Goal: Task Accomplishment & Management: Use online tool/utility

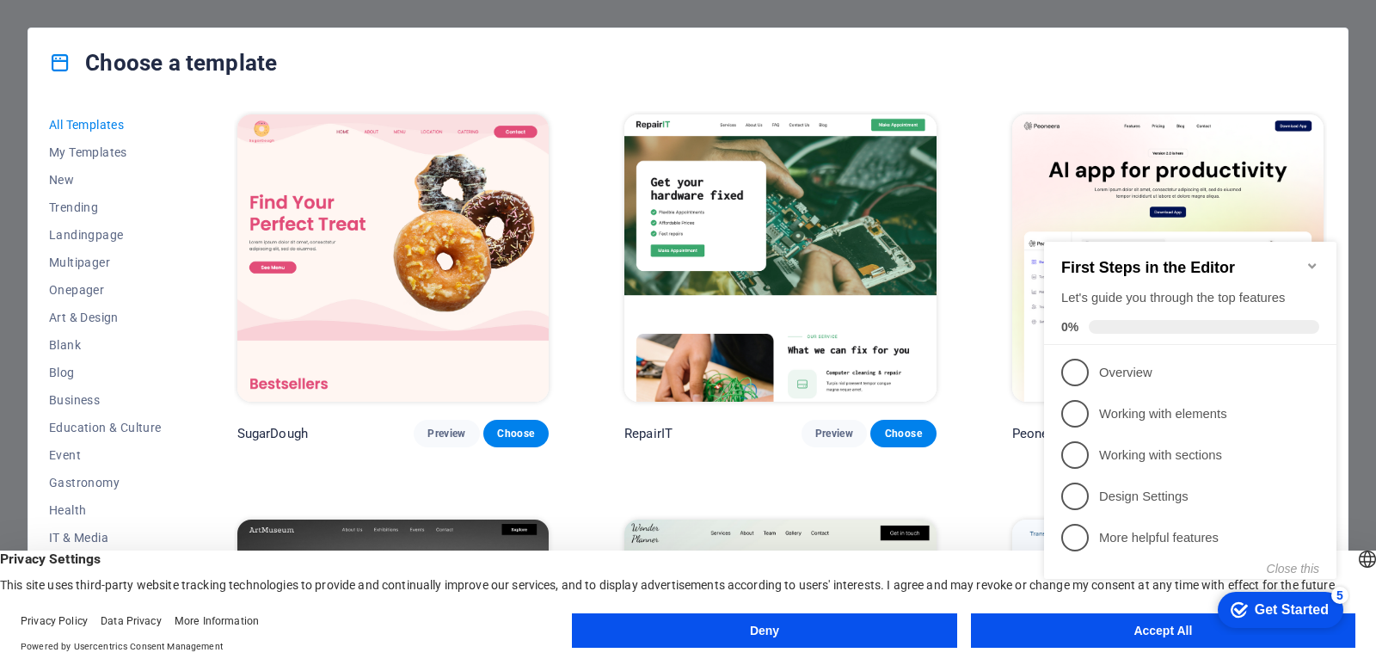
click at [1315, 259] on icon "Minimize checklist" at bounding box center [1313, 266] width 14 height 14
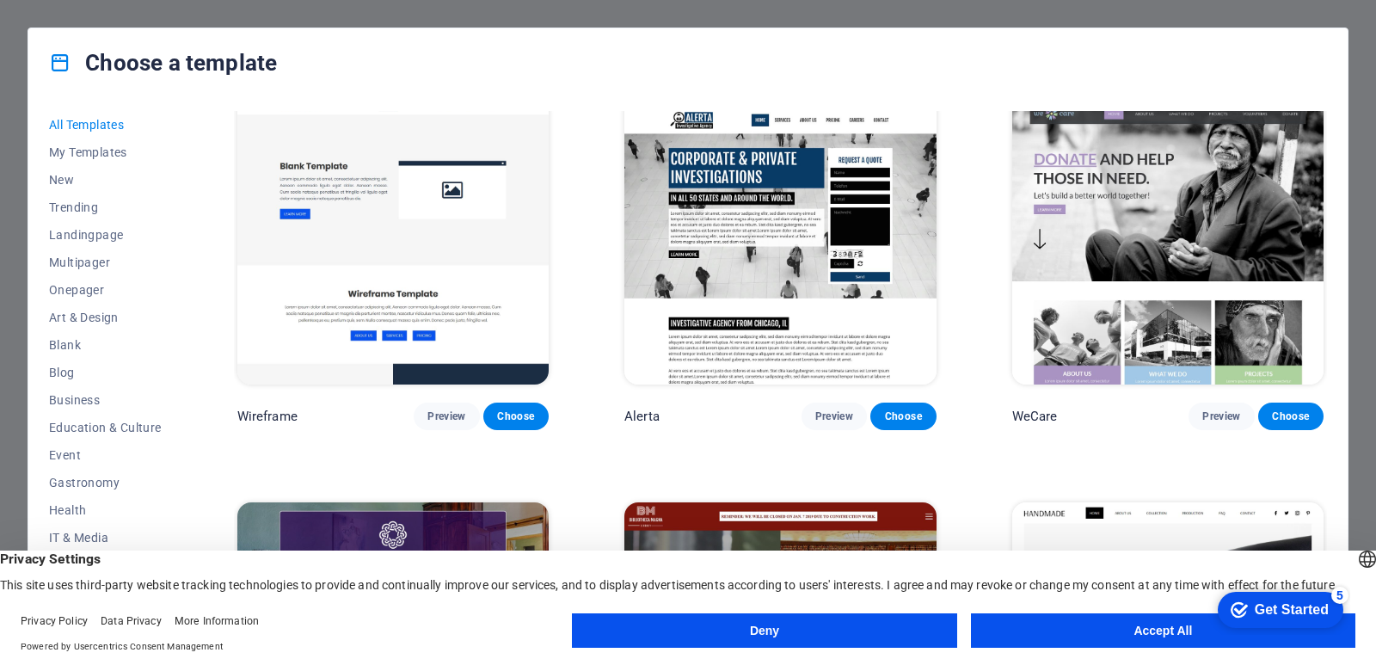
scroll to position [10323, 0]
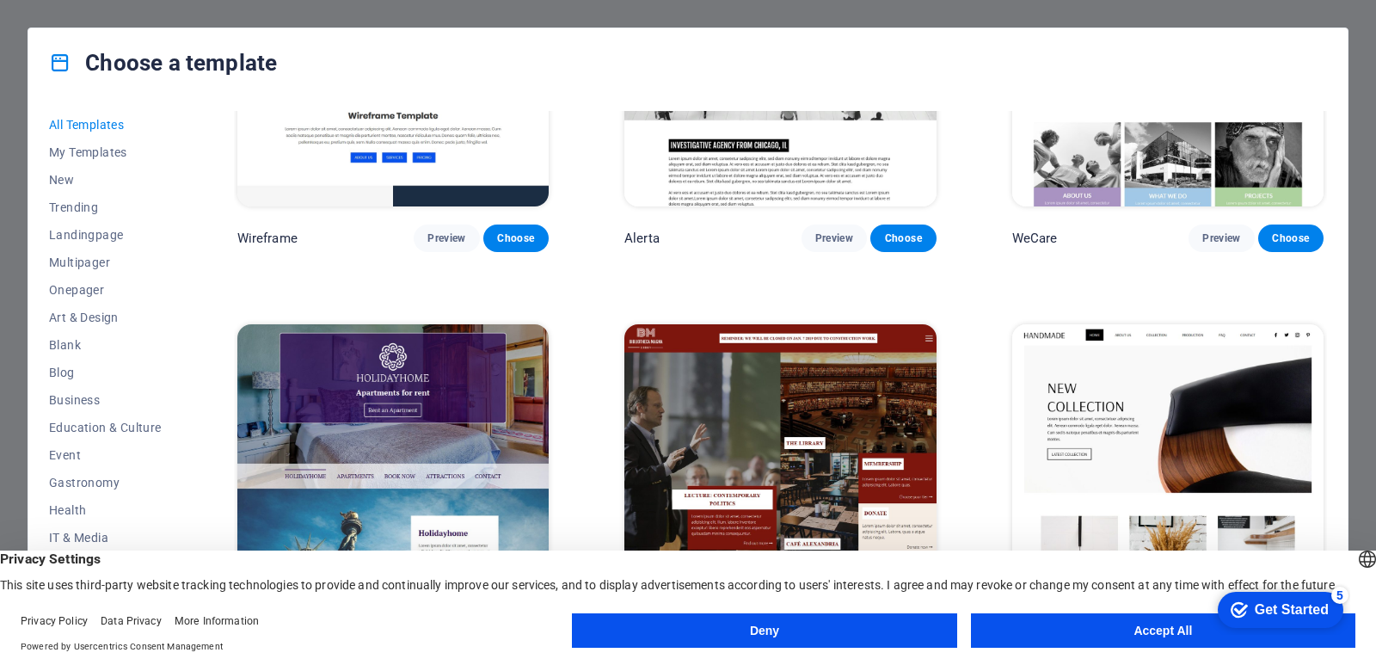
click at [827, 629] on button "Deny" at bounding box center [764, 630] width 385 height 34
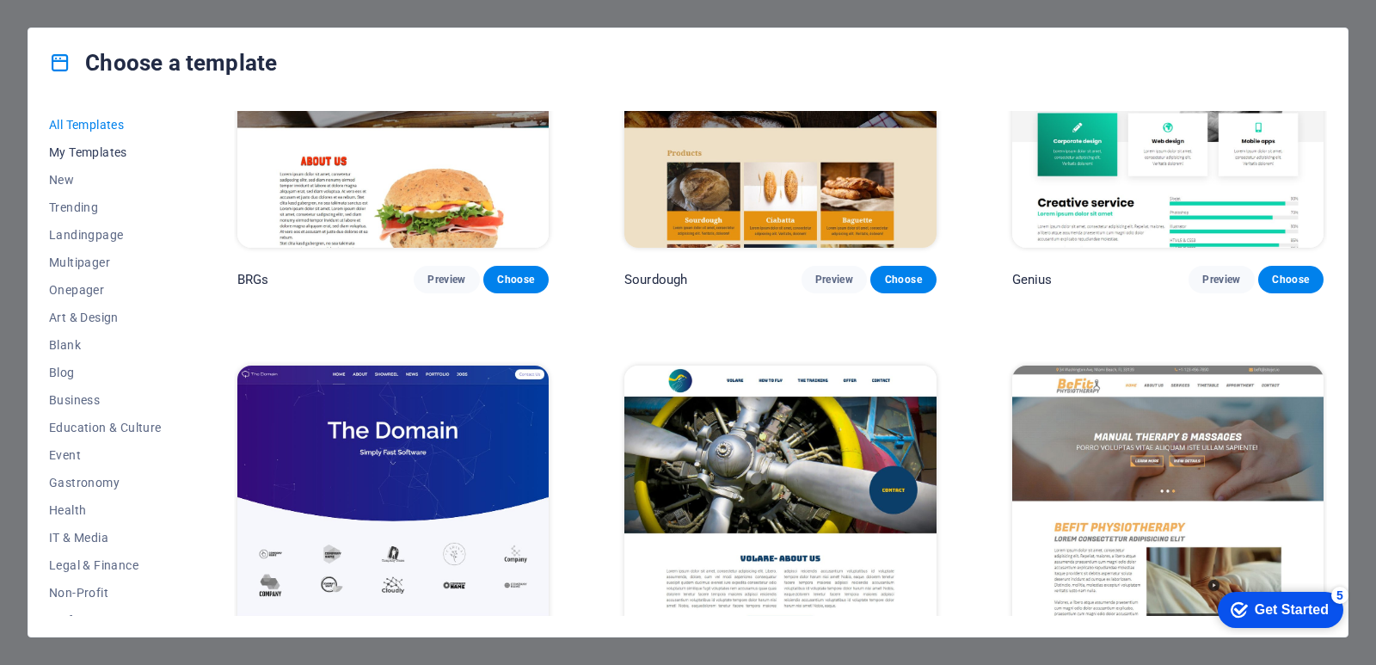
scroll to position [9377, 0]
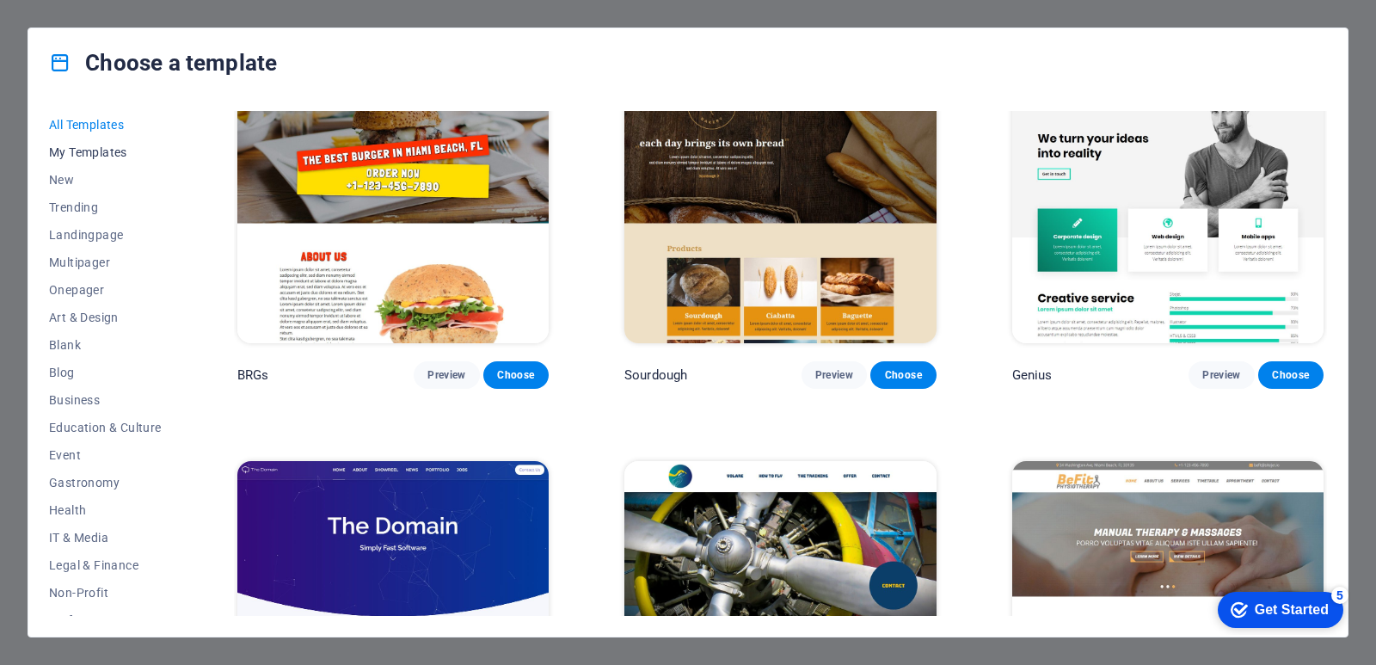
click at [105, 143] on button "My Templates" at bounding box center [105, 152] width 113 height 28
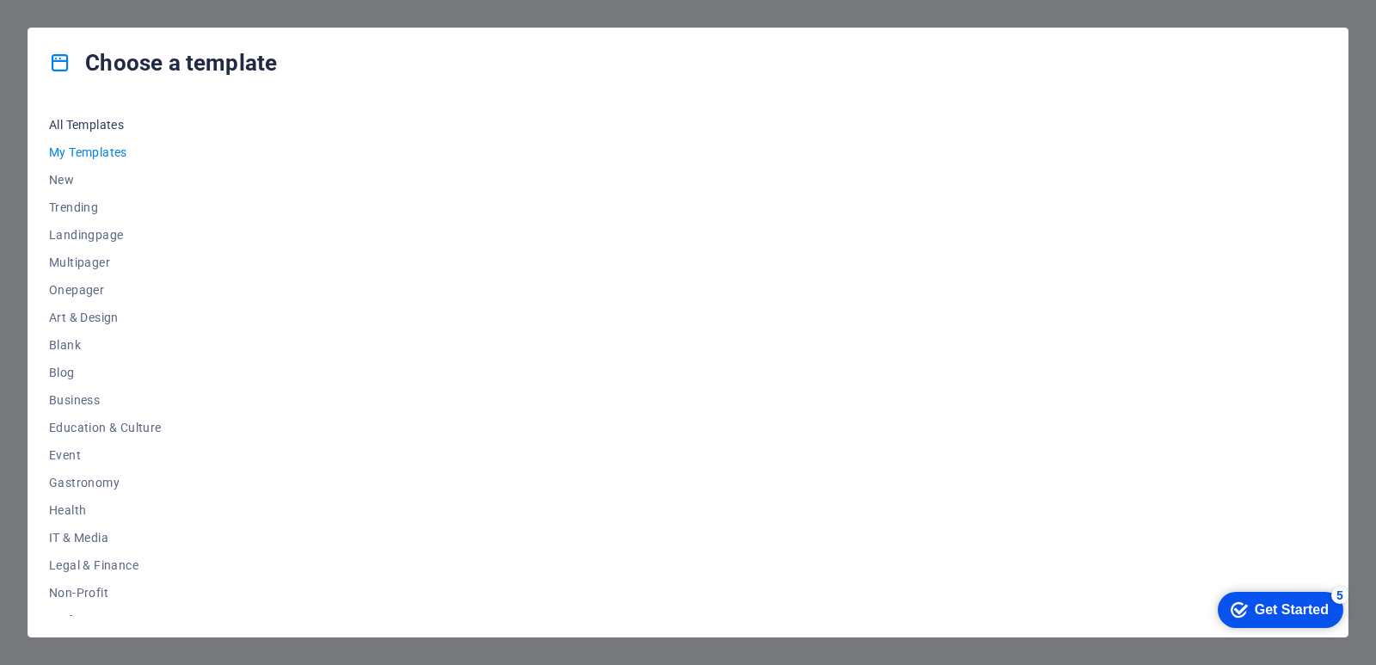
click at [101, 124] on span "All Templates" at bounding box center [105, 125] width 113 height 14
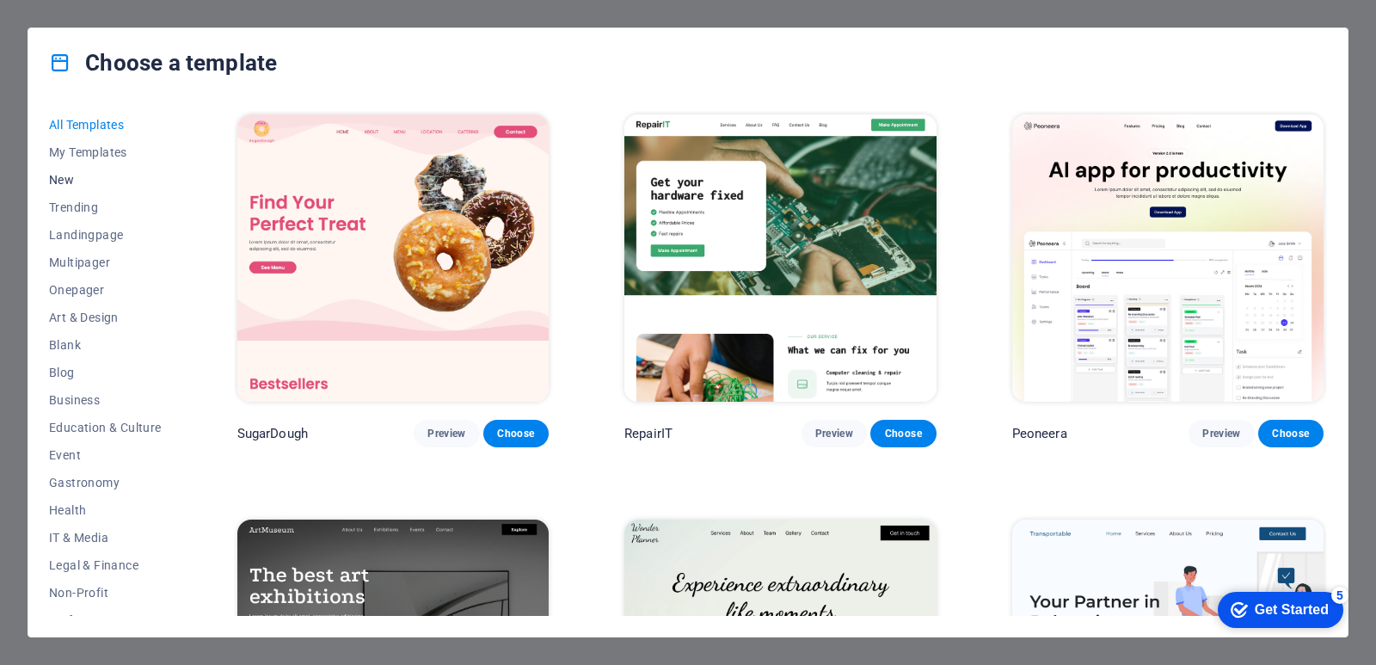
click at [94, 179] on span "New" at bounding box center [105, 180] width 113 height 14
click at [1287, 611] on div "Get Started" at bounding box center [1292, 609] width 74 height 15
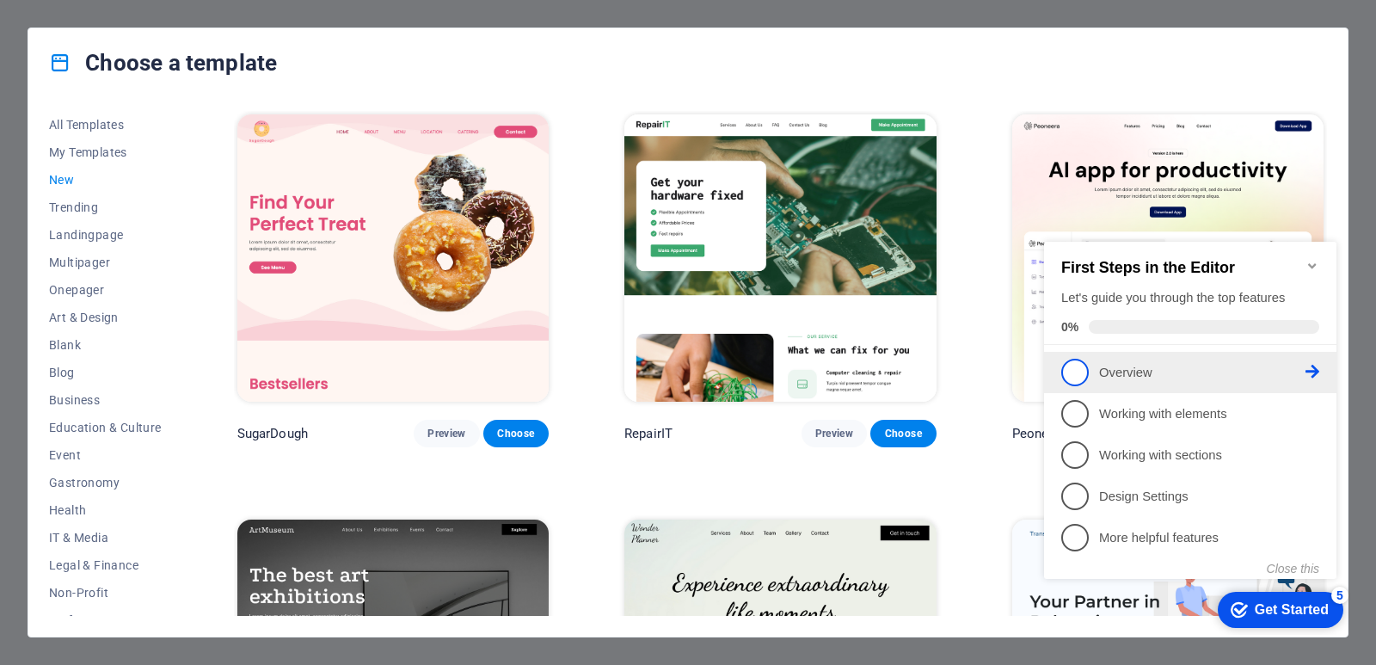
click at [1131, 364] on p "Overview - incomplete" at bounding box center [1202, 373] width 206 height 18
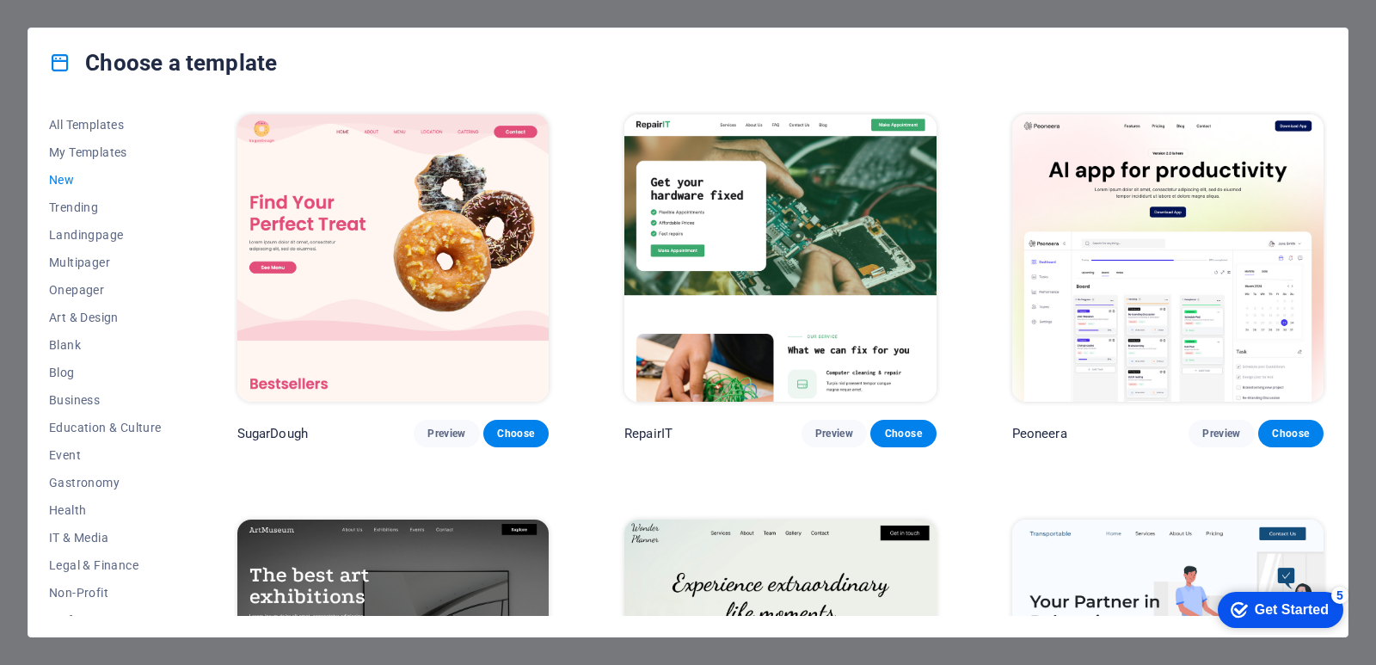
click at [1291, 606] on div "Get Started" at bounding box center [1292, 609] width 74 height 15
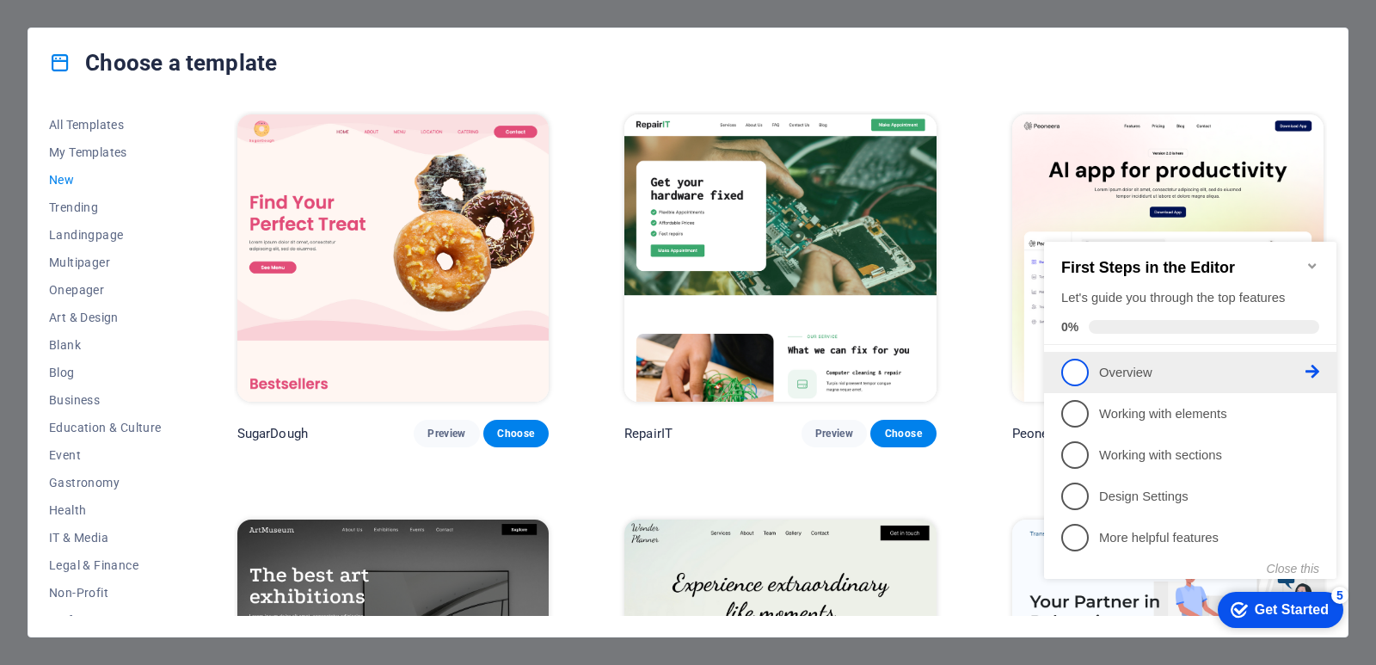
click at [1074, 374] on span "1" at bounding box center [1076, 373] width 28 height 28
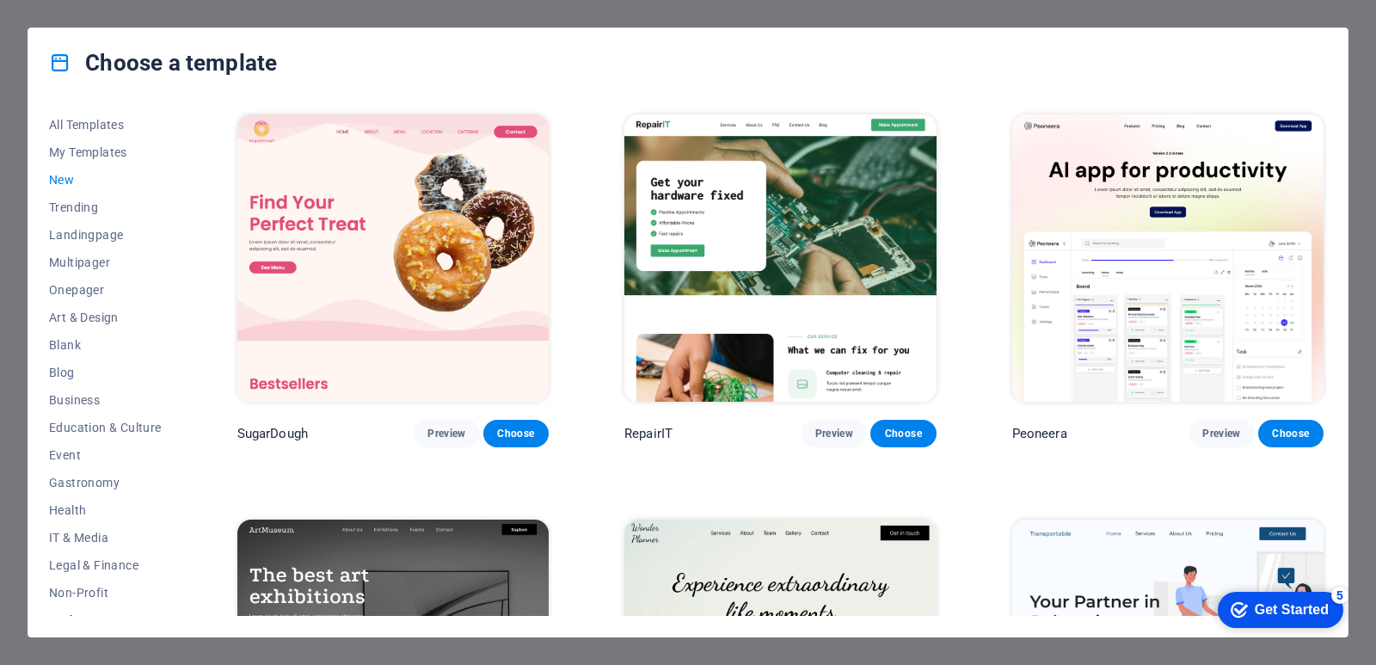
click at [1296, 638] on body "sb5929614.a.had.tf Press [Ctrl] + [S] to save all changes once you've achieved …" at bounding box center [688, 332] width 1376 height 665
click at [1286, 607] on div "Get Started" at bounding box center [1292, 609] width 74 height 15
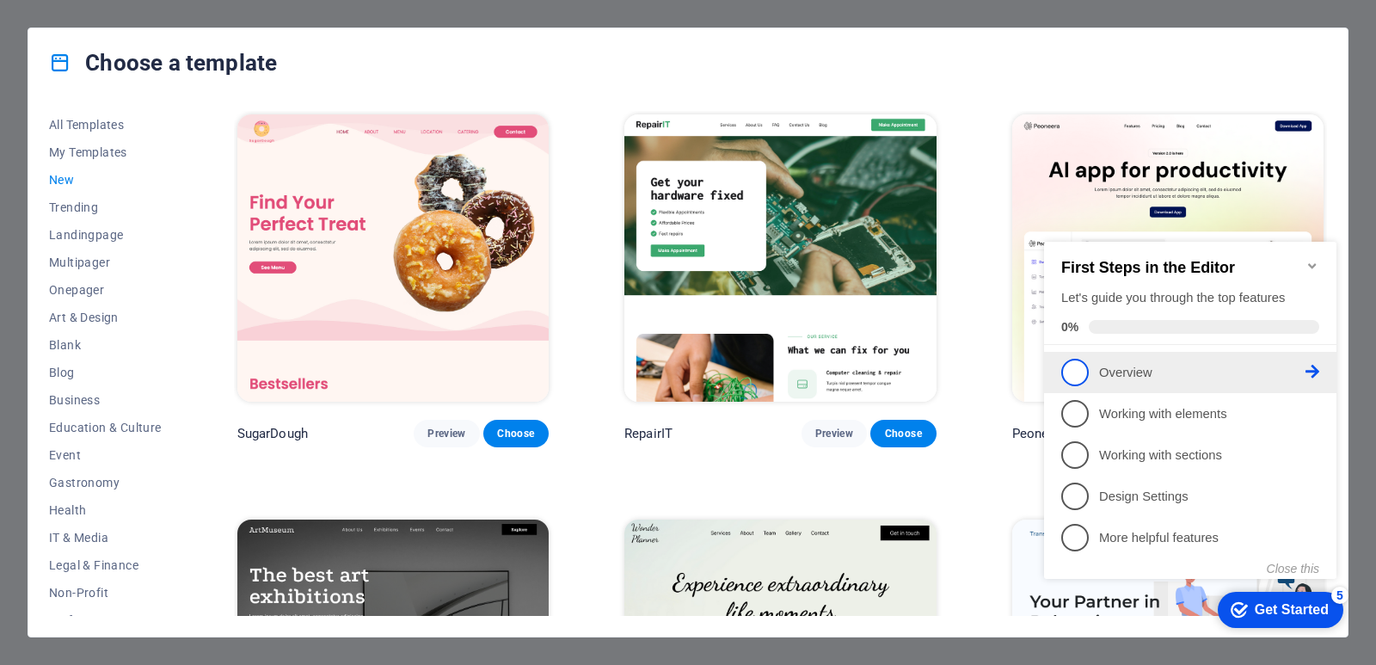
click at [1316, 374] on icon at bounding box center [1313, 372] width 14 height 14
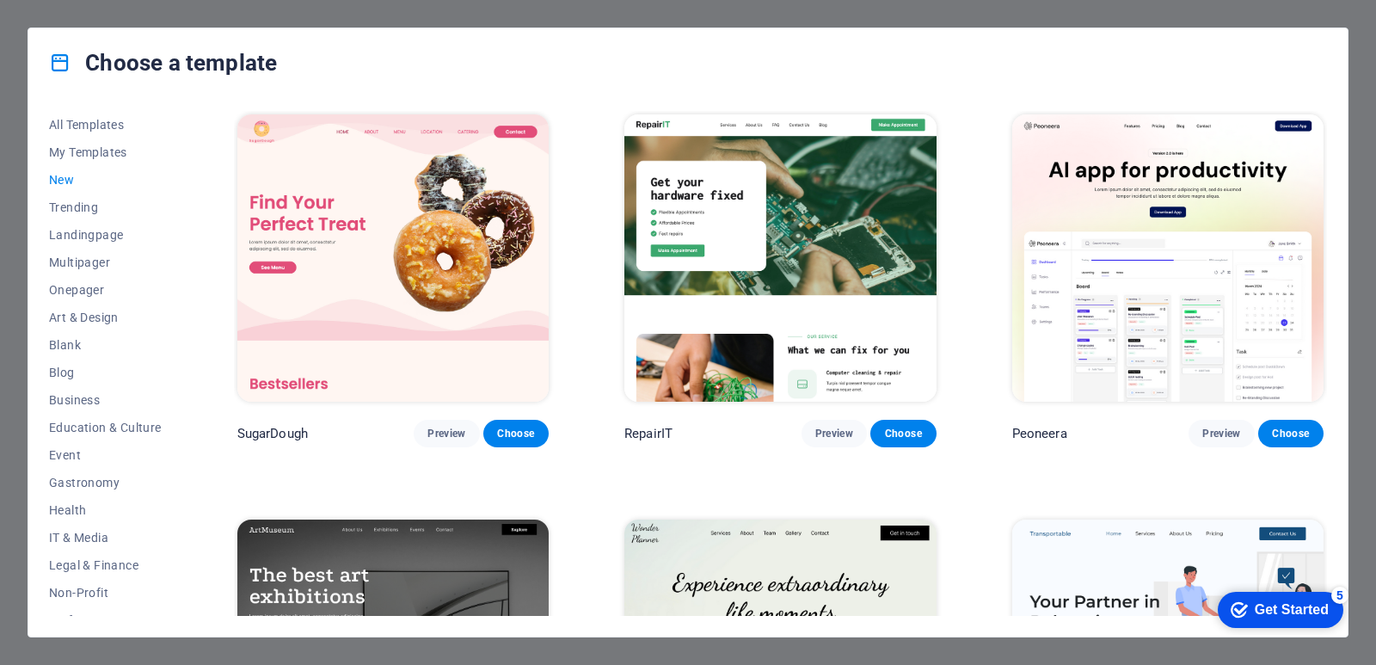
click at [1329, 618] on div "Get Started" at bounding box center [1292, 609] width 74 height 15
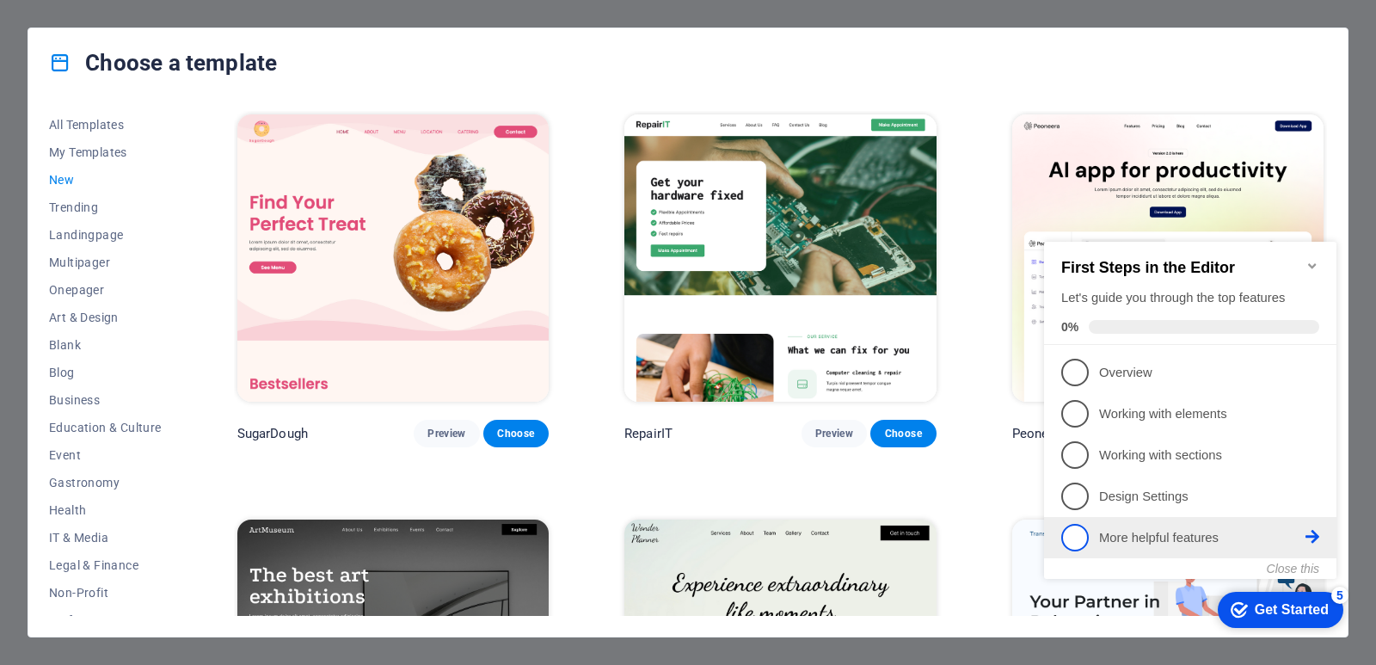
click at [1082, 528] on span "5" at bounding box center [1076, 538] width 28 height 28
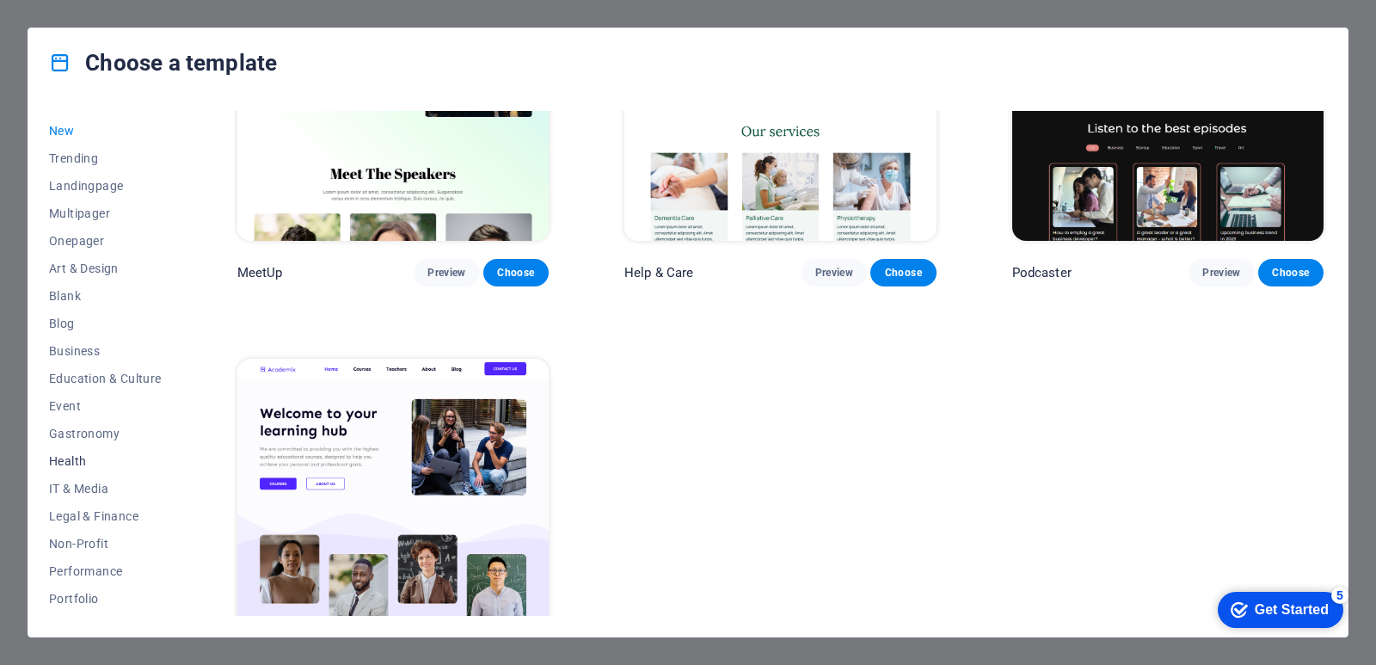
scroll to position [11, 0]
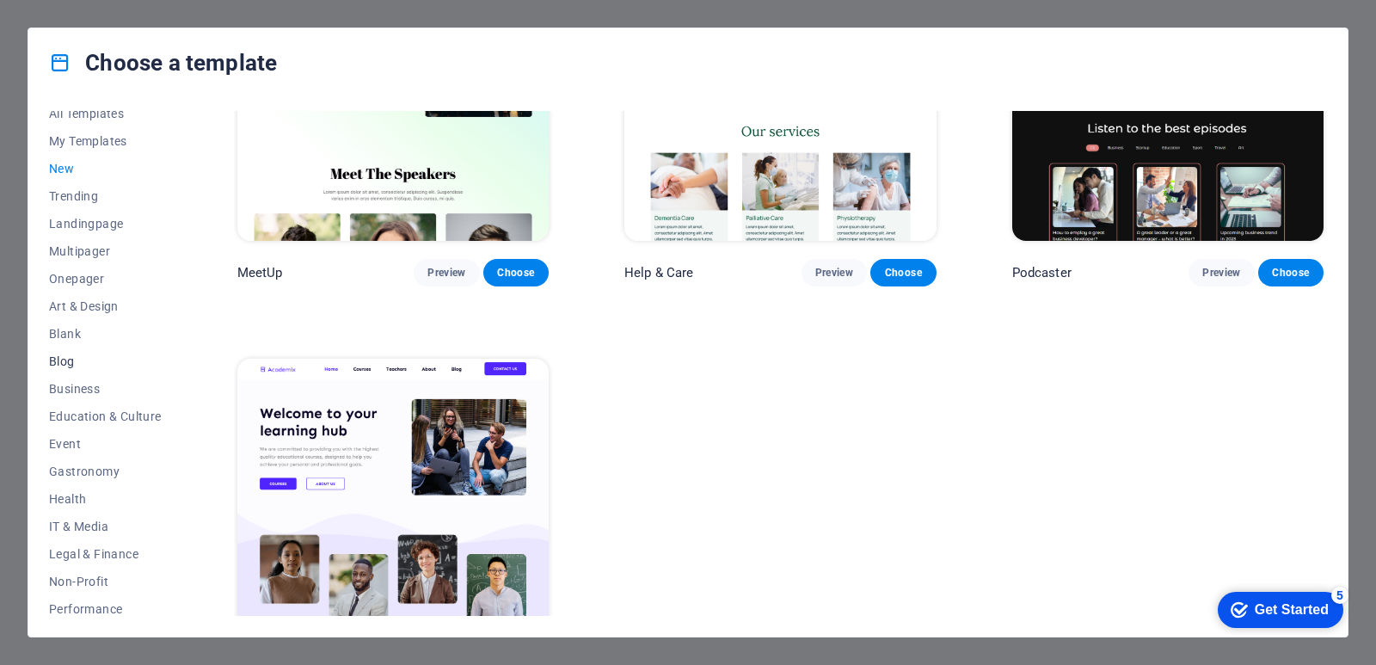
click at [74, 366] on span "Blog" at bounding box center [105, 361] width 113 height 14
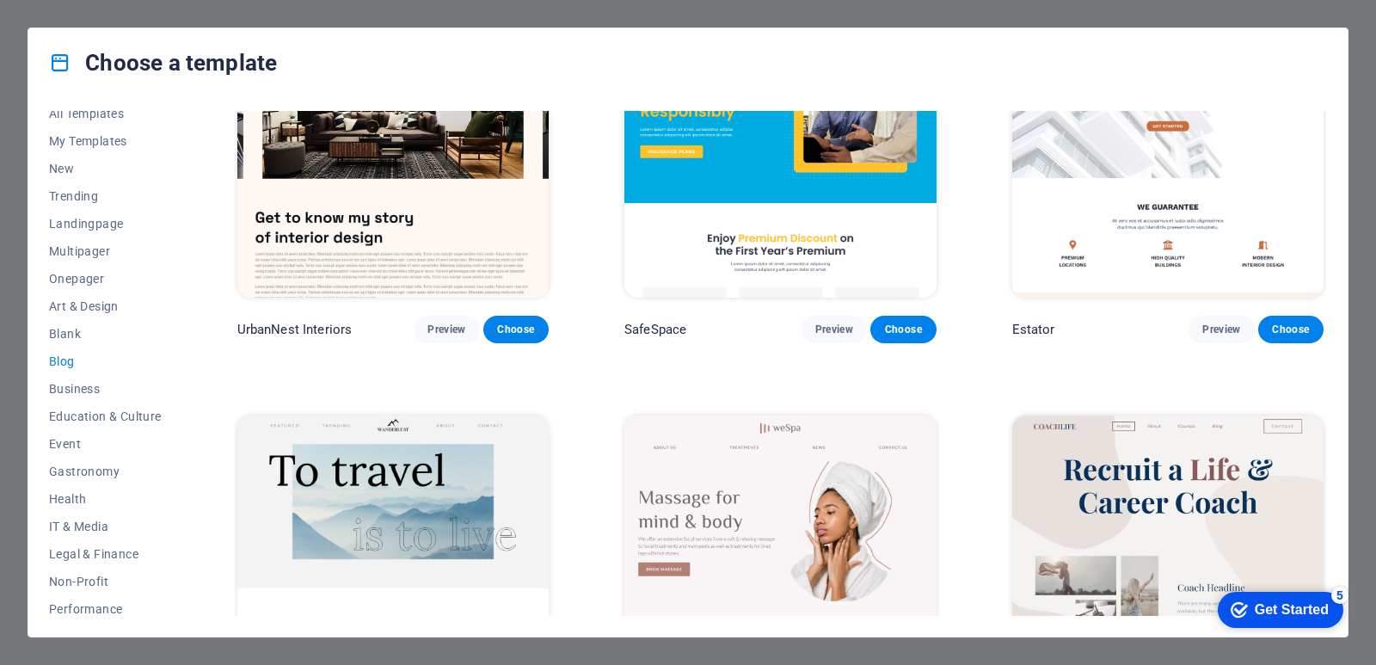
scroll to position [1086, 0]
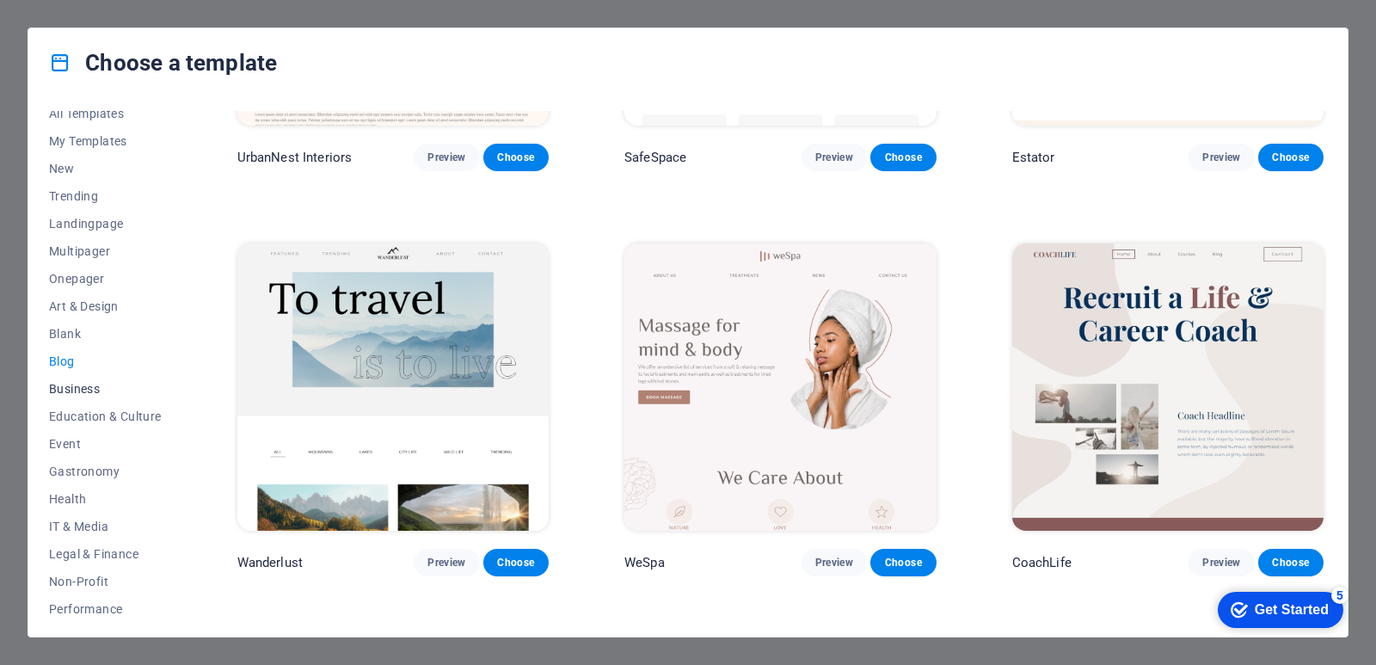
click at [98, 382] on span "Business" at bounding box center [105, 389] width 113 height 14
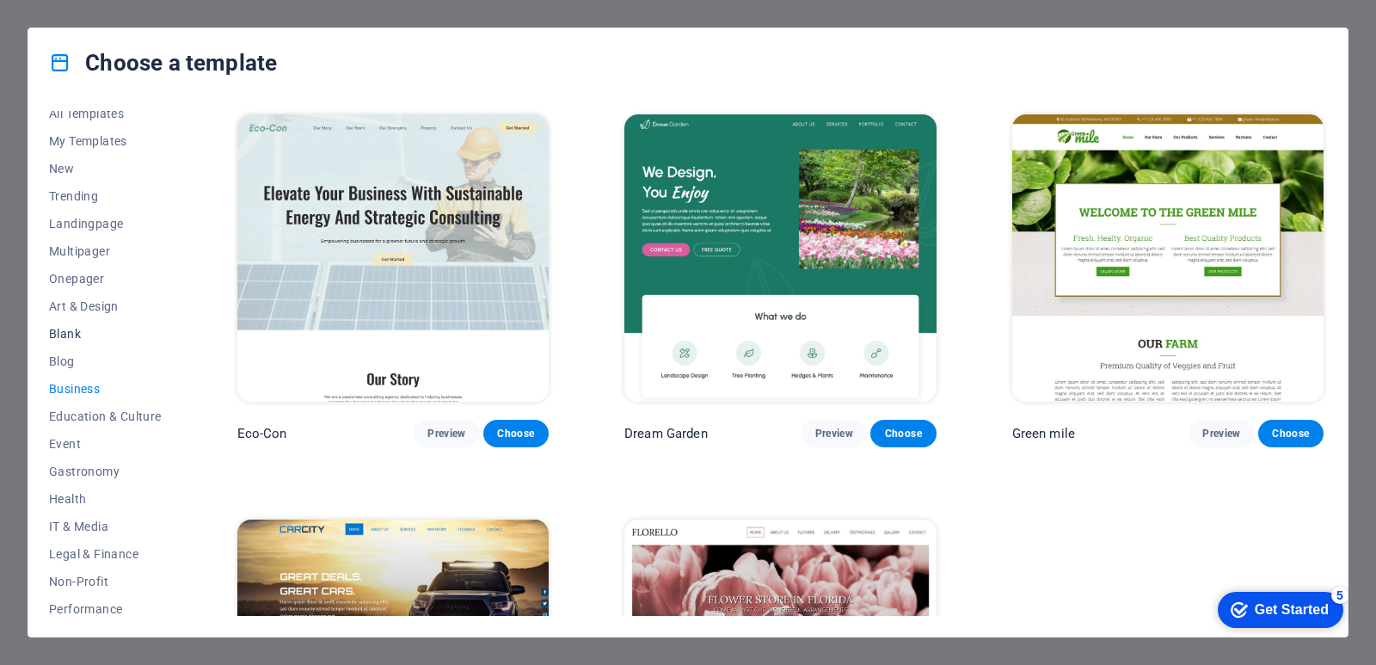
click at [108, 339] on span "Blank" at bounding box center [105, 334] width 113 height 14
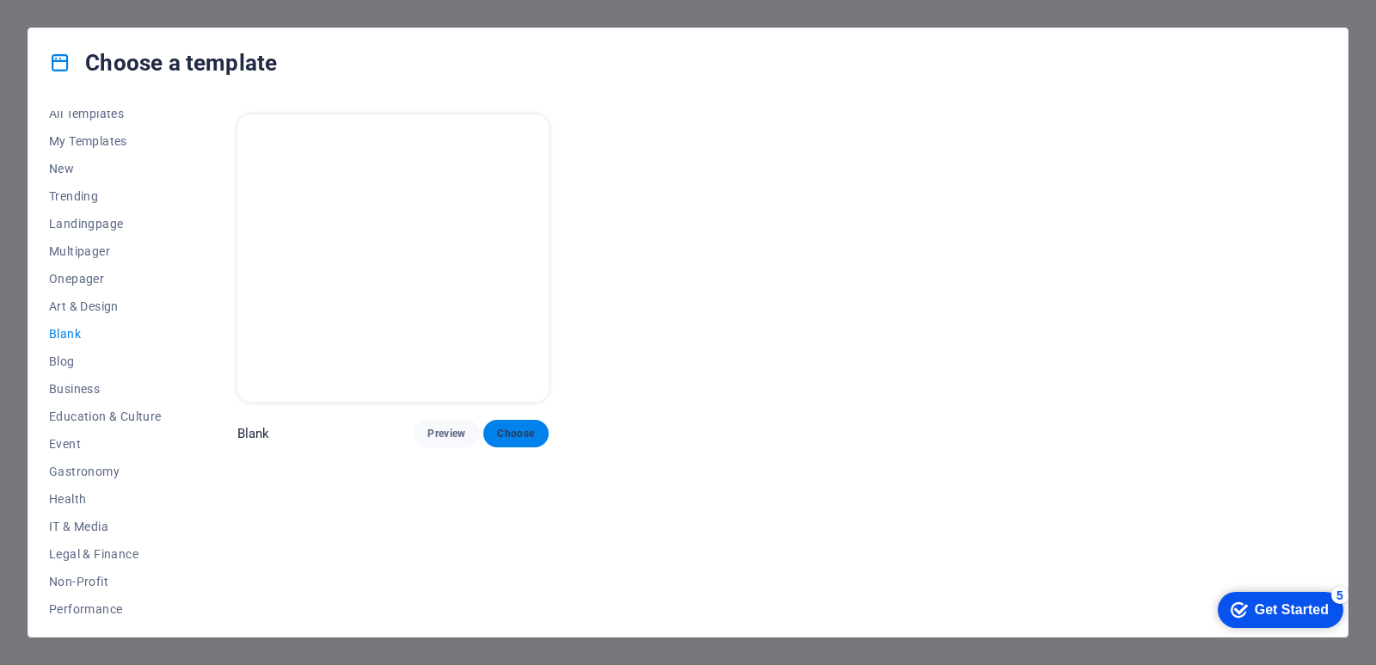
click at [532, 431] on span "Choose" at bounding box center [516, 434] width 38 height 14
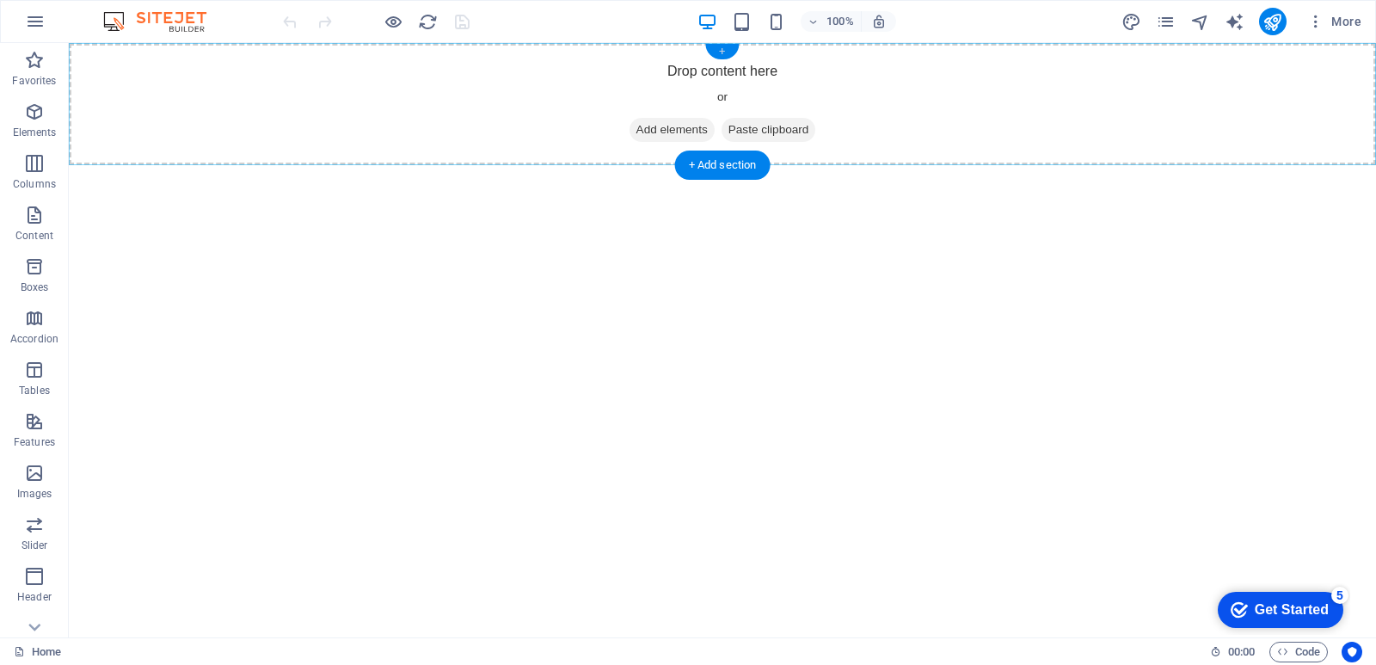
click at [726, 48] on div "+" at bounding box center [722, 51] width 34 height 15
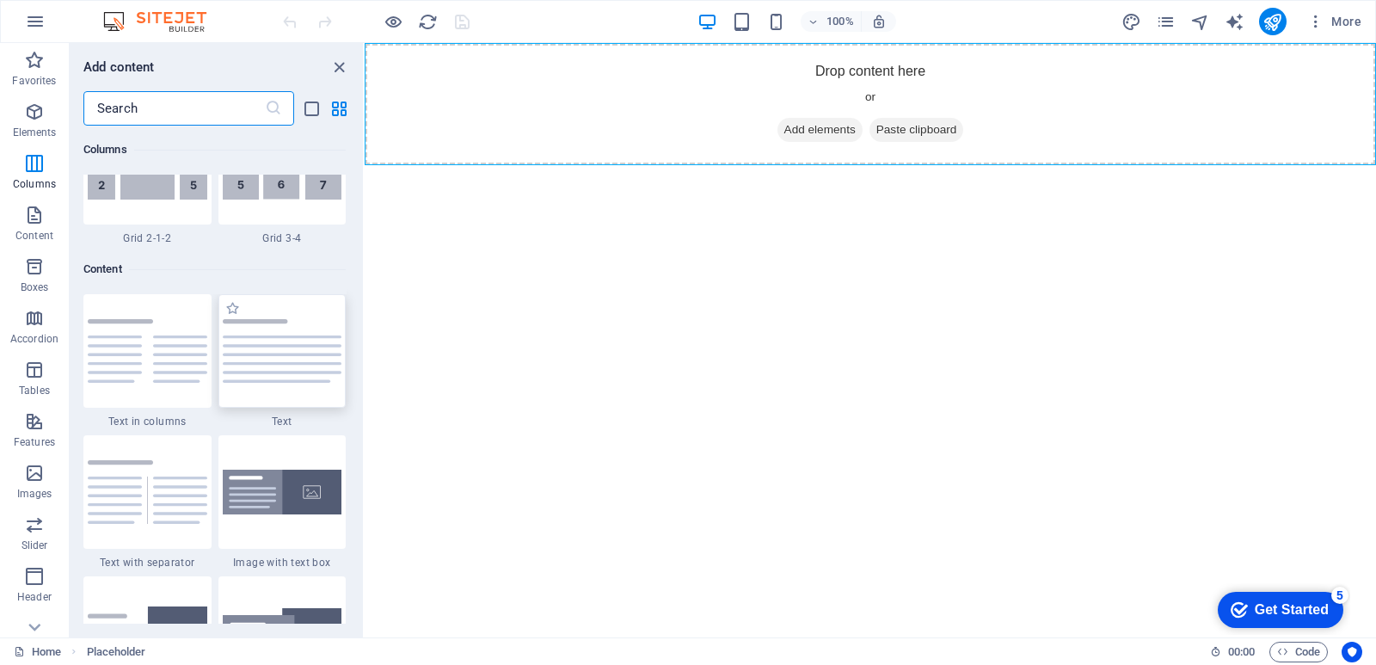
scroll to position [2924, 0]
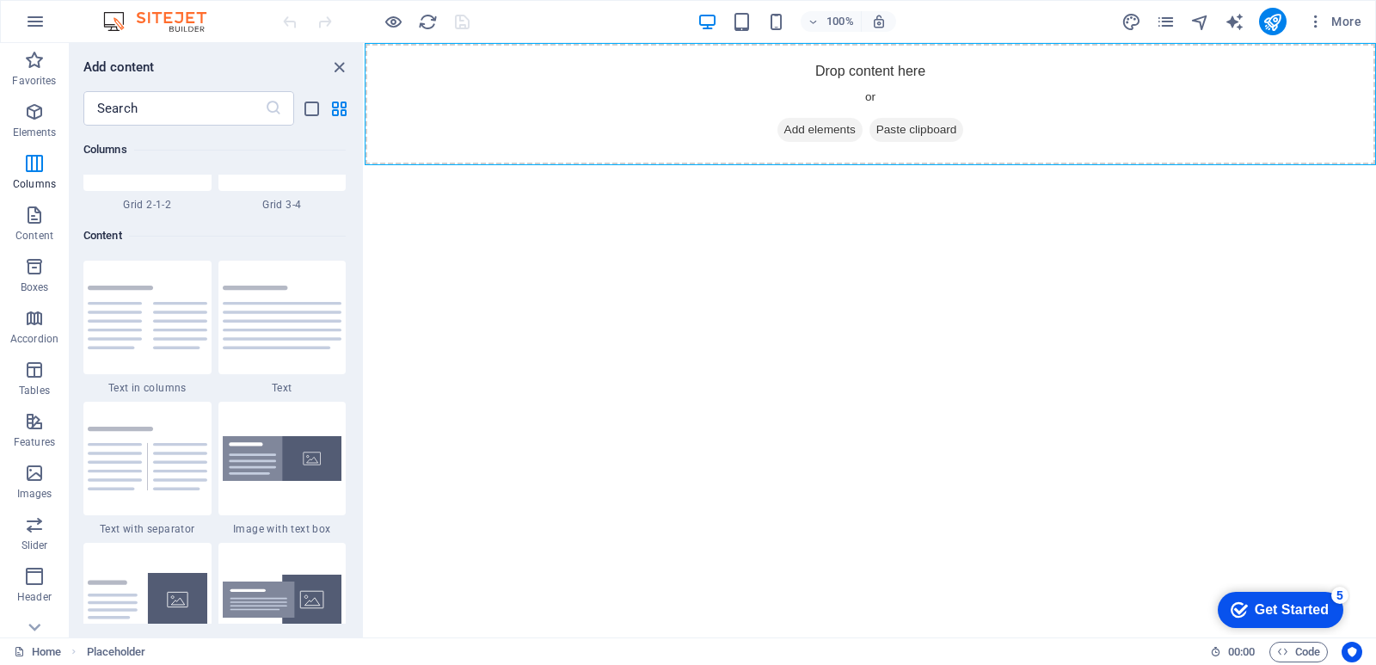
click at [481, 165] on html "Skip to main content Drop content here or Add elements Paste clipboard" at bounding box center [871, 104] width 1012 height 122
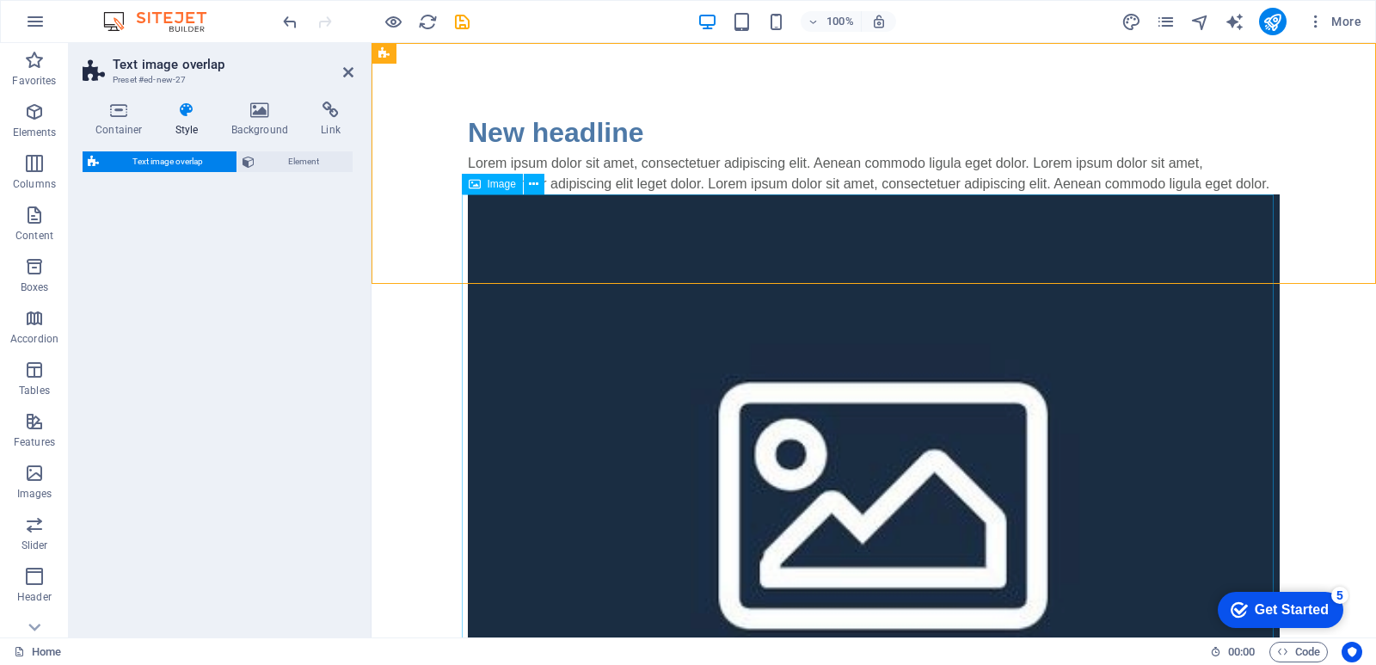
select select "rem"
select select "px"
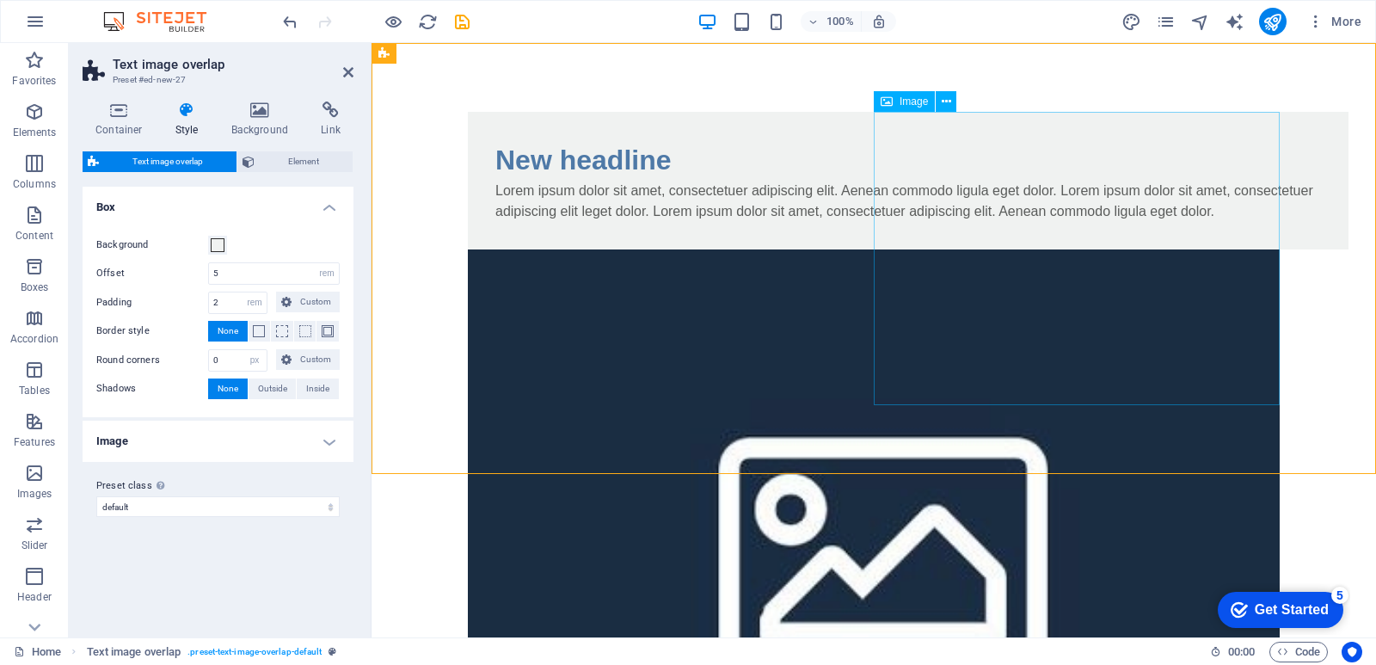
click at [1051, 249] on figure at bounding box center [874, 543] width 812 height 588
click at [902, 109] on div "Image" at bounding box center [904, 101] width 61 height 21
click at [911, 96] on span "Image" at bounding box center [914, 101] width 28 height 10
click at [285, 157] on span "Element" at bounding box center [304, 161] width 88 height 21
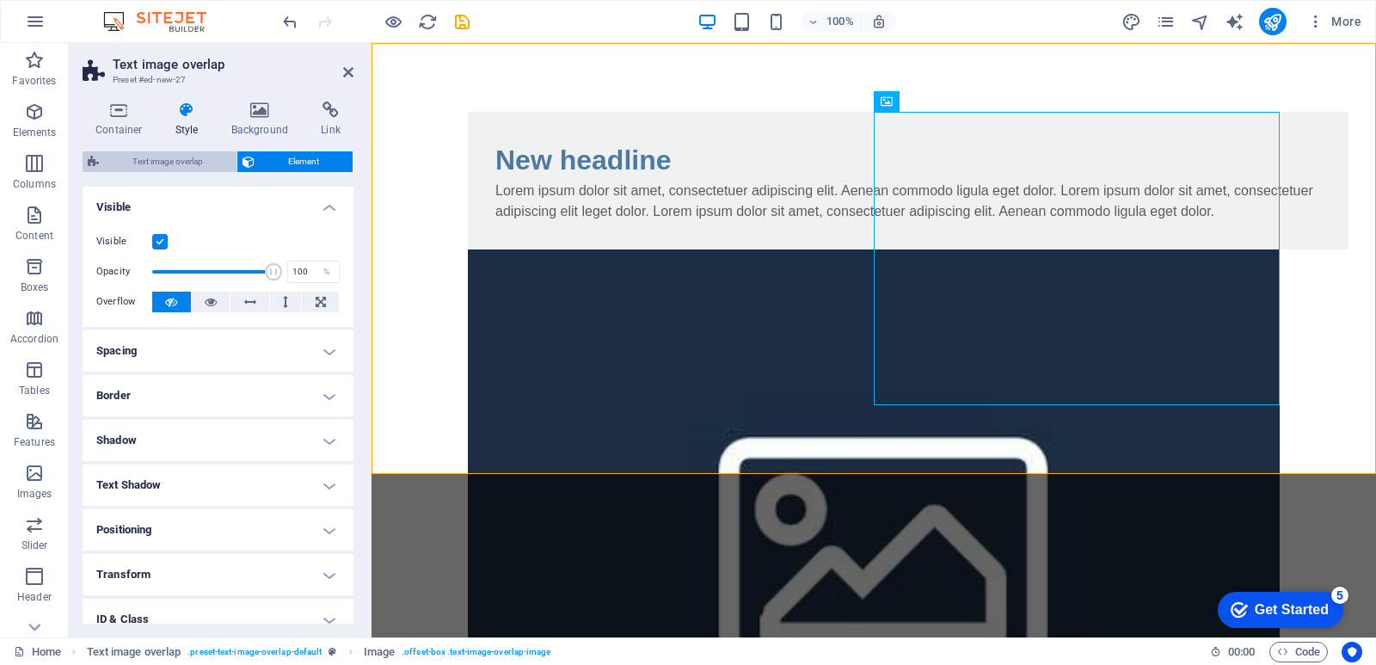
click at [192, 152] on span "Text image overlap" at bounding box center [167, 161] width 127 height 21
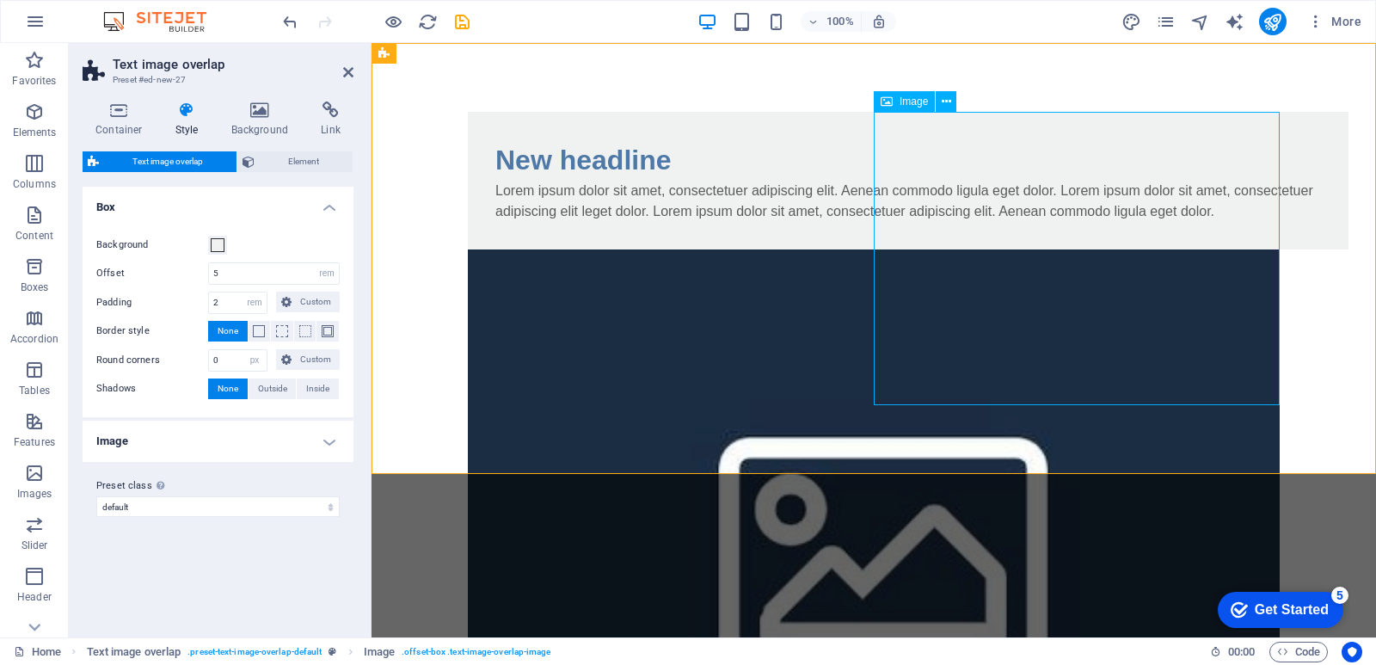
click at [1021, 249] on figure at bounding box center [874, 543] width 812 height 588
click at [945, 104] on icon at bounding box center [946, 102] width 9 height 18
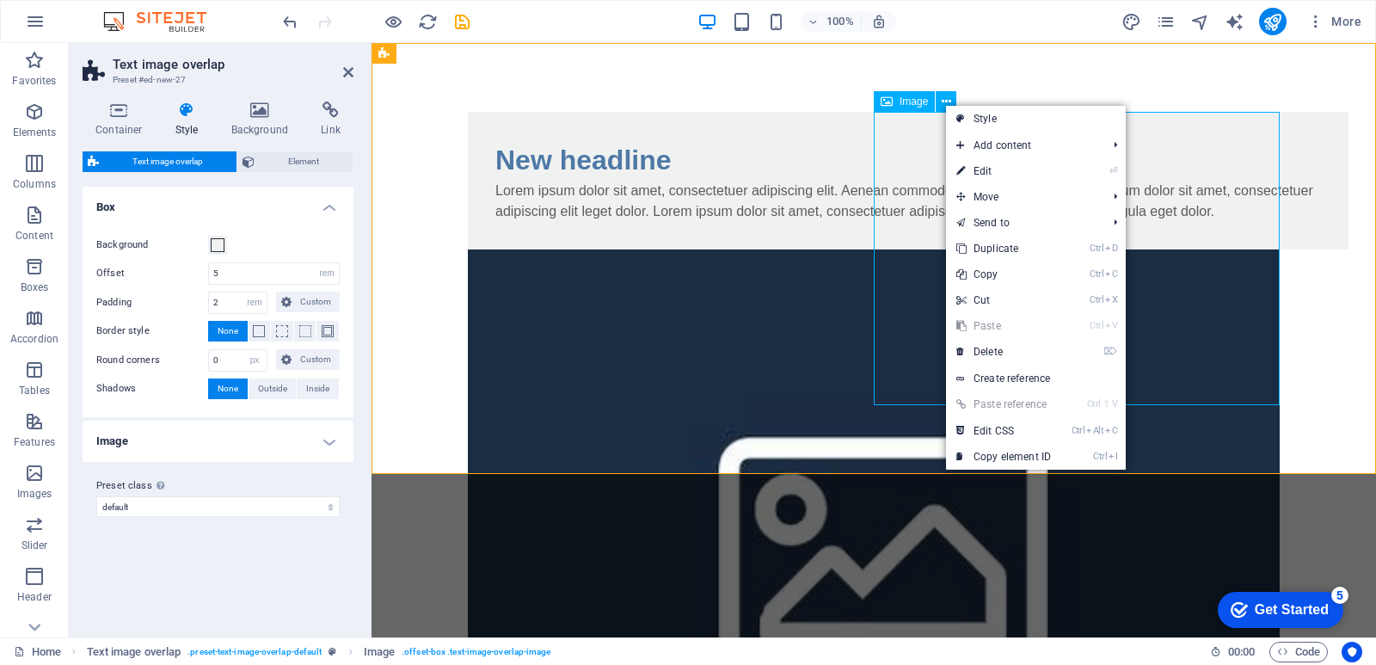
click at [926, 103] on span "Image" at bounding box center [914, 101] width 28 height 10
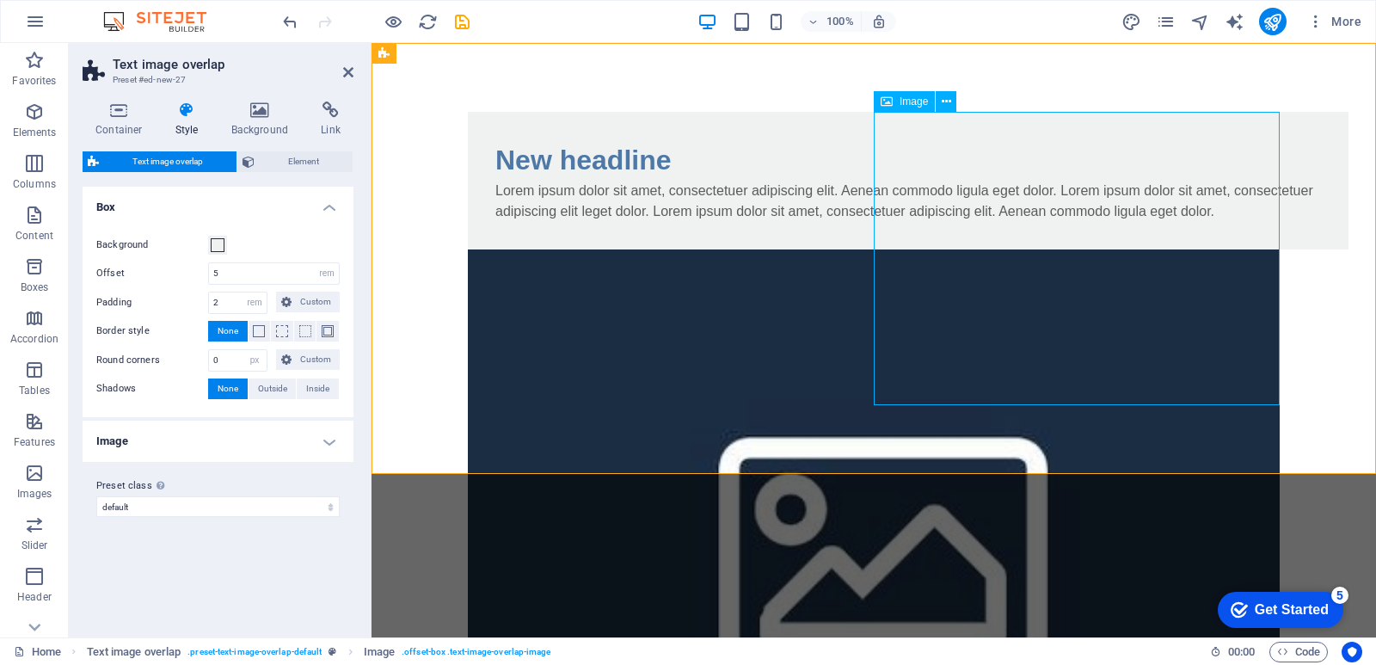
click at [920, 109] on div "Image" at bounding box center [904, 101] width 61 height 21
select select "%"
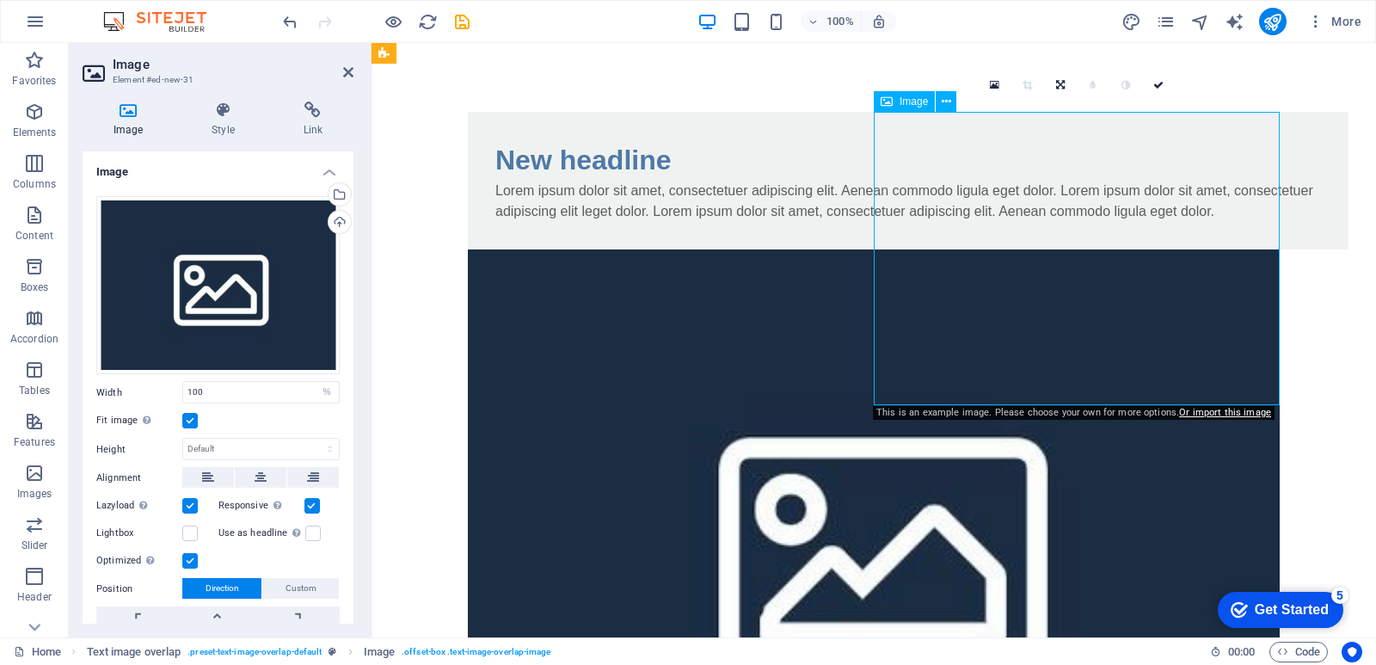
drag, startPoint x: 920, startPoint y: 109, endPoint x: 909, endPoint y: 109, distance: 10.3
click at [909, 109] on div "Image" at bounding box center [904, 101] width 61 height 21
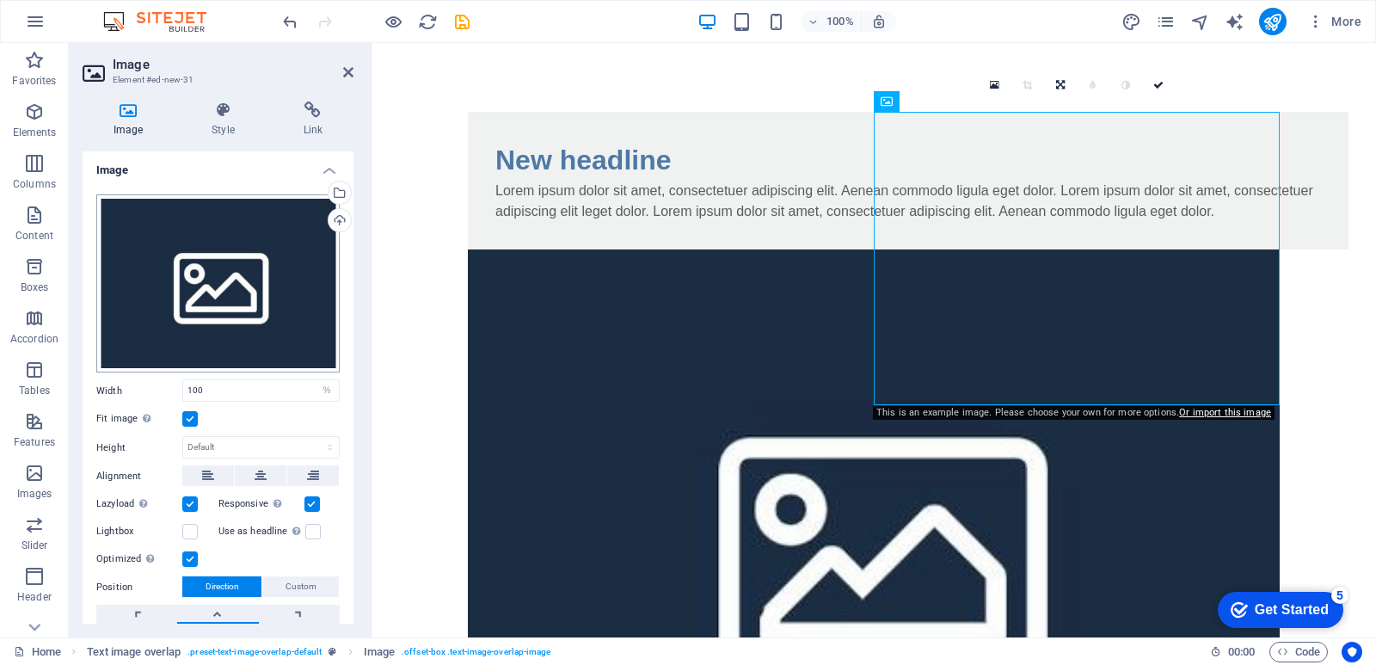
scroll to position [0, 0]
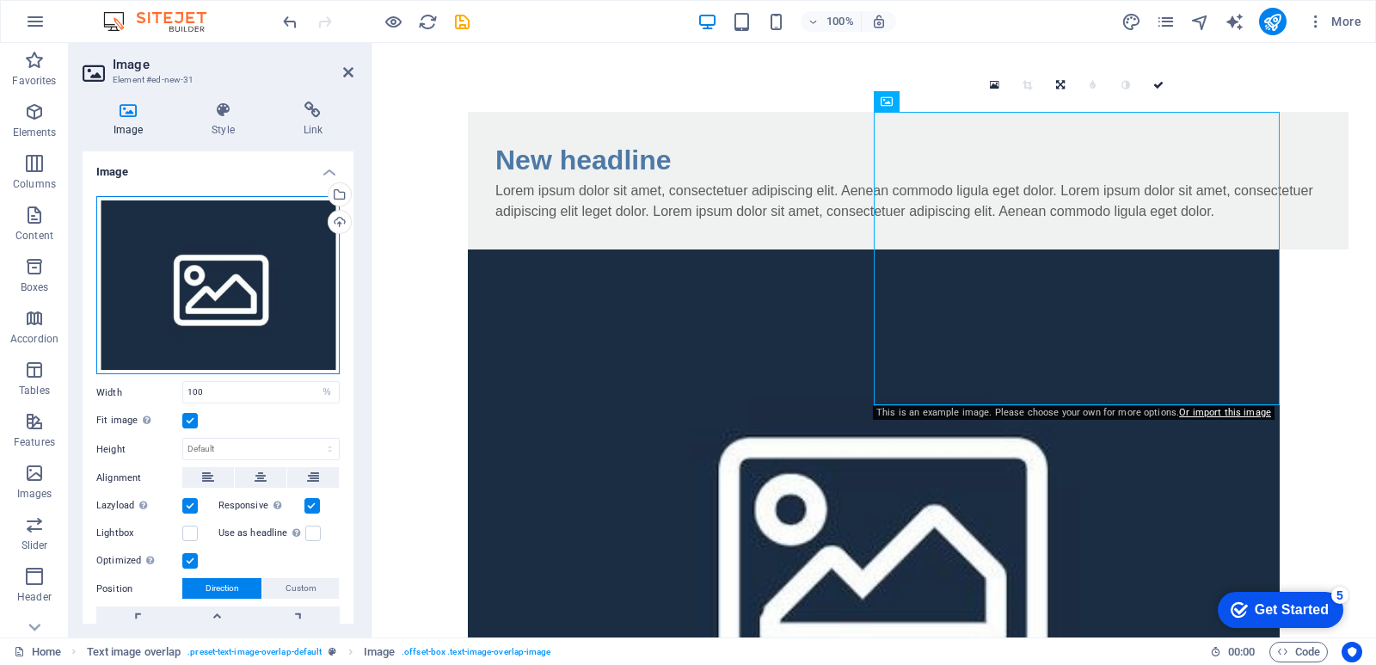
click at [213, 276] on div "Drag files here, click to choose files or select files from Files or our free s…" at bounding box center [217, 285] width 243 height 179
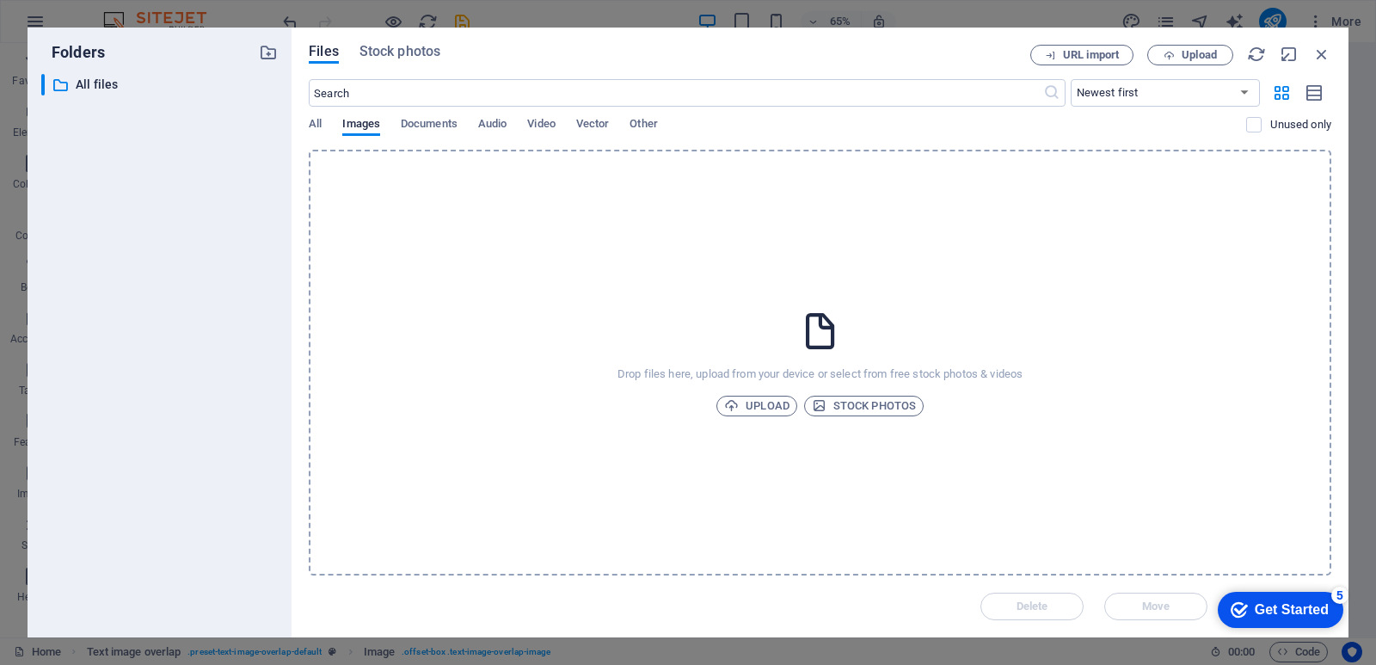
click at [662, 333] on div "Drop files here, upload from your device or select from free stock photos & vid…" at bounding box center [820, 363] width 1023 height 426
click at [1301, 579] on icon "button" at bounding box center [1300, 576] width 20 height 19
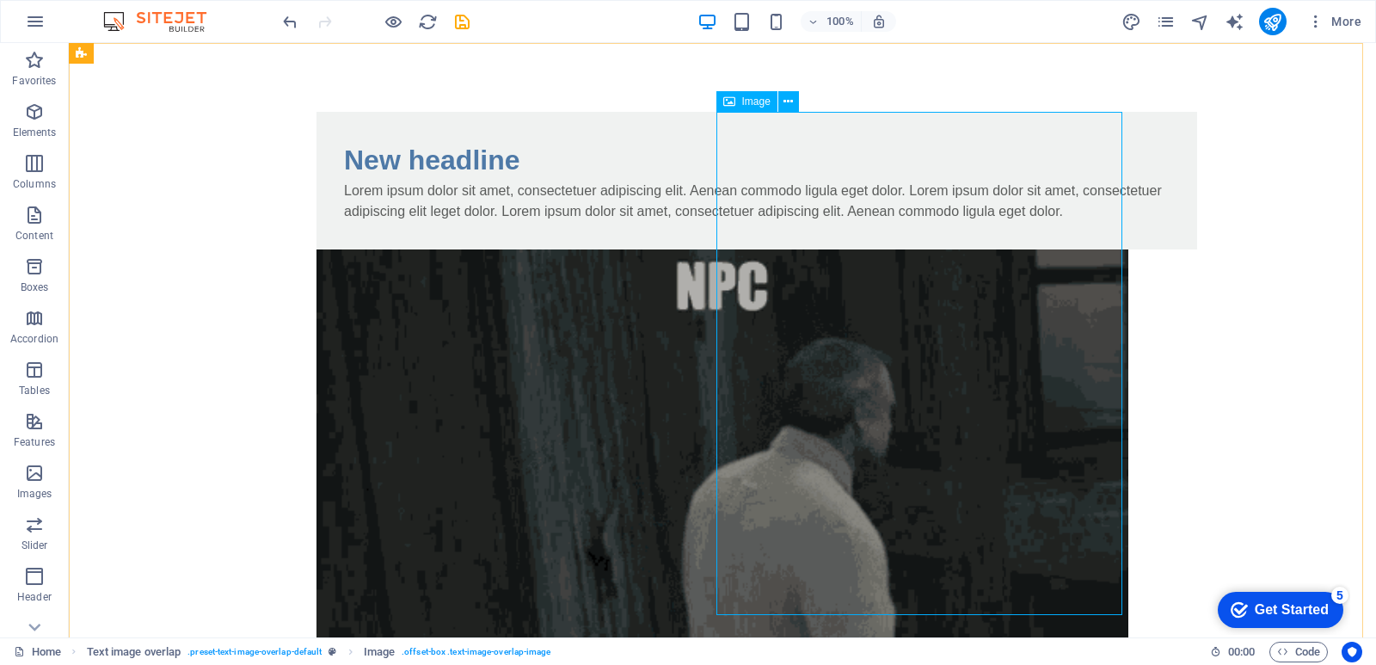
click at [740, 102] on div "Image" at bounding box center [747, 101] width 61 height 21
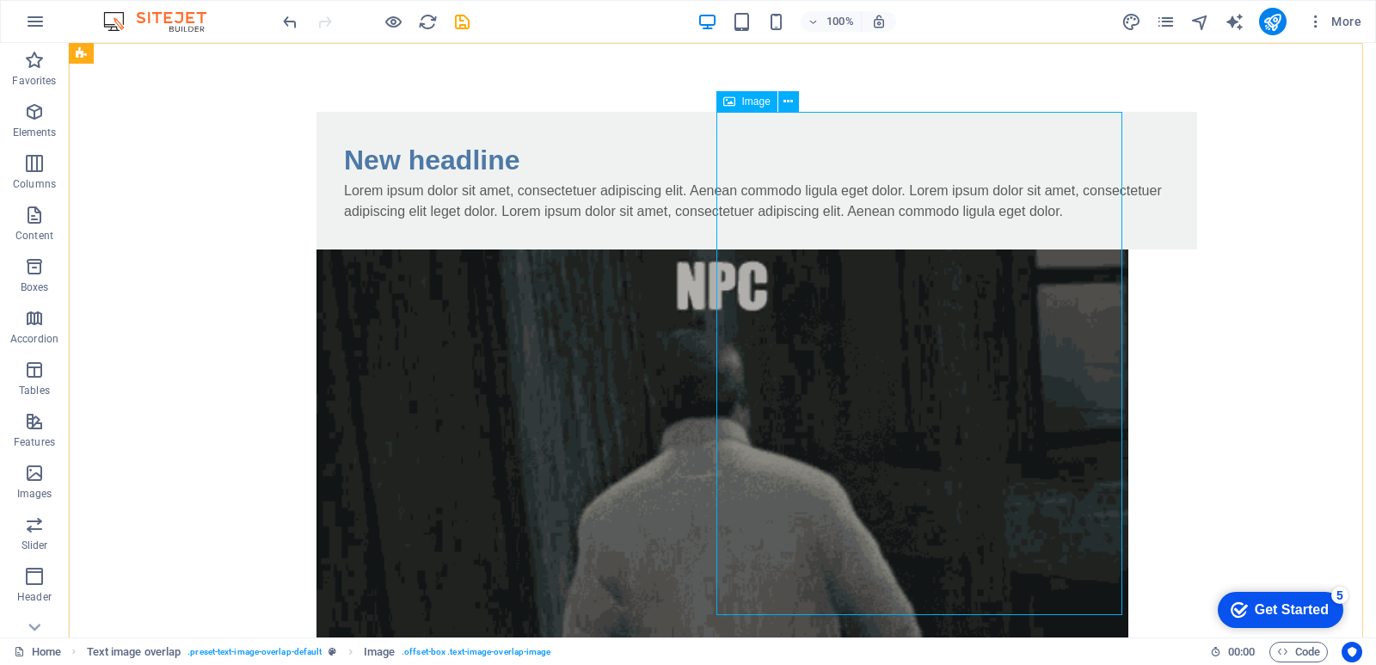
click at [735, 104] on div "Image" at bounding box center [747, 101] width 61 height 21
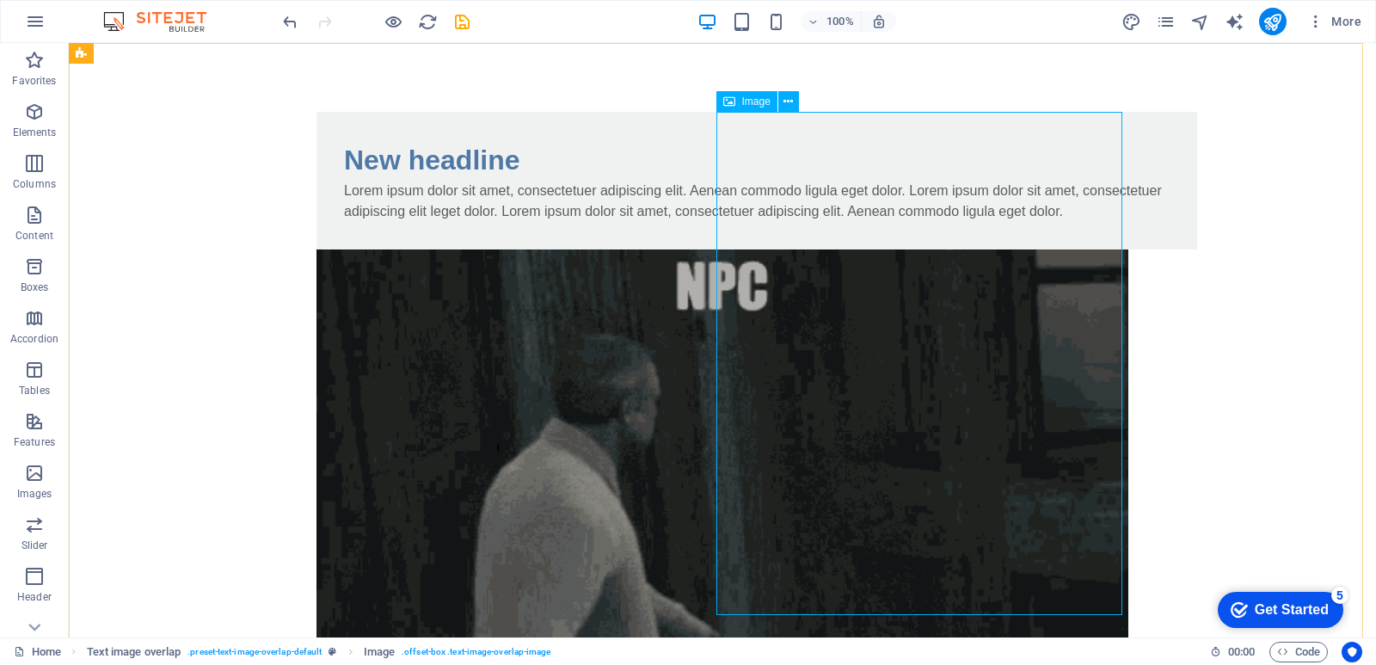
click at [735, 104] on div "Image" at bounding box center [747, 101] width 61 height 21
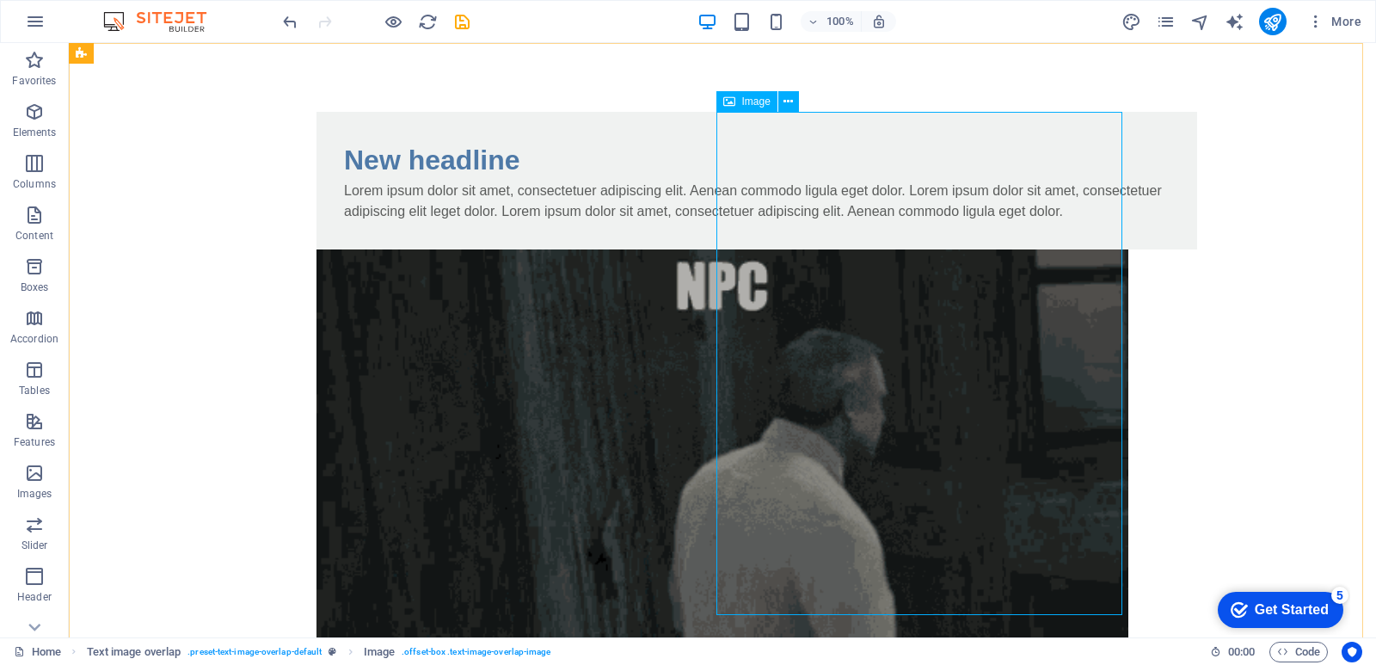
select select "%"
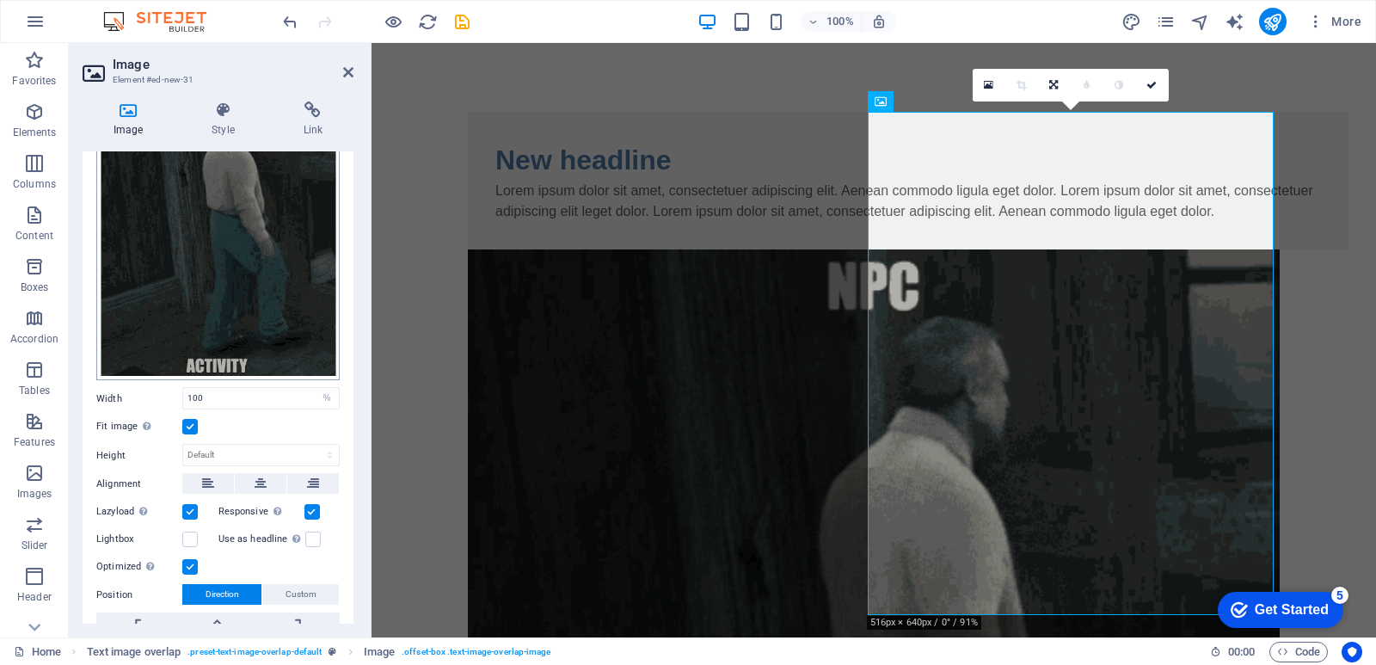
scroll to position [86, 0]
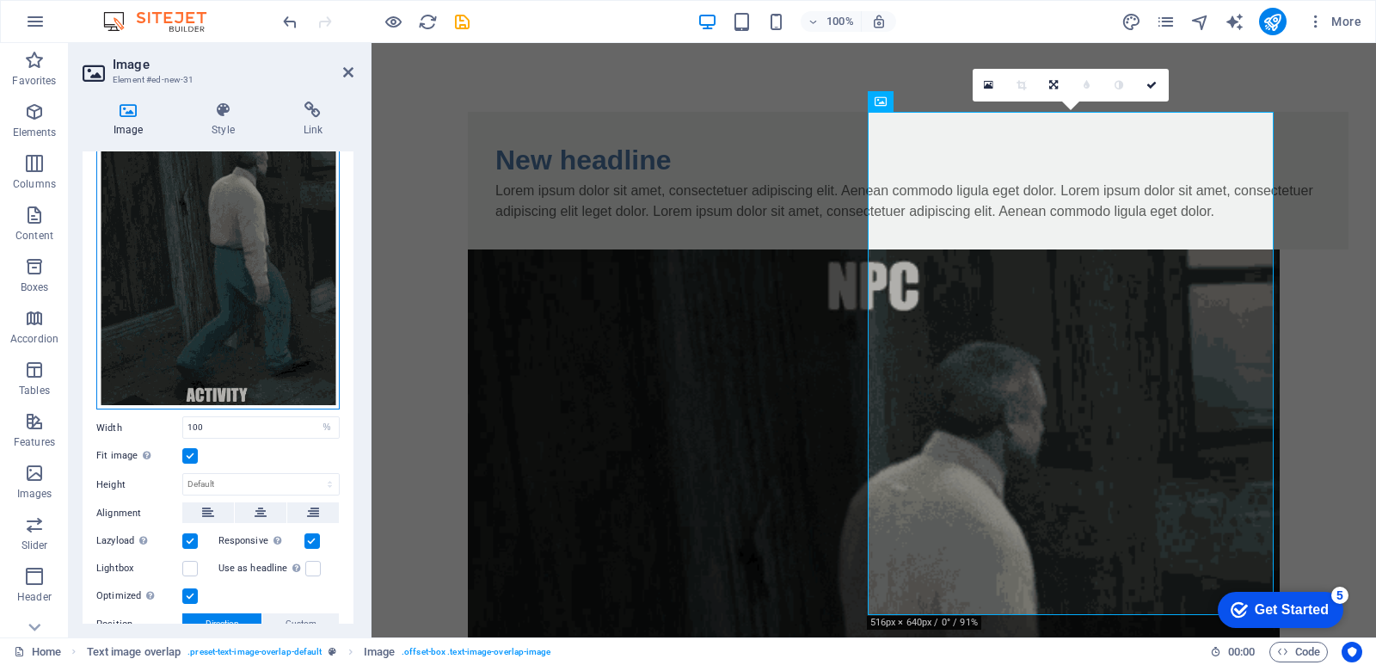
click at [270, 225] on div "Drag files here, click to choose files or select files from Files or our free s…" at bounding box center [217, 260] width 243 height 300
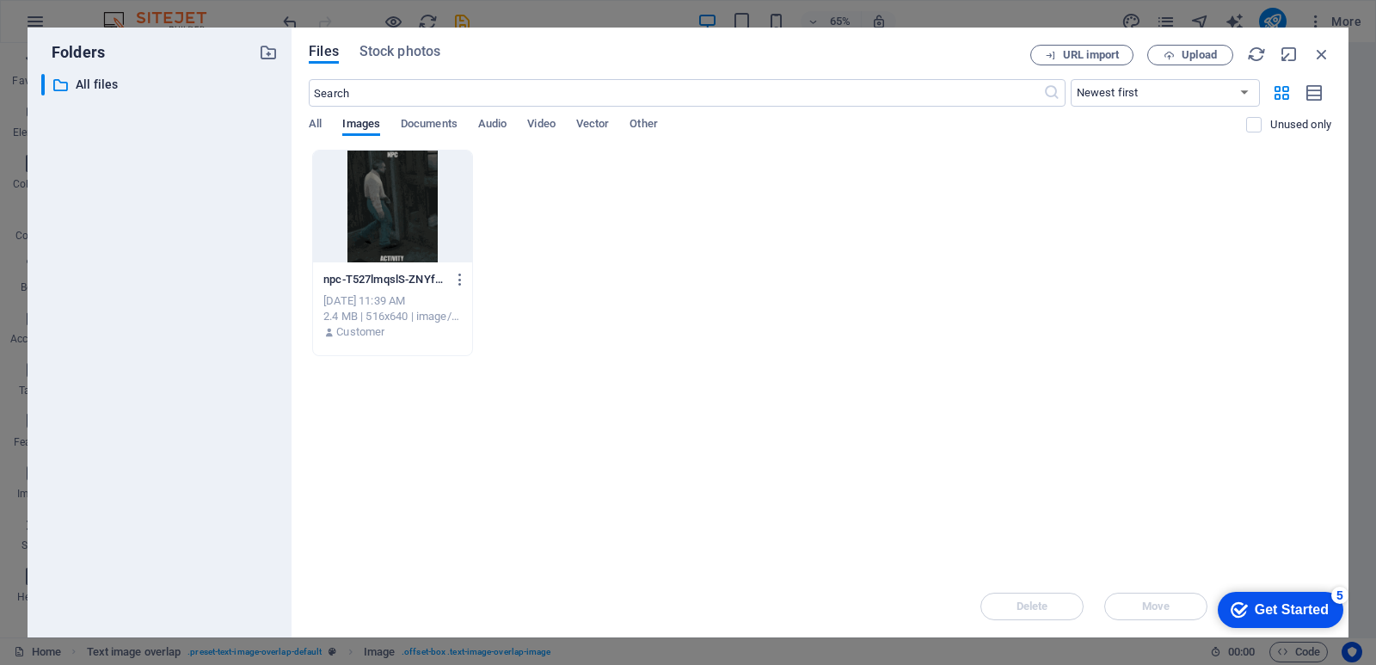
click at [493, 221] on div "npc-T527lmqslS-ZNYfXjDpQCQ.gif npc-T527lmqslS-ZNYfXjDpQCQ.gif [DATE] 11:39 AM 2…" at bounding box center [820, 253] width 1023 height 206
click at [1182, 54] on span "Upload" at bounding box center [1199, 55] width 35 height 10
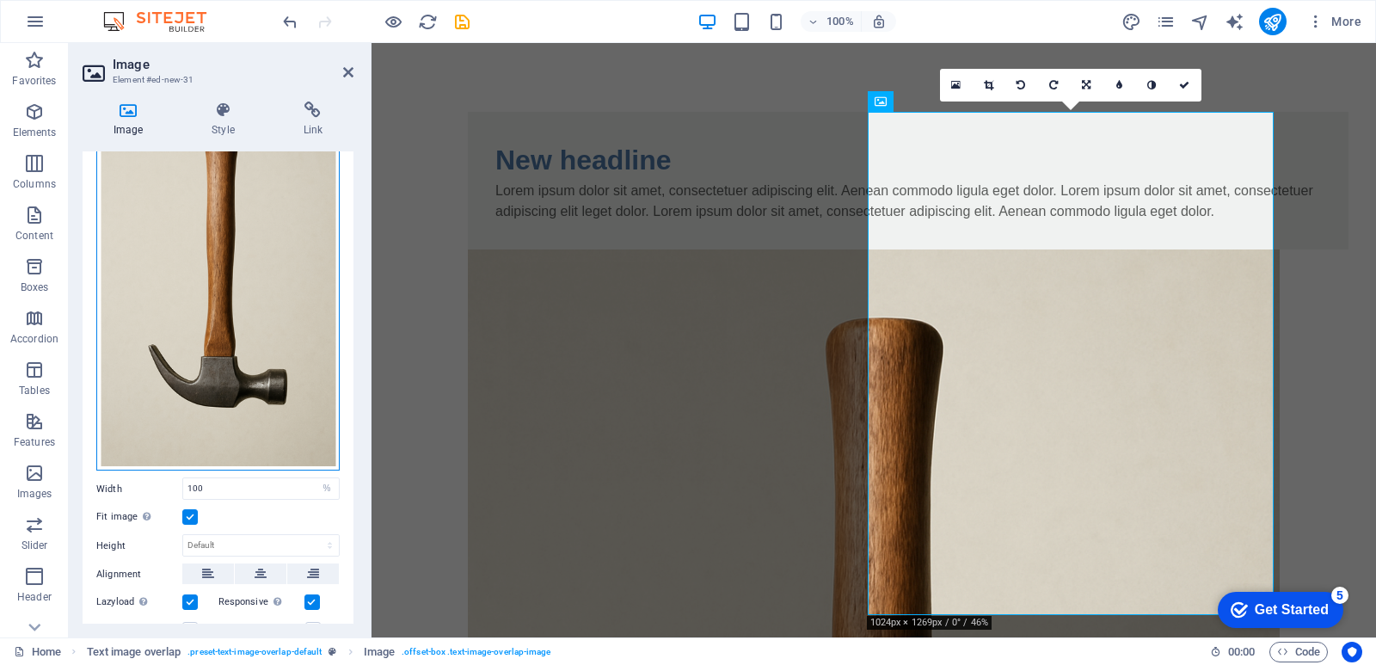
click at [206, 297] on div "Drag files here, click to choose files or select files from Files or our free s…" at bounding box center [217, 290] width 243 height 361
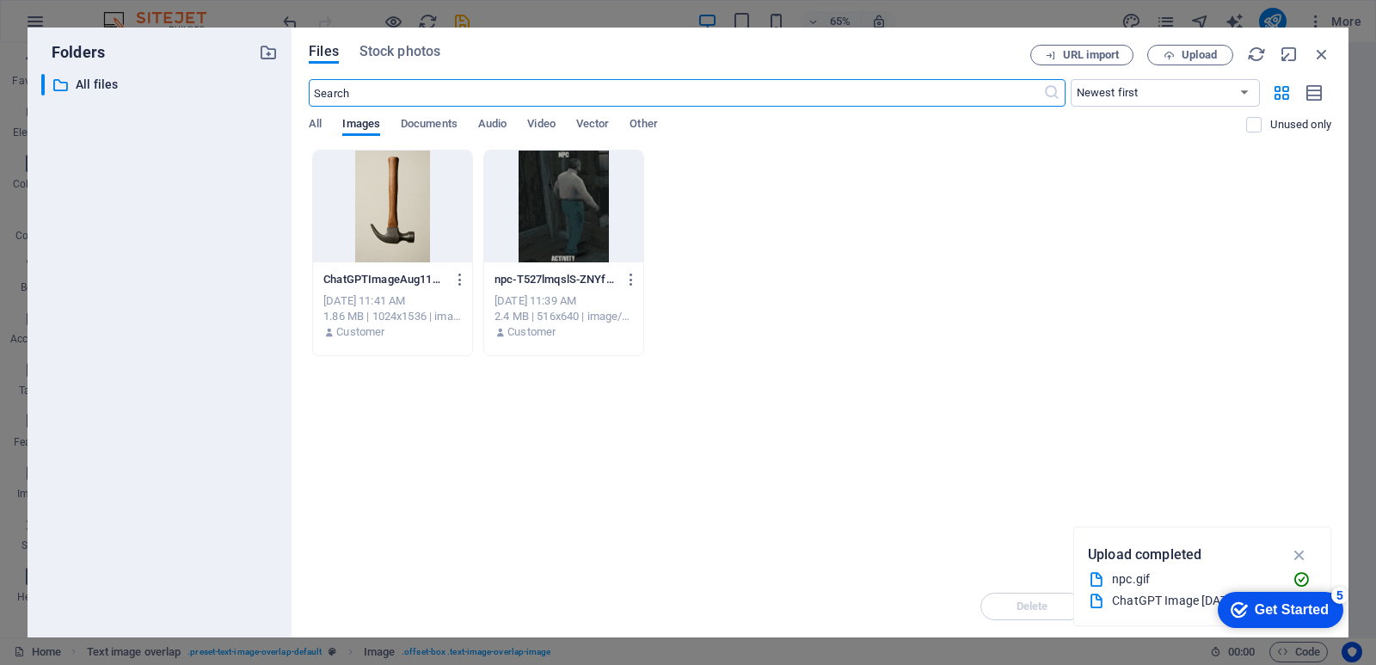
click at [409, 235] on div at bounding box center [392, 207] width 159 height 112
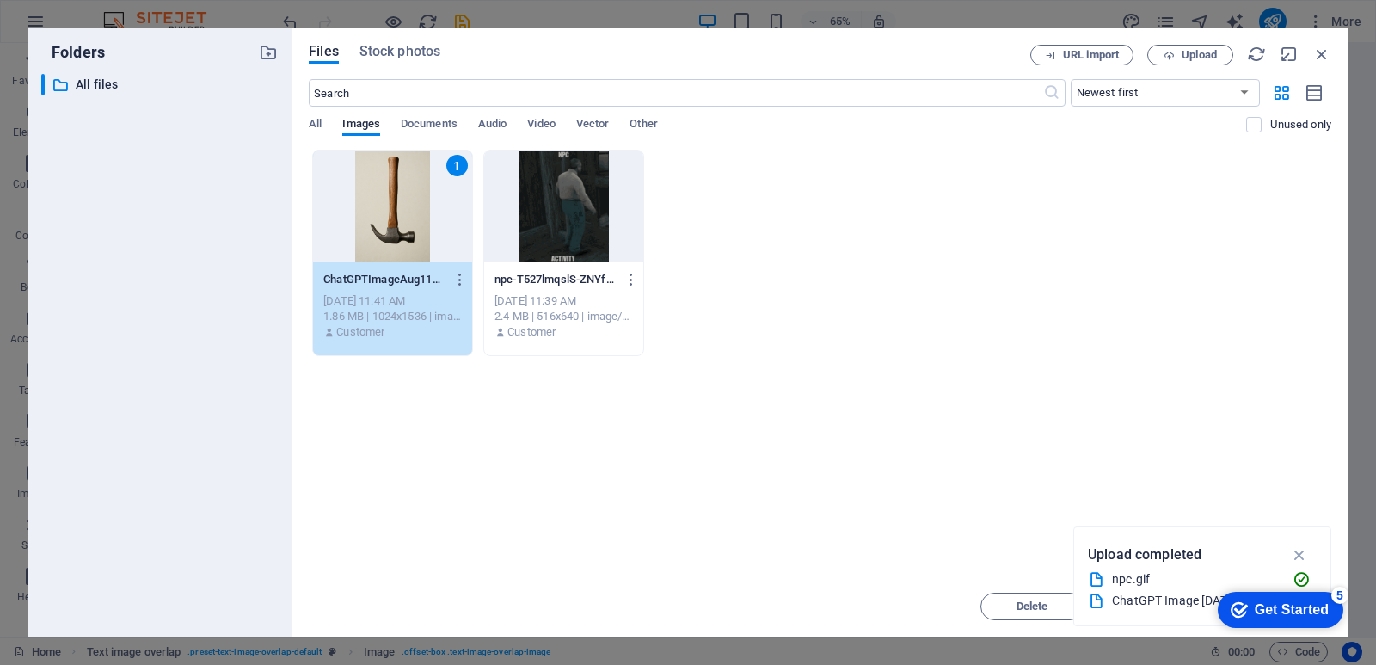
click at [1268, 612] on div "Get Started" at bounding box center [1292, 609] width 74 height 15
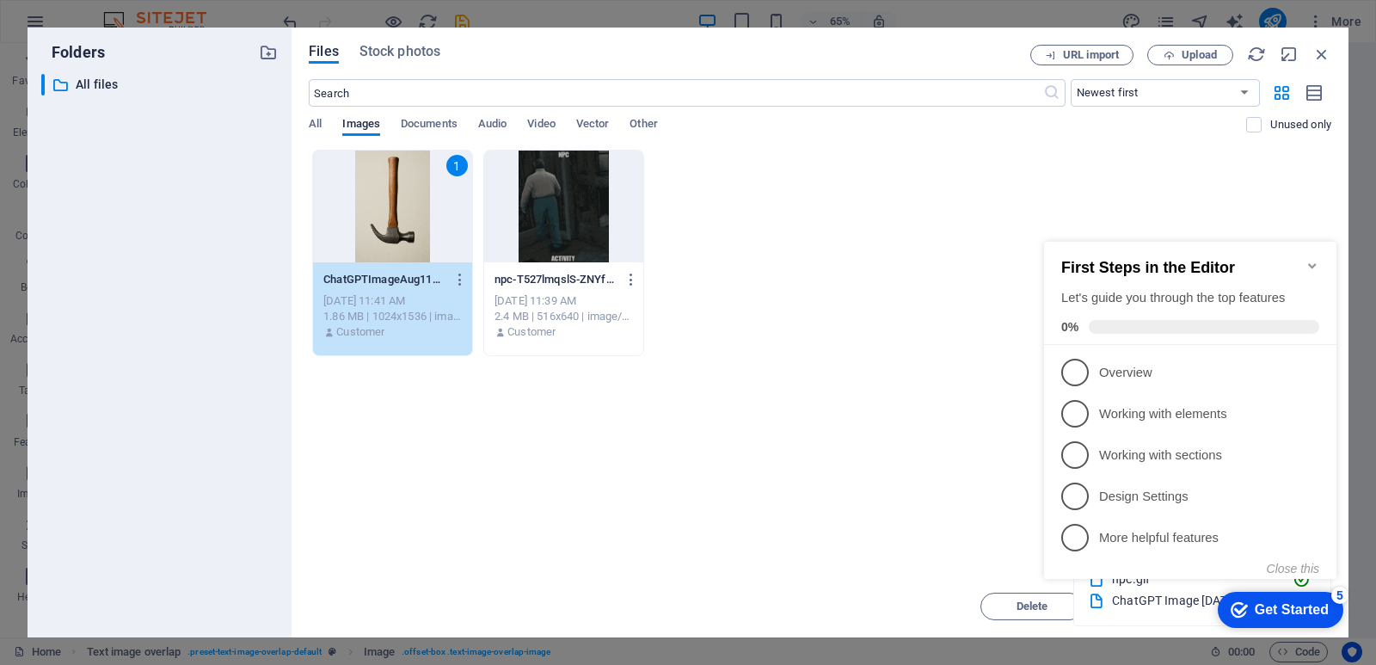
click at [931, 464] on div "Drop files here to upload them instantly 1 ChatGPTImageAug11202506_18_17PM-HHKS…" at bounding box center [820, 363] width 1023 height 426
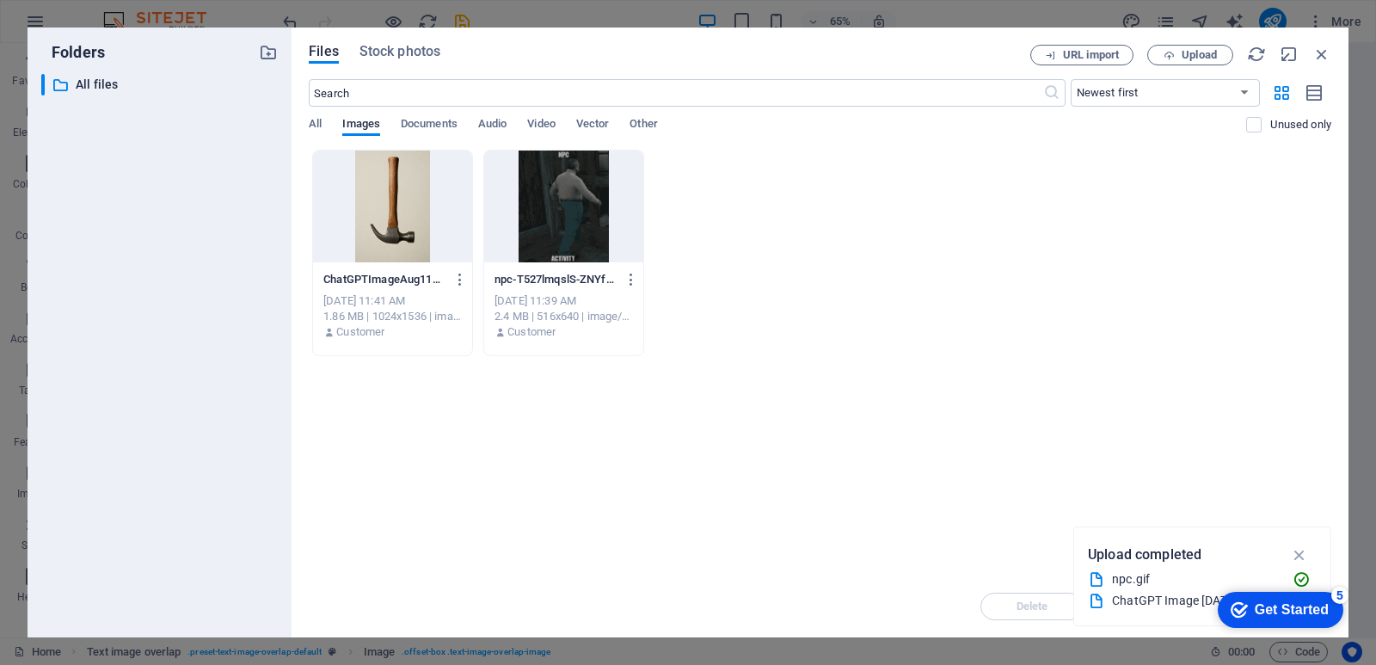
click at [400, 249] on div at bounding box center [392, 207] width 159 height 112
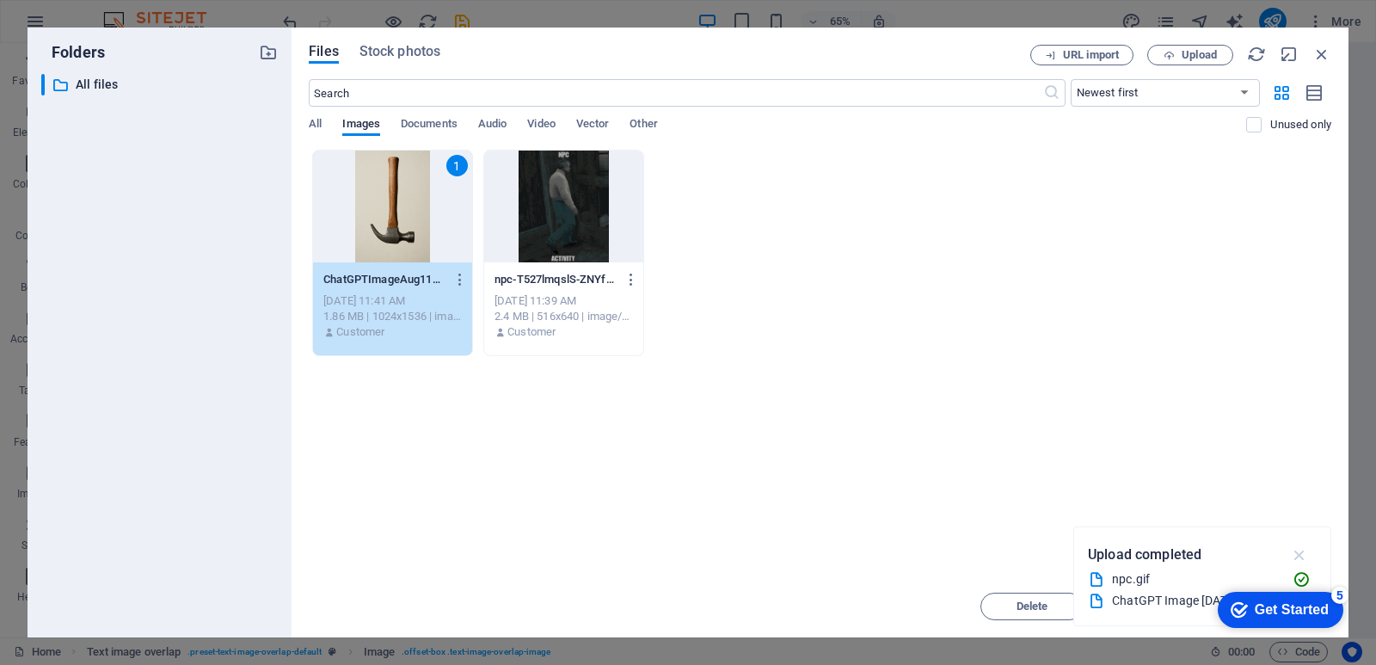
click at [1295, 551] on icon "button" at bounding box center [1300, 554] width 20 height 19
click at [391, 182] on div "1" at bounding box center [392, 207] width 159 height 112
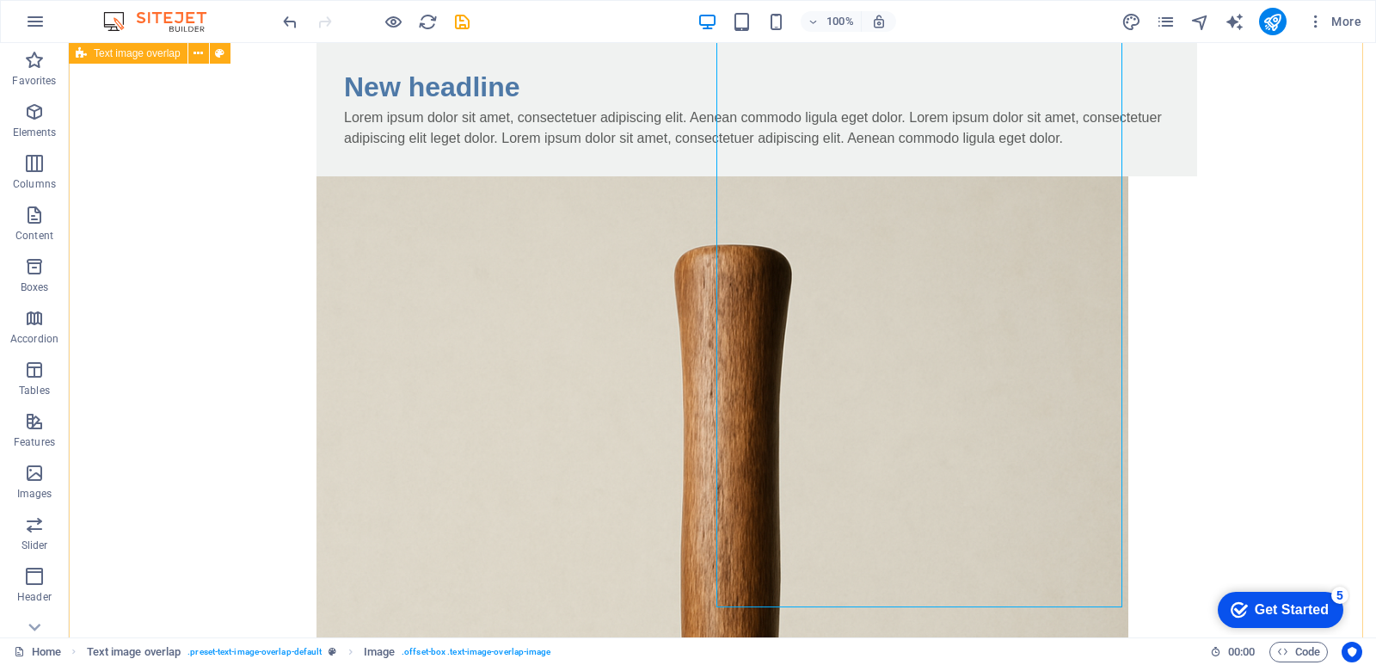
scroll to position [0, 0]
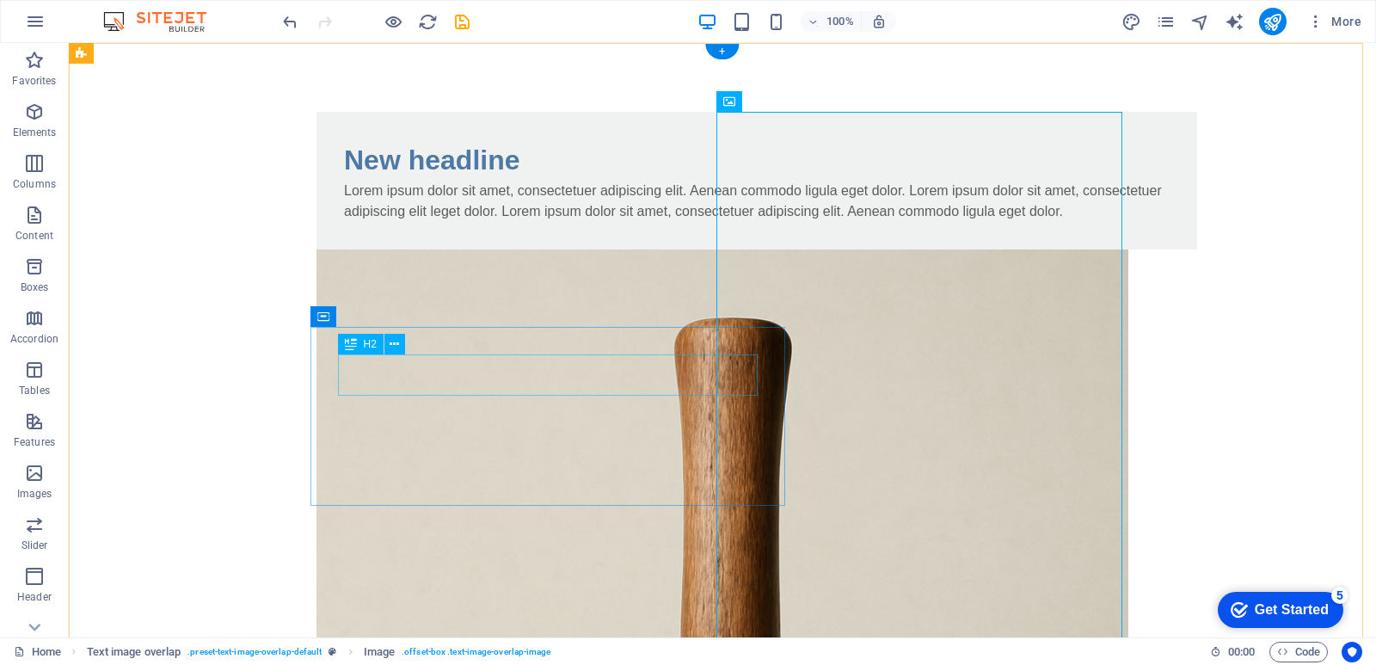
click at [508, 181] on div "New headline" at bounding box center [757, 159] width 826 height 41
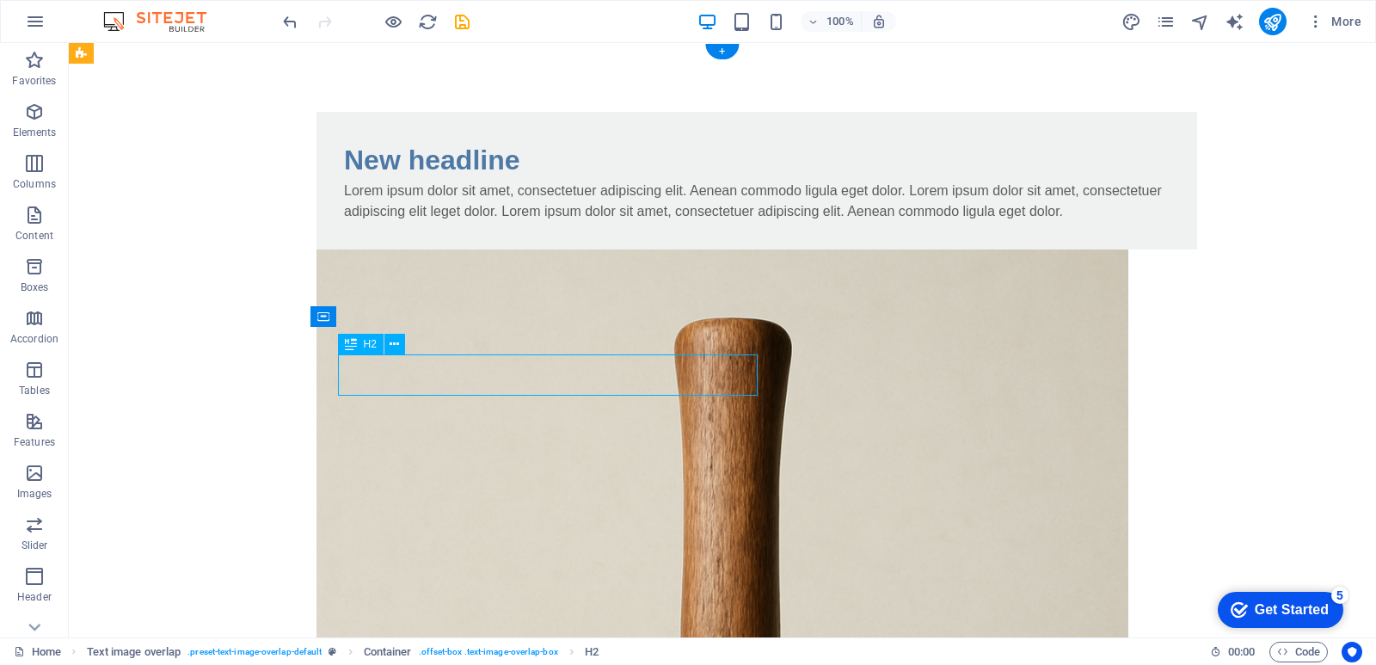
click at [508, 181] on div "New headline" at bounding box center [757, 159] width 826 height 41
click at [528, 181] on div "New headline" at bounding box center [757, 159] width 826 height 41
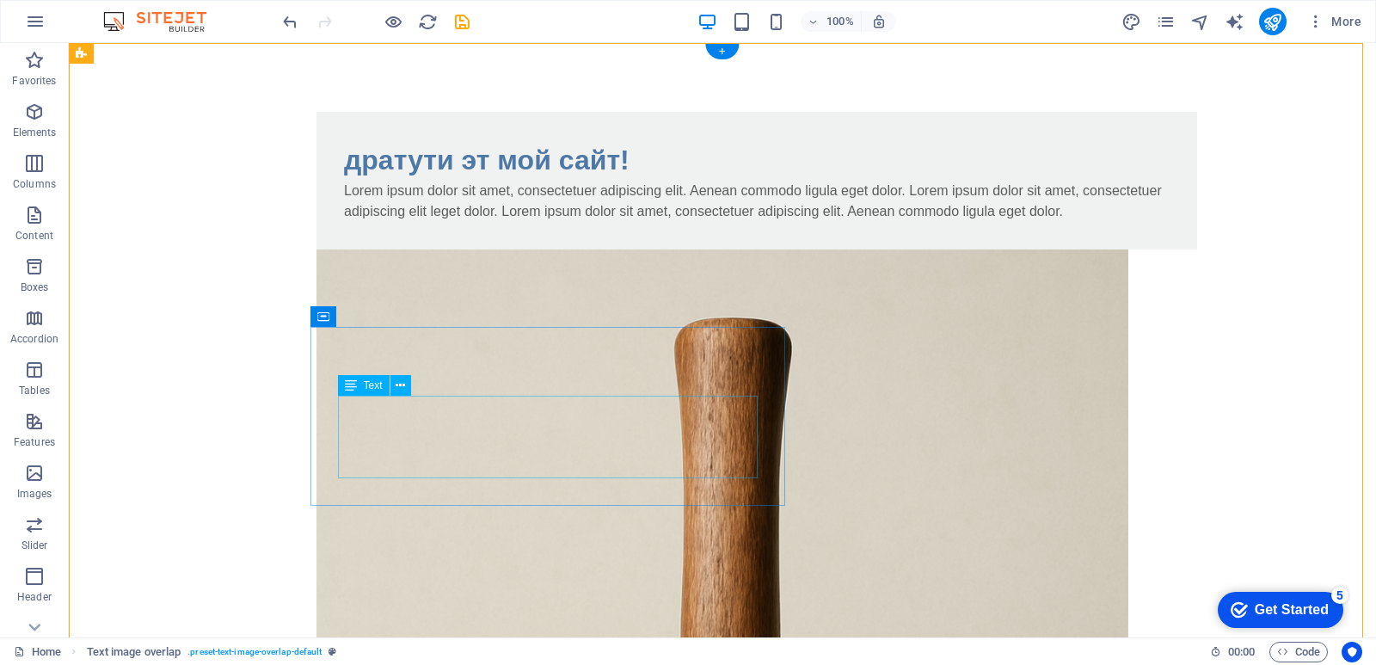
click at [653, 222] on div "Lorem ipsum dolor sit amet, consectetuer adipiscing elit. Aenean commodo ligula…" at bounding box center [757, 201] width 826 height 41
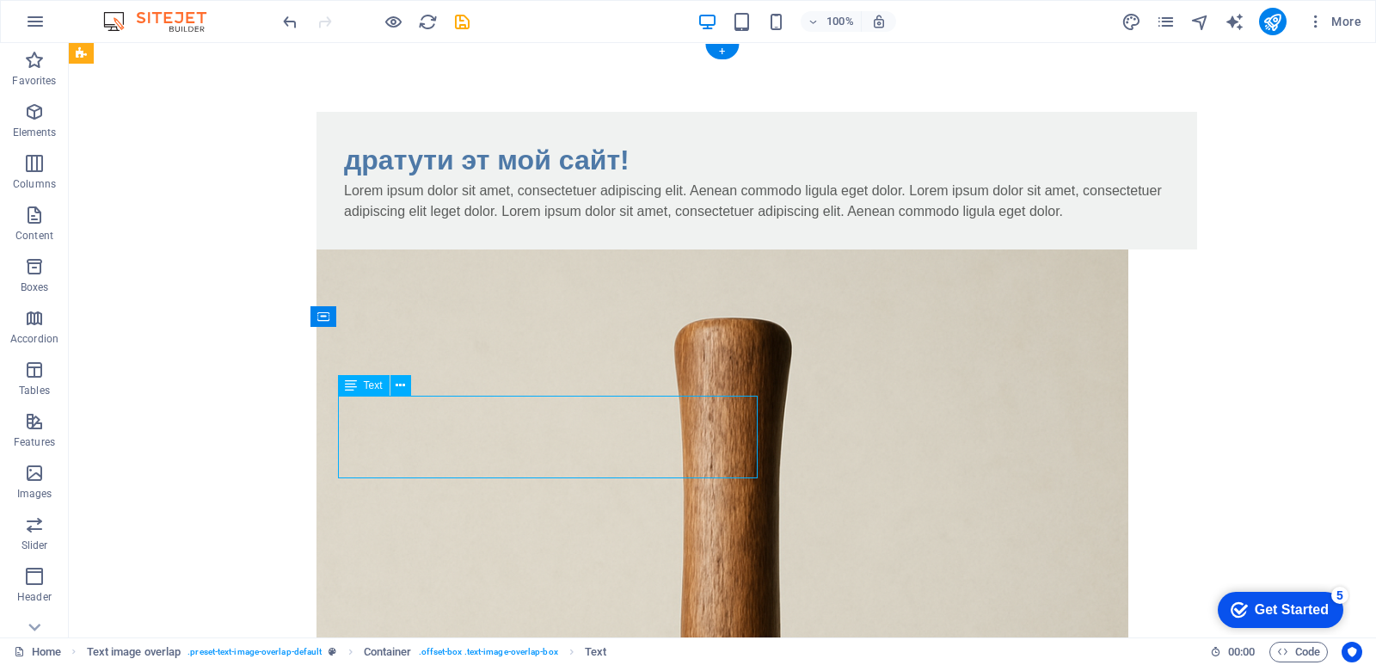
click at [659, 222] on div "Lorem ipsum dolor sit amet, consectetuer adipiscing elit. Aenean commodo ligula…" at bounding box center [757, 201] width 826 height 41
click at [663, 222] on div "Lorem ipsum dolor sit amet, consectetuer adipiscing elit. Aenean commodo ligula…" at bounding box center [757, 201] width 826 height 41
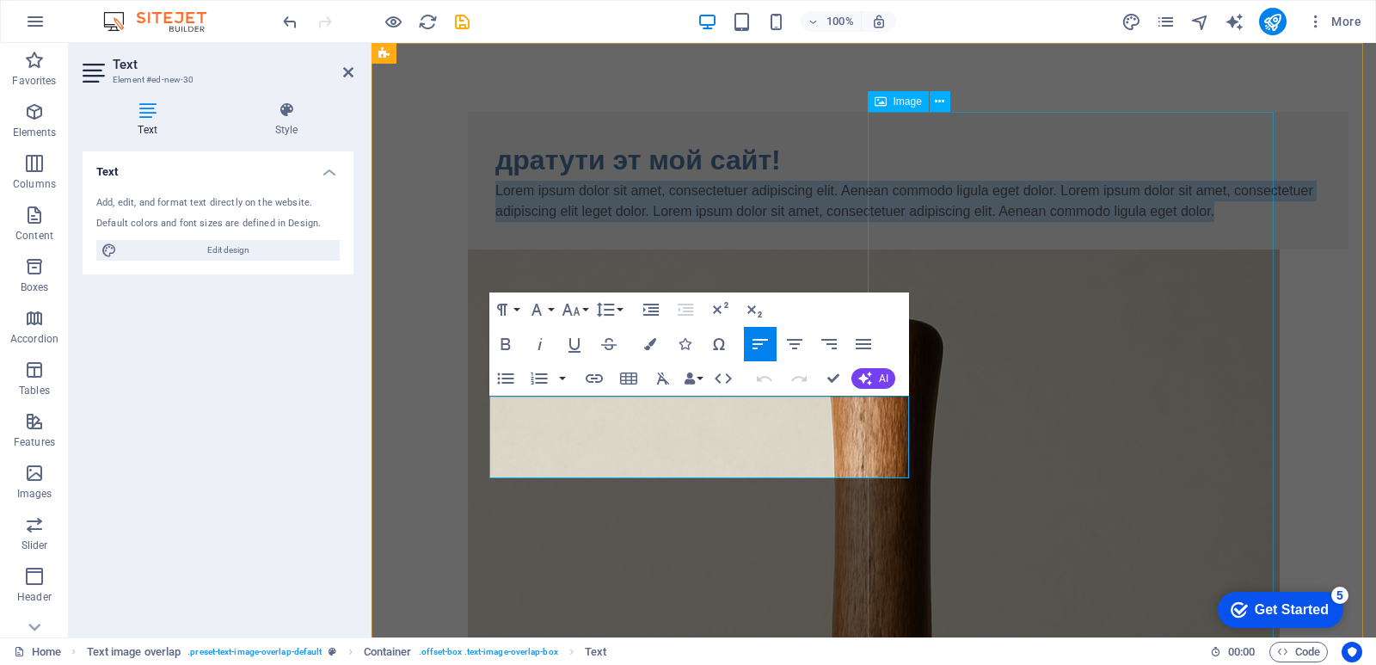
drag, startPoint x: 490, startPoint y: 411, endPoint x: 976, endPoint y: 508, distance: 495.7
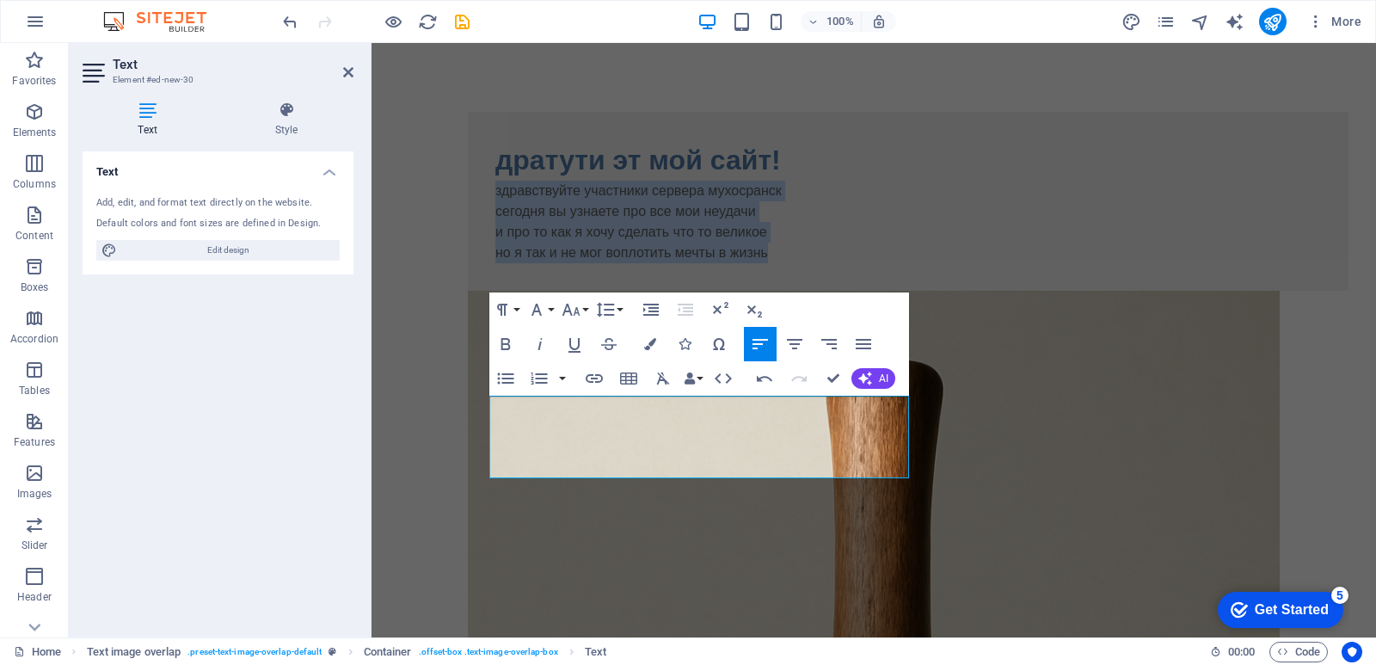
drag, startPoint x: 803, startPoint y: 466, endPoint x: 324, endPoint y: 334, distance: 497.1
click at [505, 342] on icon "button" at bounding box center [505, 344] width 21 height 21
click at [796, 263] on p "сегодня вы узнаете про все мои неудачи и про то как я хочу сделать что то велик…" at bounding box center [908, 232] width 826 height 62
drag, startPoint x: 814, startPoint y: 465, endPoint x: 403, endPoint y: 323, distance: 434.5
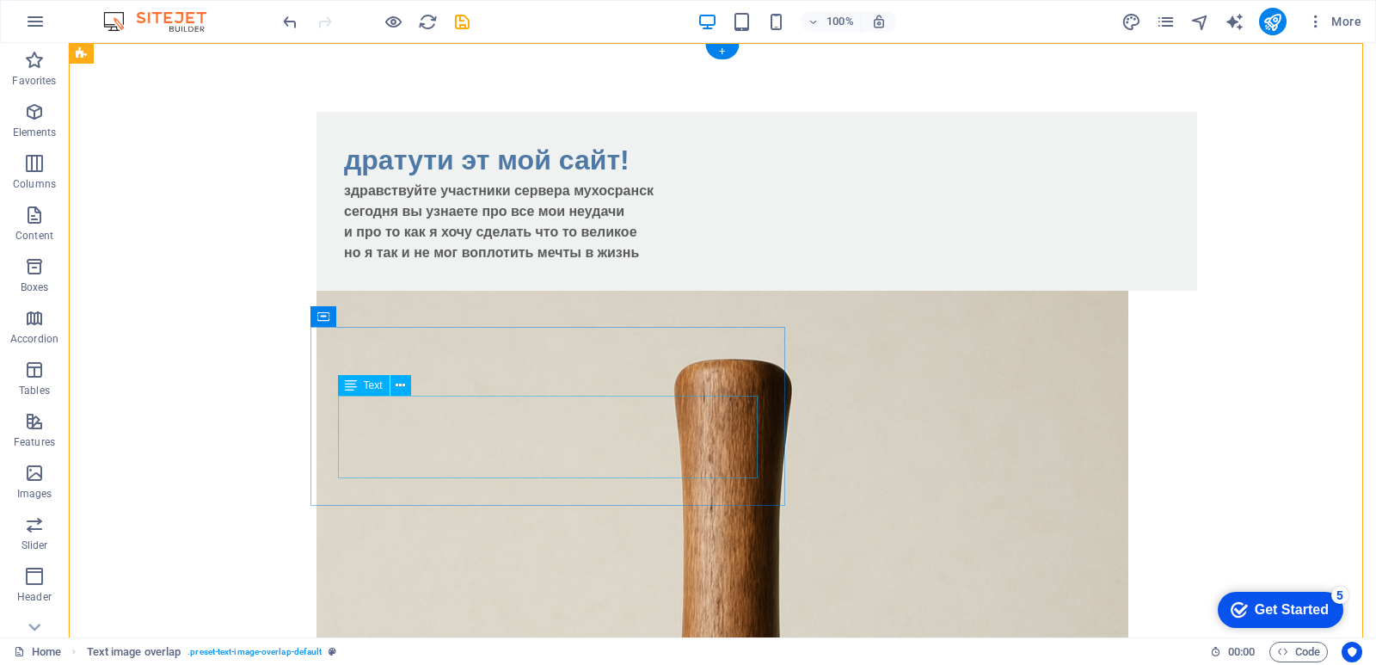
click at [742, 263] on div "здравствуйте участники сервера мухосранск сегодня вы узнаете про все мои неудач…" at bounding box center [757, 222] width 826 height 83
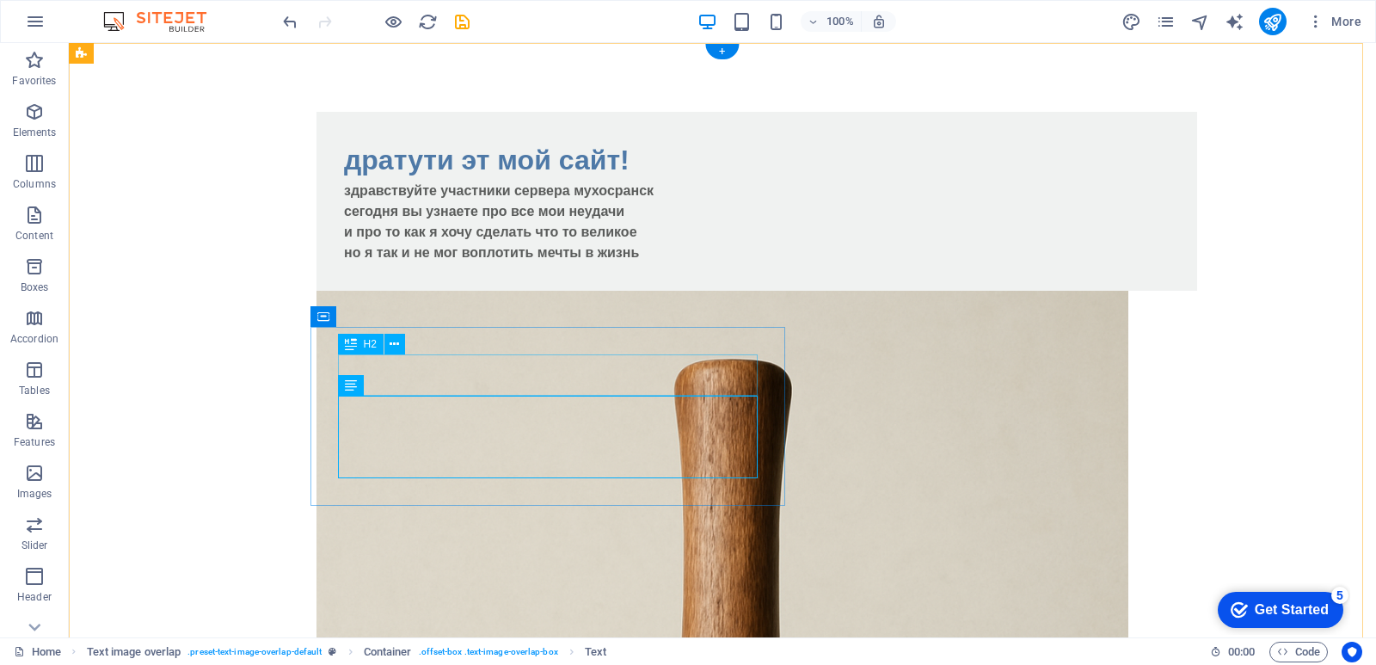
click at [755, 181] on div "дратути эт мой сайт!" at bounding box center [757, 159] width 826 height 41
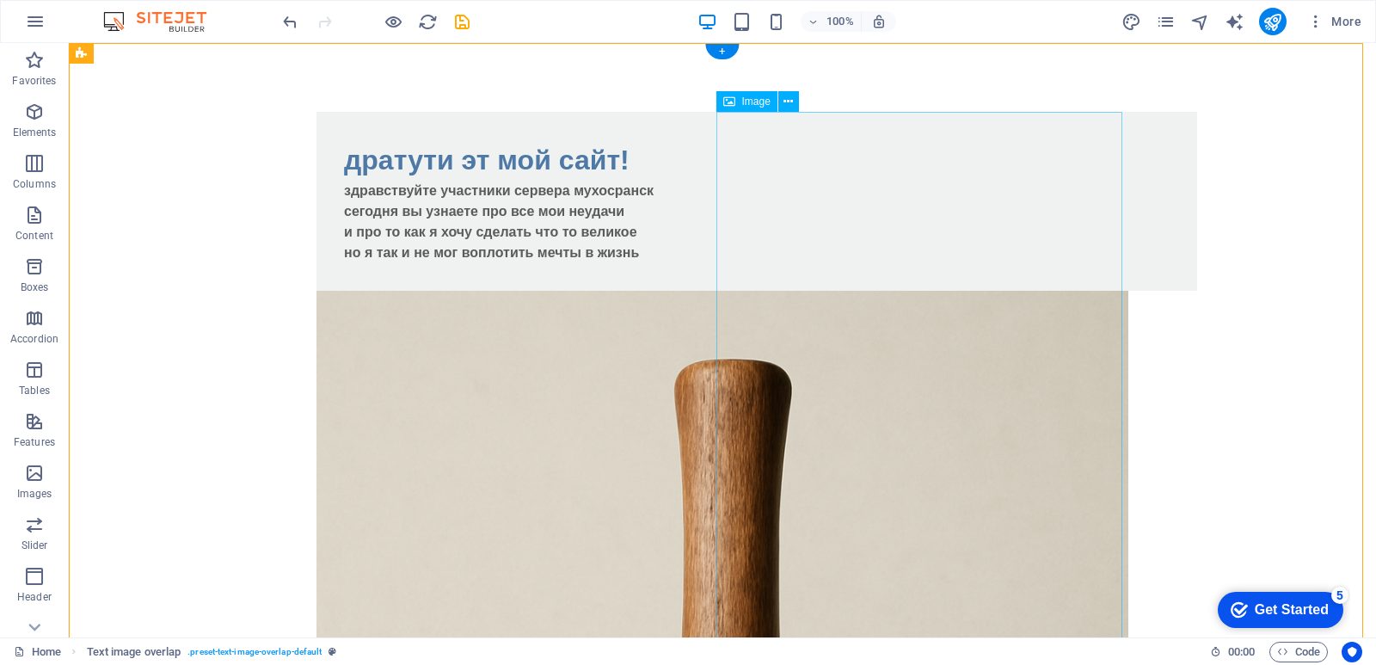
click at [785, 100] on icon at bounding box center [788, 102] width 9 height 18
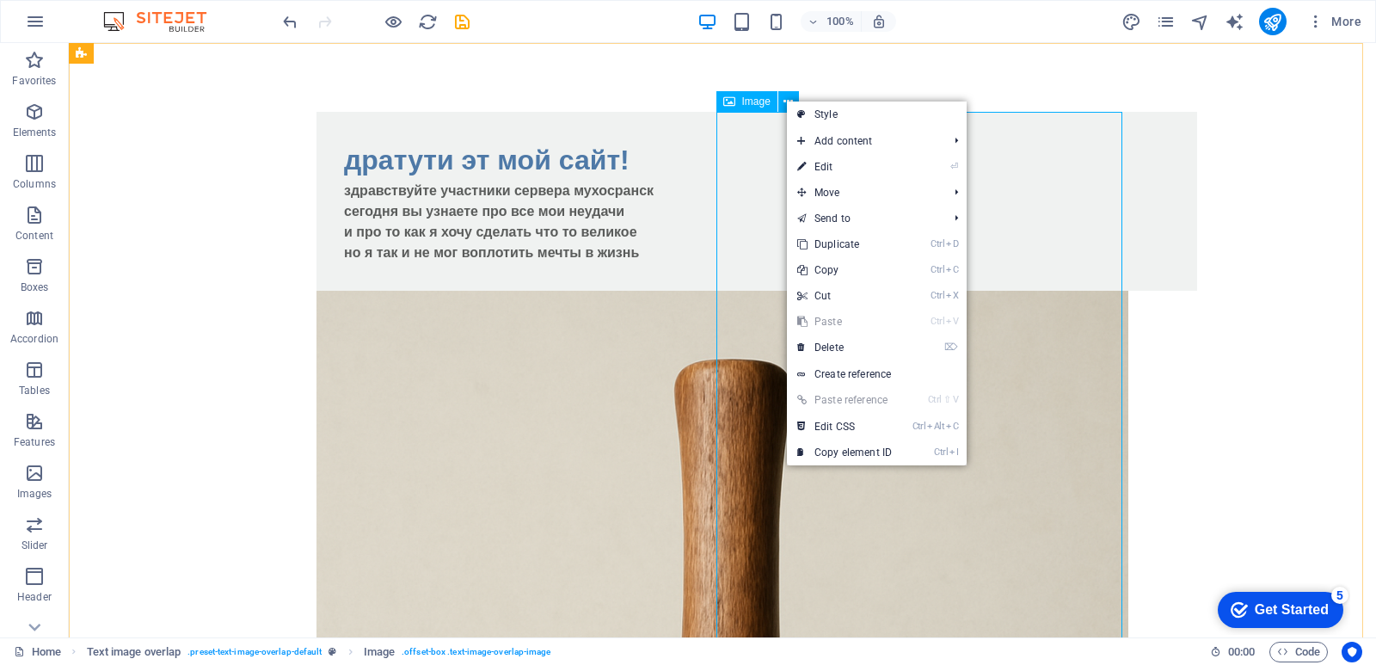
click at [760, 108] on div "Image" at bounding box center [747, 101] width 61 height 21
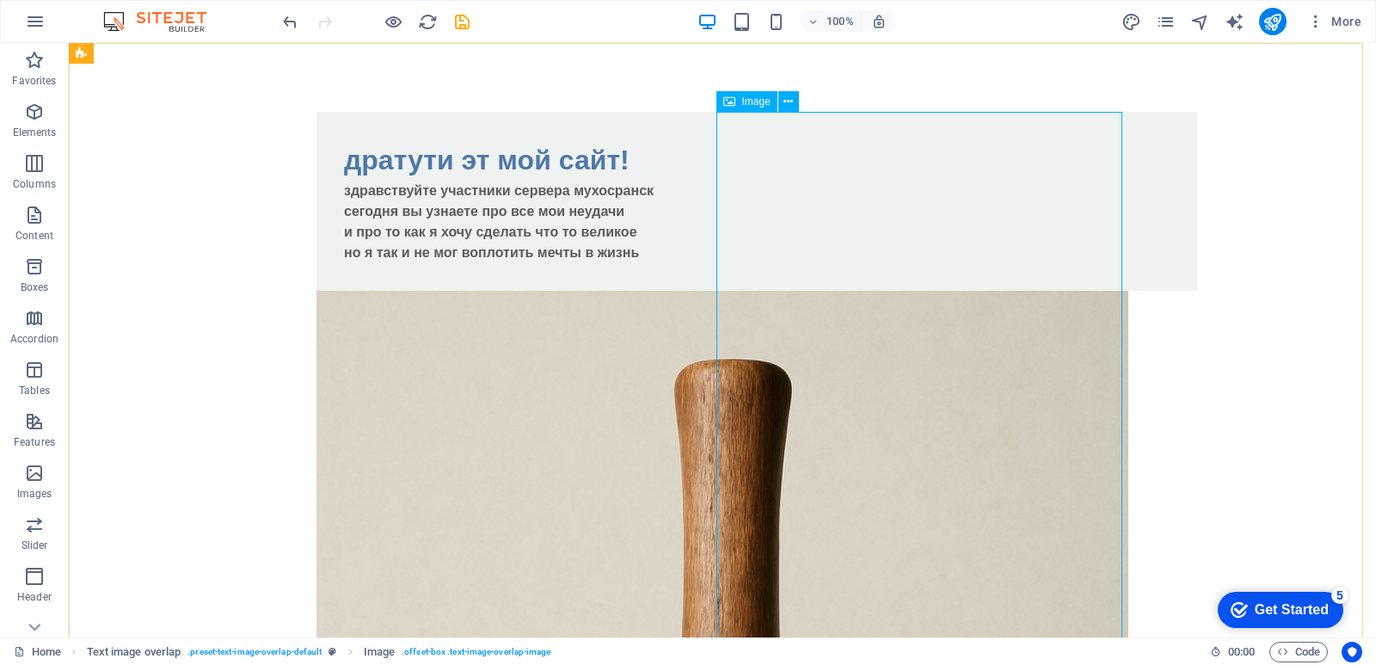
select select "%"
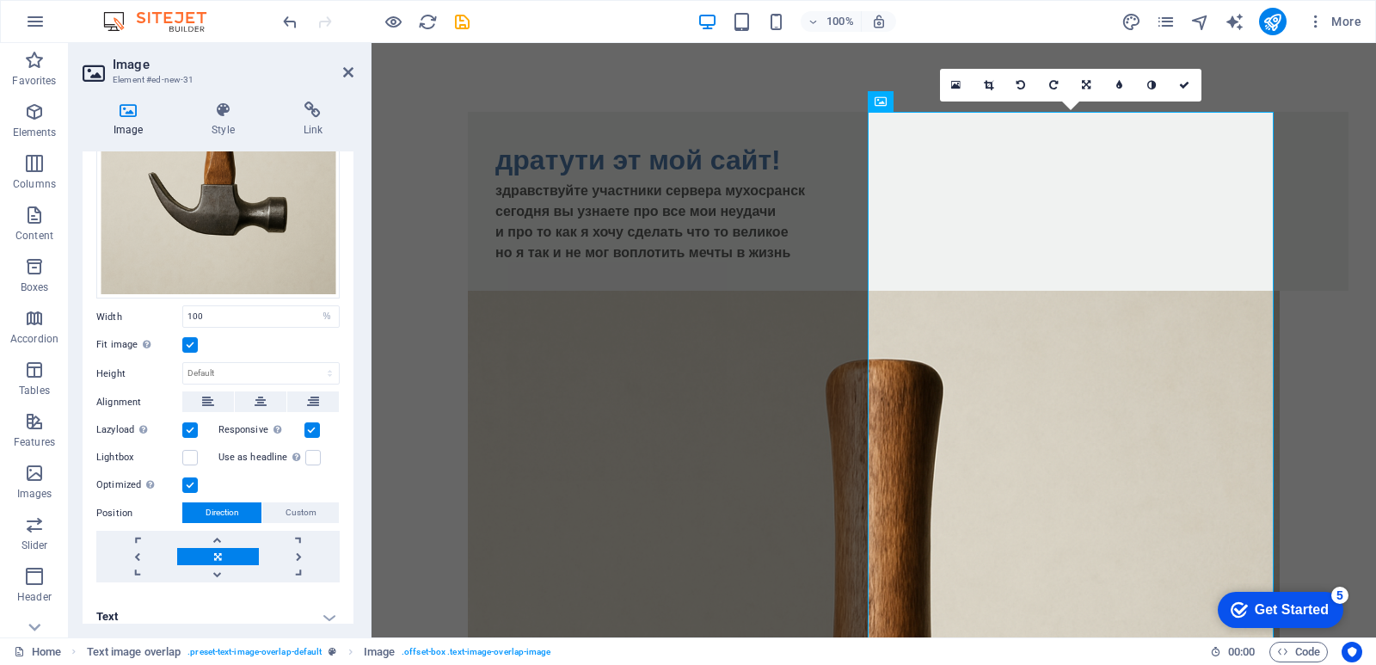
scroll to position [267, 0]
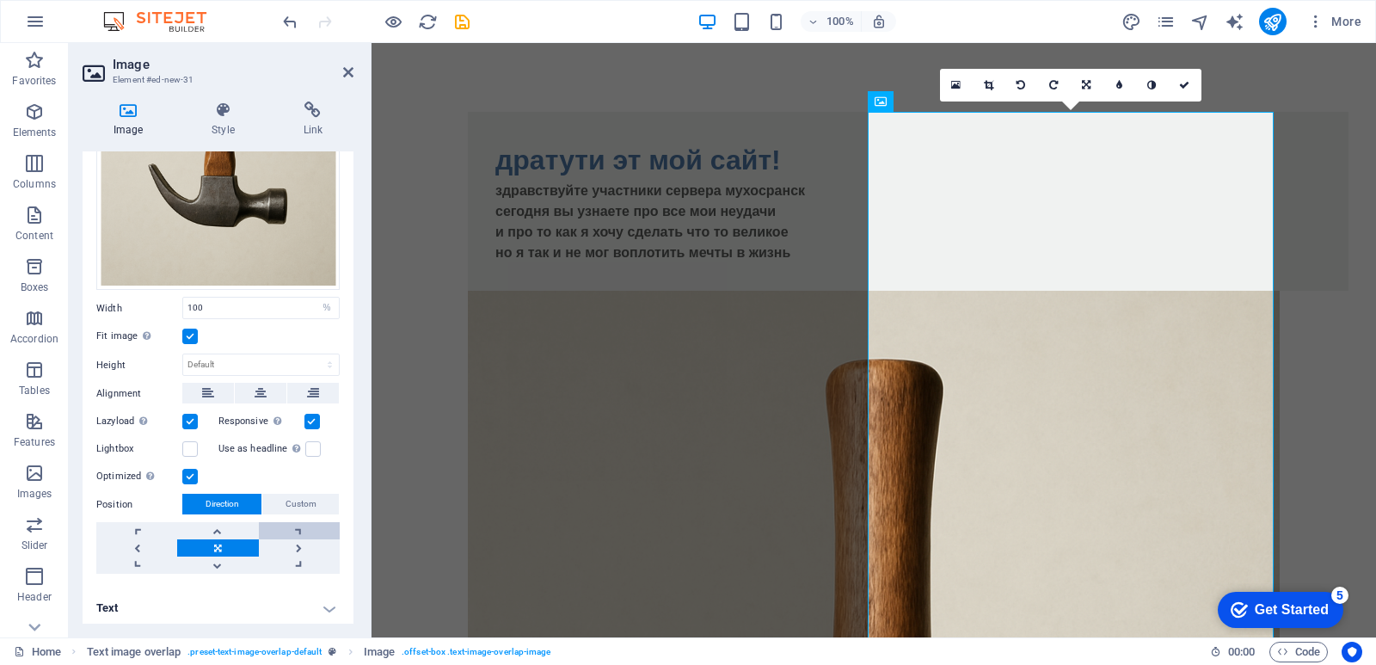
click at [302, 528] on link at bounding box center [299, 530] width 81 height 17
click at [233, 541] on link at bounding box center [217, 547] width 81 height 17
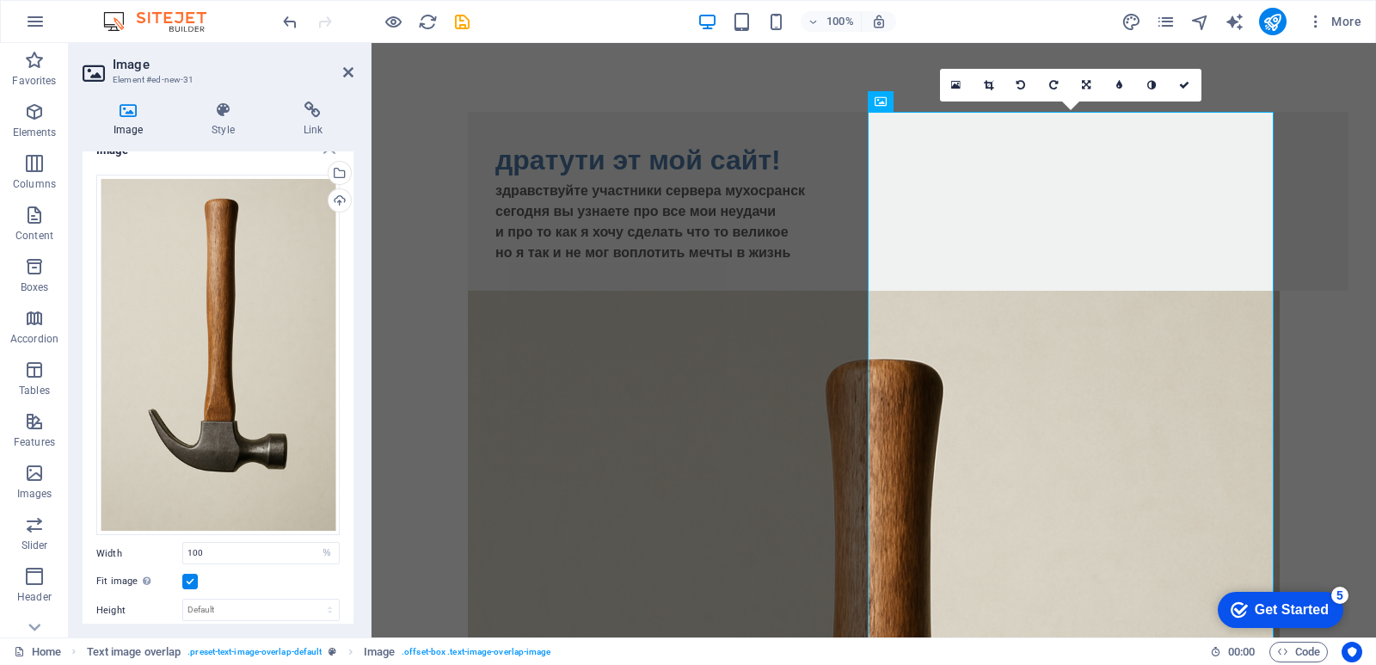
scroll to position [9, 0]
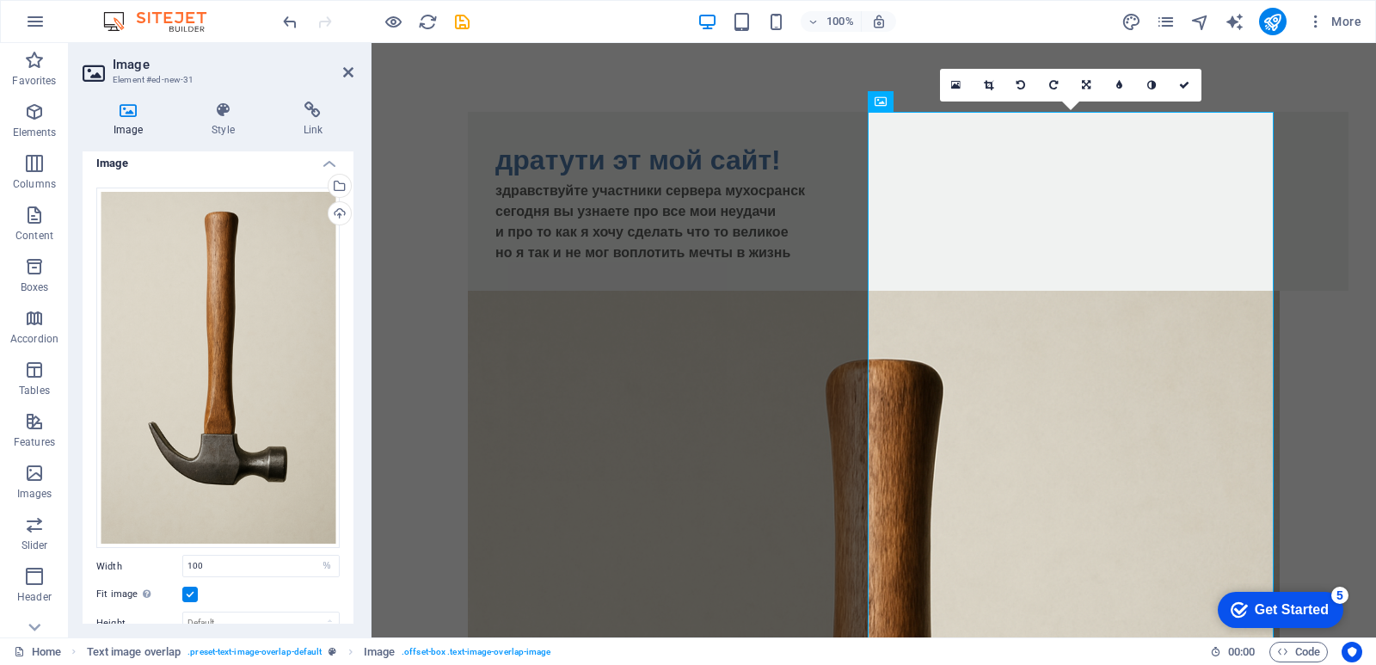
click at [242, 139] on div "Image Style Link Image Drag files here, click to choose files or select files f…" at bounding box center [218, 363] width 271 height 522
click at [242, 131] on h4 "Style" at bounding box center [226, 120] width 91 height 36
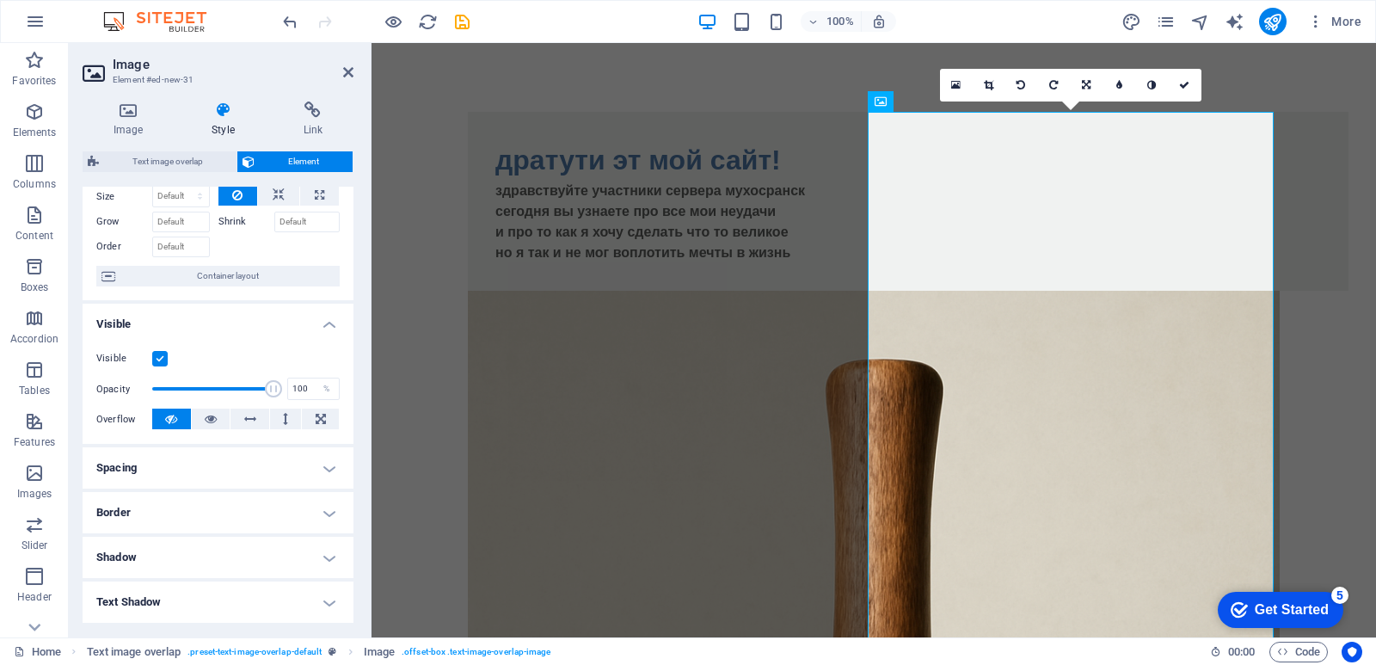
scroll to position [0, 0]
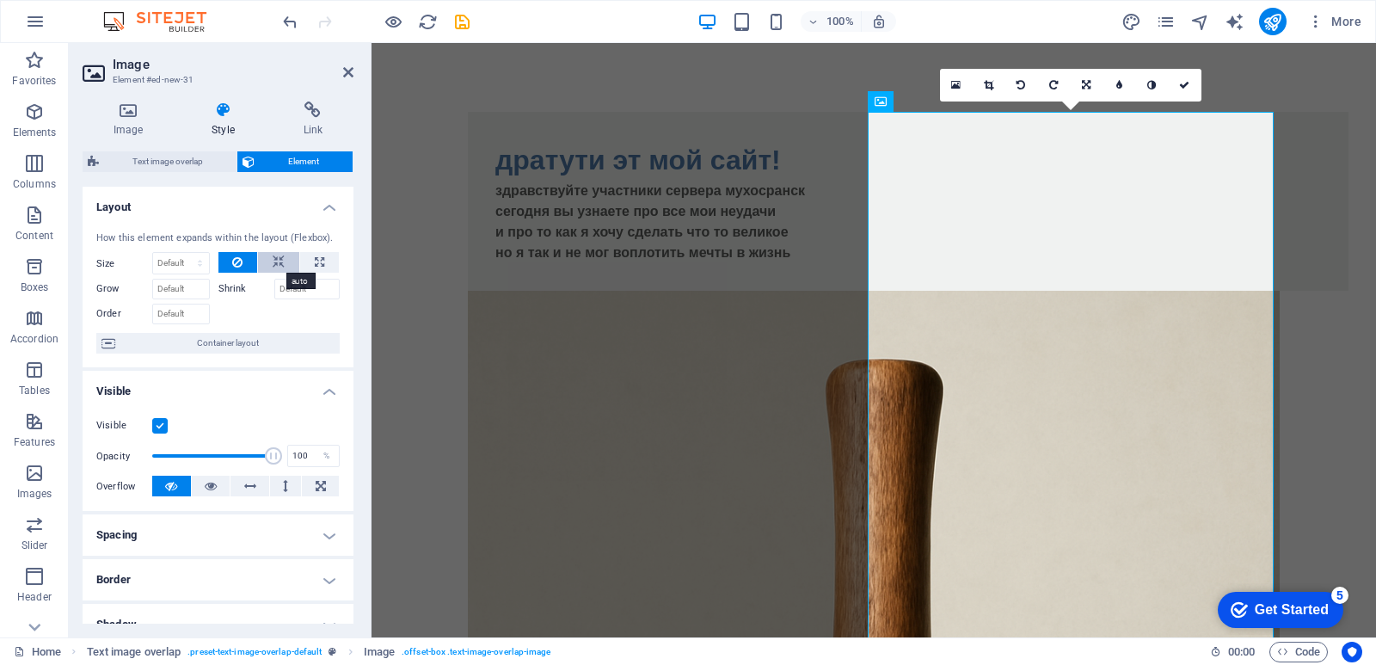
click at [285, 265] on button at bounding box center [278, 262] width 41 height 21
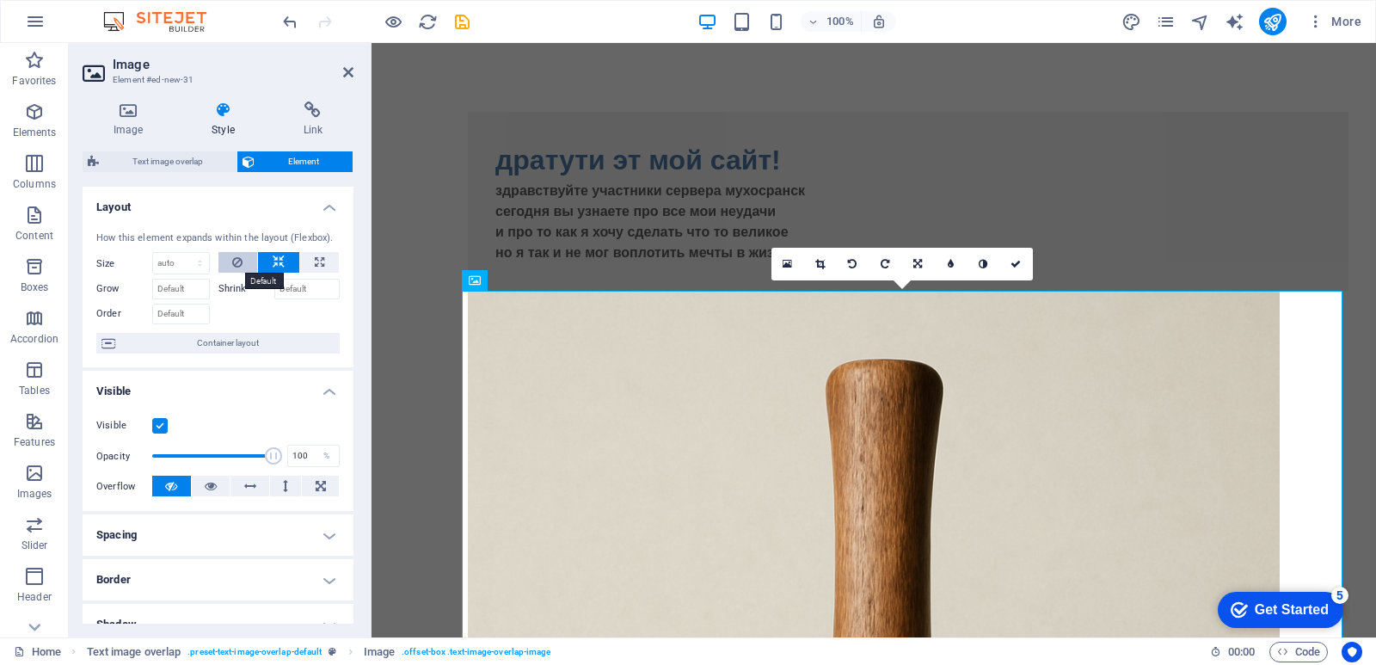
click at [233, 262] on icon at bounding box center [237, 262] width 10 height 21
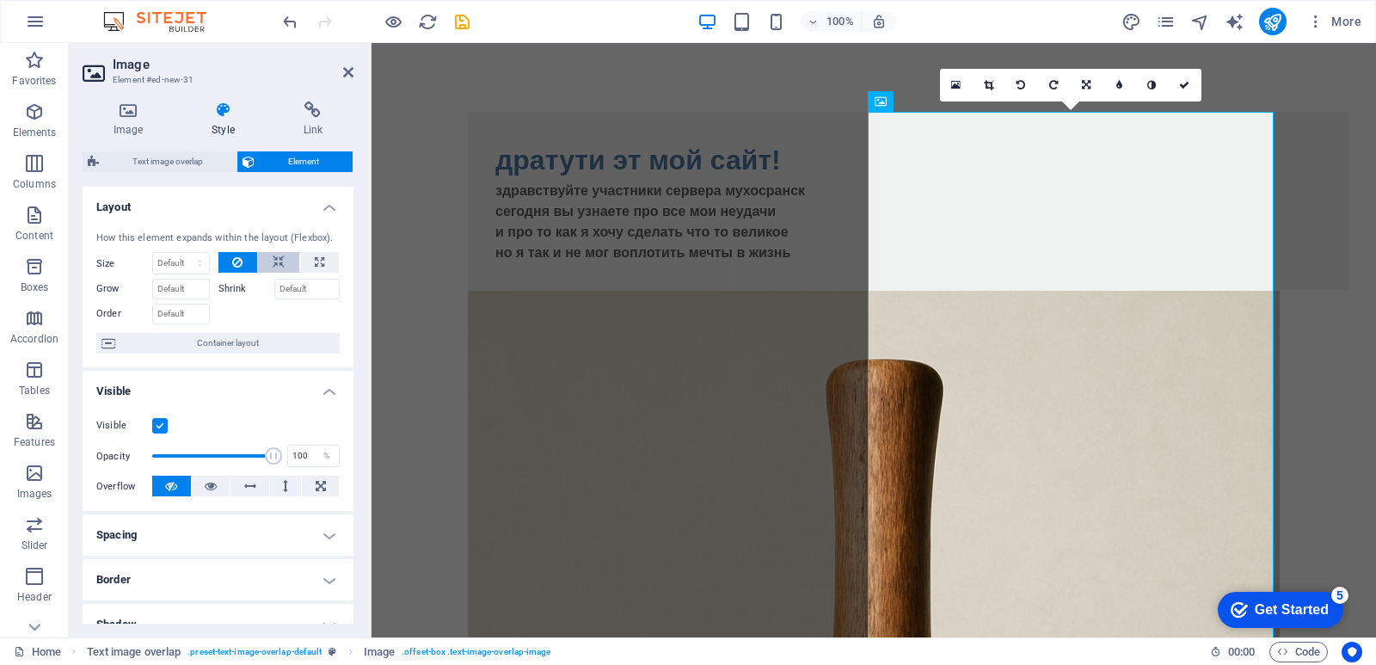
click at [262, 258] on button at bounding box center [278, 262] width 41 height 21
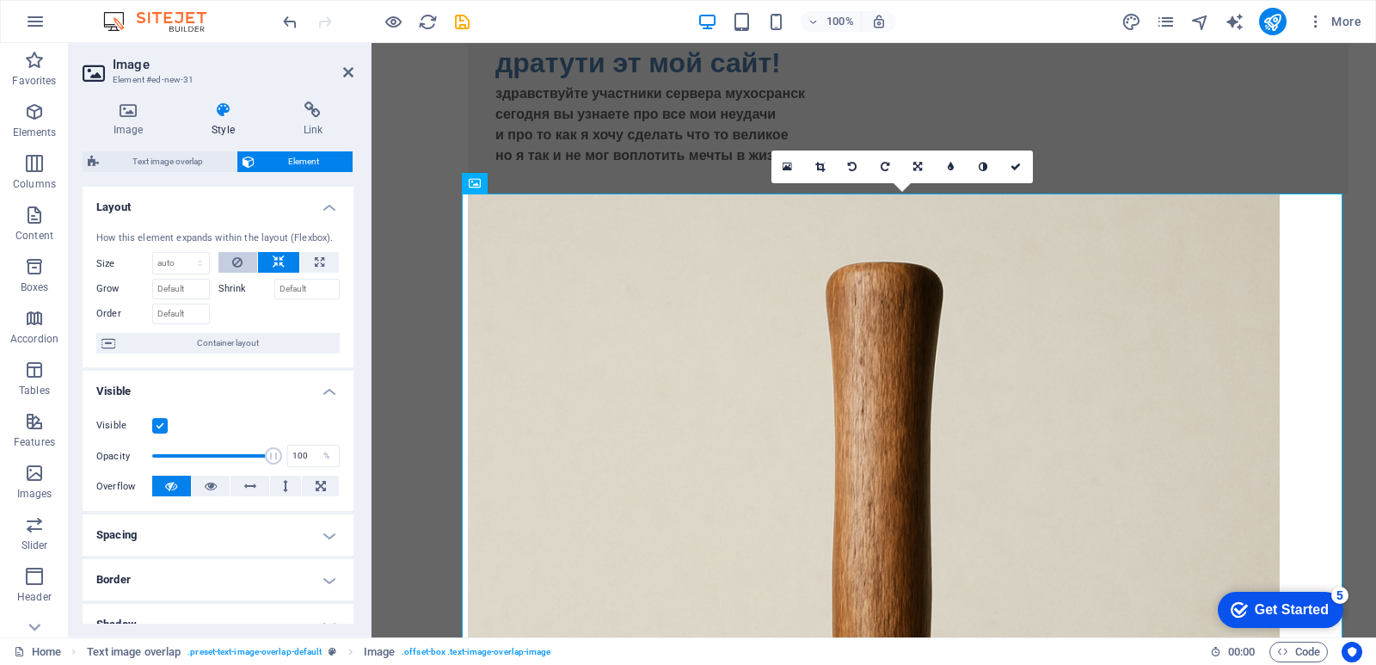
click at [241, 264] on icon at bounding box center [237, 262] width 10 height 21
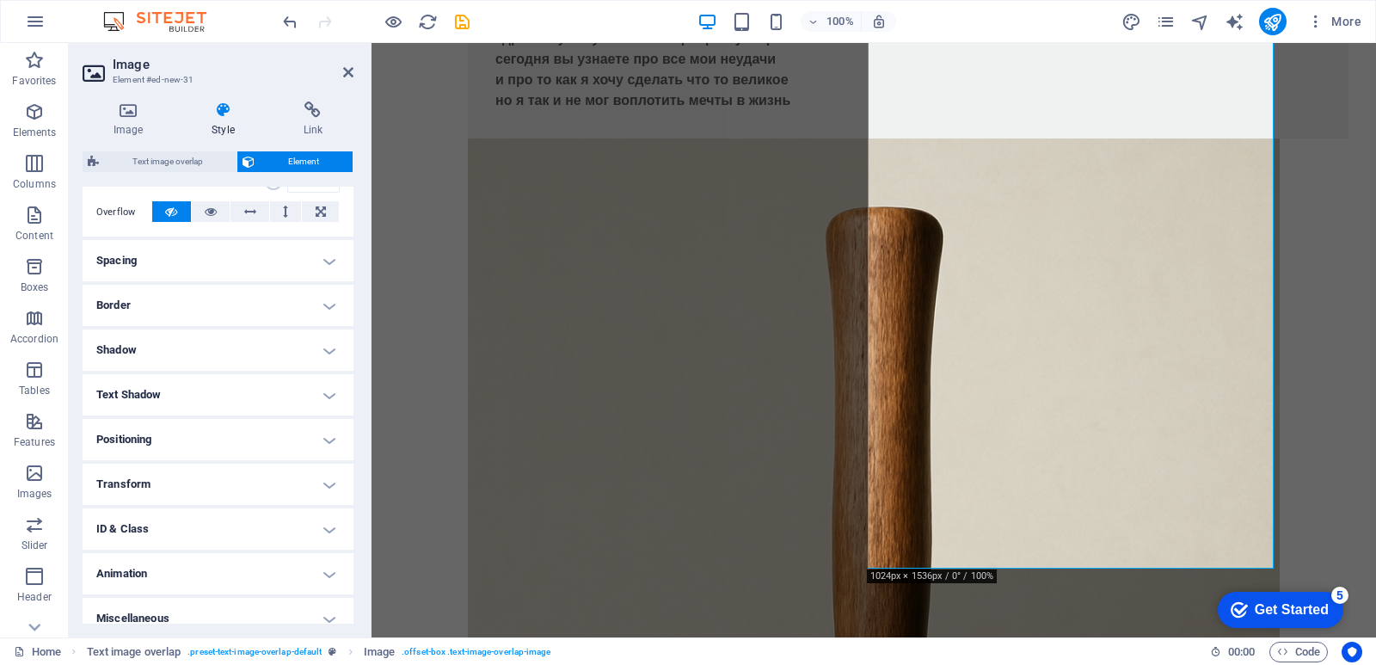
scroll to position [290, 0]
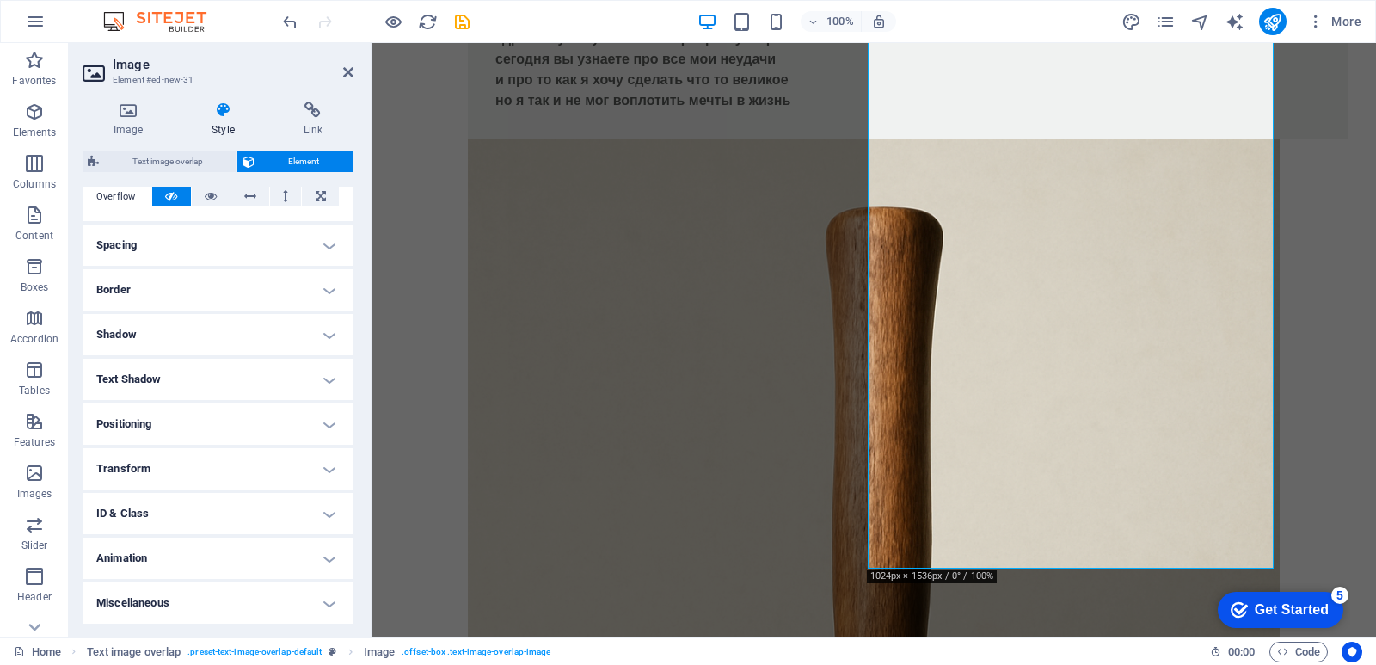
click at [193, 280] on h4 "Border" at bounding box center [218, 289] width 271 height 41
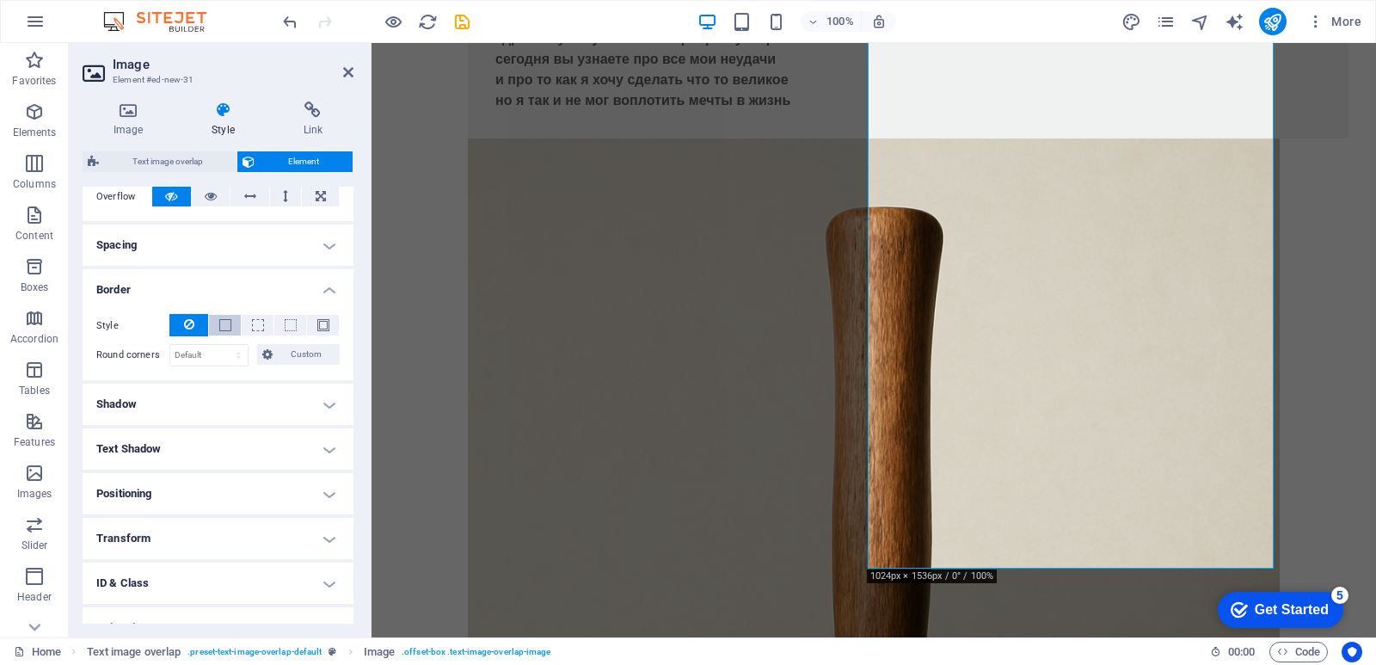
click at [227, 323] on span at bounding box center [225, 325] width 12 height 12
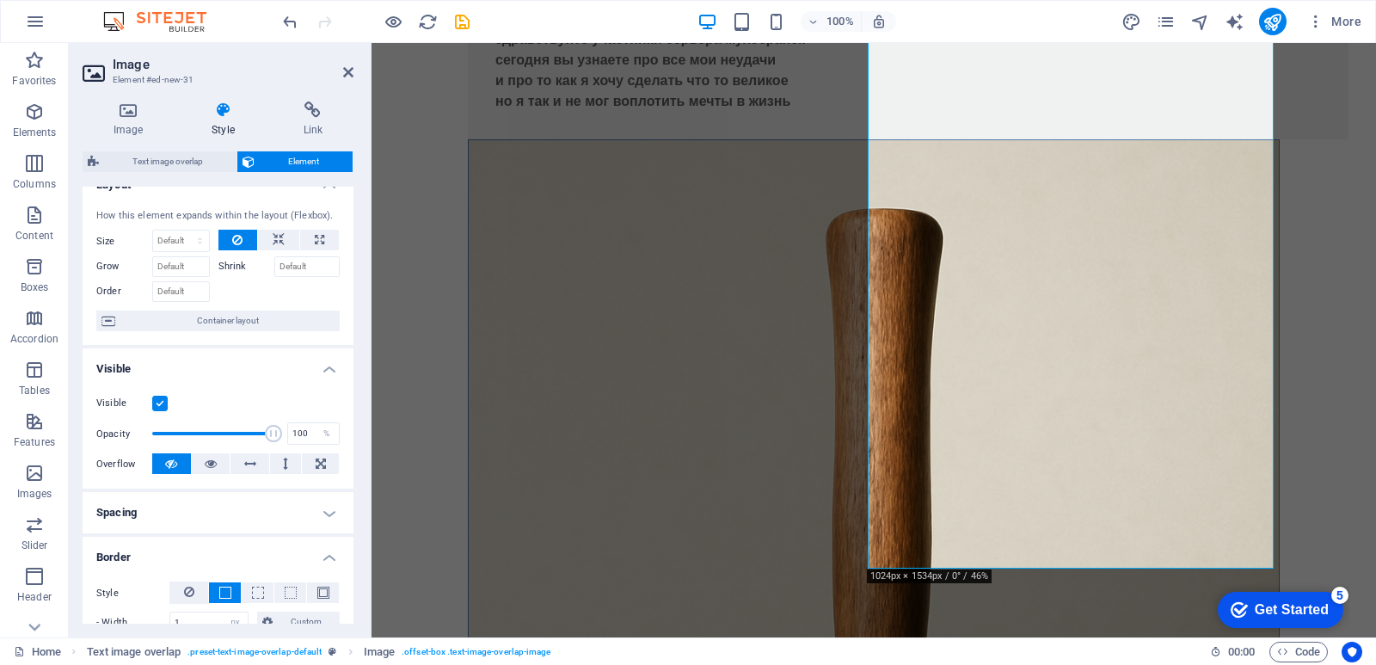
scroll to position [0, 0]
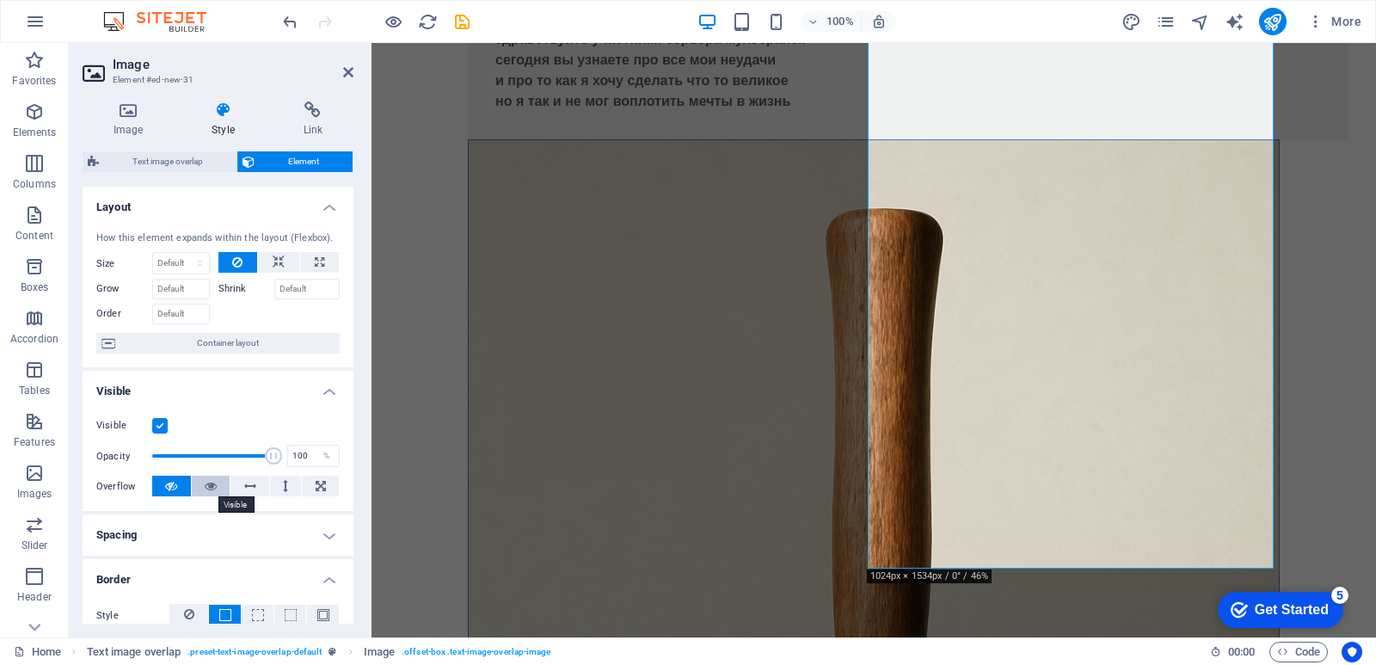
click at [217, 486] on button at bounding box center [211, 486] width 39 height 21
click at [261, 483] on button at bounding box center [250, 486] width 39 height 21
click at [295, 486] on button at bounding box center [286, 486] width 32 height 21
click at [316, 488] on icon at bounding box center [321, 486] width 10 height 21
click at [218, 482] on button at bounding box center [211, 486] width 39 height 21
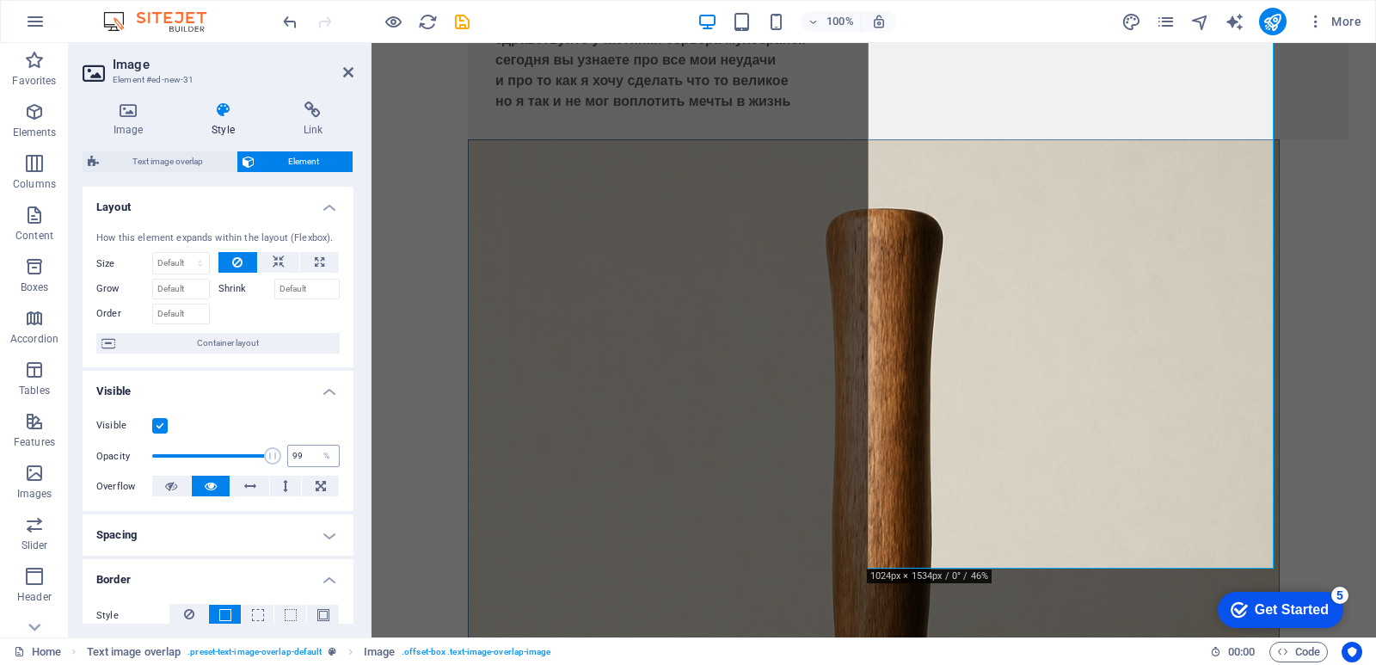
type input "100"
drag, startPoint x: 269, startPoint y: 459, endPoint x: 352, endPoint y: 460, distance: 82.6
click at [352, 460] on div "Layout How this element expands within the layout (Flexbox). Size Default auto …" at bounding box center [218, 405] width 271 height 437
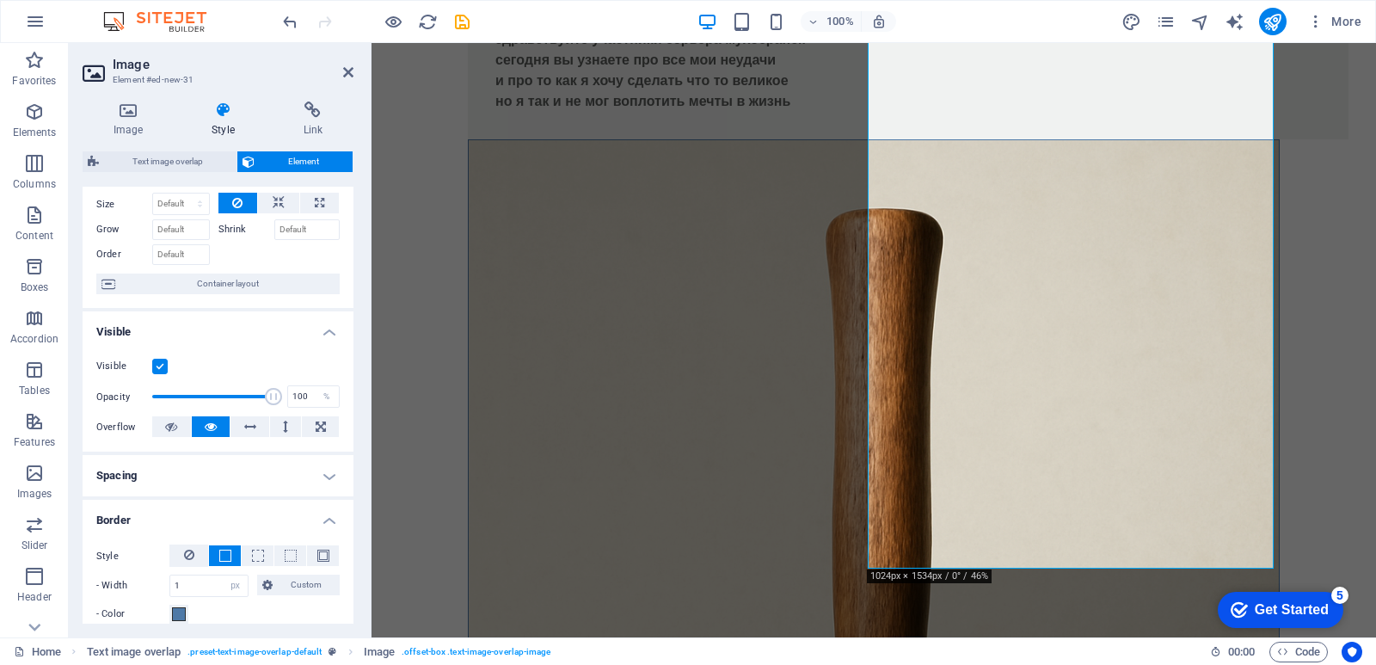
scroll to position [86, 0]
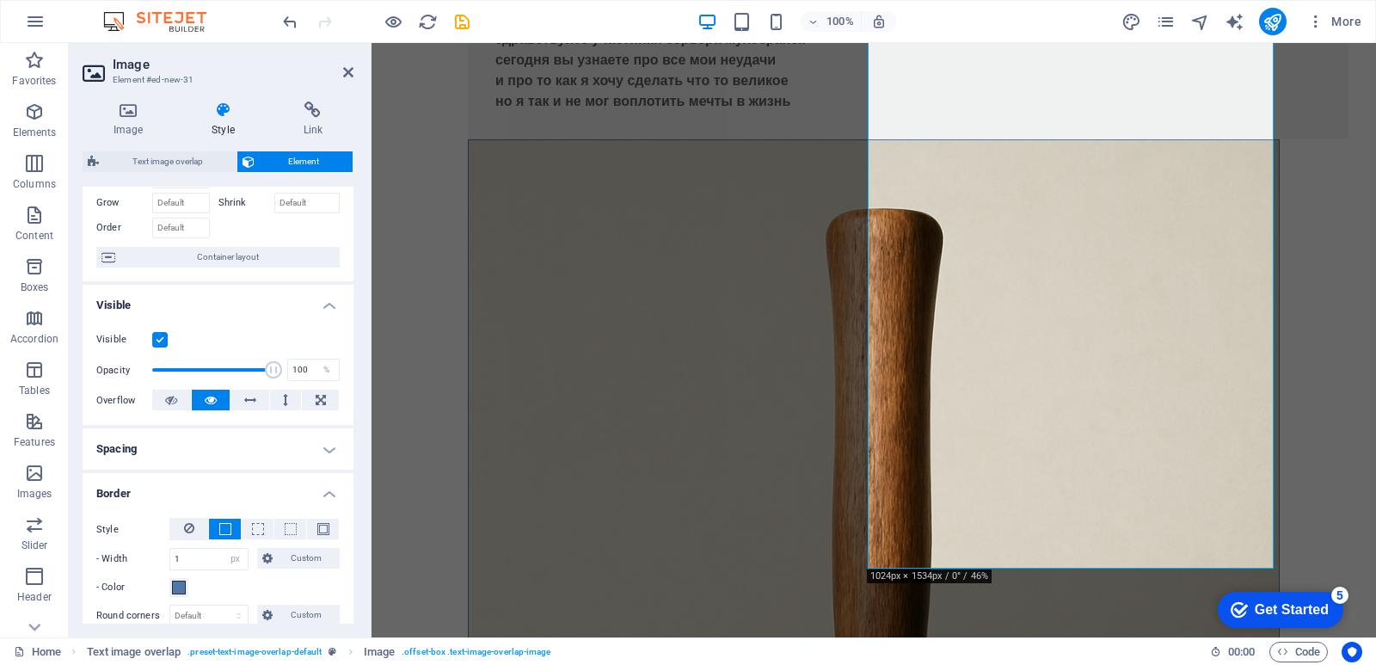
drag, startPoint x: 154, startPoint y: 336, endPoint x: 290, endPoint y: 320, distance: 136.9
click at [290, 320] on div "Visible Opacity 100 % Overflow" at bounding box center [218, 370] width 271 height 109
click at [246, 525] on button at bounding box center [258, 529] width 32 height 21
click at [232, 525] on button at bounding box center [225, 529] width 32 height 21
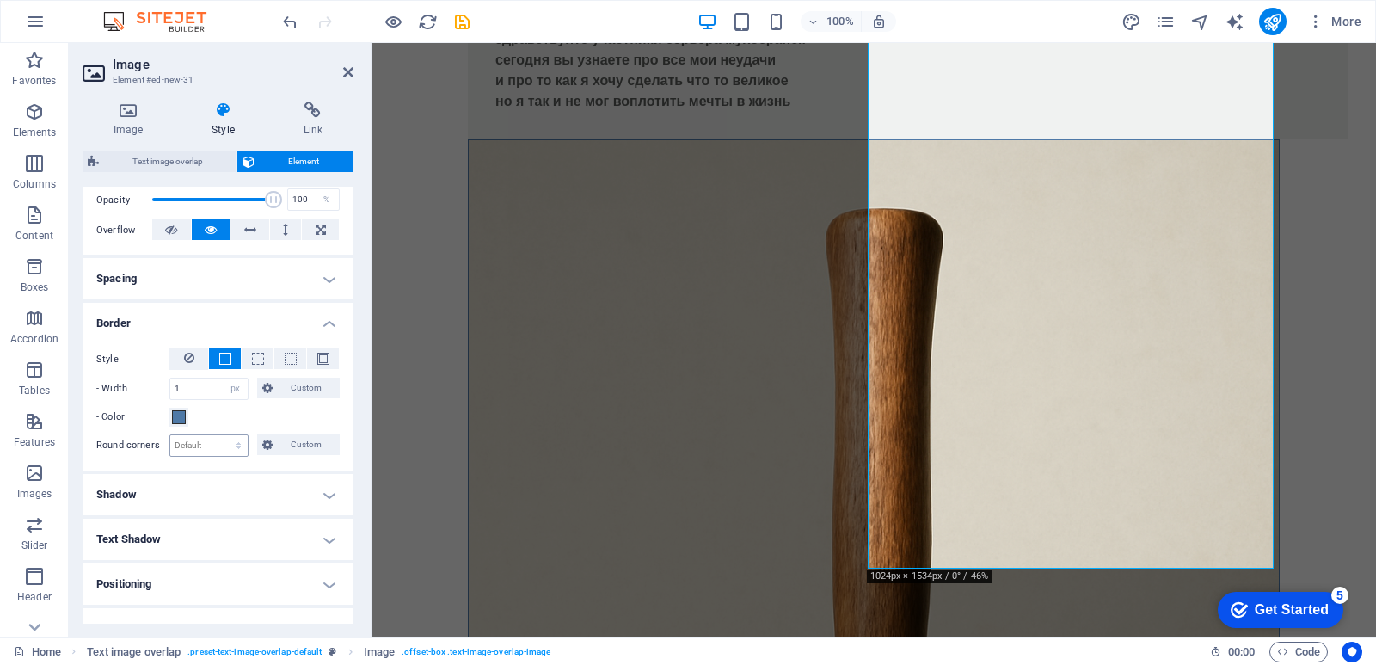
scroll to position [258, 0]
click at [196, 388] on input "1" at bounding box center [208, 387] width 77 height 21
type input "4"
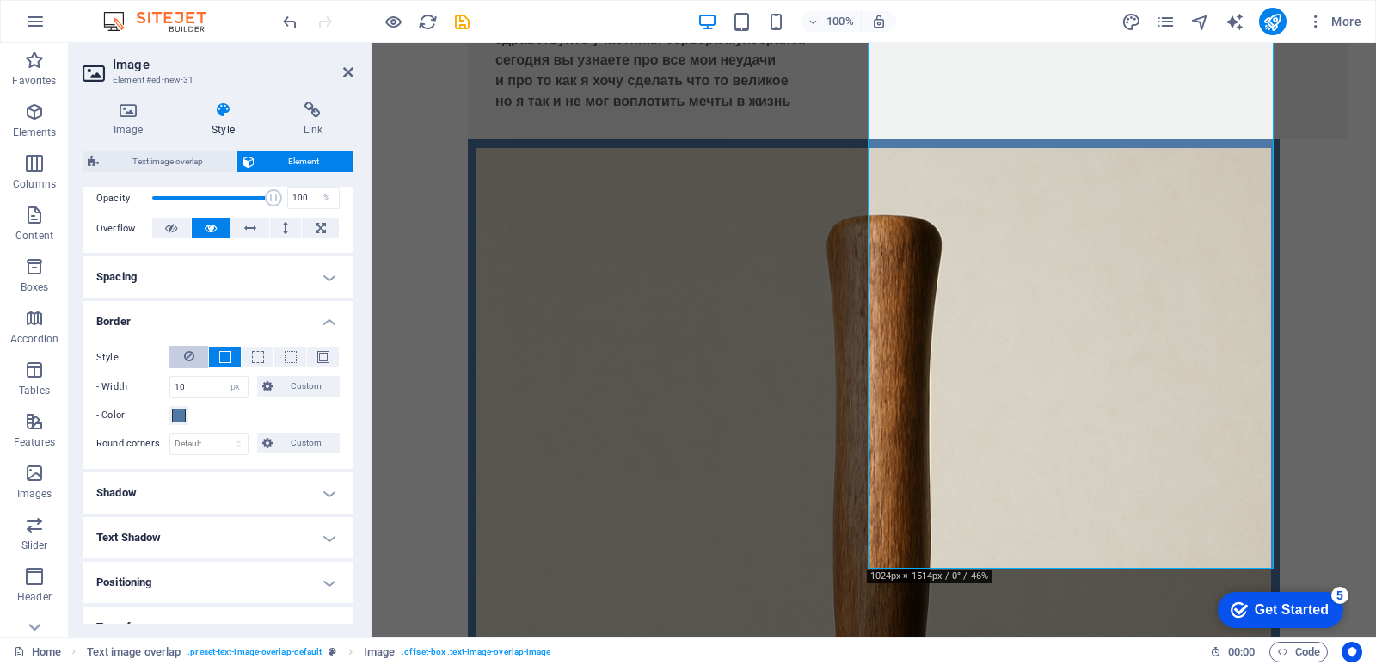
scroll to position [144, 0]
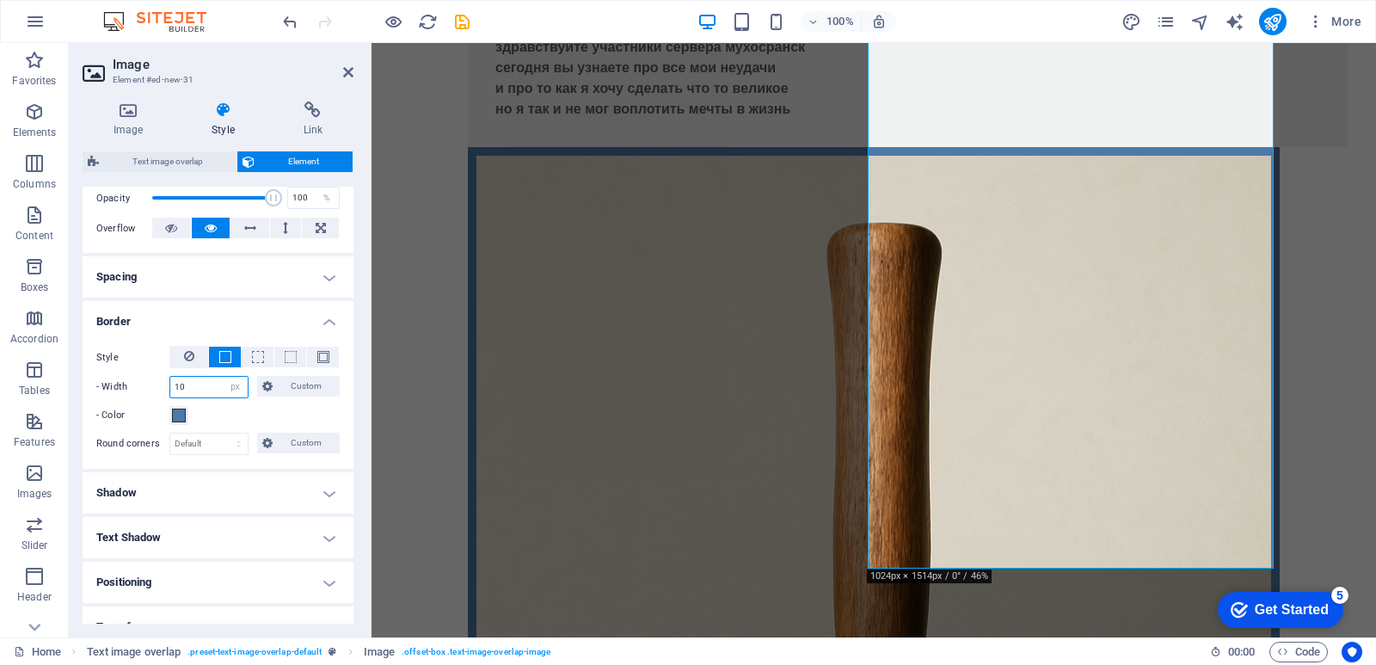
click at [219, 395] on input "10" at bounding box center [208, 387] width 77 height 21
type input "1"
type input "5"
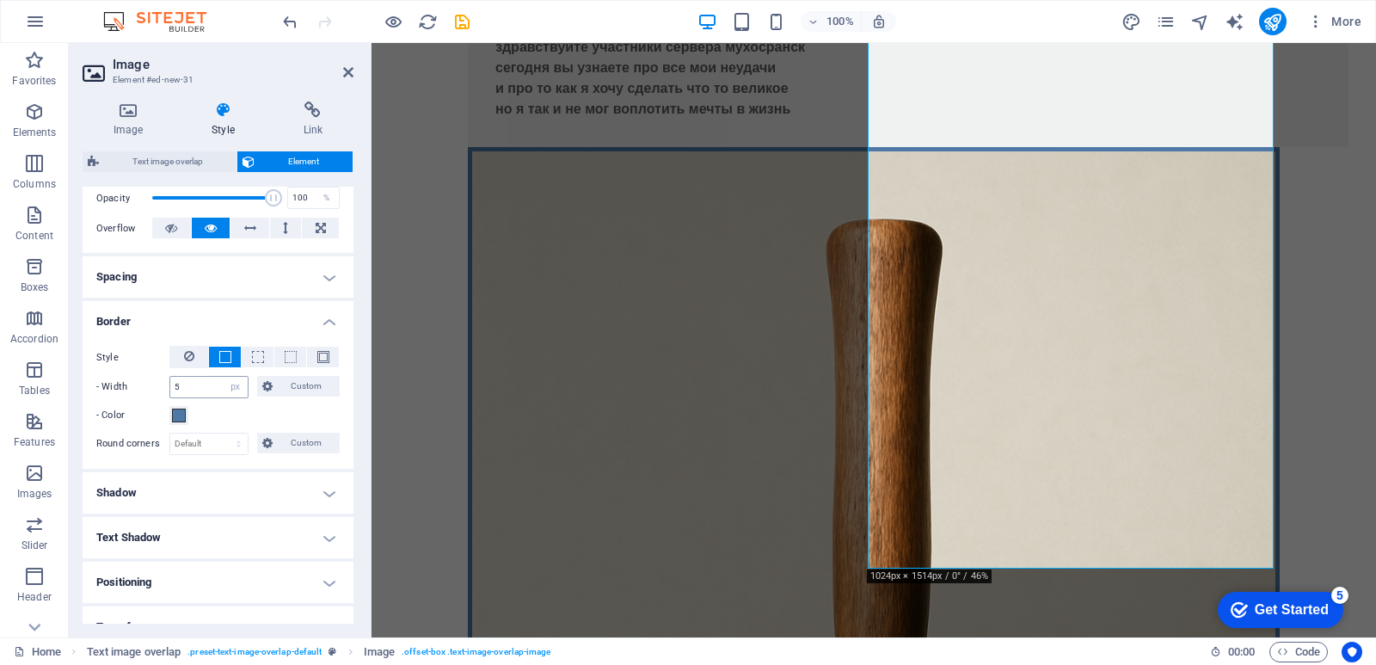
scroll to position [148, 0]
click at [185, 415] on span at bounding box center [179, 416] width 14 height 14
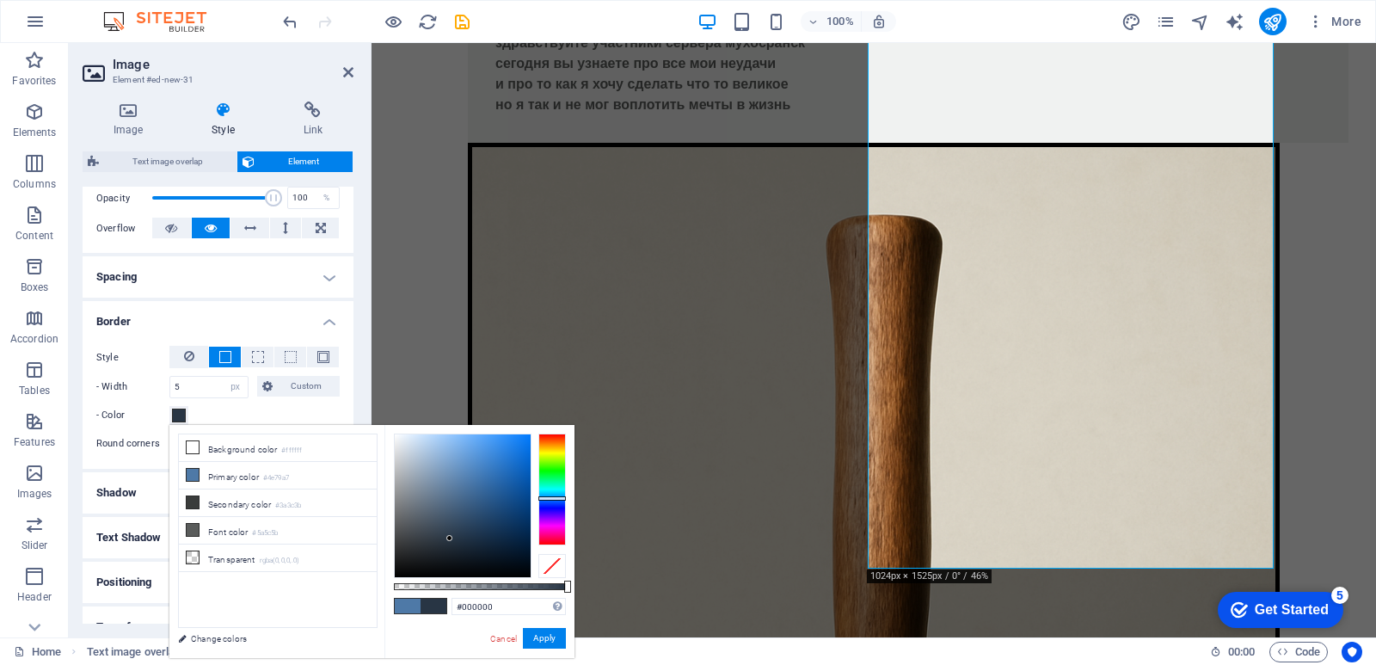
drag, startPoint x: 450, startPoint y: 539, endPoint x: 262, endPoint y: 672, distance: 230.1
click at [262, 664] on html "[DOMAIN_NAME] Home Favorites Elements Columns Content Boxes Accordion Tables Fe…" at bounding box center [688, 332] width 1376 height 665
type input "#40454a"
drag, startPoint x: 412, startPoint y: 546, endPoint x: 413, endPoint y: 535, distance: 11.2
click at [413, 535] on div at bounding box center [463, 505] width 136 height 143
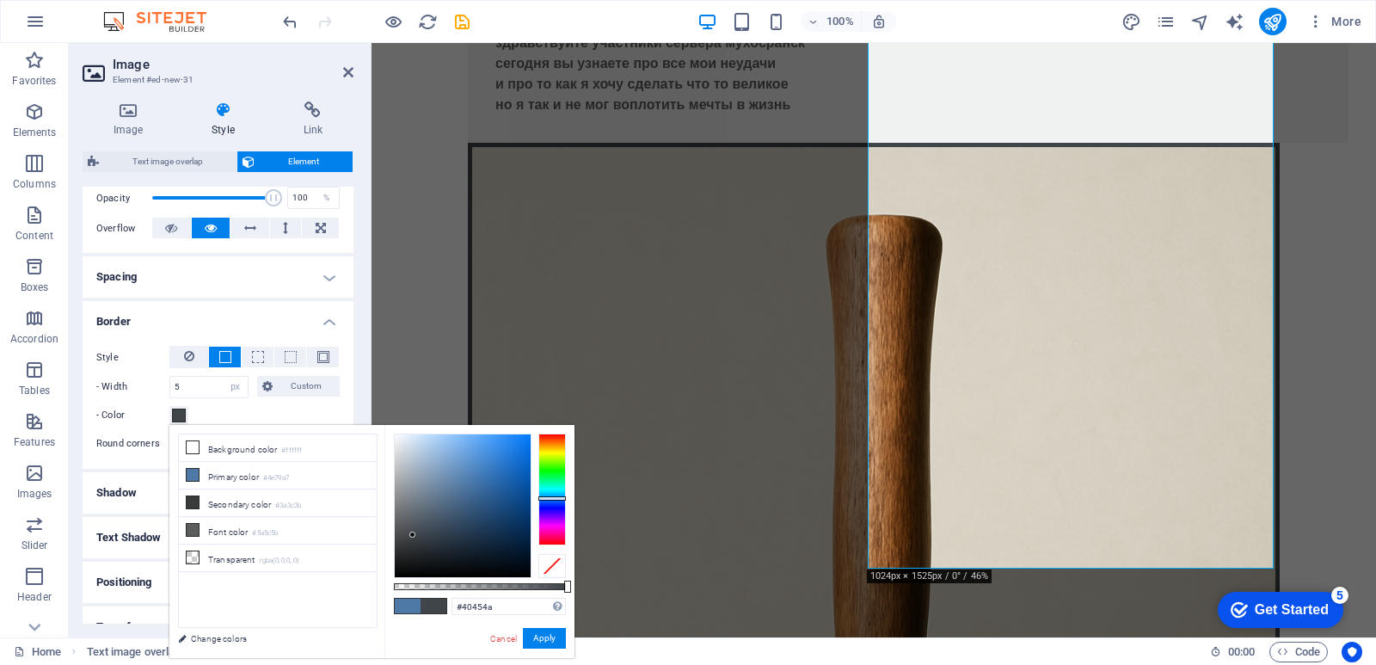
click at [255, 302] on h4 "Border" at bounding box center [218, 316] width 271 height 31
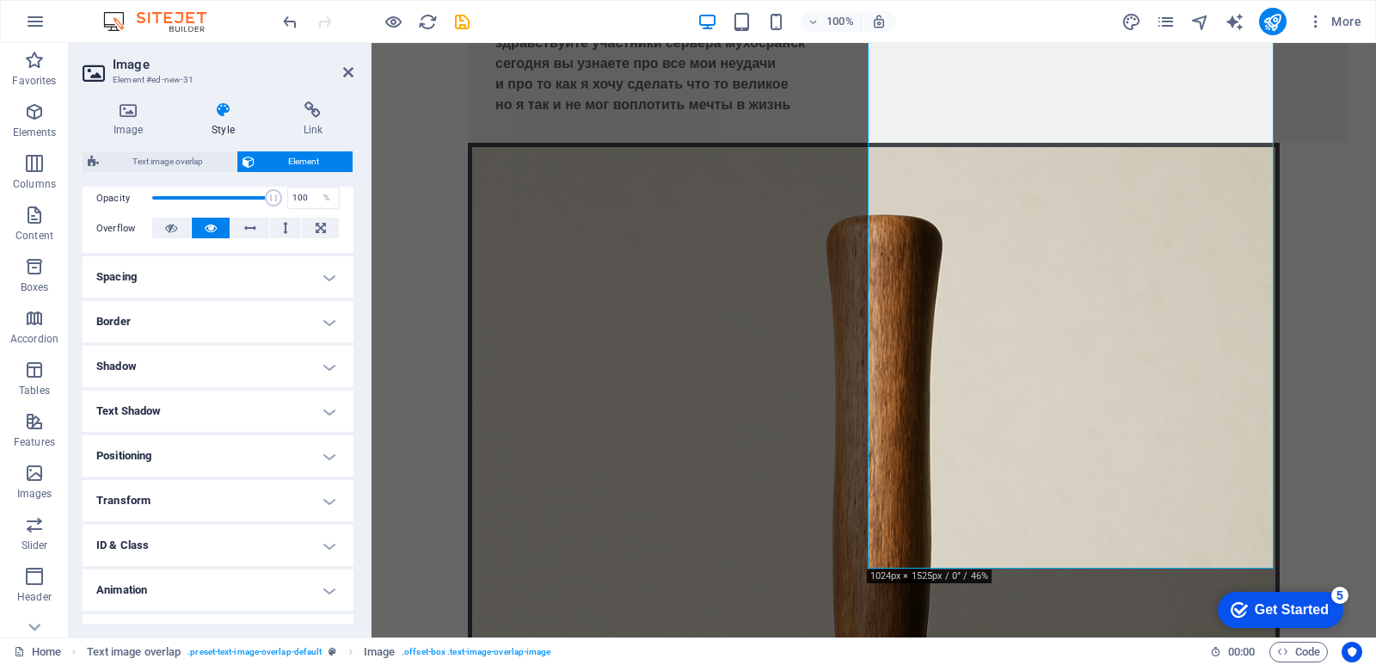
click at [184, 323] on h4 "Border" at bounding box center [218, 321] width 271 height 41
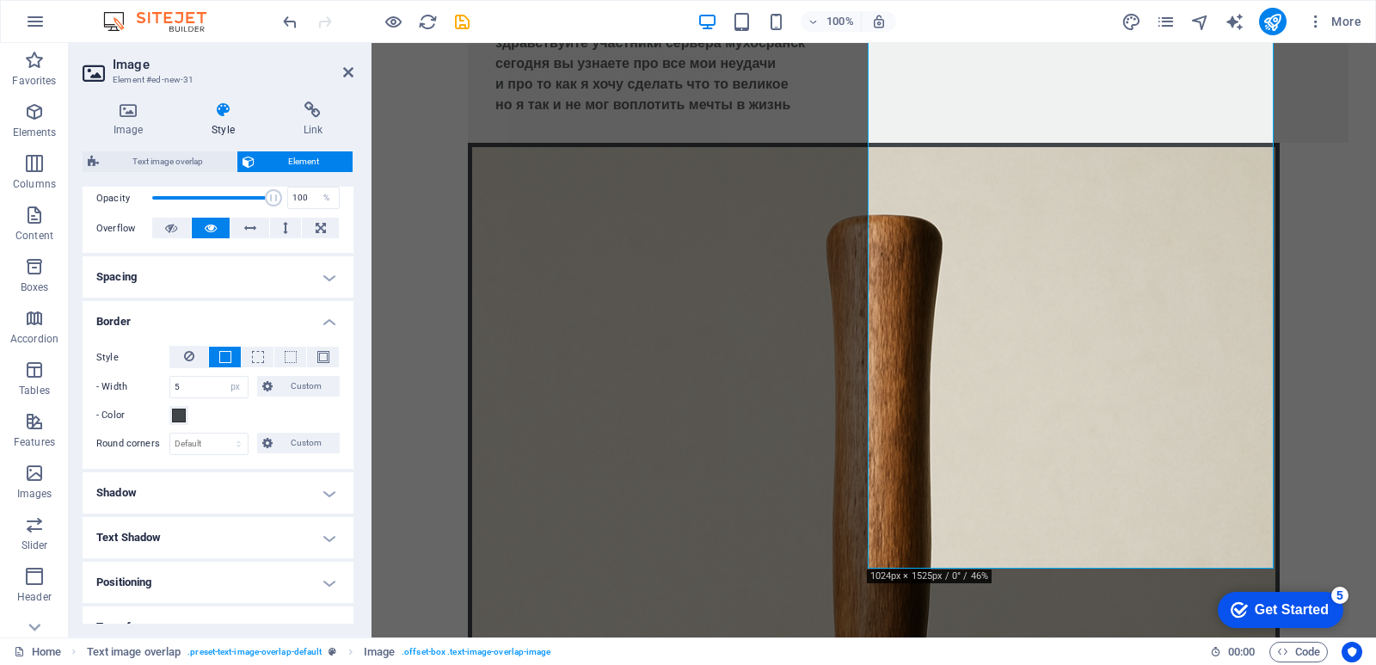
scroll to position [344, 0]
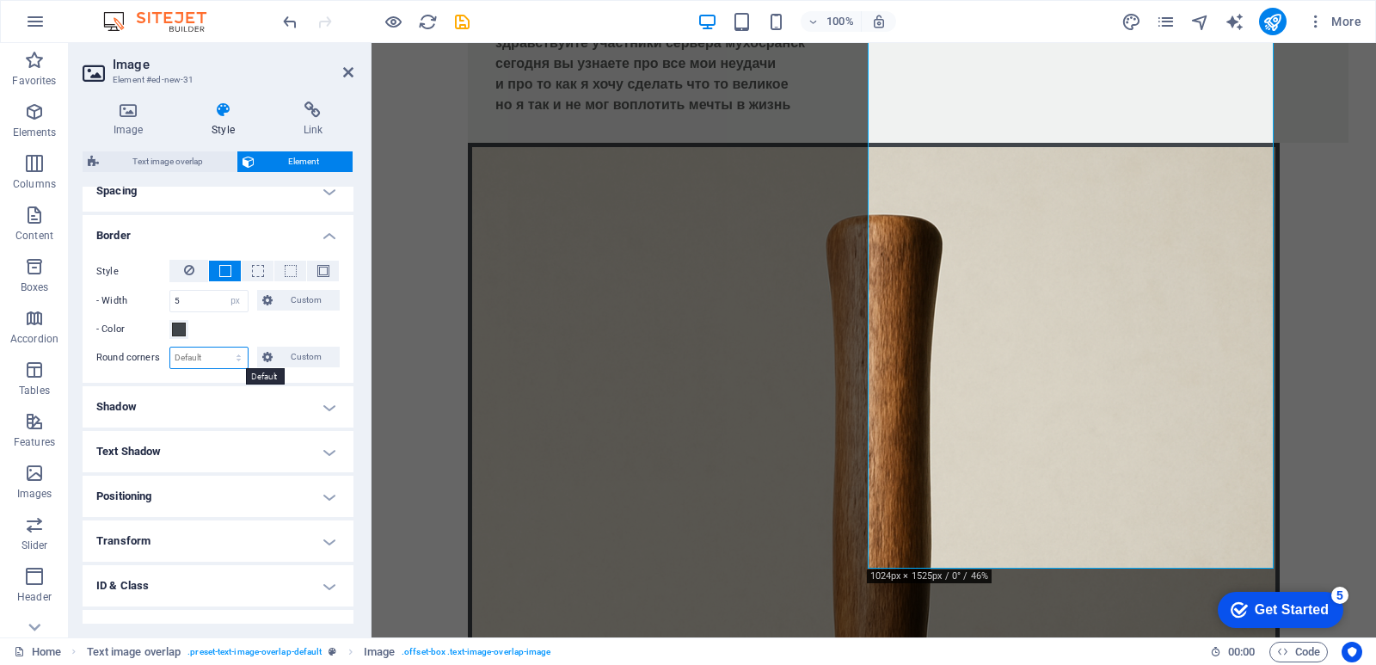
click at [215, 361] on select "Default px rem % vh vw Custom" at bounding box center [208, 358] width 77 height 21
select select "px"
click at [222, 348] on select "Default px rem % vh vw Custom" at bounding box center [208, 358] width 77 height 21
type input "0"
click at [212, 353] on input "0" at bounding box center [208, 358] width 77 height 21
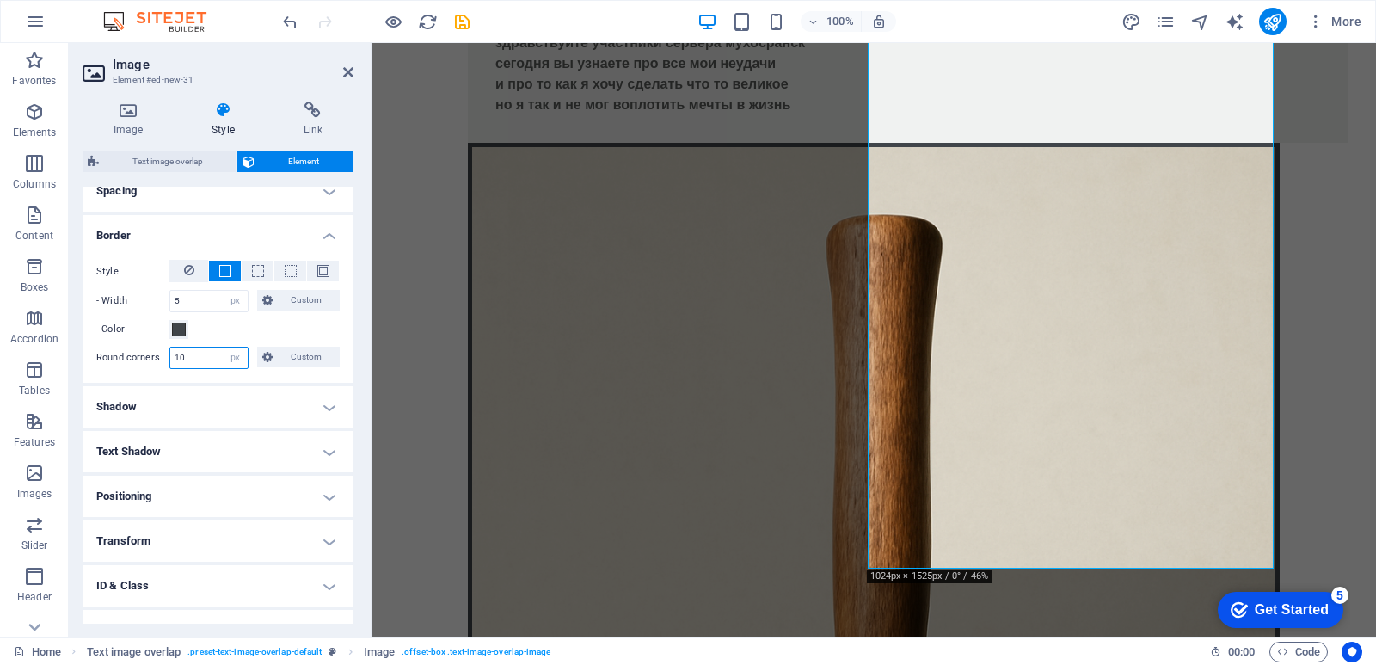
type input "10"
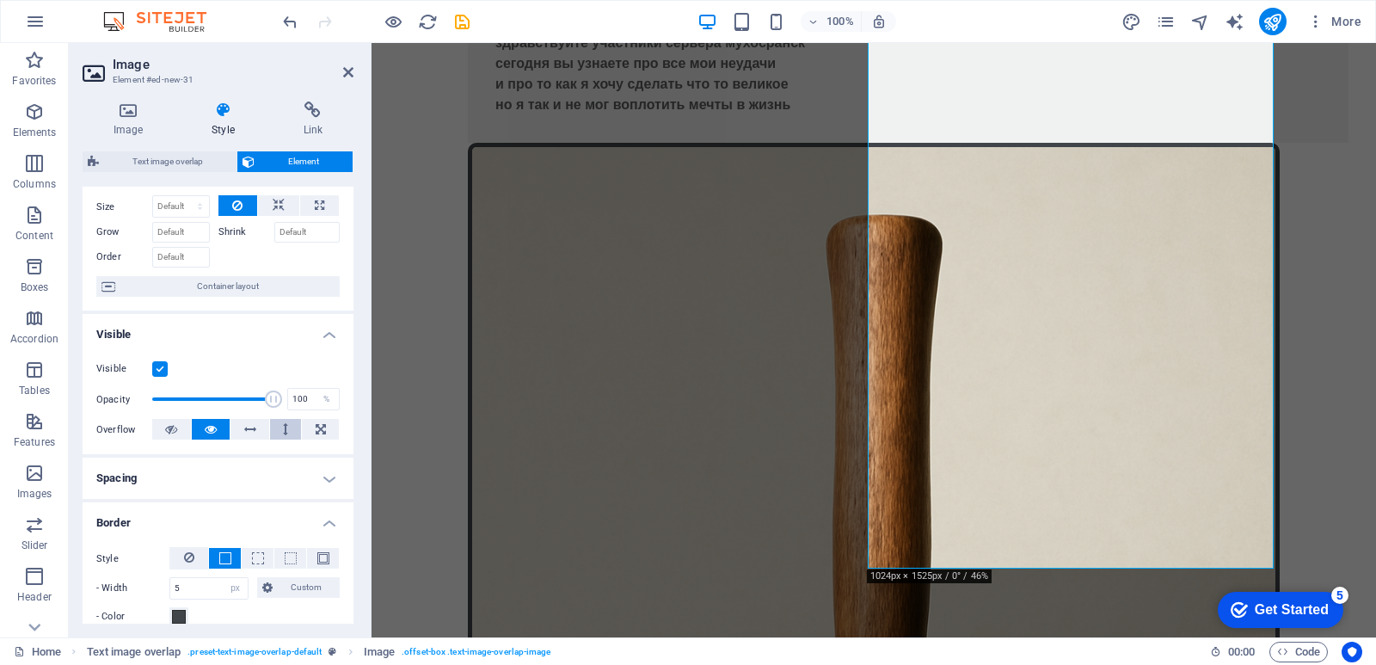
scroll to position [86, 0]
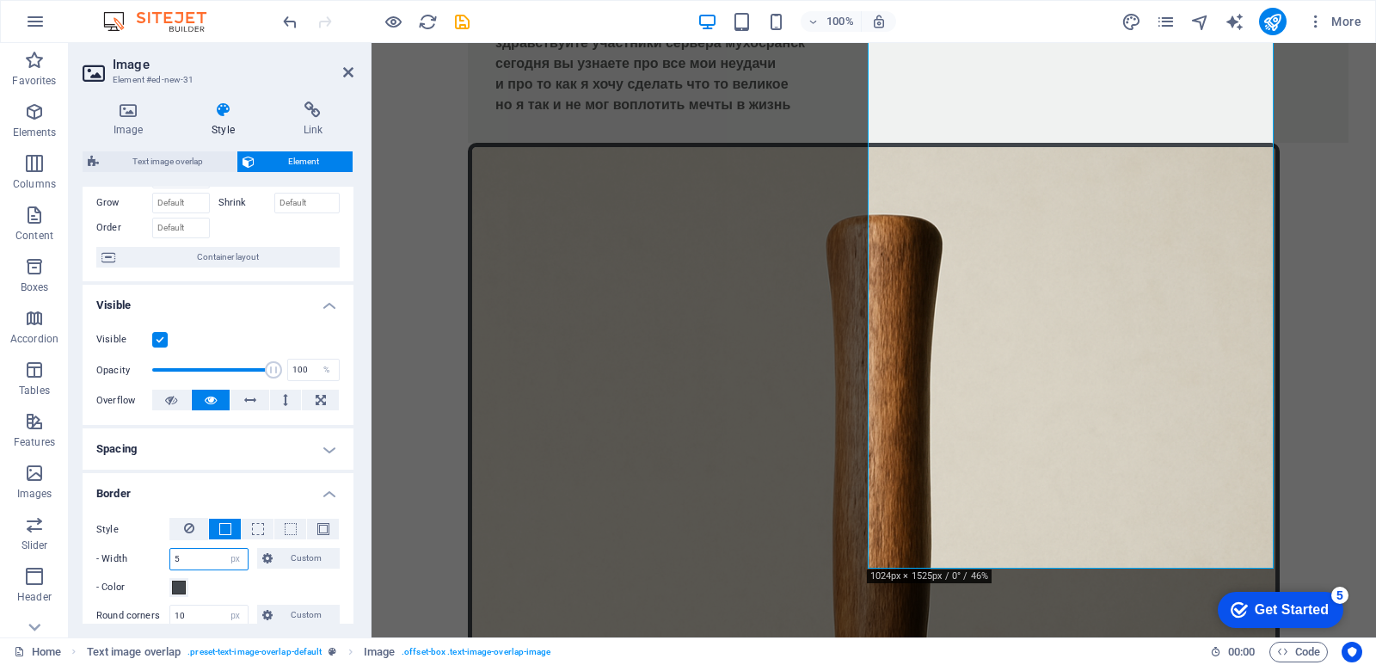
click at [209, 560] on input "5" at bounding box center [208, 559] width 77 height 21
click at [205, 562] on input "5" at bounding box center [208, 559] width 77 height 21
type input "10"
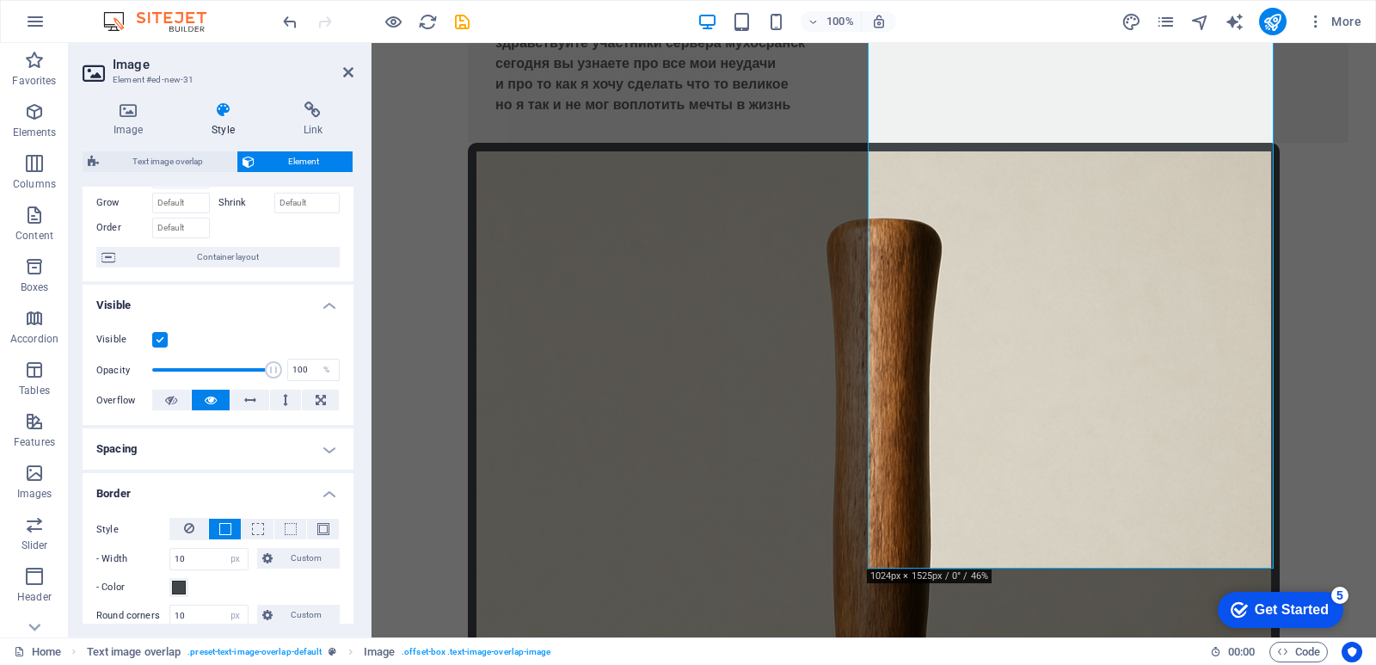
scroll to position [144, 0]
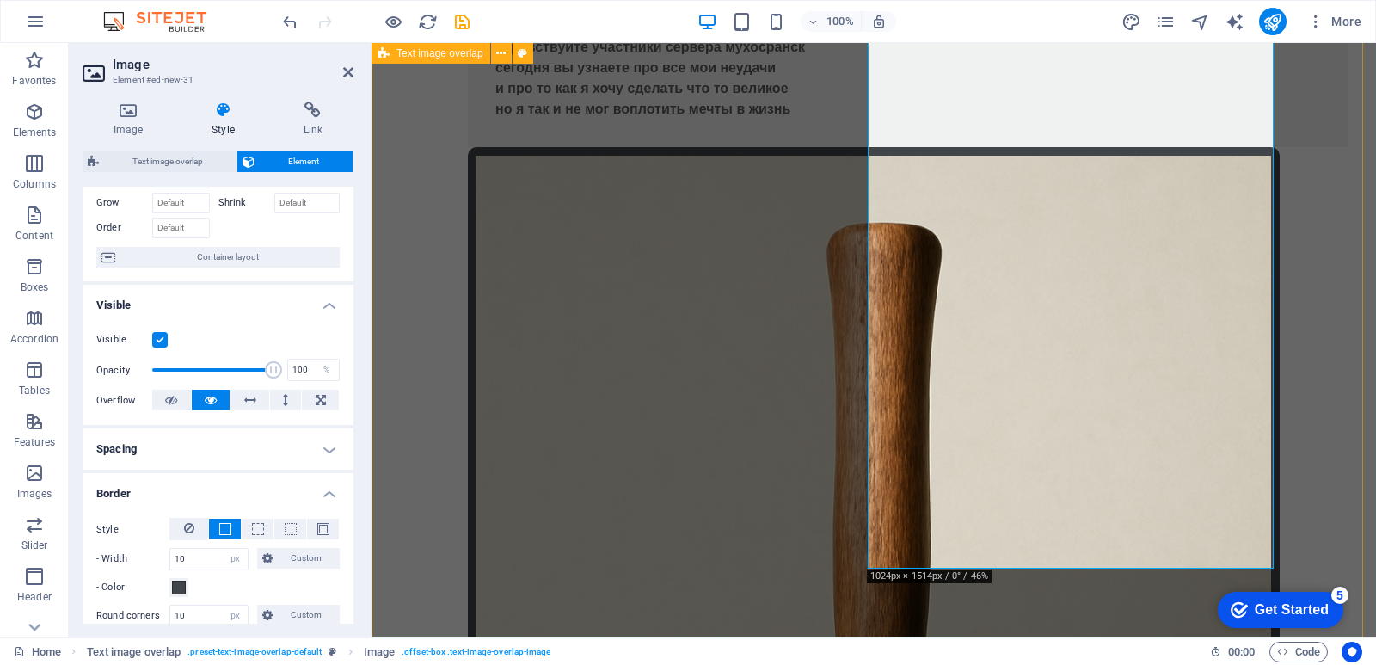
click at [1342, 271] on div "дратути эт мой сайт! здравствуйте участники сервера мухосранск сегодня вы узнае…" at bounding box center [874, 662] width 1005 height 1526
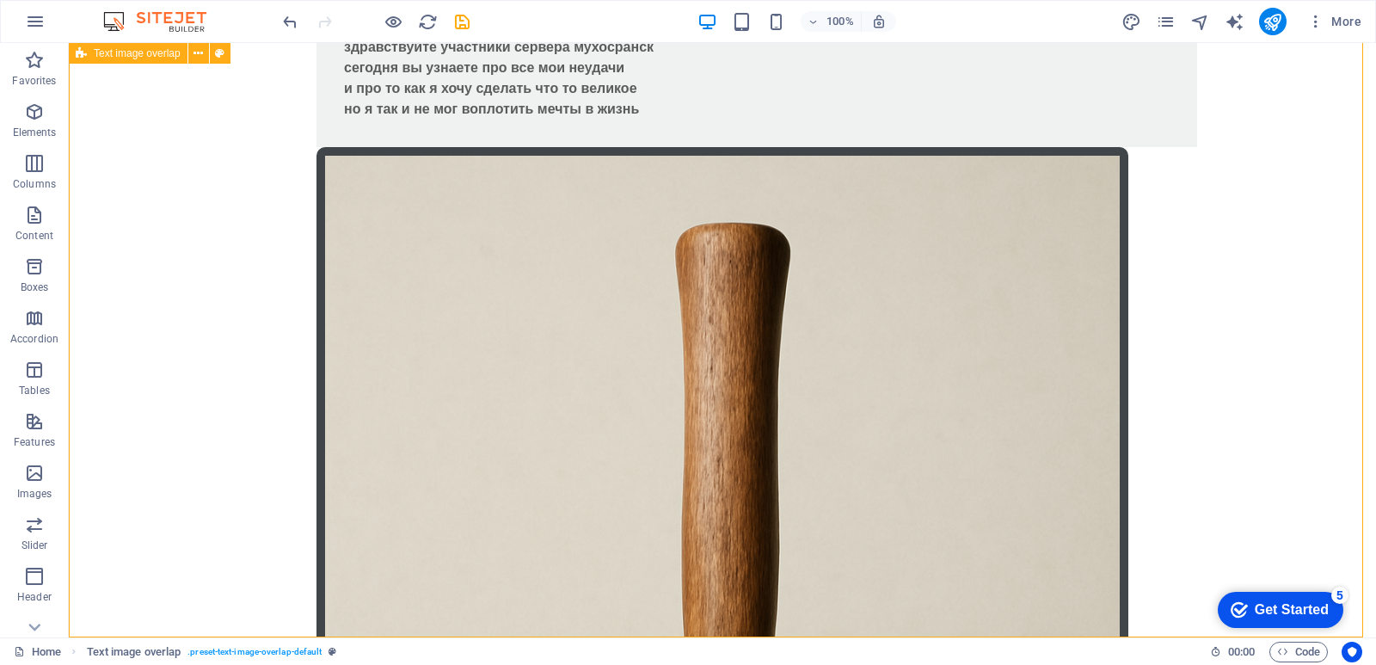
drag, startPoint x: 1245, startPoint y: 317, endPoint x: 1265, endPoint y: 372, distance: 58.8
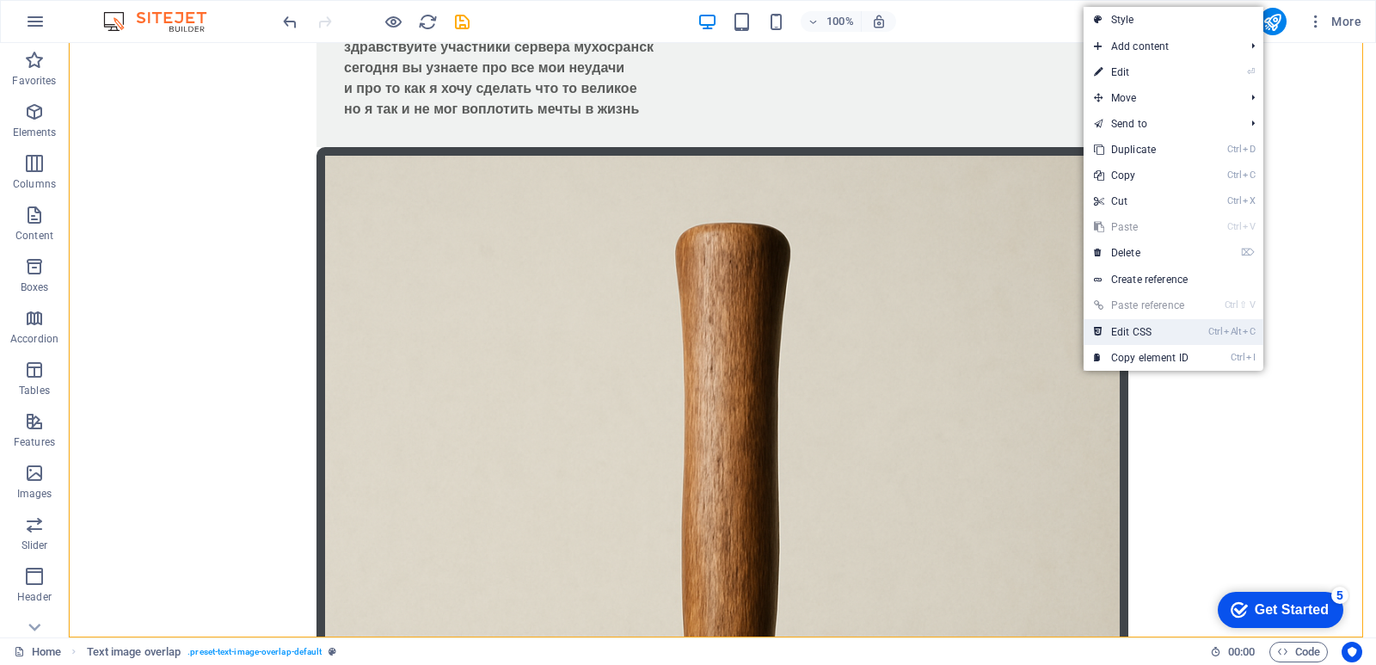
click at [1202, 342] on li "Ctrl Alt C Edit CSS" at bounding box center [1174, 332] width 180 height 26
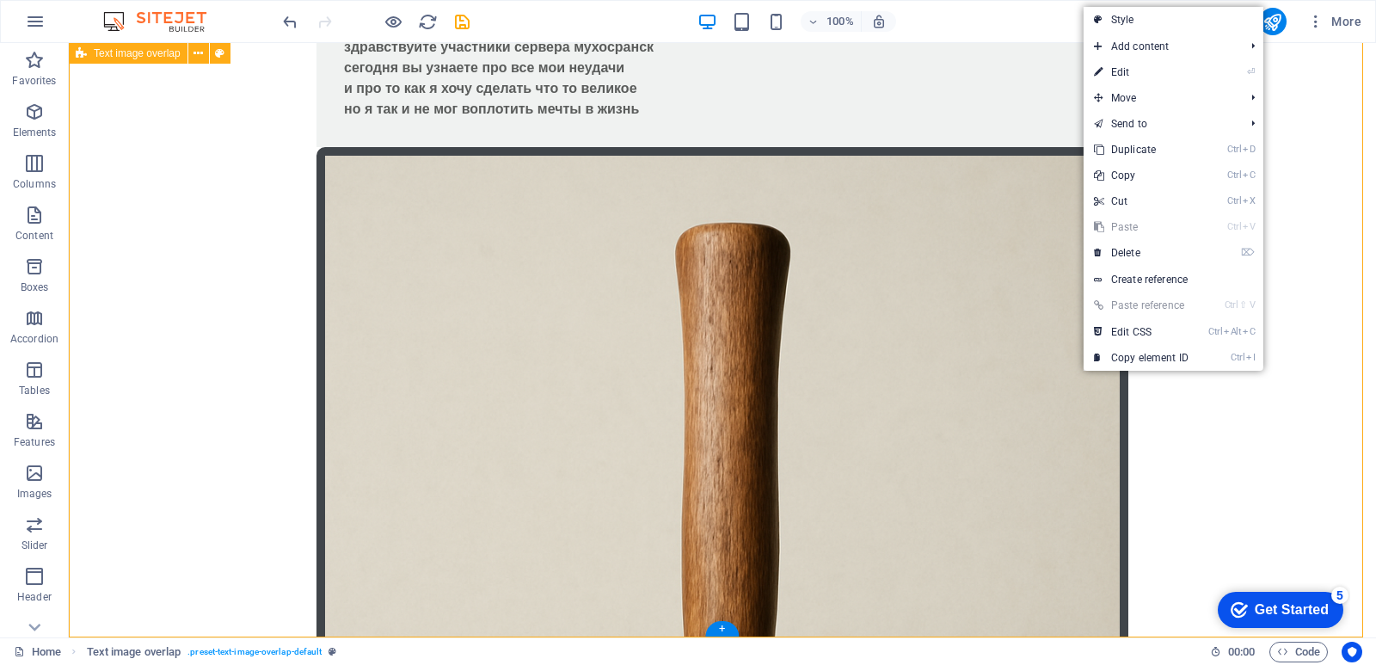
click at [1191, 444] on div "дратути эт мой сайт! здравствуйте участники сервера мухосранск сегодня вы узнае…" at bounding box center [723, 662] width 1308 height 1526
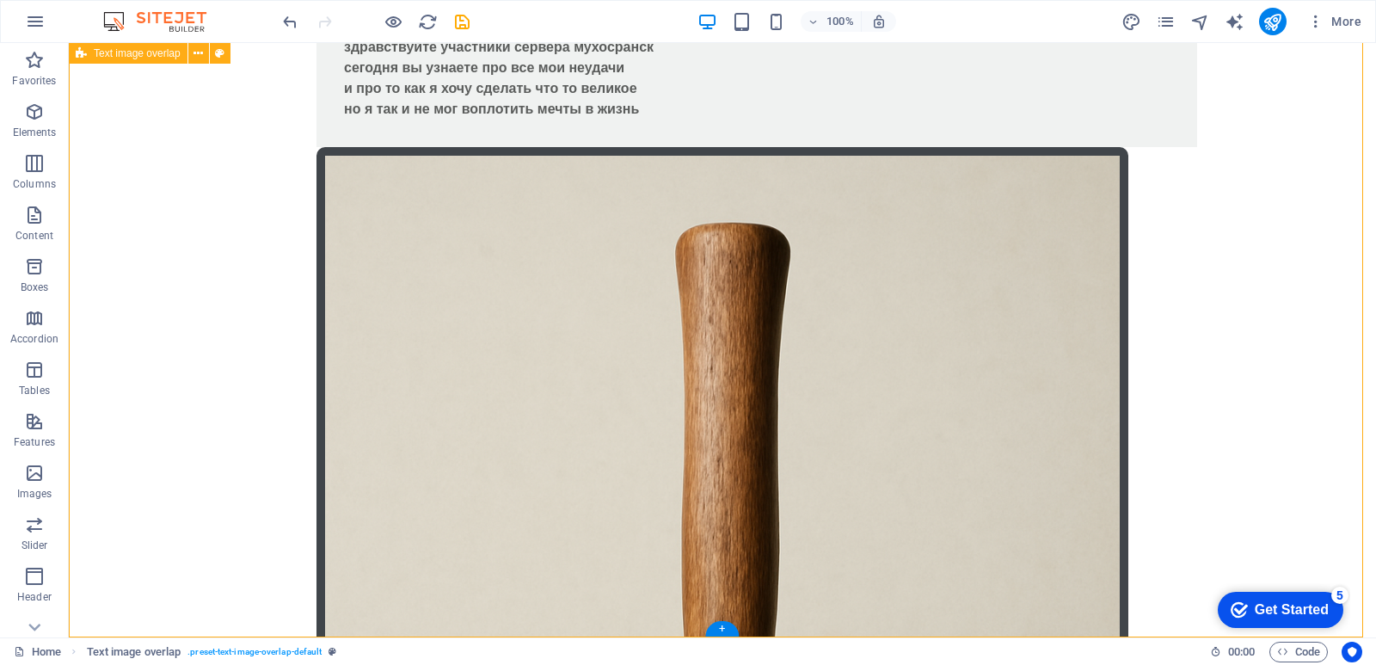
drag, startPoint x: 1183, startPoint y: 440, endPoint x: 1256, endPoint y: 335, distance: 127.9
click at [1256, 335] on div "дратути эт мой сайт! здравствуйте участники сервера мухосранск сегодня вы узнае…" at bounding box center [723, 662] width 1308 height 1526
click at [1258, 188] on div "дратути эт мой сайт! здравствуйте участники сервера мухосранск сегодня вы узнае…" at bounding box center [723, 662] width 1308 height 1526
drag, startPoint x: 729, startPoint y: 632, endPoint x: 728, endPoint y: 663, distance: 31.0
click at [727, 630] on div "+" at bounding box center [722, 628] width 34 height 15
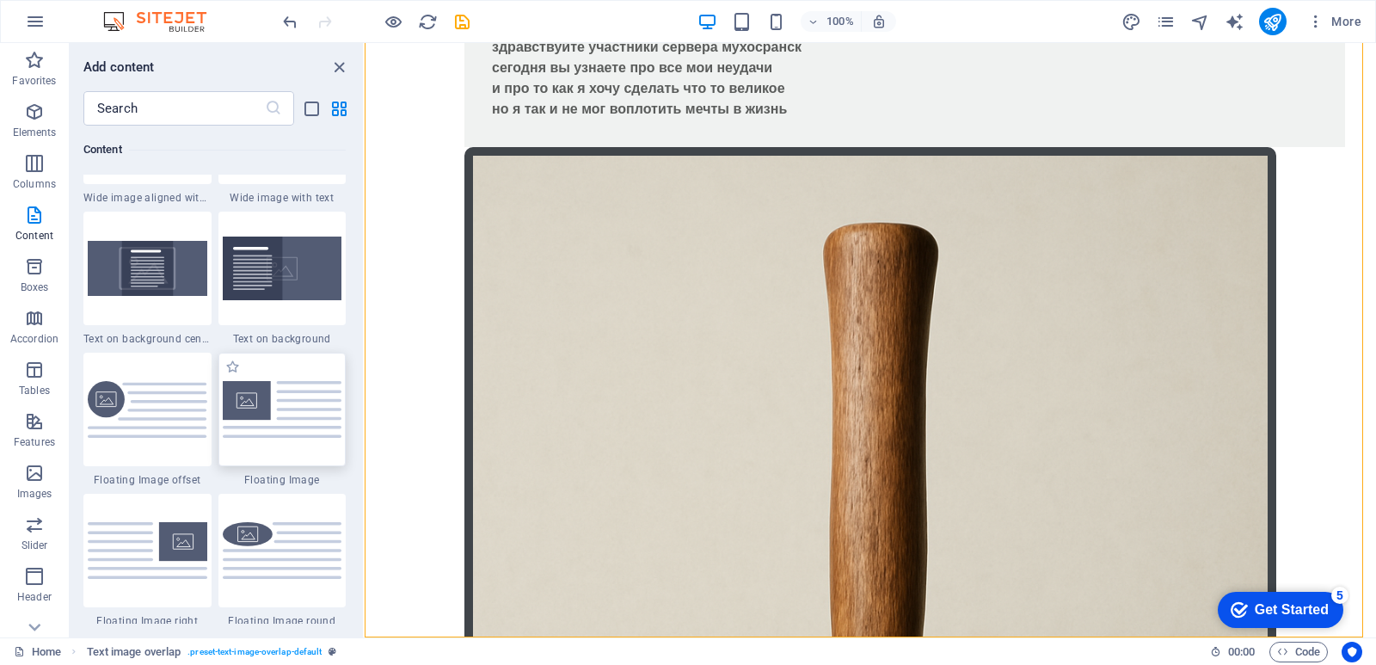
scroll to position [3440, 0]
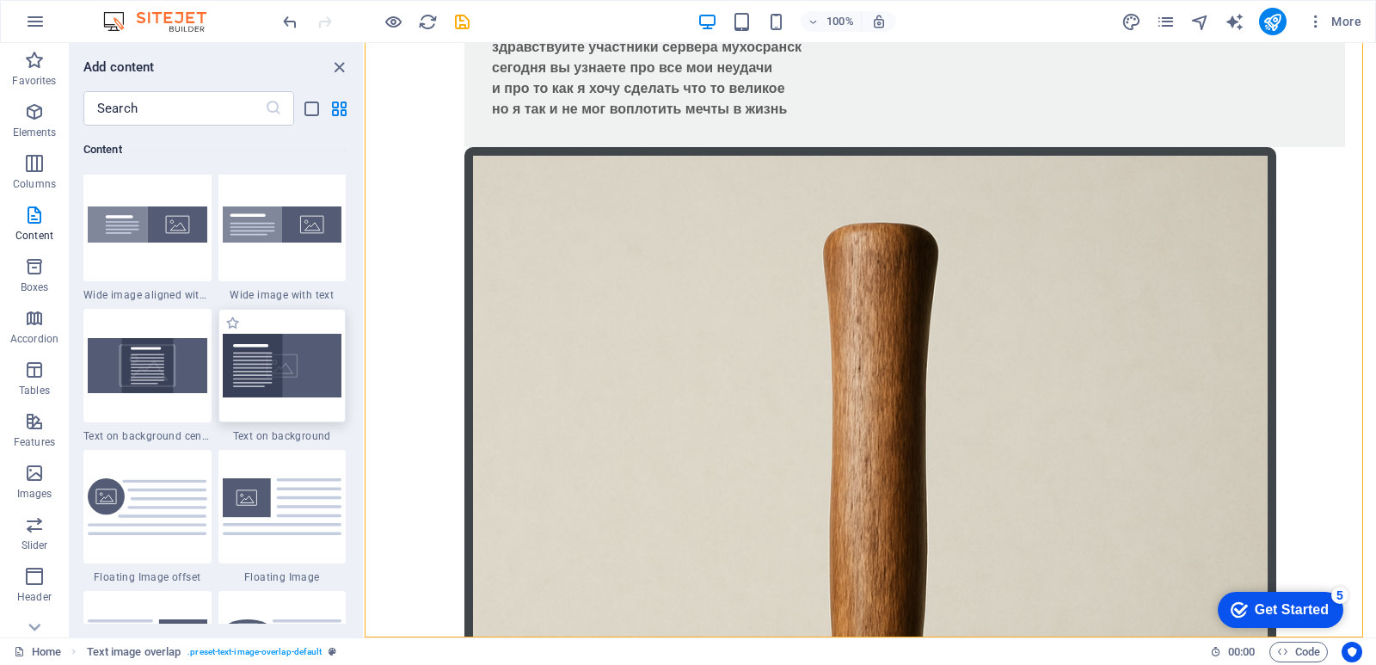
click at [289, 360] on img at bounding box center [283, 366] width 120 height 64
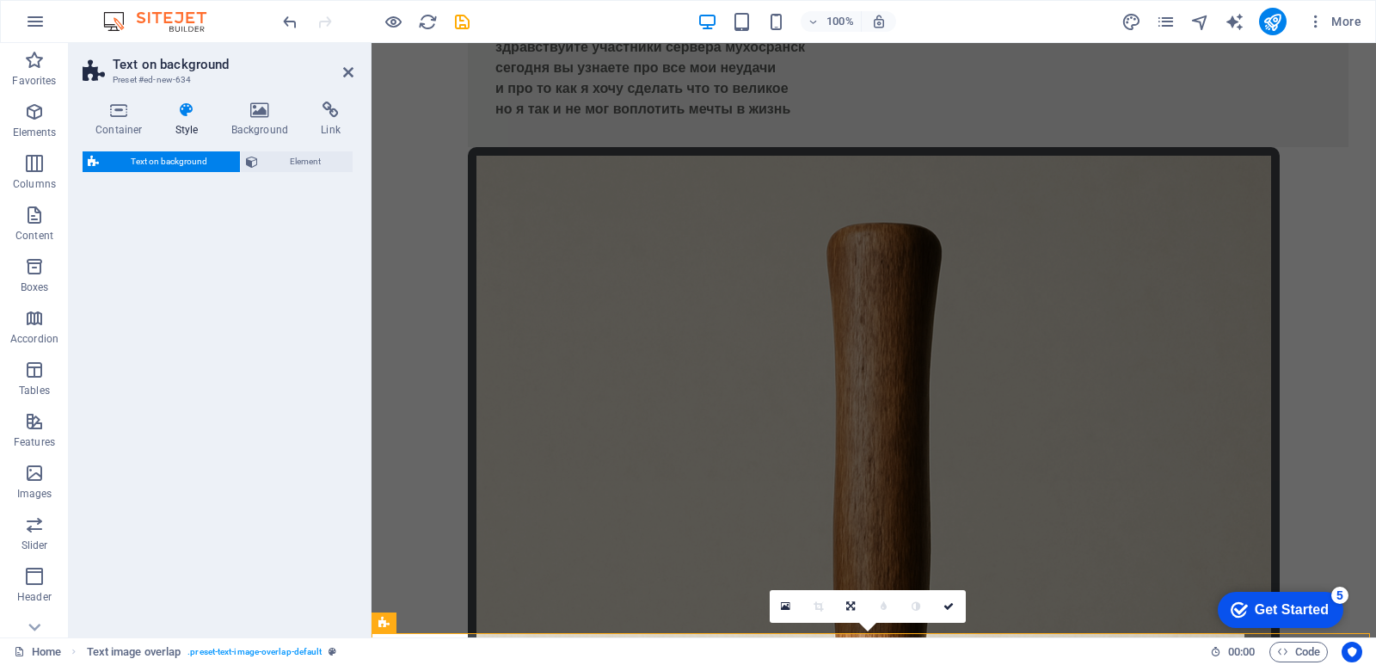
select select "%"
select select "rem"
select select "px"
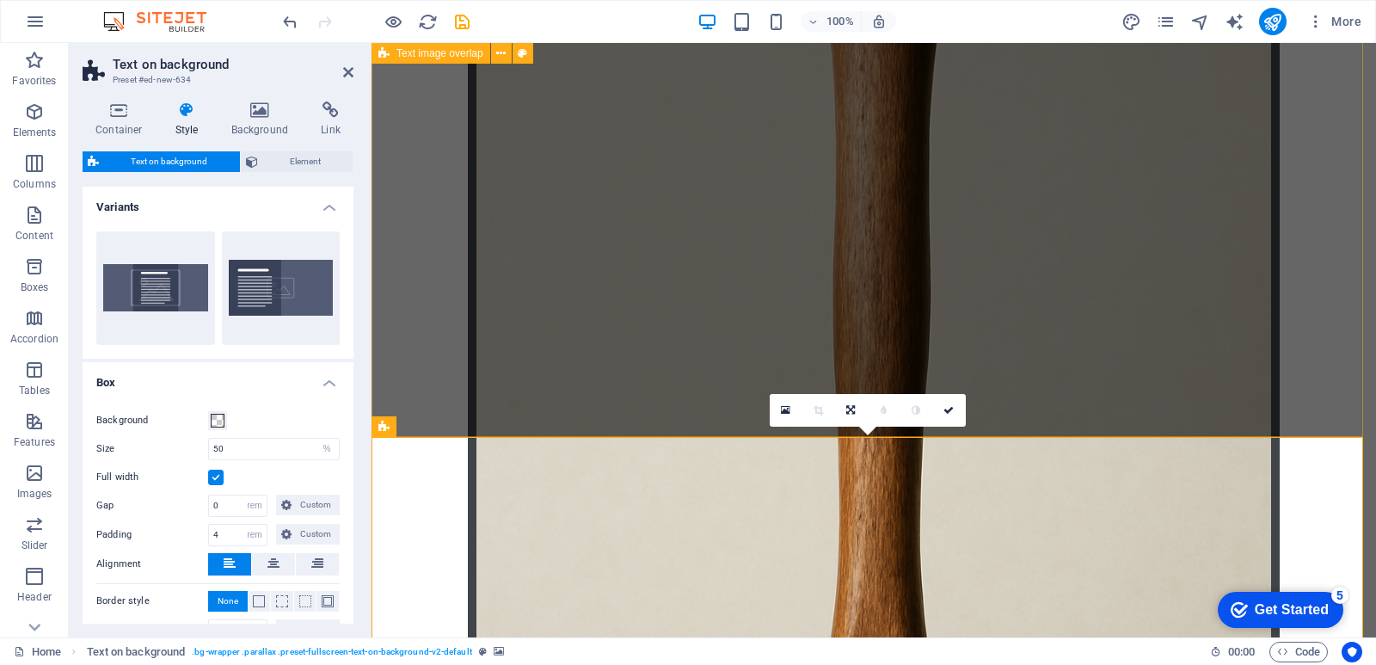
scroll to position [419, 0]
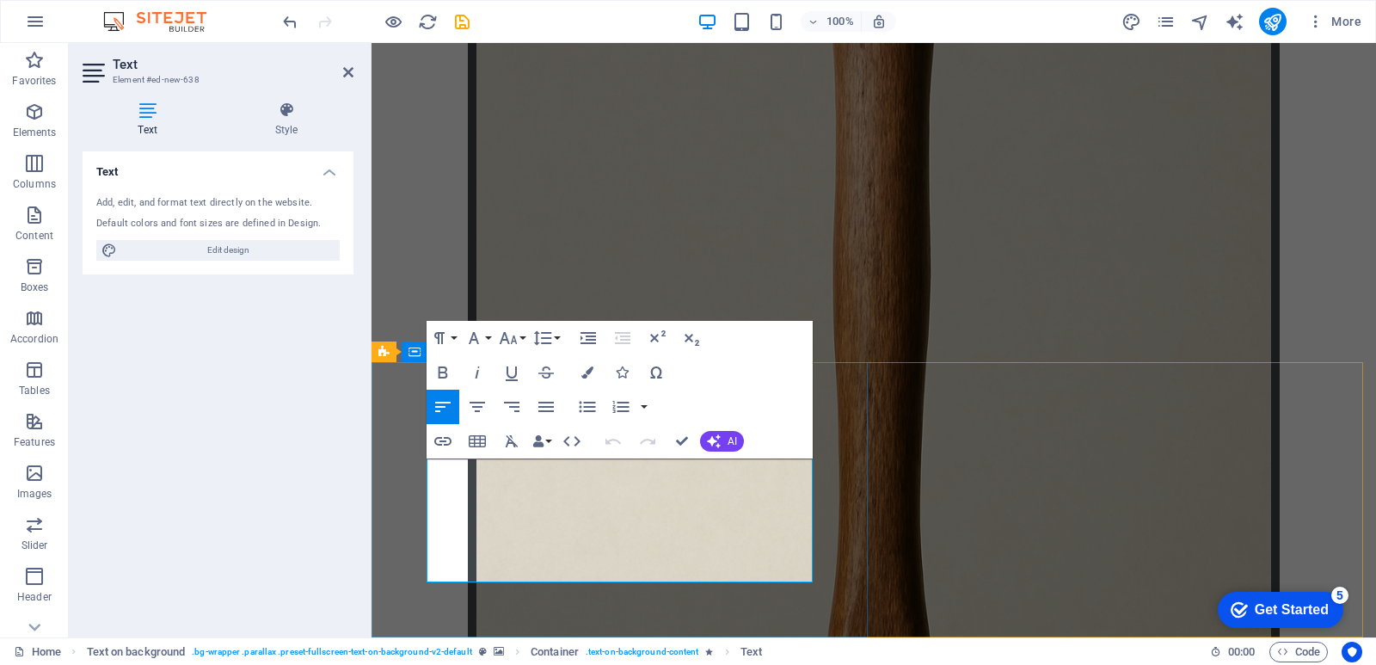
drag, startPoint x: 428, startPoint y: 465, endPoint x: 846, endPoint y: 617, distance: 444.9
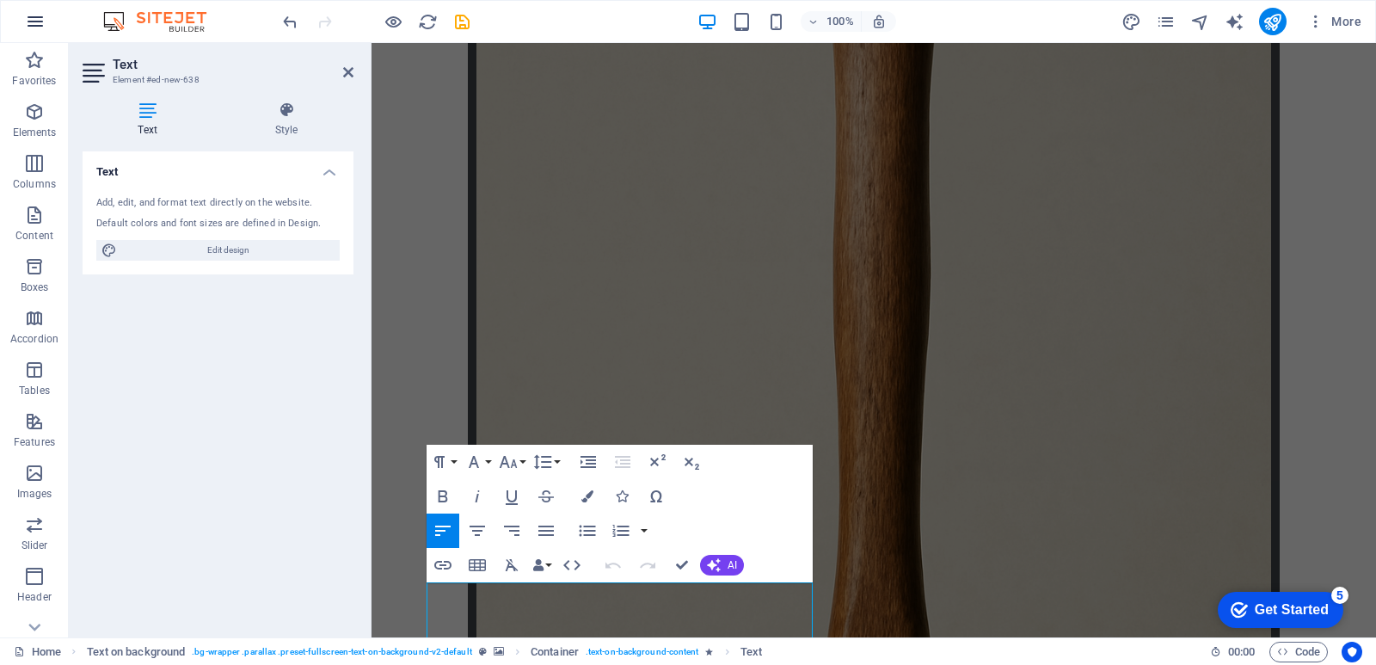
scroll to position [295, 0]
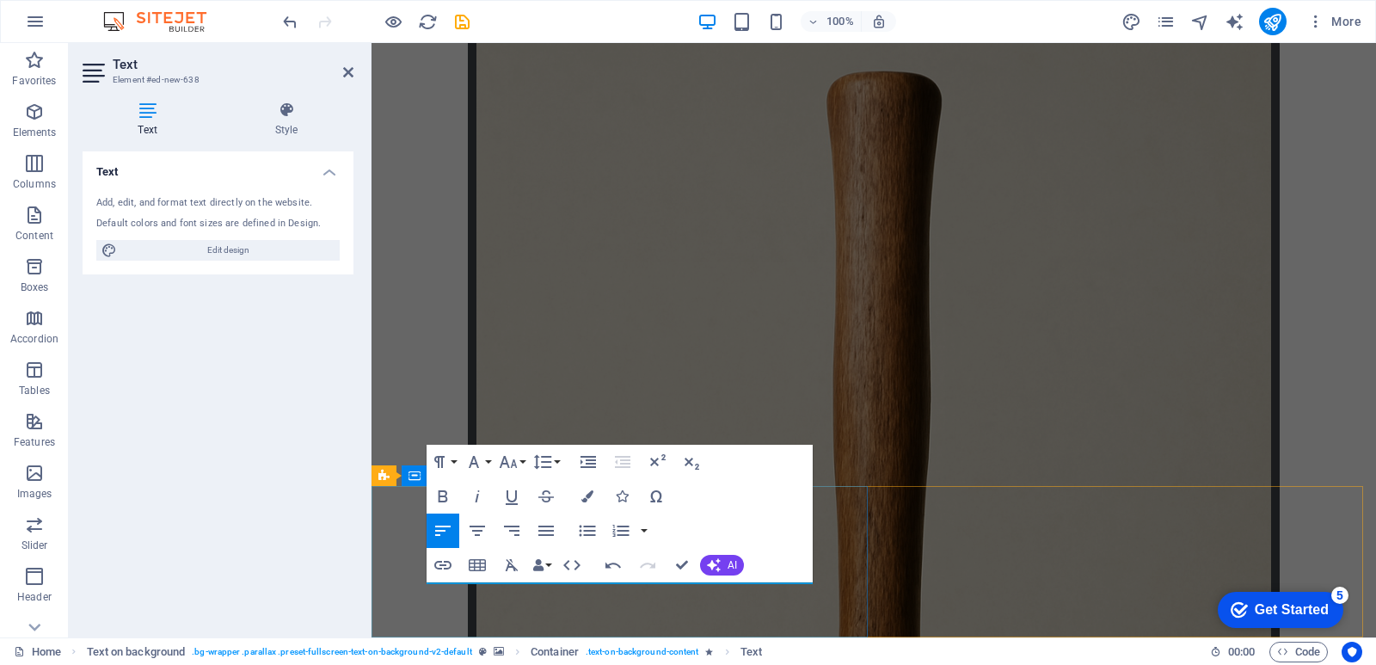
drag, startPoint x: 511, startPoint y: 617, endPoint x: 813, endPoint y: 615, distance: 301.9
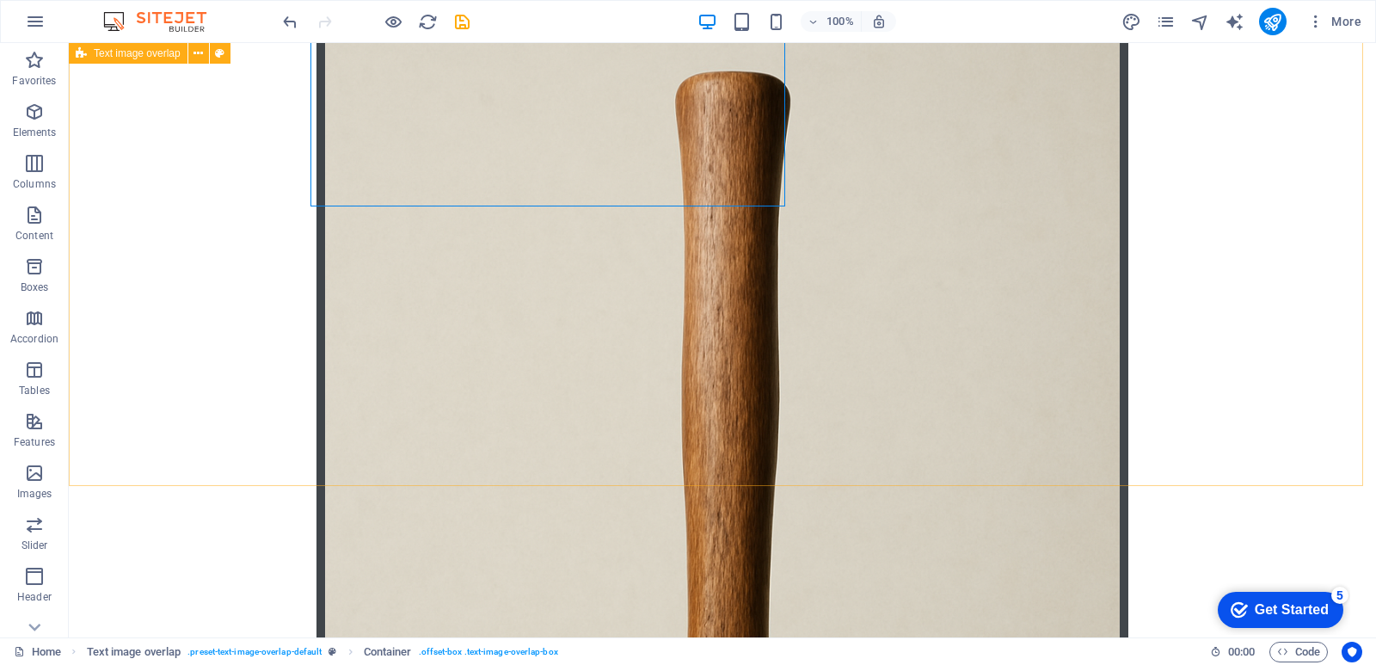
click at [647, 312] on div "дратути эт мой сайт! здравствуйте участники сервера мухосранск сегодня вы узнае…" at bounding box center [723, 511] width 1308 height 1526
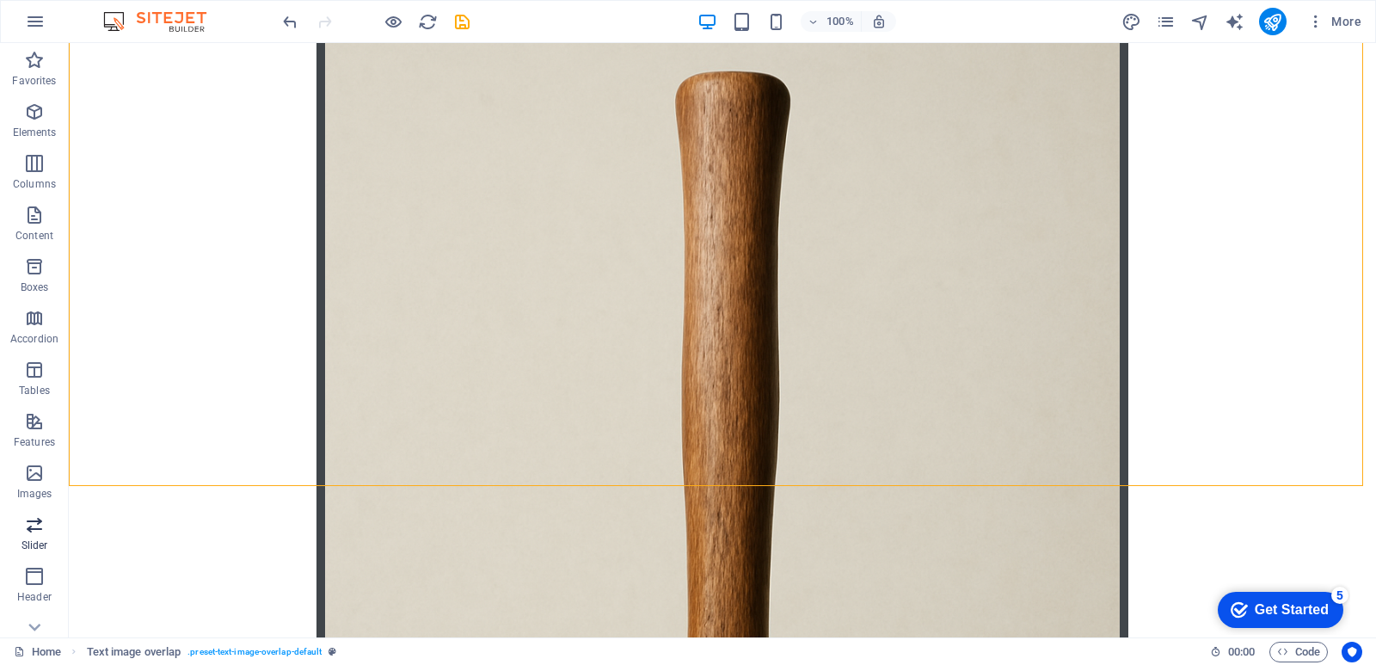
click at [34, 522] on icon "button" at bounding box center [34, 524] width 21 height 21
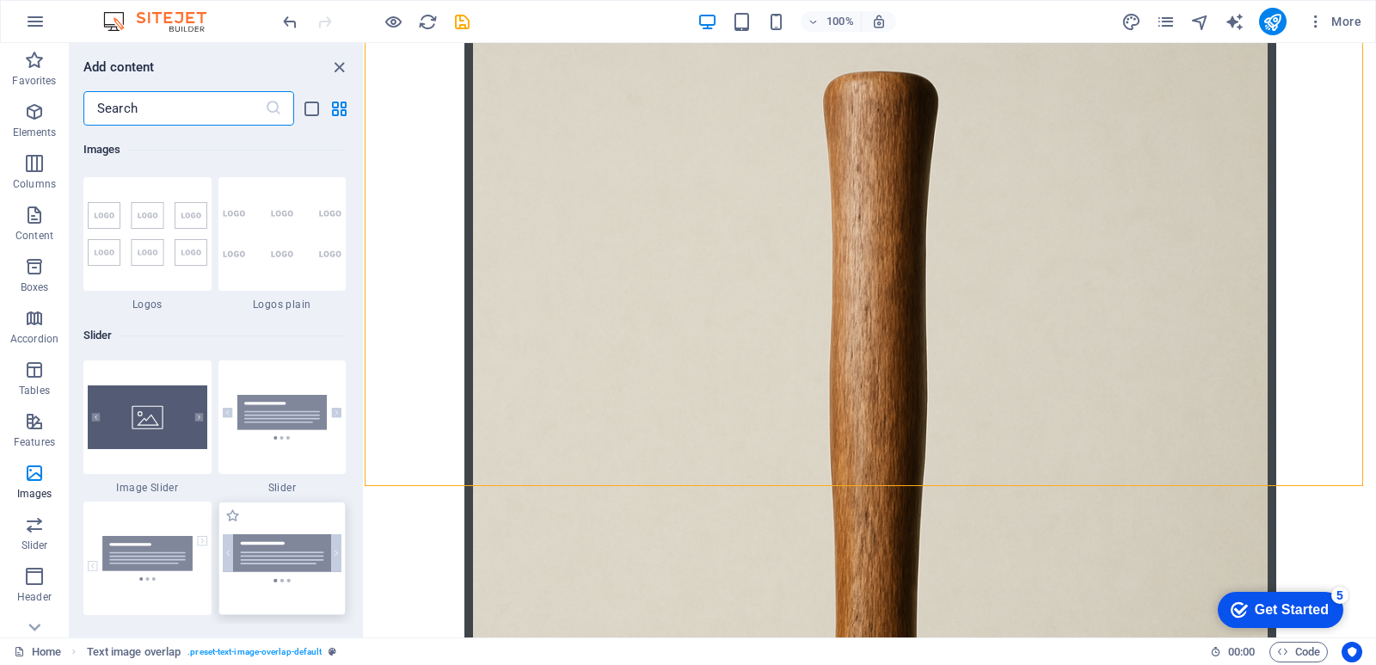
scroll to position [9666, 0]
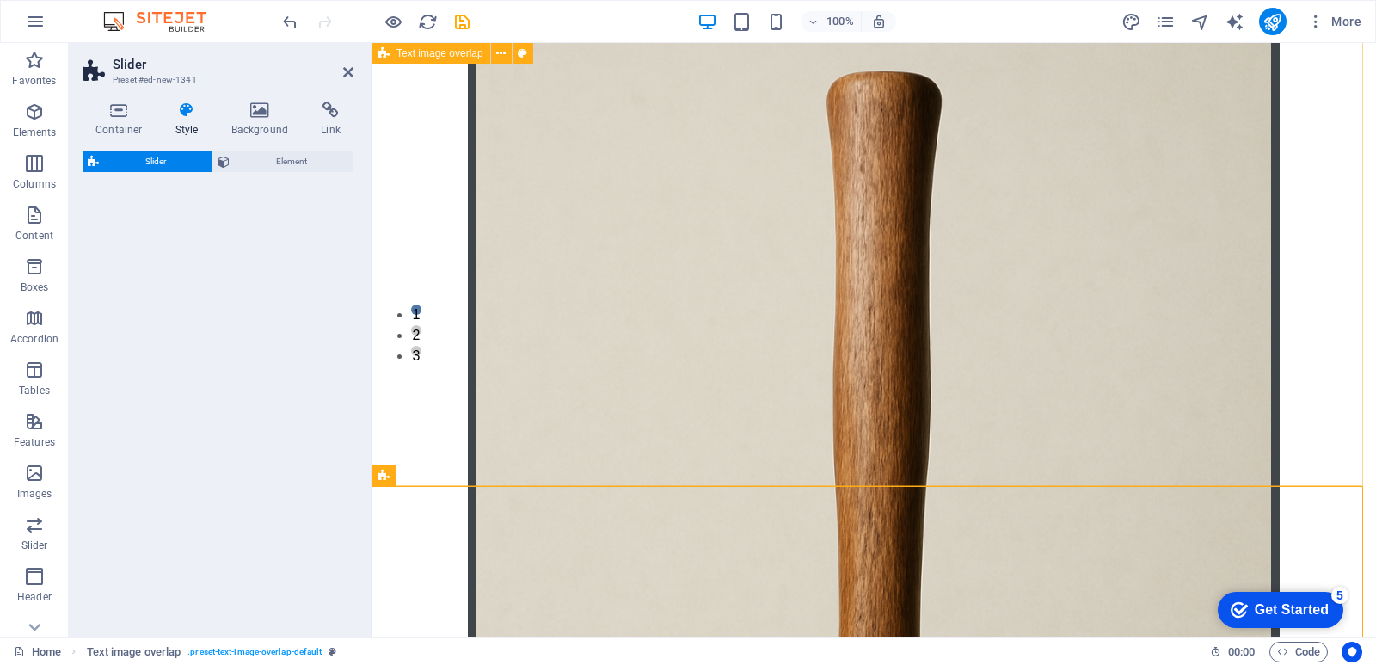
select select "rem"
select select "px"
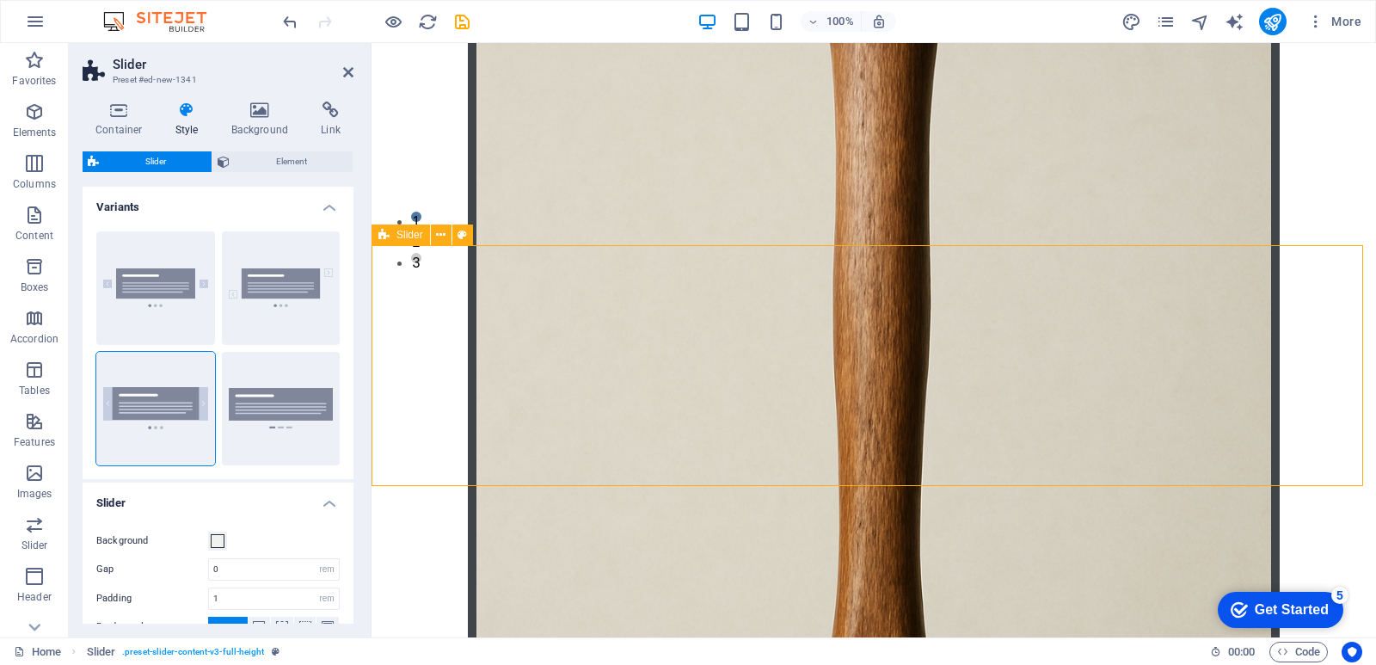
scroll to position [536, 0]
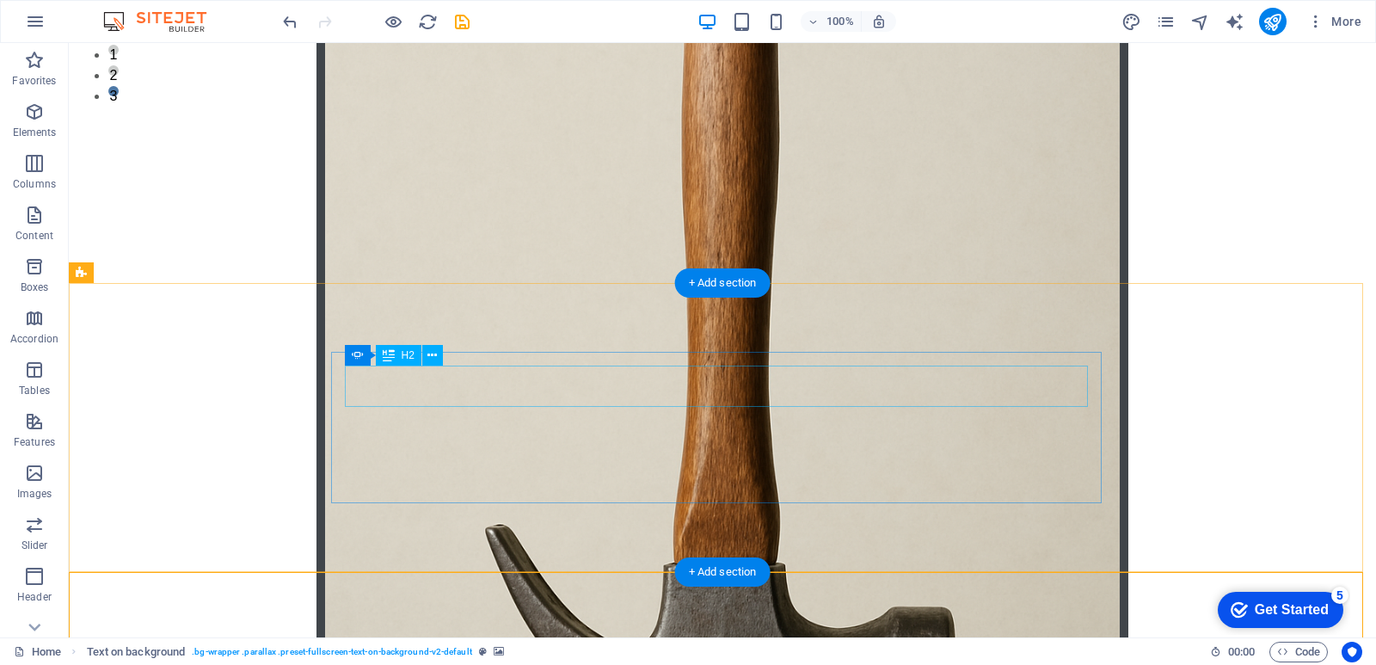
scroll to position [584, 0]
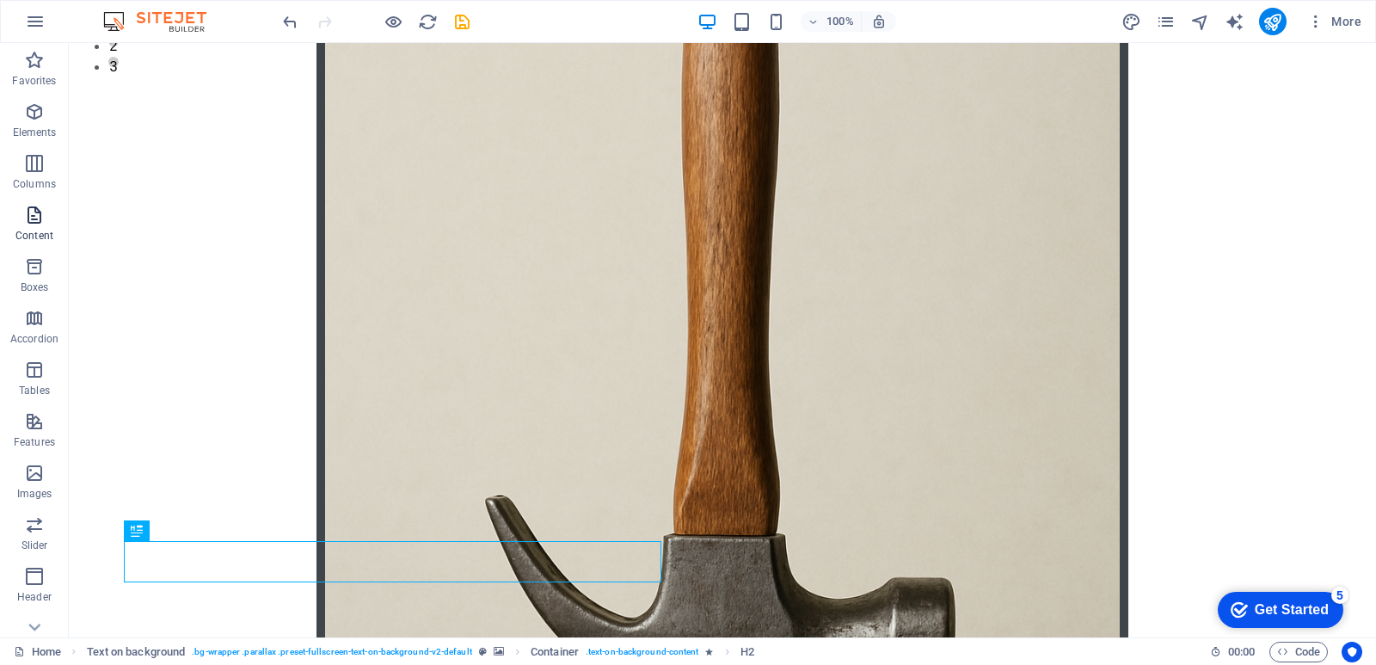
click at [39, 211] on icon "button" at bounding box center [34, 215] width 21 height 21
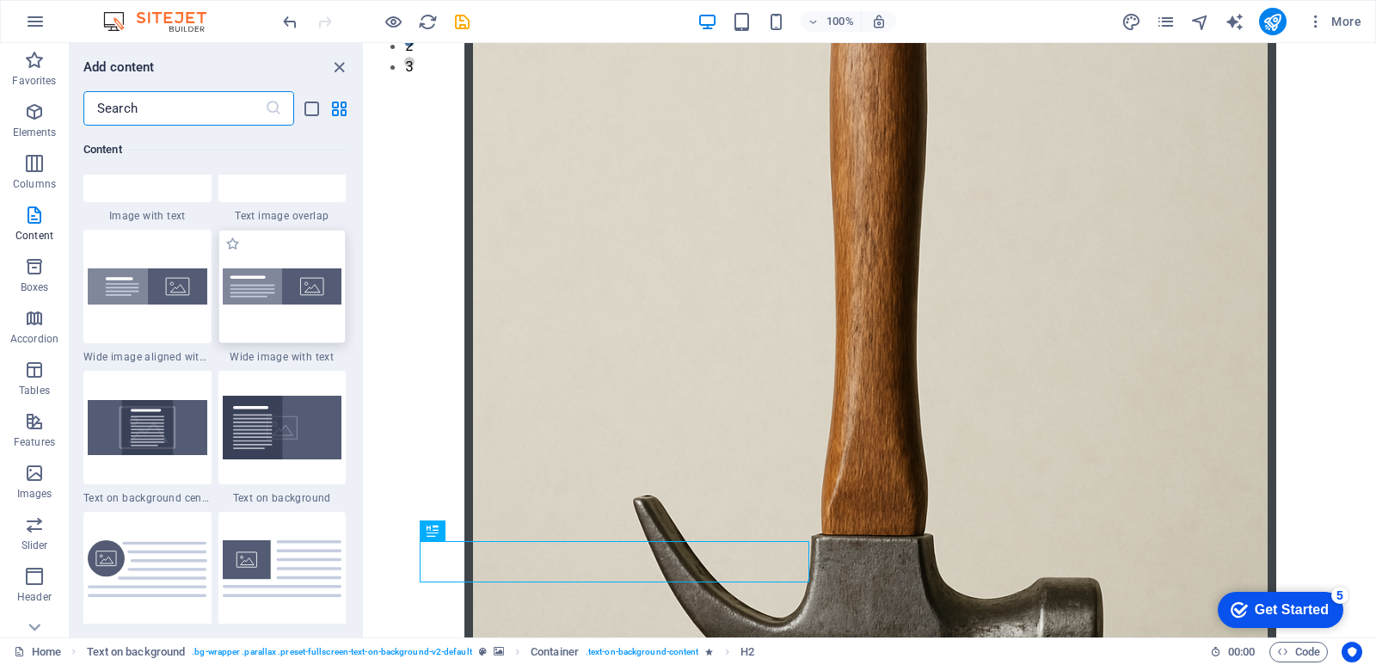
scroll to position [3440, 0]
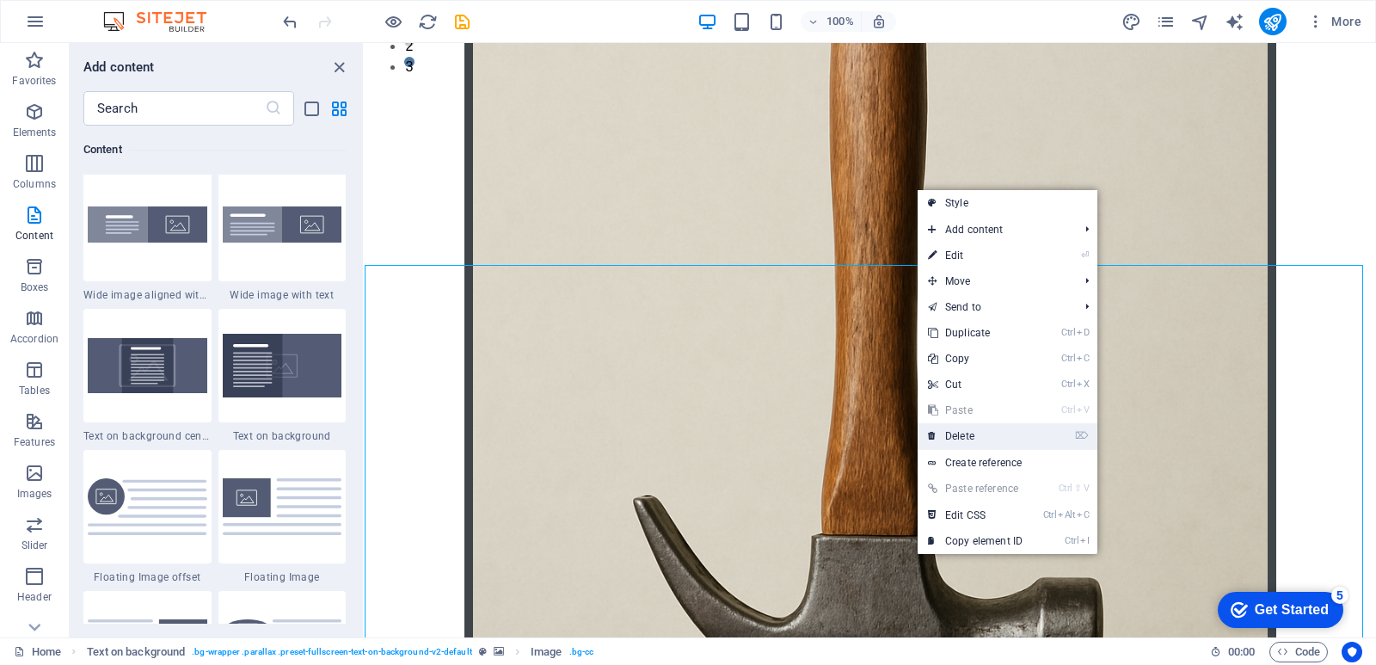
click at [955, 432] on link "⌦ Delete" at bounding box center [975, 436] width 115 height 26
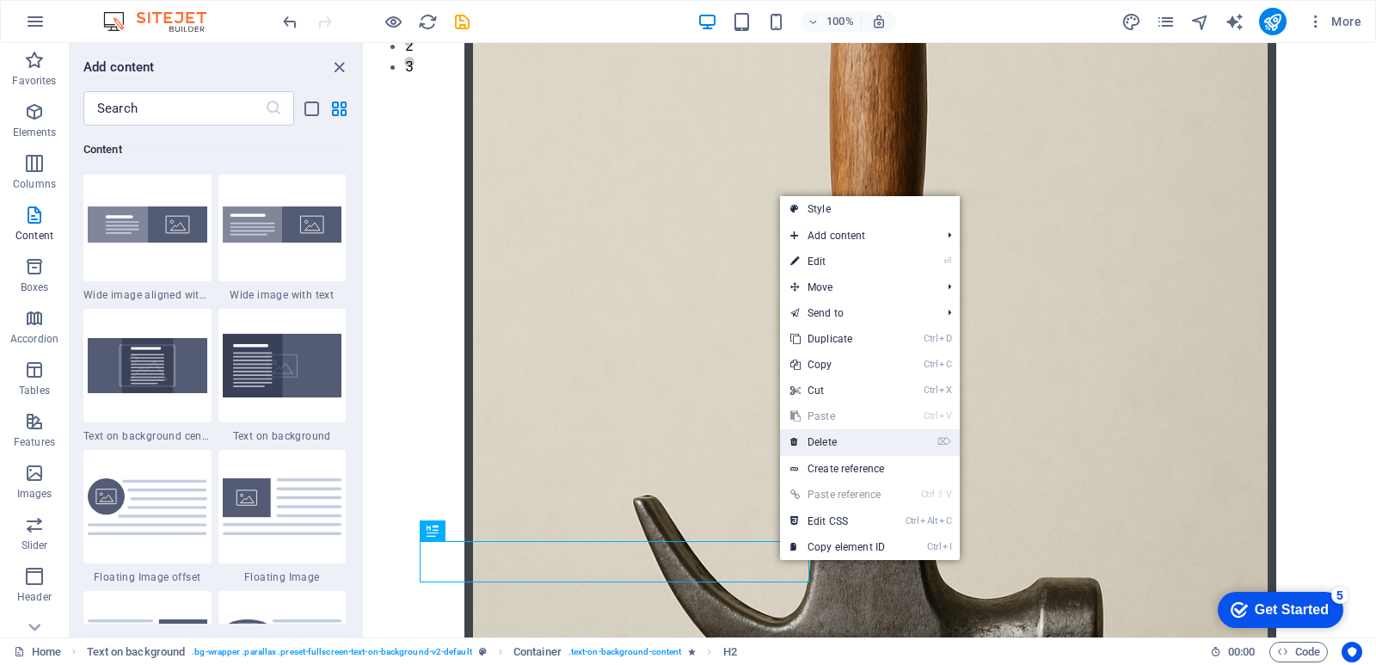
click at [847, 441] on link "⌦ Delete" at bounding box center [837, 442] width 115 height 26
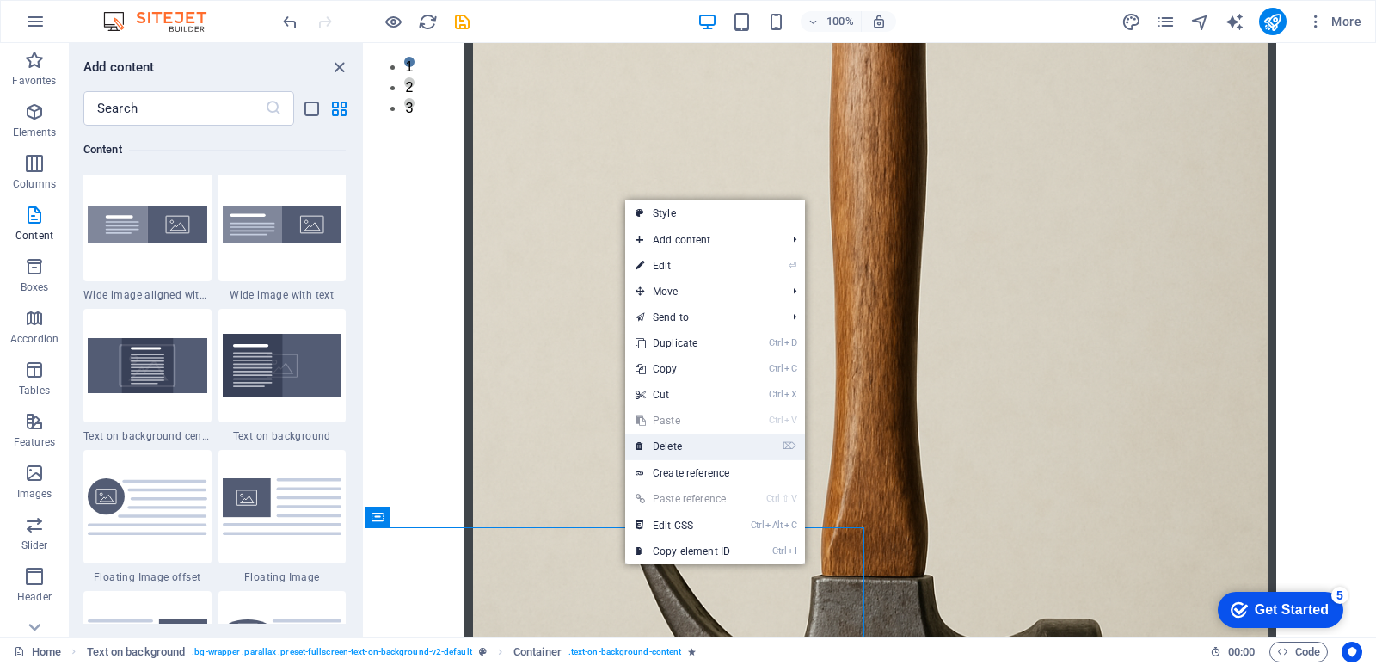
click at [717, 446] on link "⌦ Delete" at bounding box center [682, 447] width 115 height 26
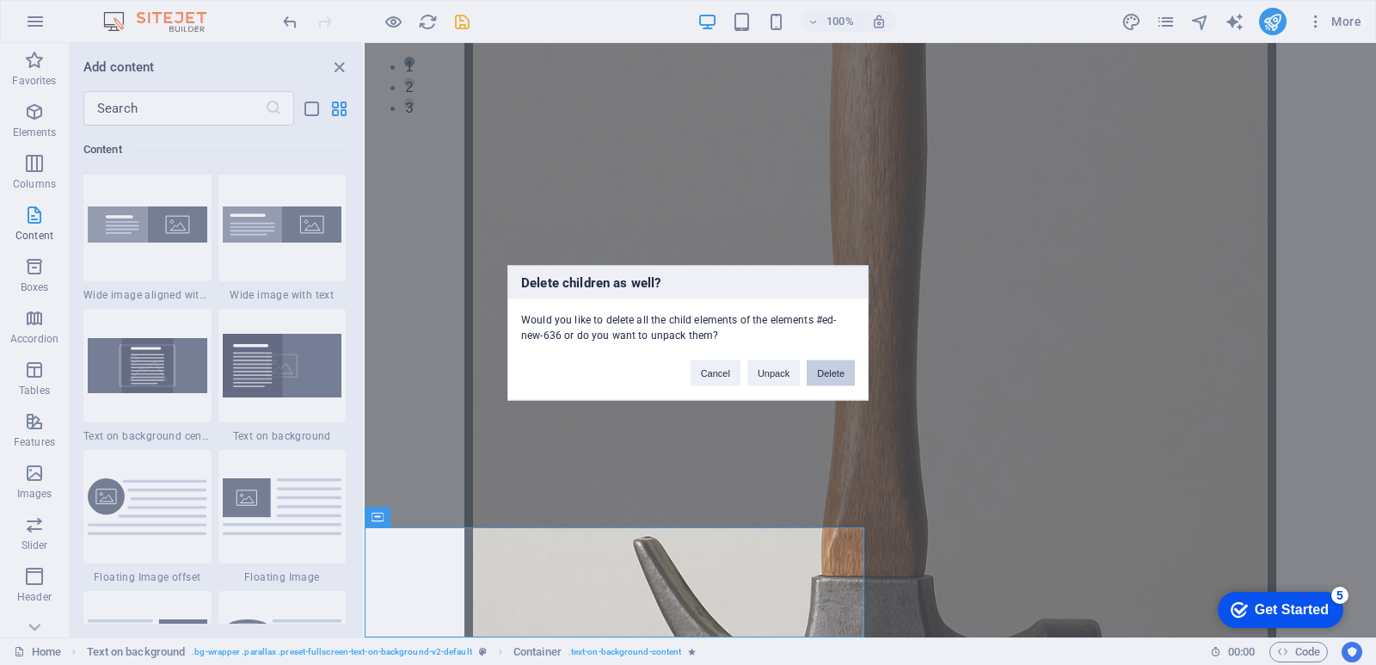
click at [828, 367] on button "Delete" at bounding box center [831, 373] width 48 height 26
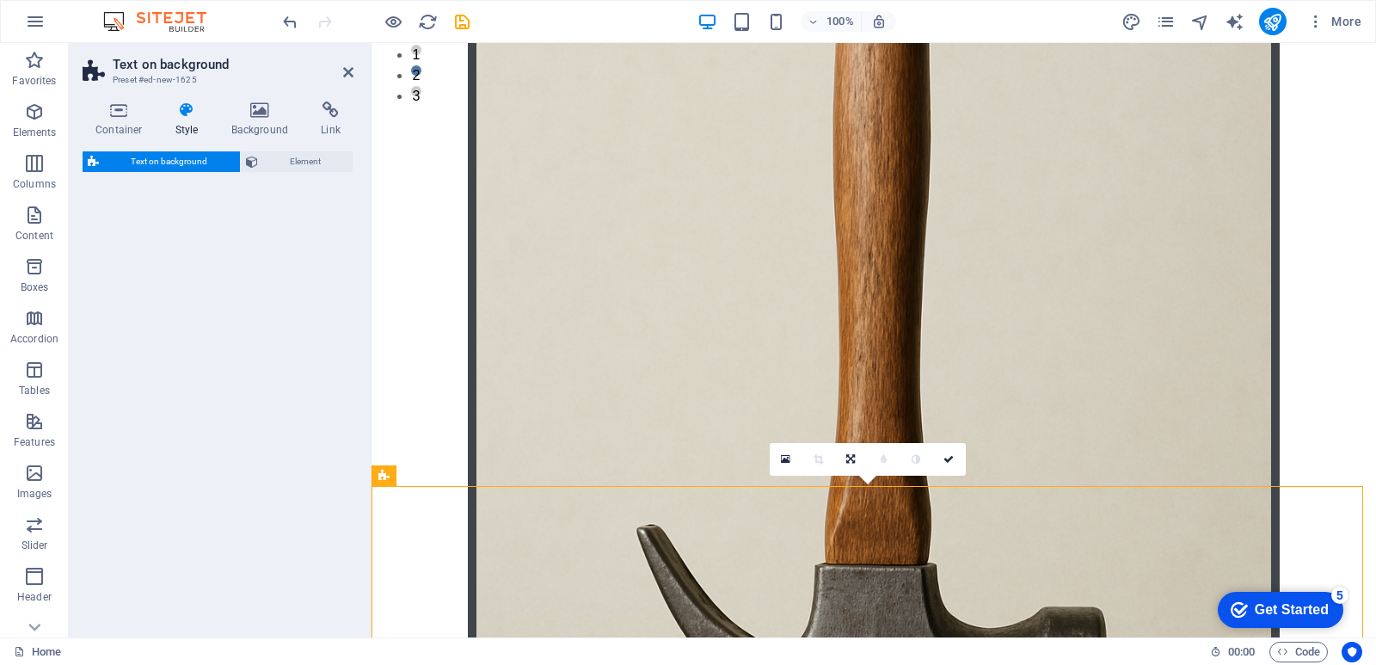
select select "%"
select select "rem"
select select "px"
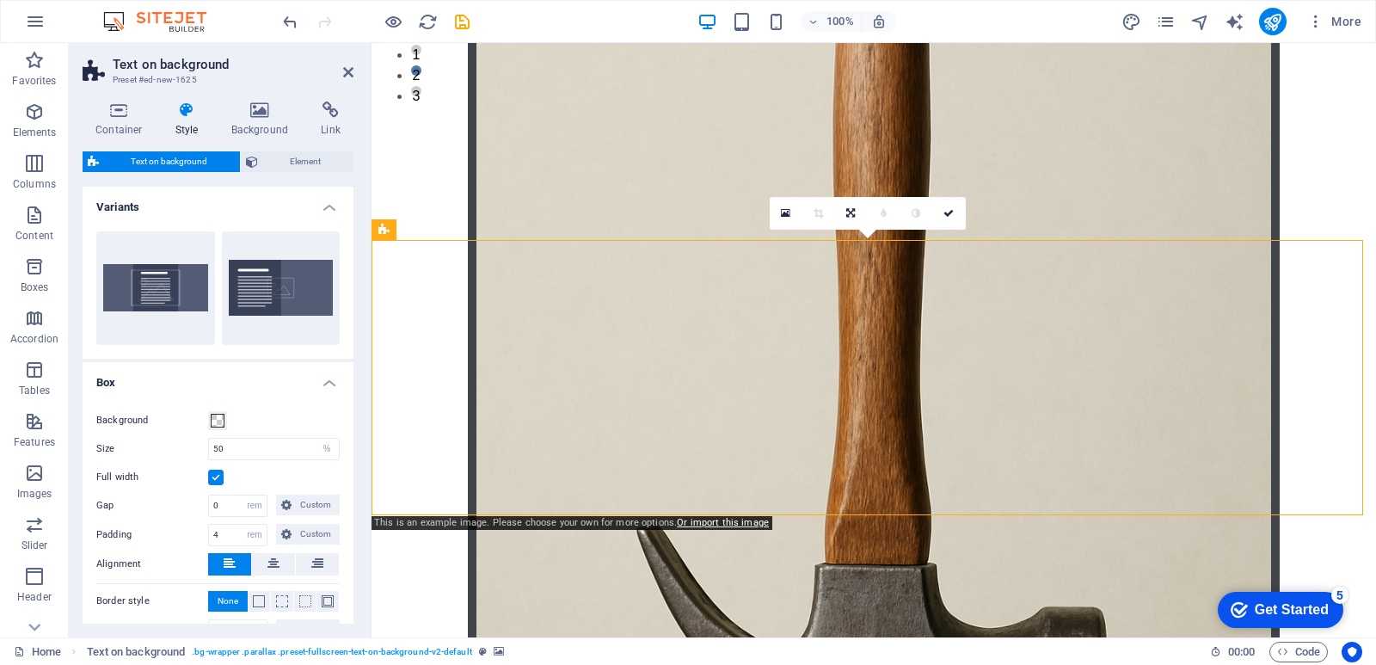
scroll to position [830, 0]
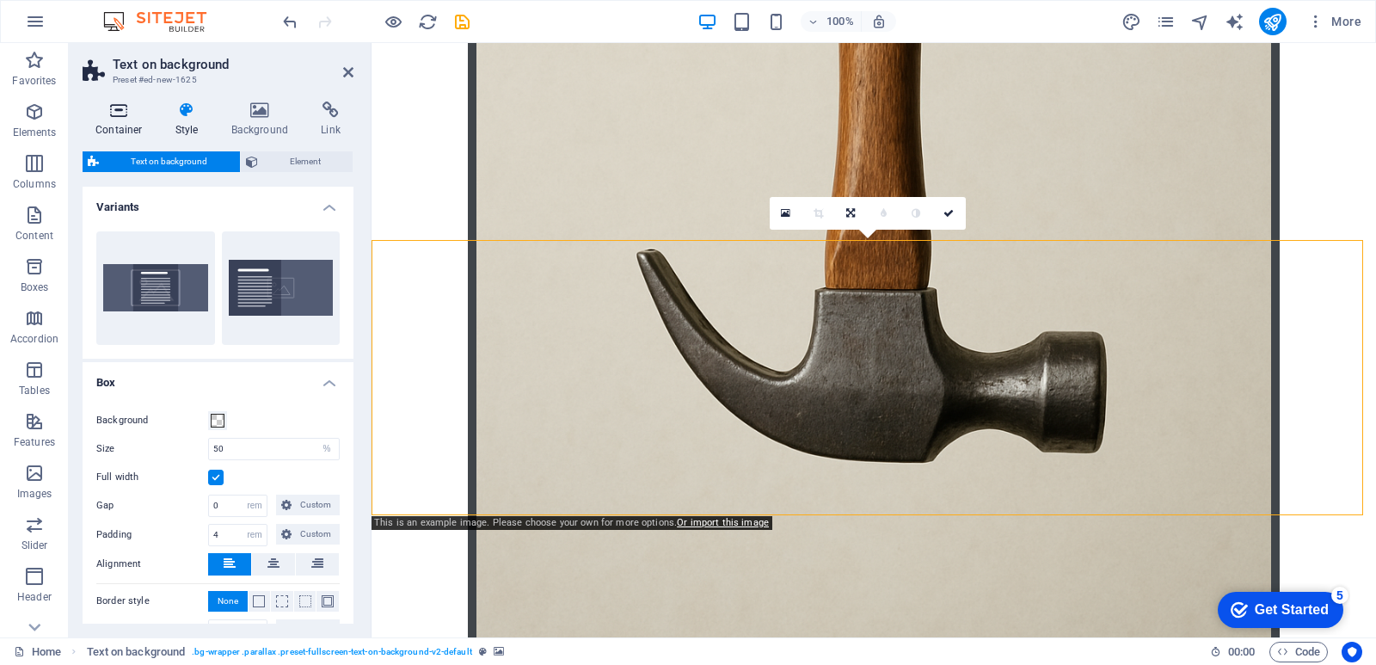
click at [141, 116] on icon at bounding box center [119, 110] width 73 height 17
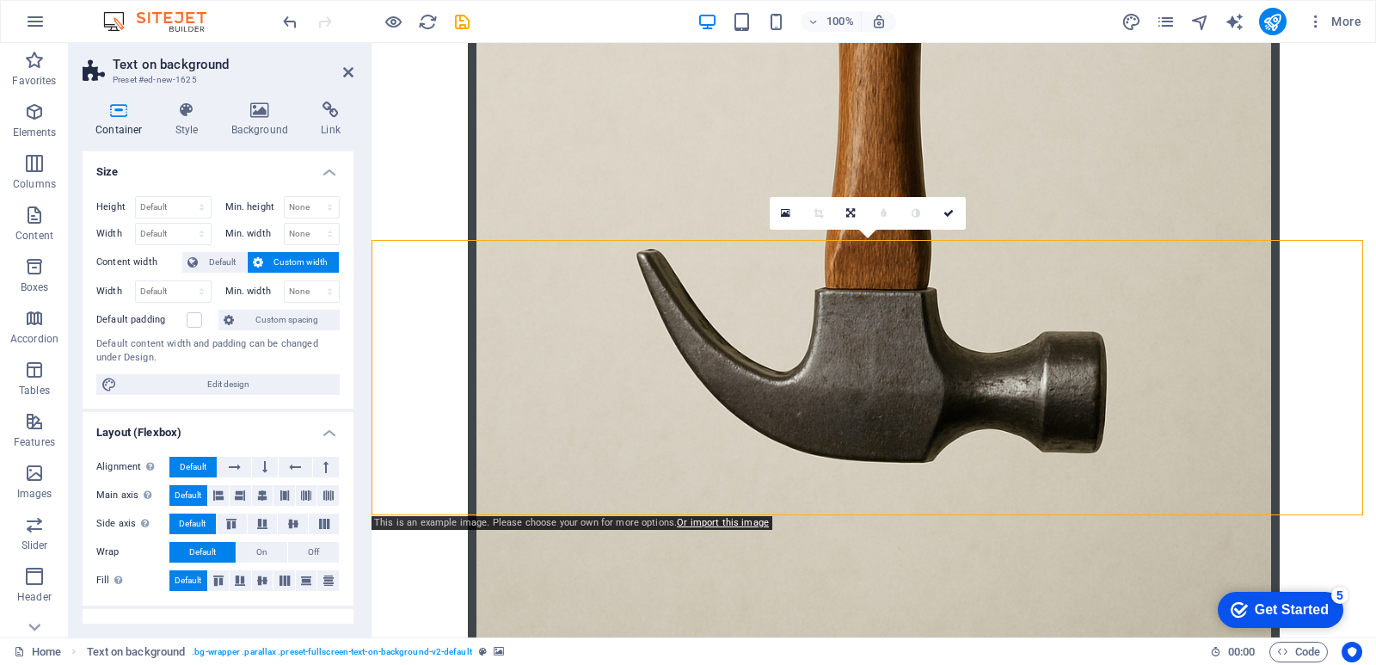
click at [132, 114] on icon at bounding box center [119, 110] width 73 height 17
click at [268, 100] on div "Container Style Background Link Size Height Default px rem % vh vw Min. height …" at bounding box center [218, 363] width 299 height 550
click at [268, 125] on h4 "Background" at bounding box center [263, 120] width 90 height 36
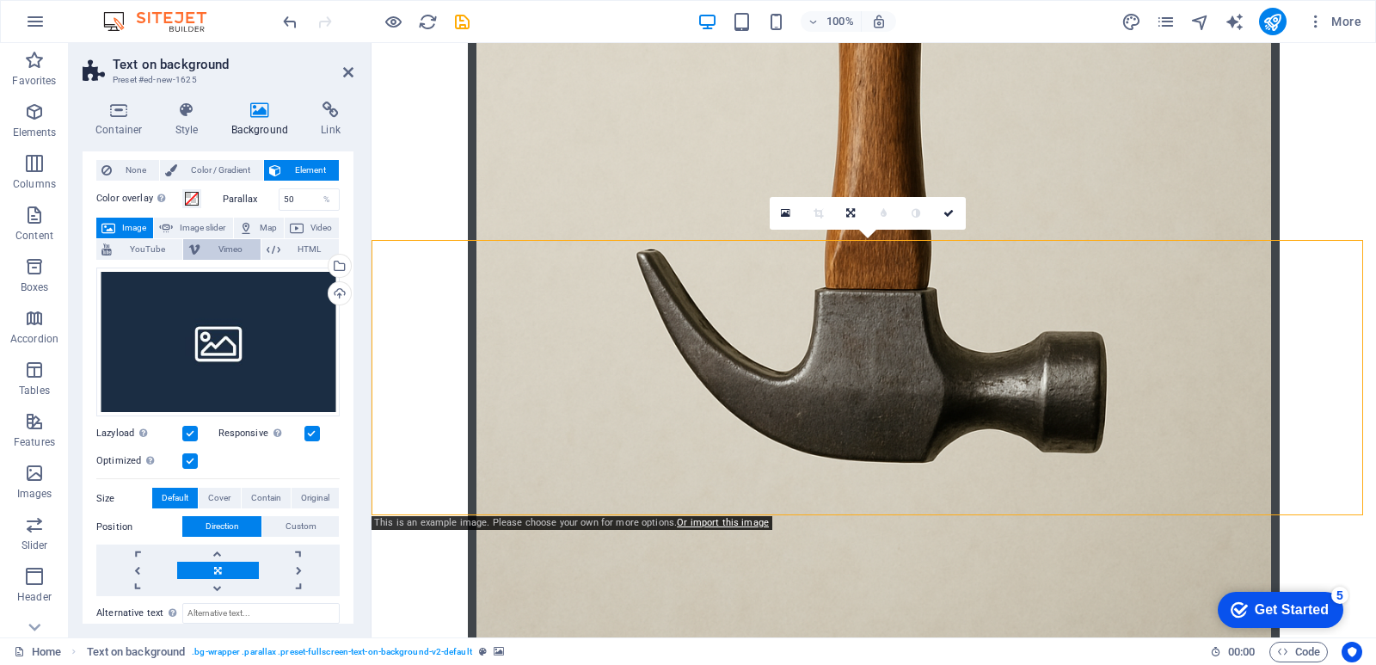
scroll to position [0, 0]
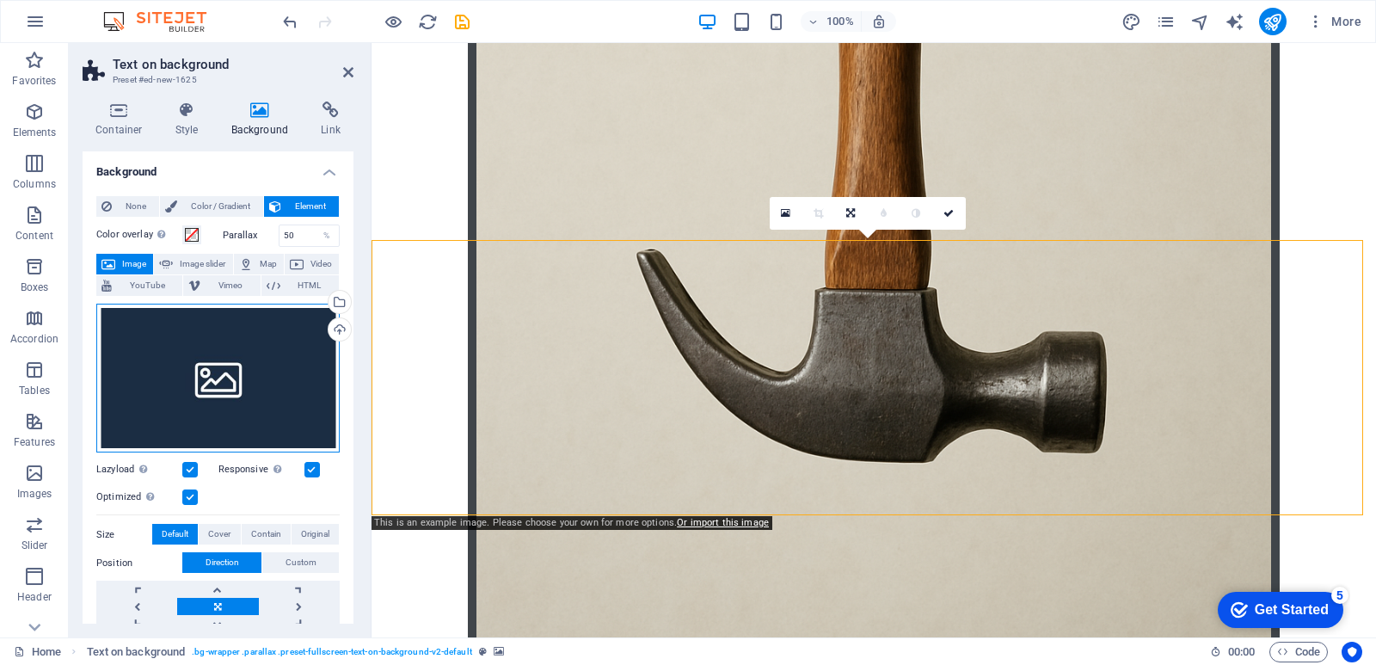
click at [243, 344] on div "Drag files here, click to choose files or select files from Files or our free s…" at bounding box center [217, 379] width 243 height 150
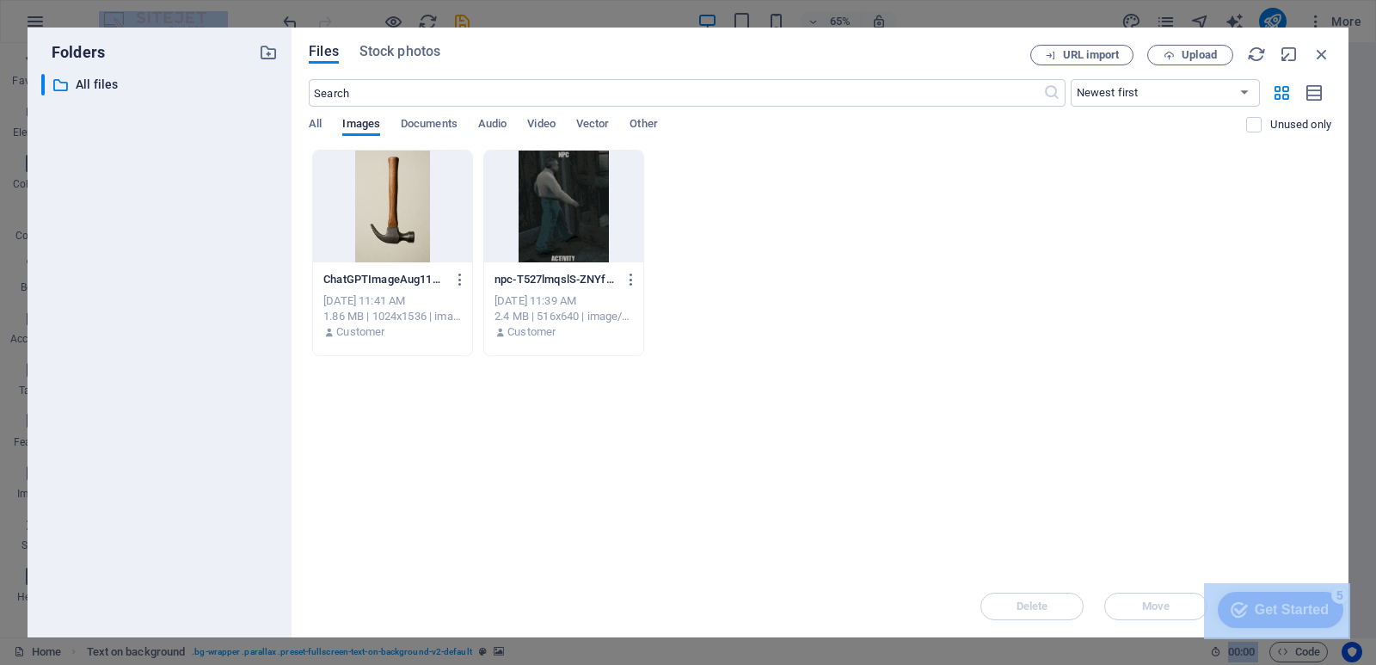
scroll to position [510, 0]
click at [1178, 58] on span "Upload" at bounding box center [1190, 55] width 71 height 11
click at [1196, 58] on span "Upload" at bounding box center [1199, 55] width 35 height 10
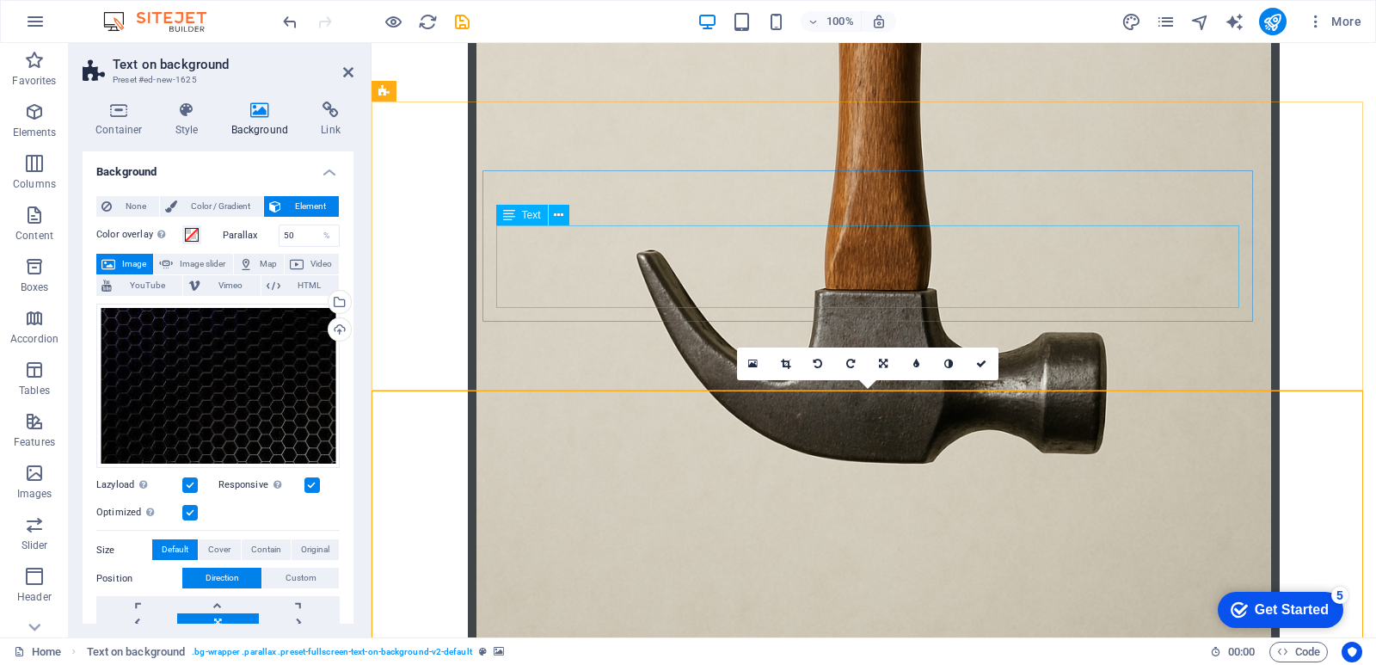
scroll to position [830, 0]
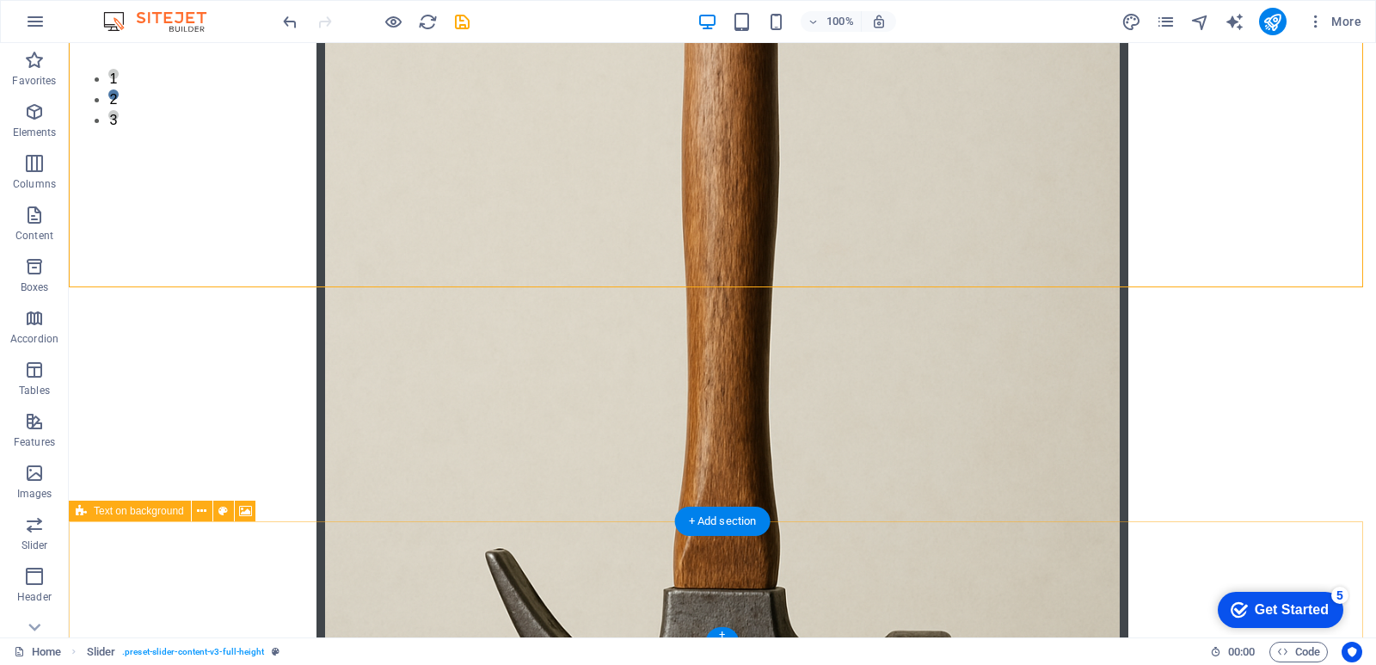
scroll to position [789, 0]
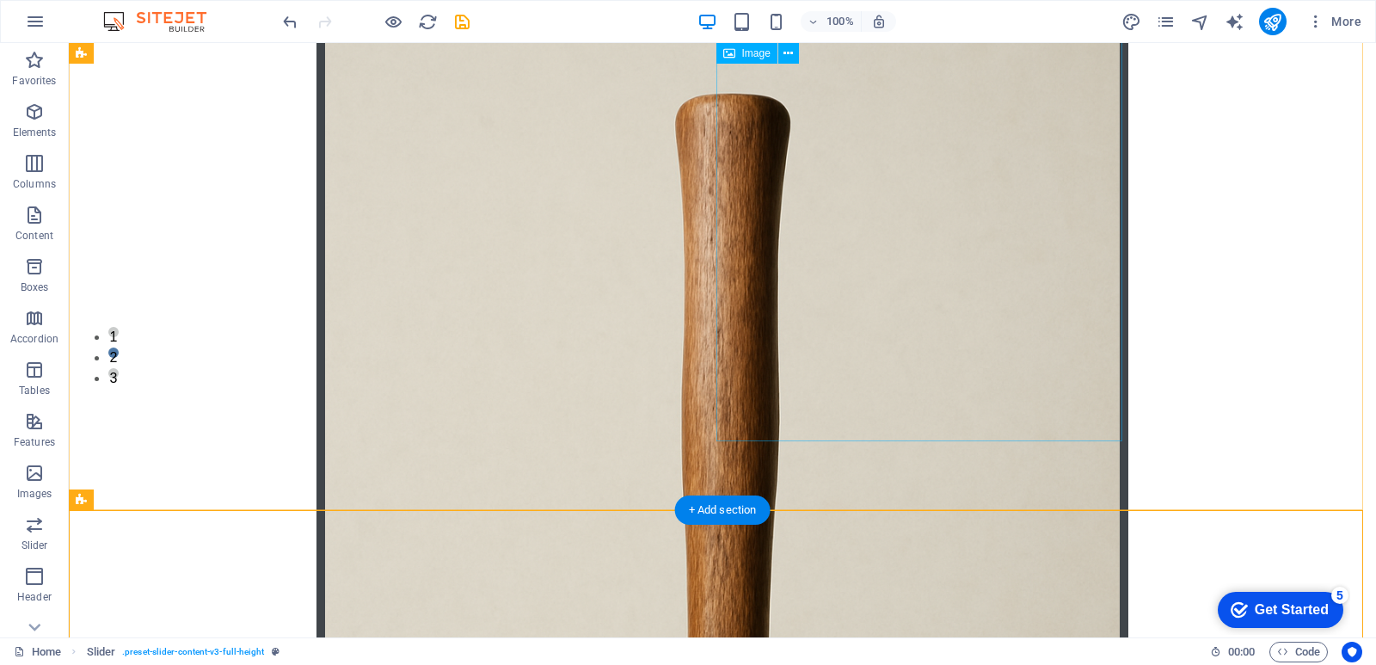
click at [865, 287] on figure at bounding box center [723, 622] width 812 height 1209
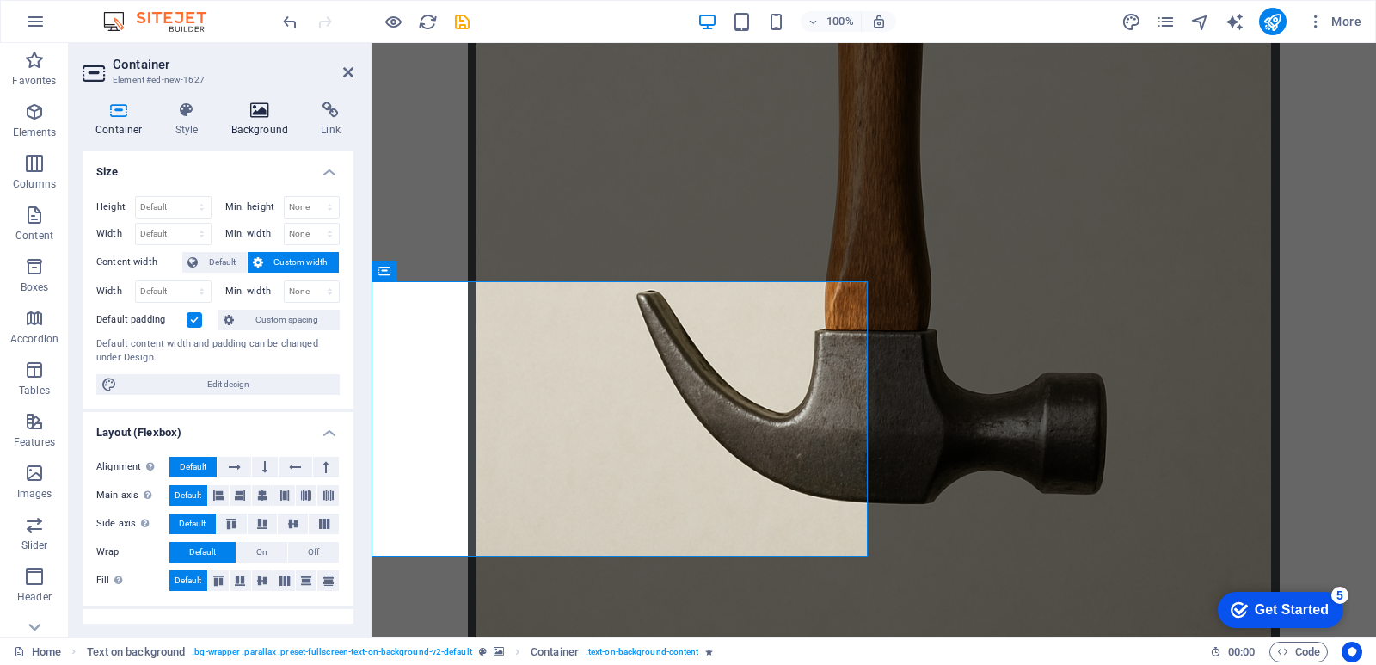
click at [257, 109] on icon at bounding box center [259, 110] width 83 height 17
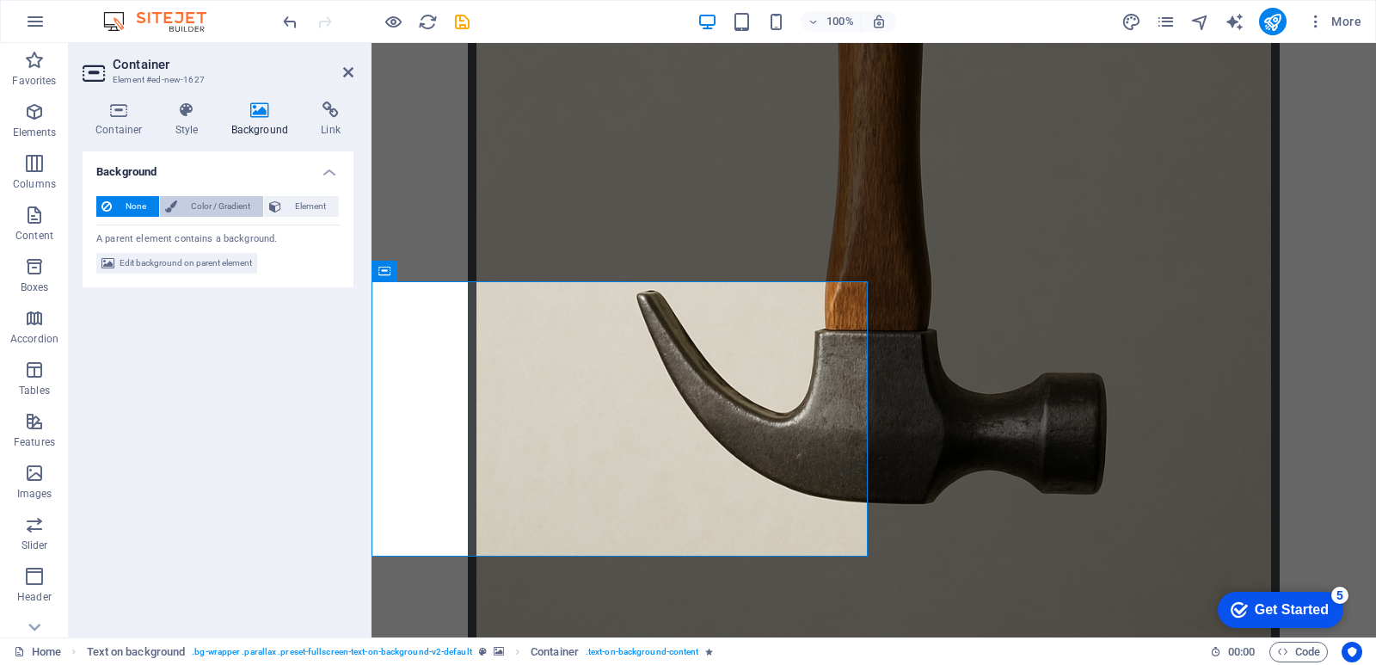
click at [222, 212] on span "Color / Gradient" at bounding box center [220, 206] width 76 height 21
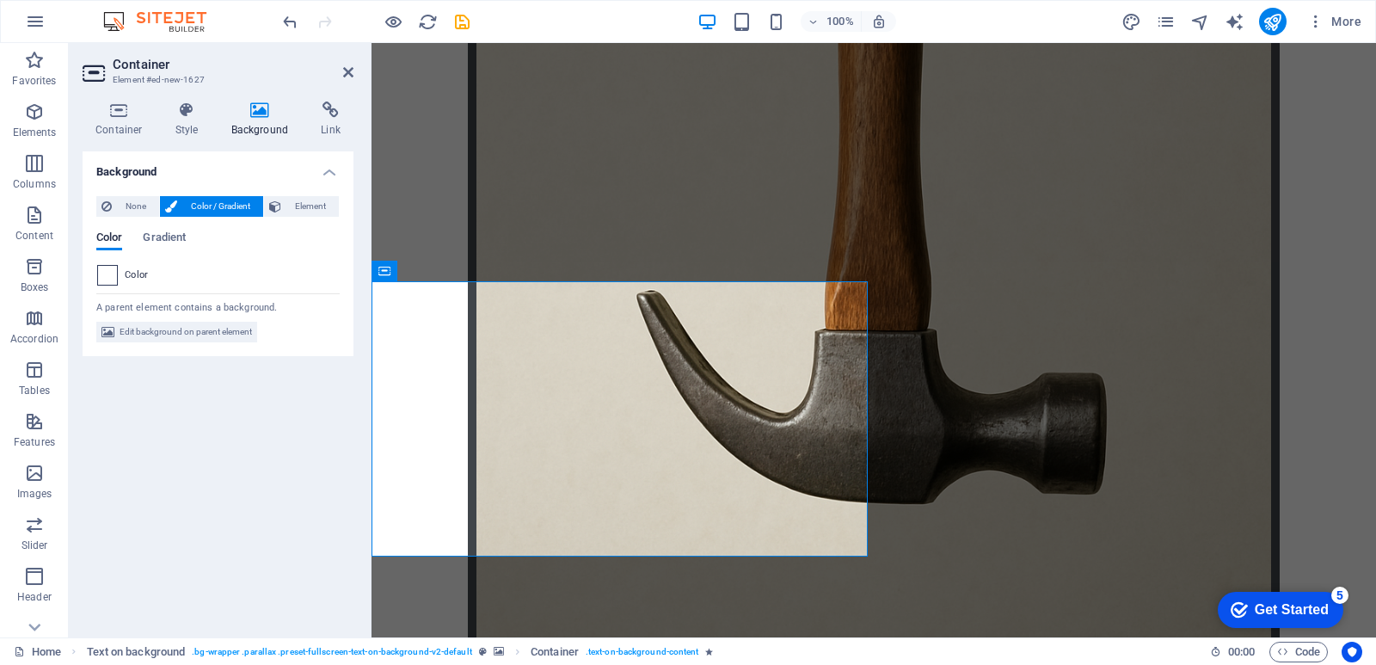
click at [115, 278] on span at bounding box center [107, 275] width 19 height 19
type input "#ffffff"
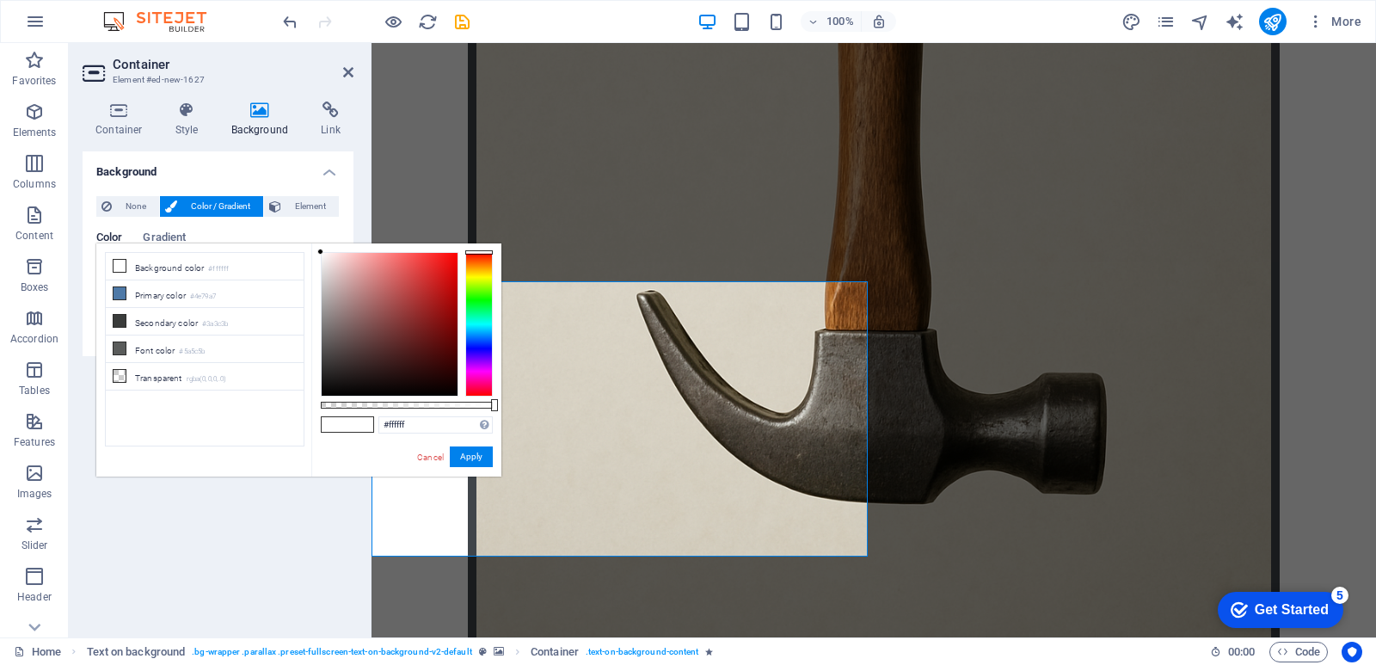
click at [186, 198] on span "Color / Gradient" at bounding box center [220, 206] width 76 height 21
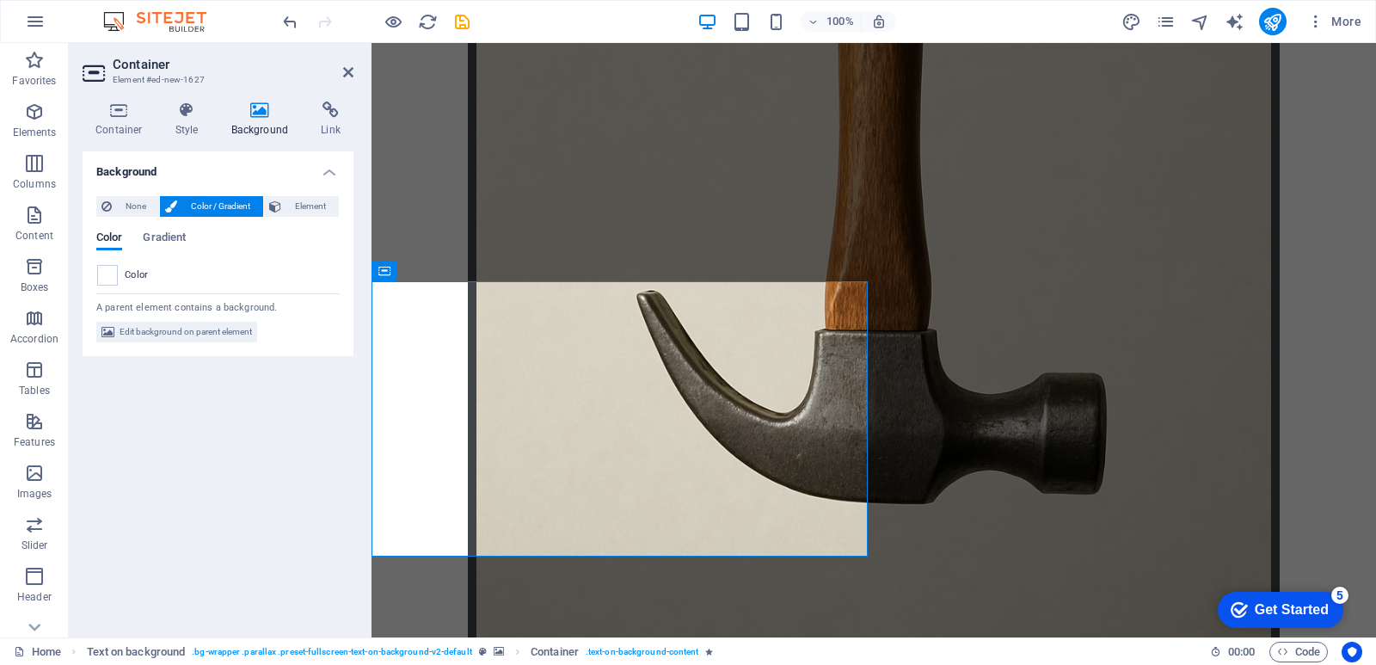
click at [161, 230] on div "Color Gradient Color" at bounding box center [217, 252] width 243 height 69
click at [161, 236] on span "Gradient" at bounding box center [164, 239] width 43 height 24
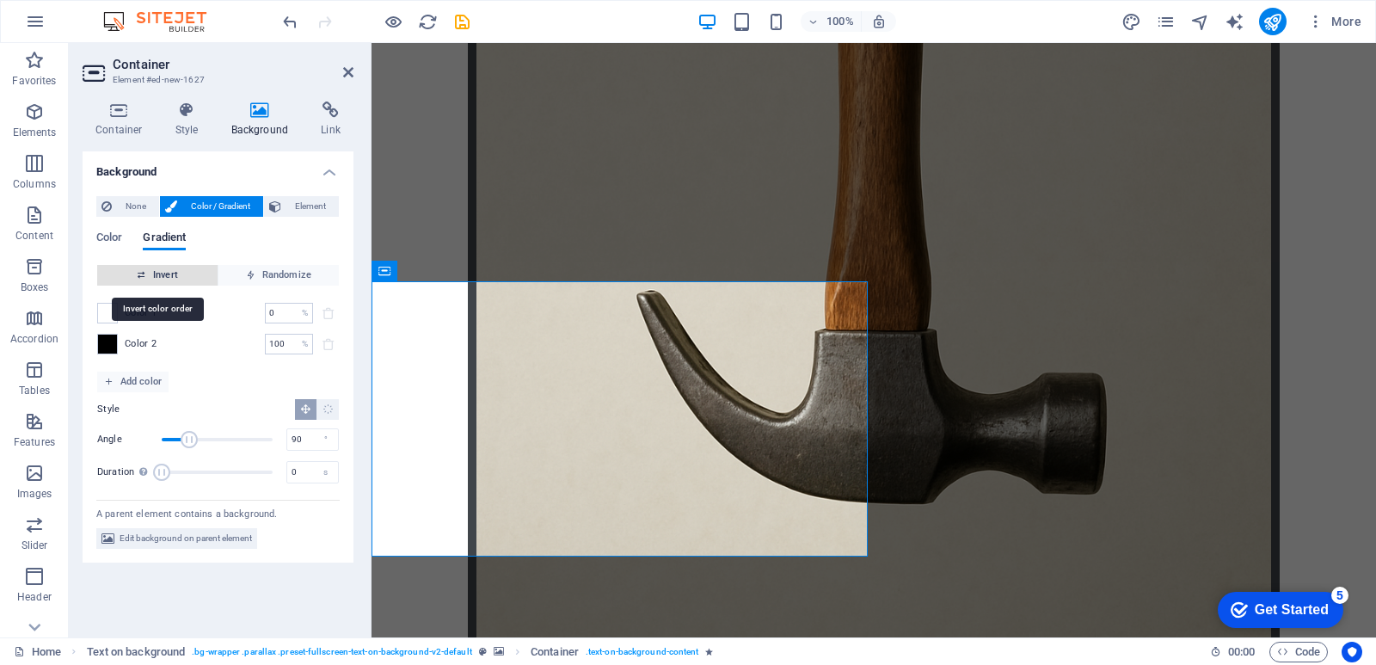
click at [147, 266] on span "Invert" at bounding box center [157, 275] width 107 height 21
drag, startPoint x: 188, startPoint y: 434, endPoint x: 324, endPoint y: 446, distance: 136.4
click at [324, 446] on div "Angle 360 °" at bounding box center [218, 440] width 242 height 26
drag, startPoint x: 248, startPoint y: 437, endPoint x: 226, endPoint y: 437, distance: 21.5
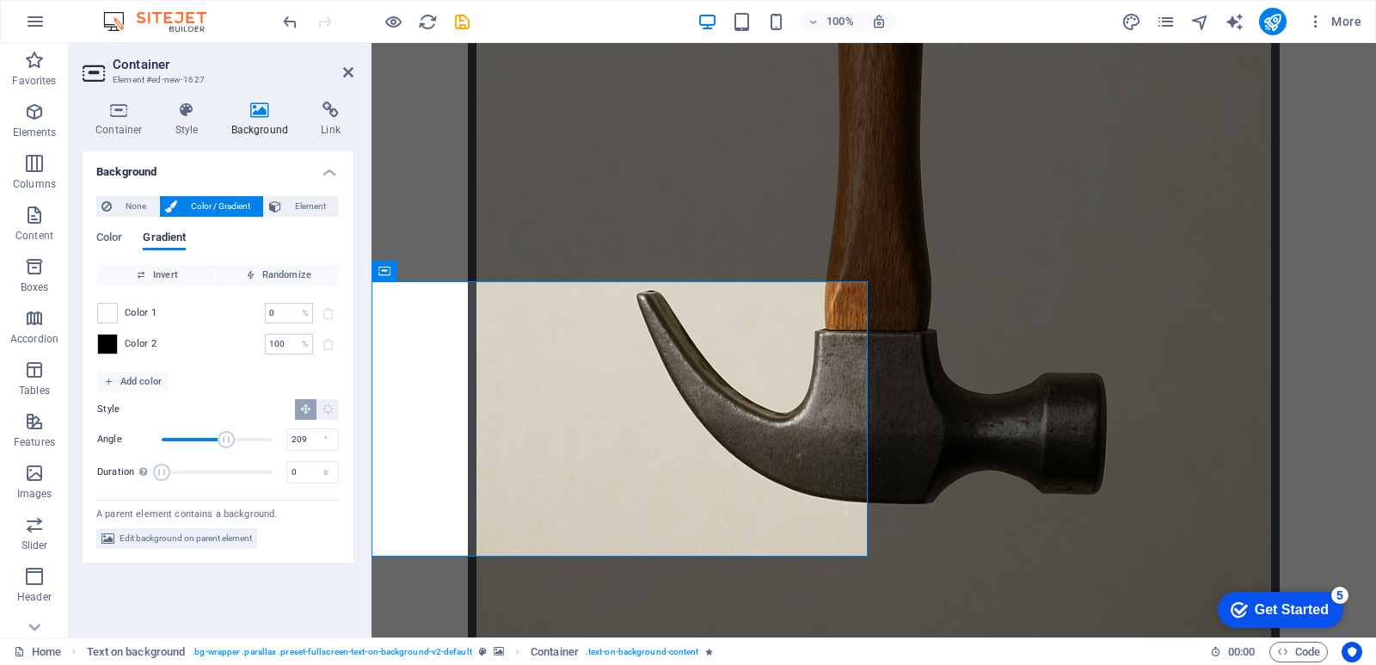
click at [226, 437] on span "Angle" at bounding box center [217, 440] width 111 height 26
click at [218, 435] on span "Angle" at bounding box center [225, 439] width 17 height 17
click at [205, 435] on span "Angle" at bounding box center [204, 439] width 17 height 17
click at [207, 435] on span "Angle" at bounding box center [207, 439] width 17 height 17
drag, startPoint x: 207, startPoint y: 435, endPoint x: 0, endPoint y: 441, distance: 207.4
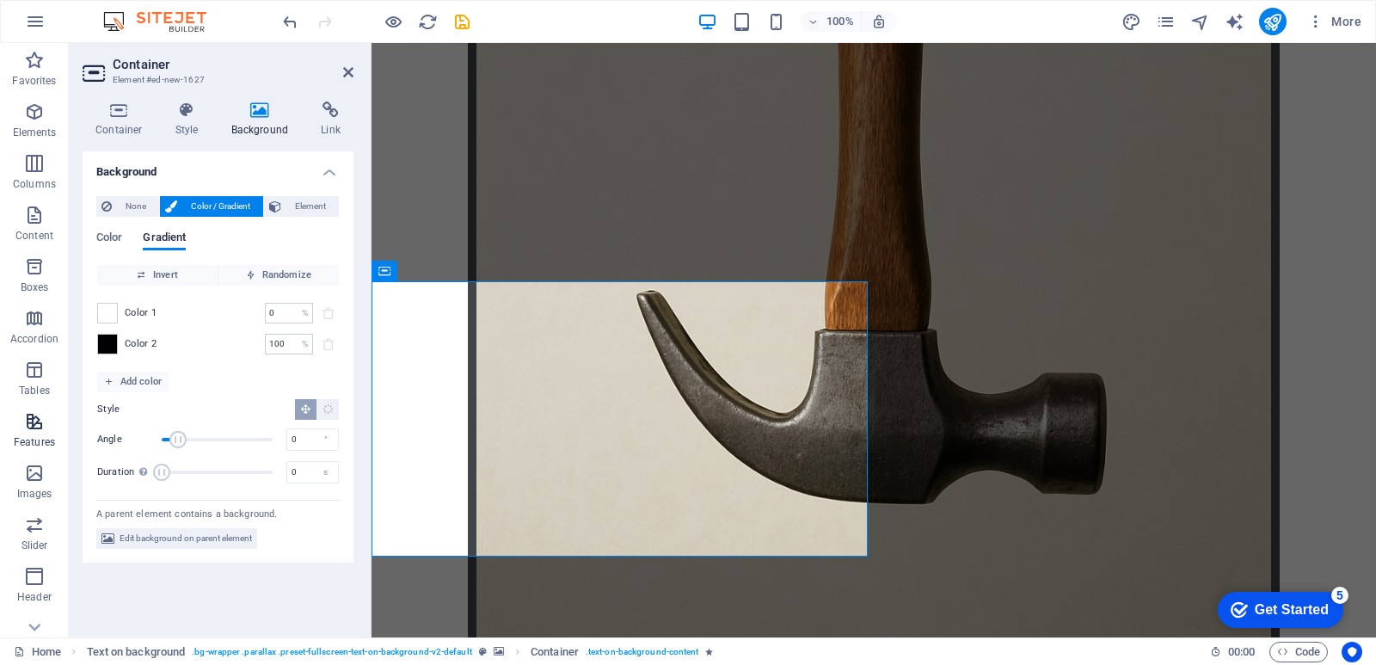
click at [2, 441] on section "Favorites Elements Columns Content Boxes Accordion Tables Features Images Slide…" at bounding box center [688, 340] width 1376 height 594
click at [304, 439] on input "0" at bounding box center [312, 439] width 51 height 21
type input "90"
click at [311, 213] on span "Element" at bounding box center [309, 206] width 47 height 21
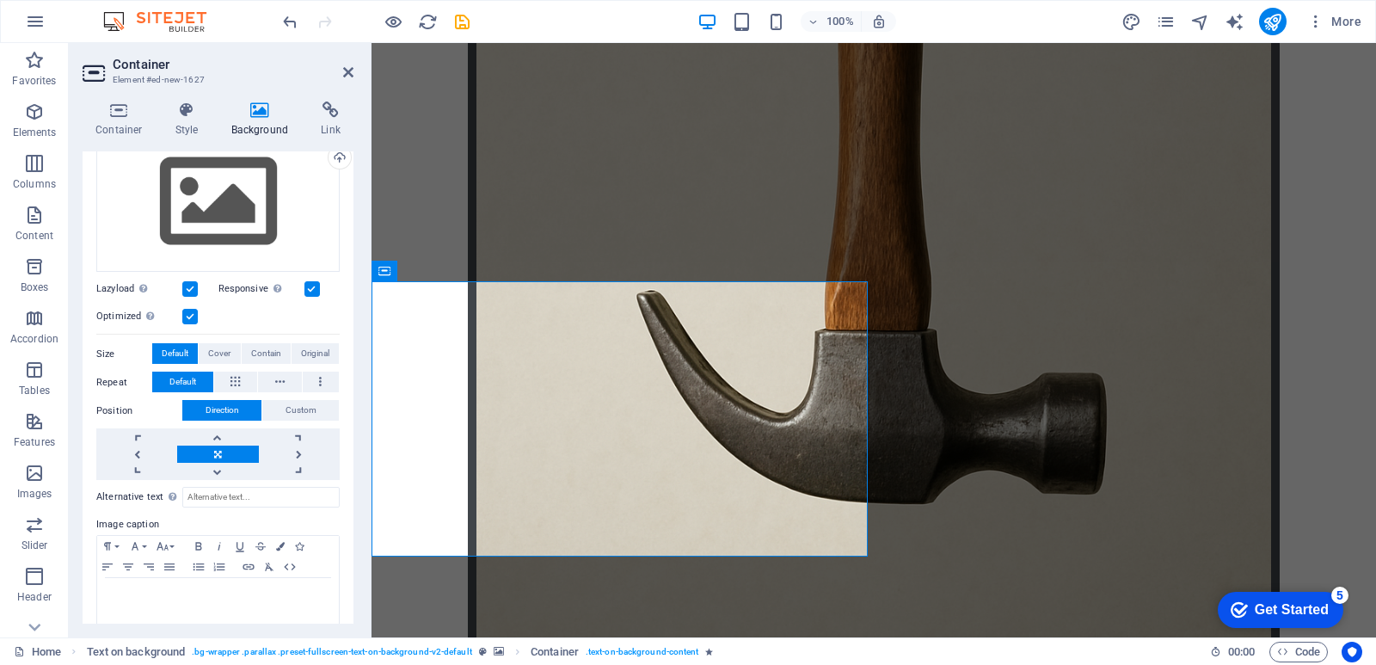
scroll to position [0, 0]
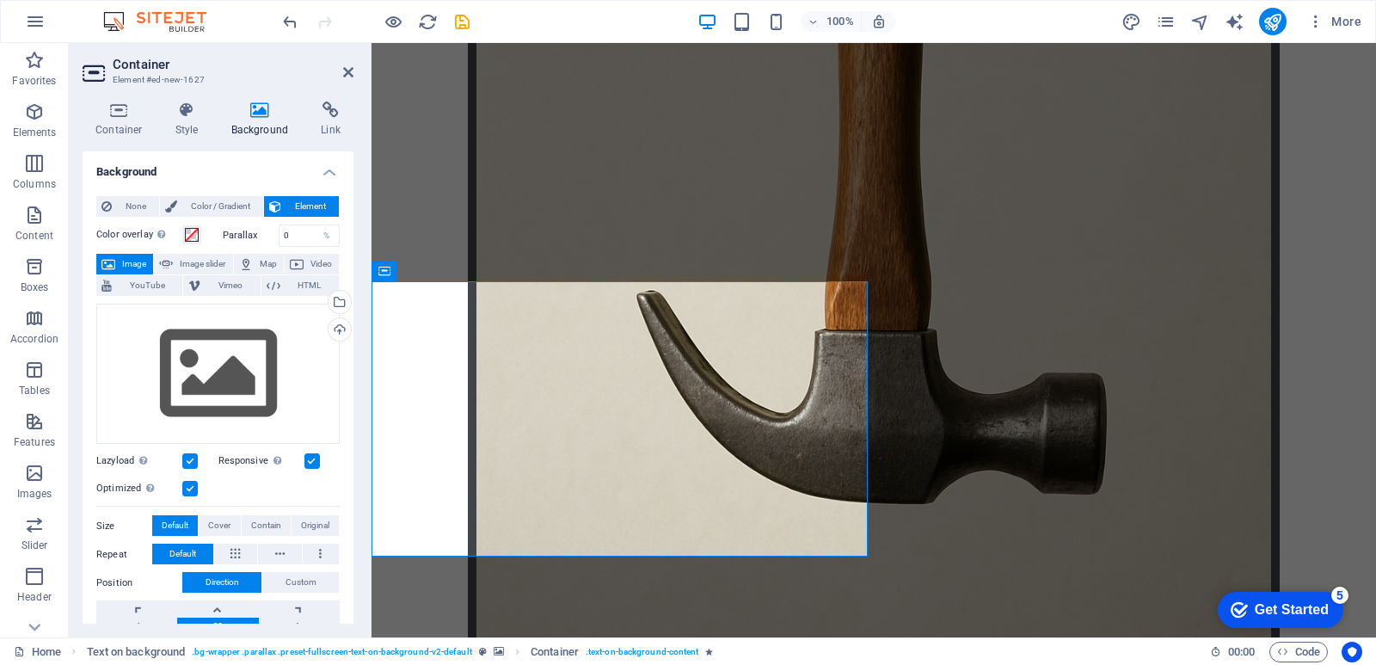
click at [239, 194] on div "None Color / Gradient Element Stretch background to full-width Color overlay Pl…" at bounding box center [218, 528] width 271 height 692
click at [225, 206] on span "Color / Gradient" at bounding box center [220, 206] width 76 height 21
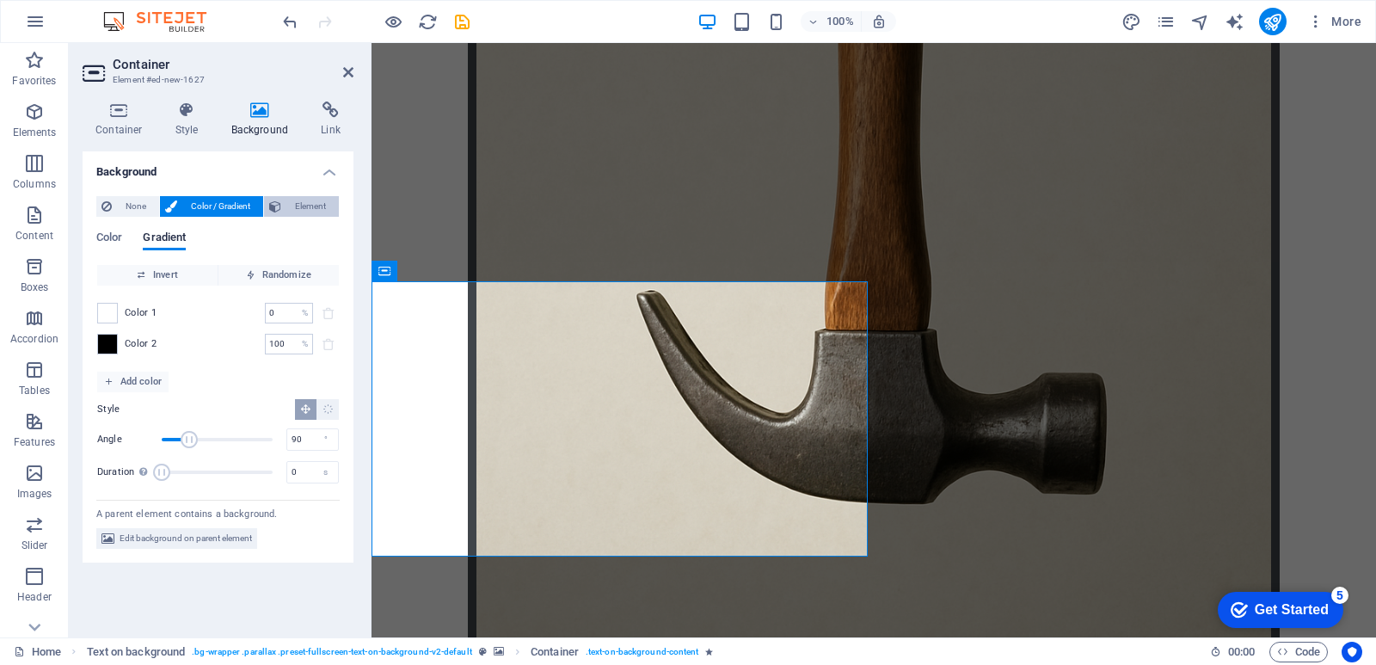
click at [294, 200] on span "Element" at bounding box center [309, 206] width 47 height 21
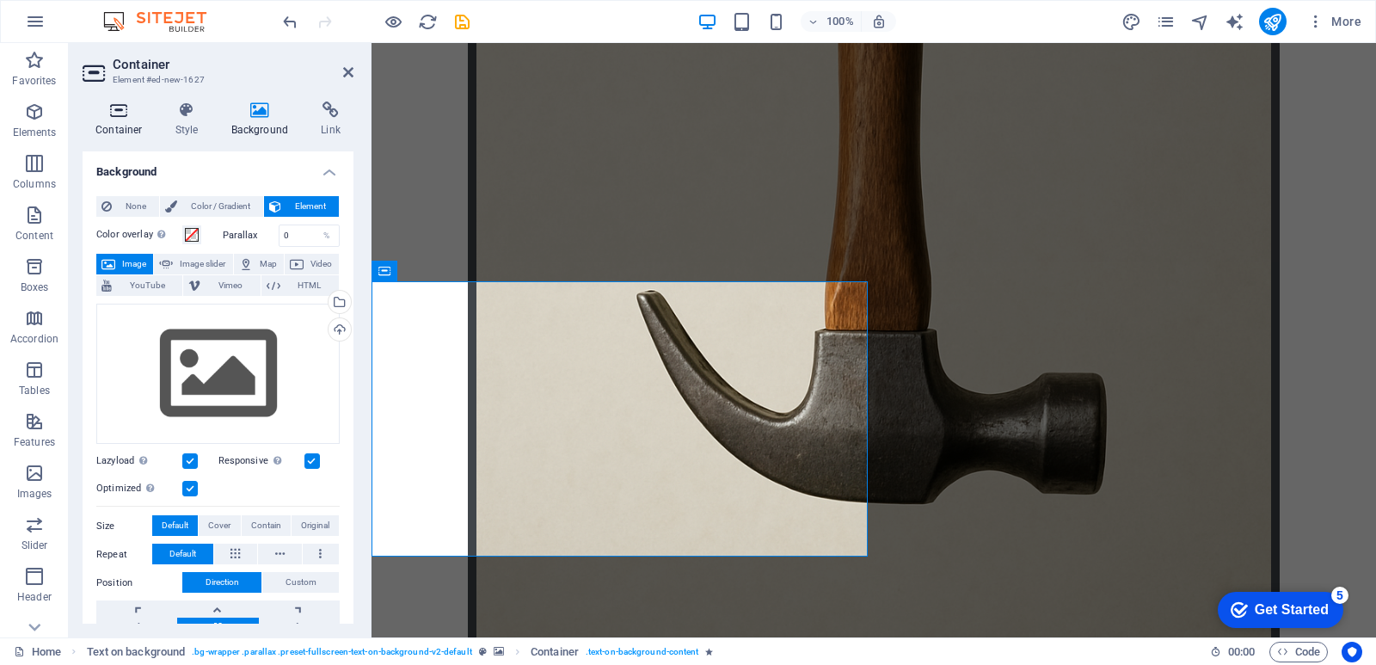
click at [137, 120] on h4 "Container" at bounding box center [123, 120] width 80 height 36
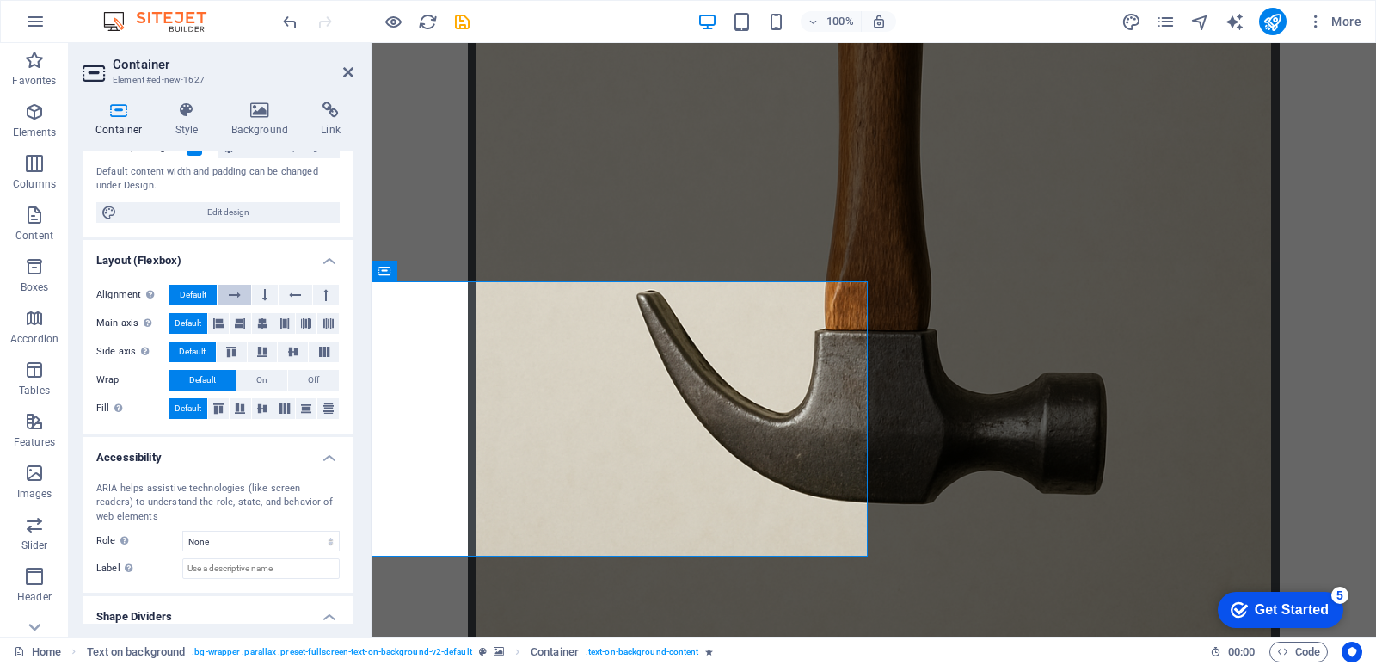
scroll to position [224, 0]
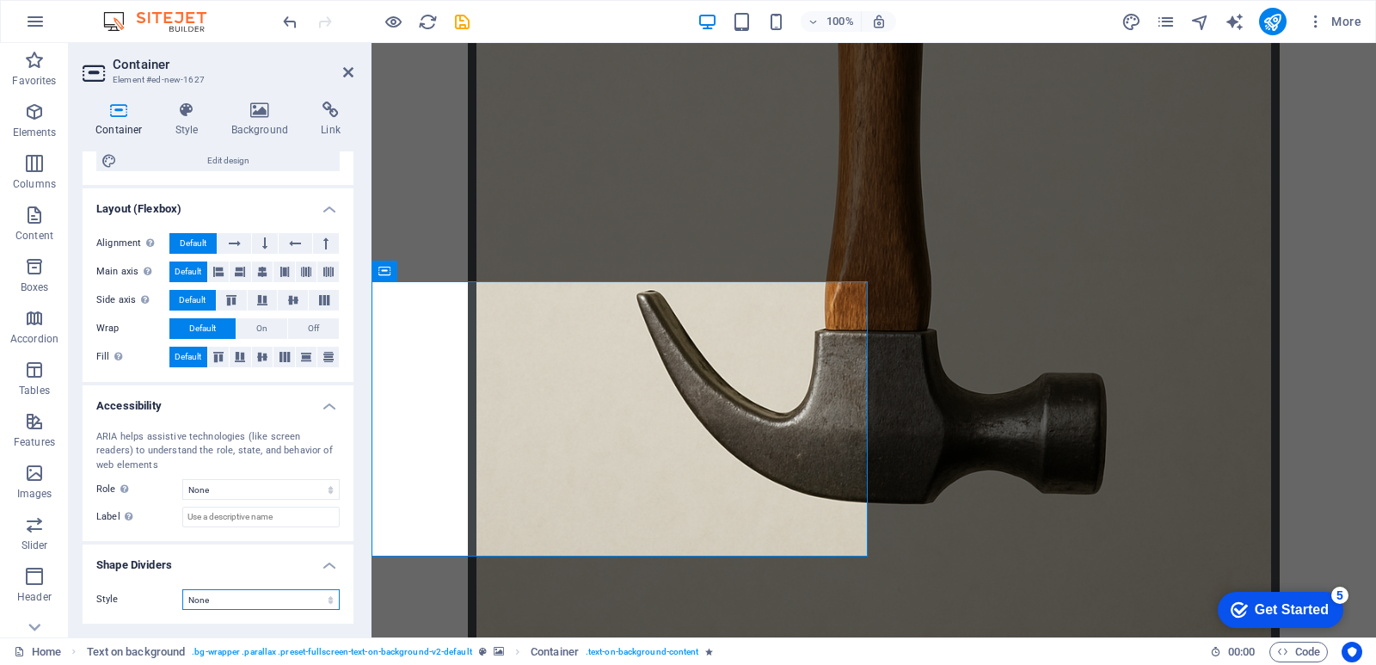
click at [216, 593] on select "None Triangle Square Diagonal Polygon 1 Polygon 2 Zigzag Multiple Zigzags Waves…" at bounding box center [260, 599] width 157 height 21
click at [182, 589] on select "None Triangle Square Diagonal Polygon 1 Polygon 2 Zigzag Multiple Zigzags Waves…" at bounding box center [260, 599] width 157 height 21
click at [223, 593] on select "None Triangle Square Diagonal Polygon 1 Polygon 2 Zigzag Multiple Zigzags Waves…" at bounding box center [260, 599] width 157 height 21
click at [182, 589] on select "None Triangle Square Diagonal Polygon 1 Polygon 2 Zigzag Multiple Zigzags Waves…" at bounding box center [260, 599] width 157 height 21
click at [239, 592] on select "None Triangle Square Diagonal Polygon 1 Polygon 2 Zigzag Multiple Zigzags Waves…" at bounding box center [260, 599] width 157 height 21
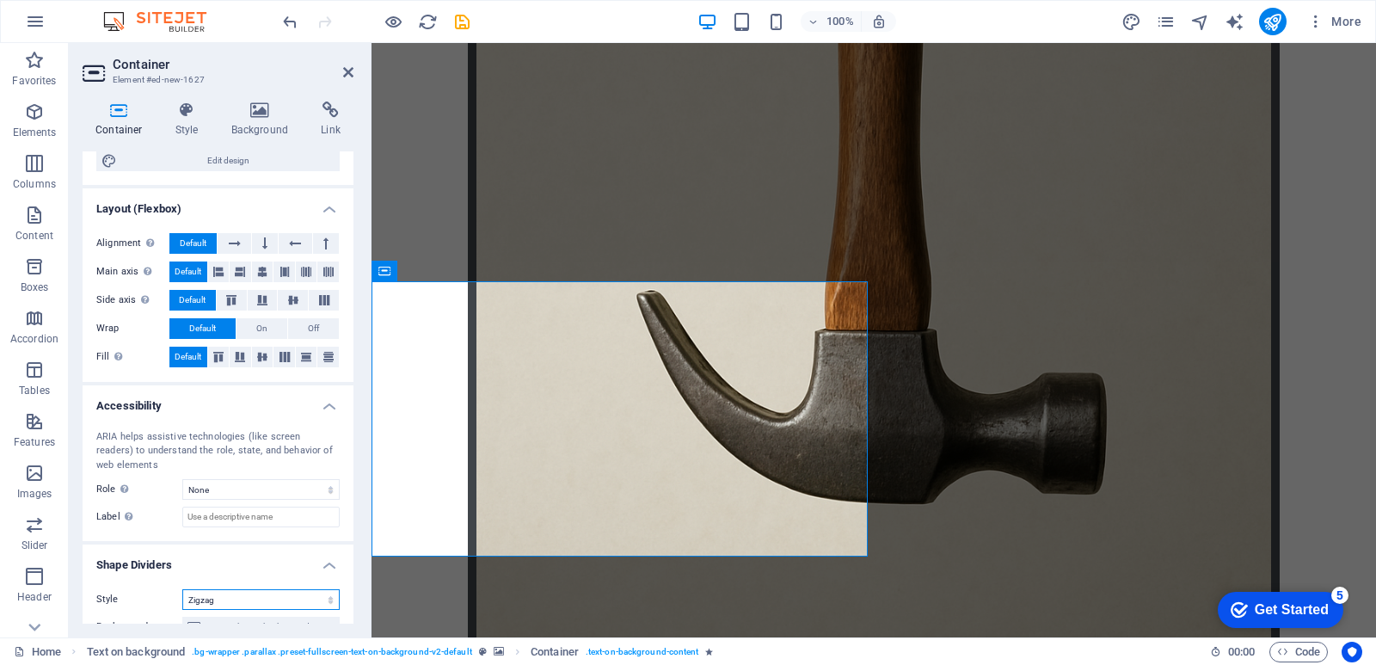
click at [238, 600] on select "None Triangle Square Diagonal Polygon 1 Polygon 2 Zigzag Multiple Zigzags Waves…" at bounding box center [260, 599] width 157 height 21
click at [253, 598] on select "None Triangle Square Diagonal Polygon 1 Polygon 2 Zigzag Multiple Zigzags Waves…" at bounding box center [260, 599] width 157 height 21
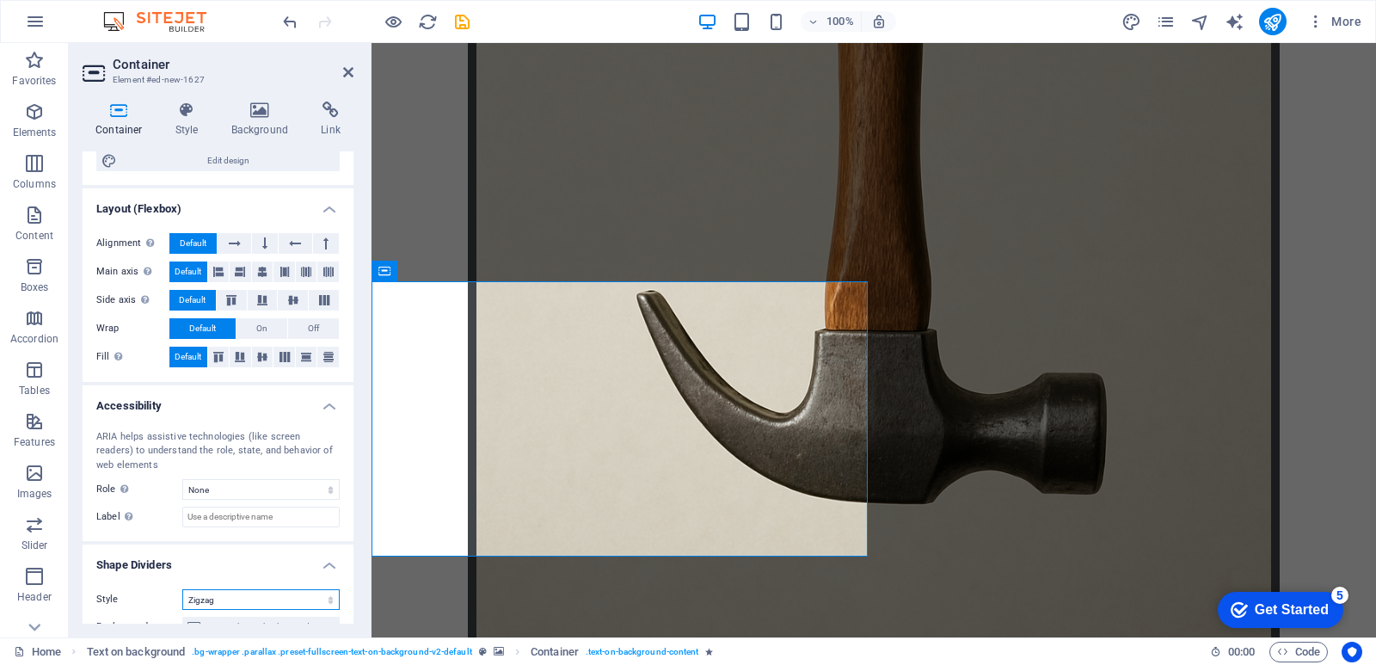
select select "none"
click at [182, 589] on select "None Triangle Square Diagonal Polygon 1 Polygon 2 Zigzag Multiple Zigzags Waves…" at bounding box center [260, 599] width 157 height 21
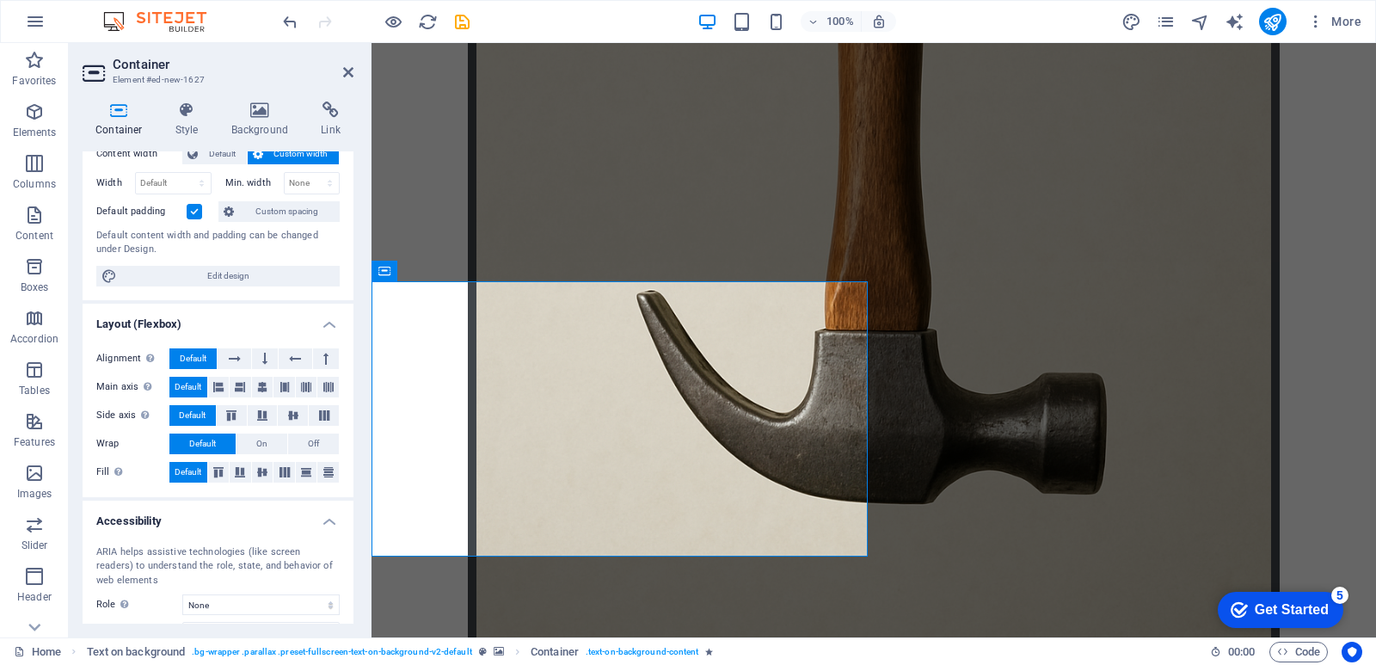
scroll to position [0, 0]
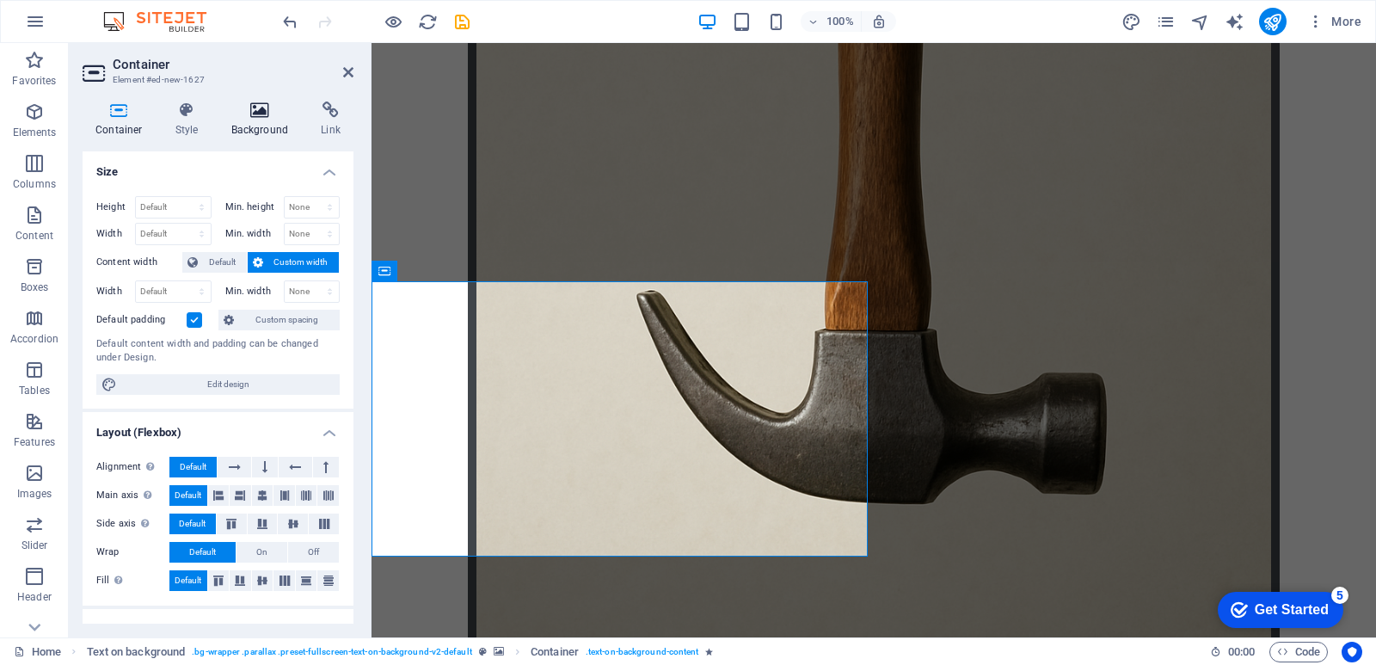
click at [262, 123] on h4 "Background" at bounding box center [263, 120] width 90 height 36
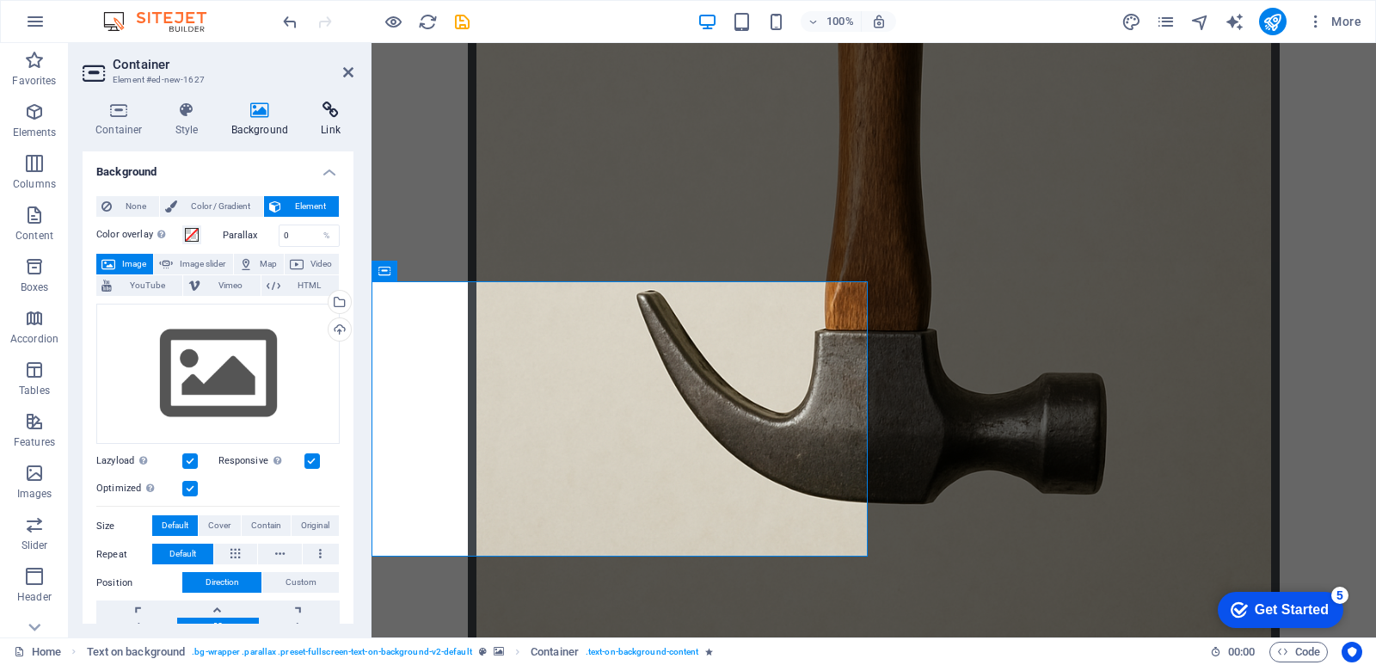
click at [334, 109] on icon at bounding box center [331, 110] width 46 height 17
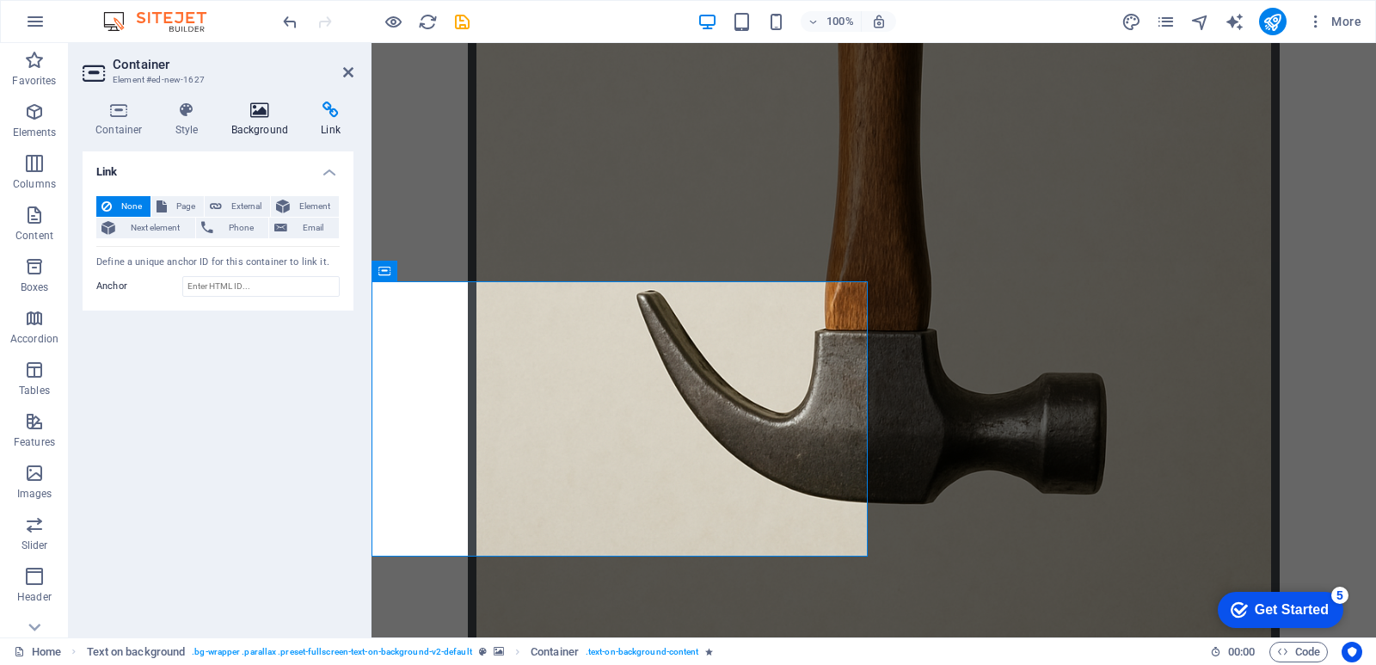
click at [237, 120] on h4 "Background" at bounding box center [263, 120] width 90 height 36
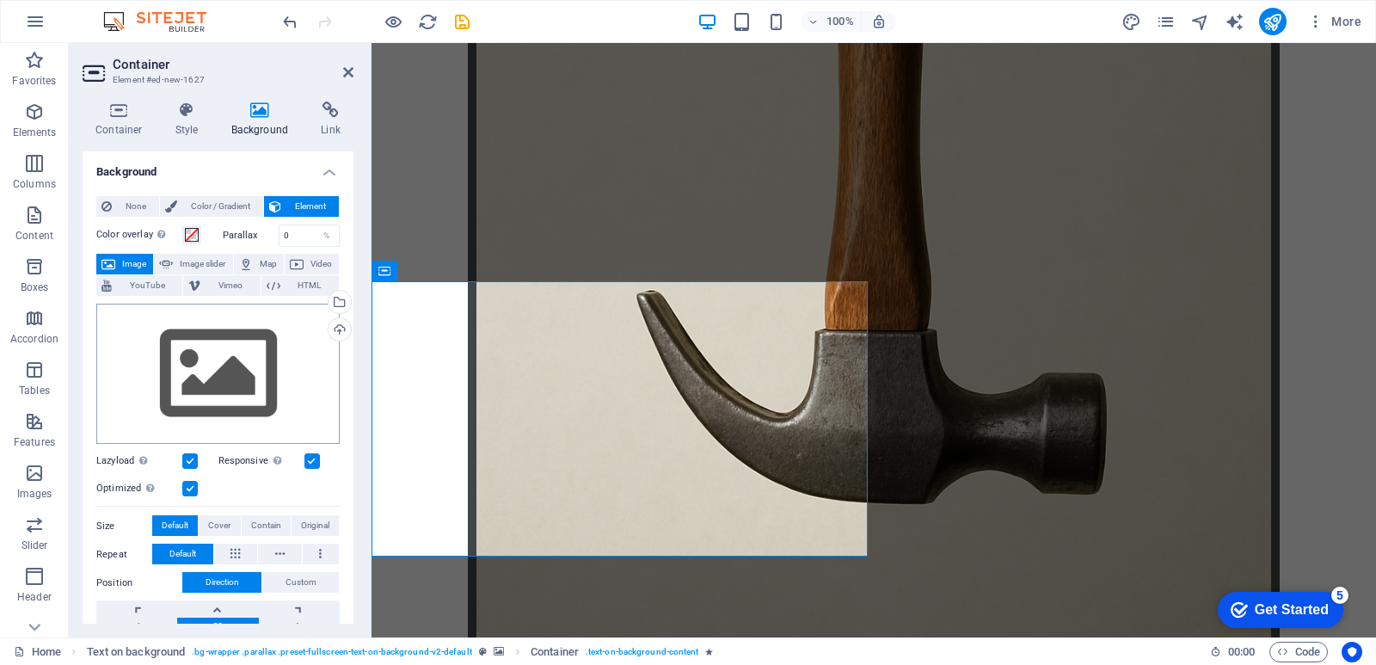
scroll to position [86, 0]
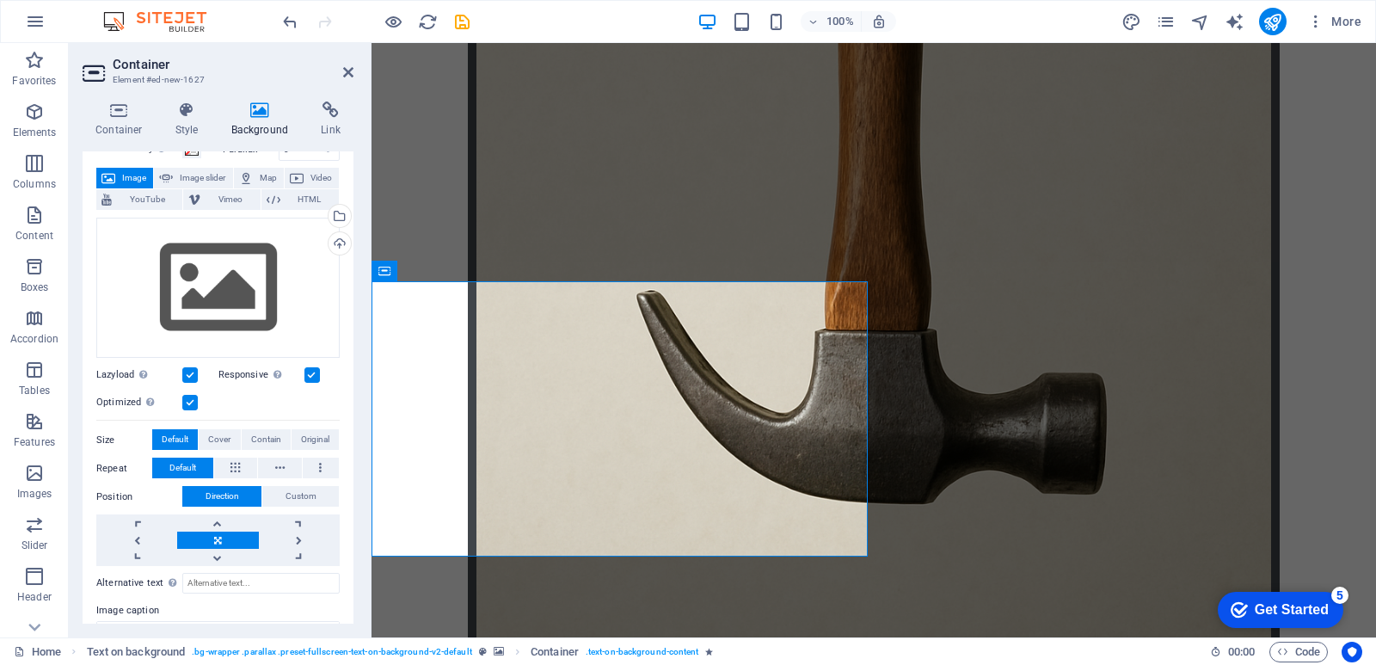
click at [183, 408] on label at bounding box center [189, 402] width 15 height 15
click at [0, 0] on input "Optimized Images are compressed to improve page speed." at bounding box center [0, 0] width 0 height 0
click at [183, 408] on label at bounding box center [189, 402] width 15 height 15
click at [0, 0] on input "Optimized Images are compressed to improve page speed." at bounding box center [0, 0] width 0 height 0
click at [191, 367] on label at bounding box center [189, 374] width 15 height 15
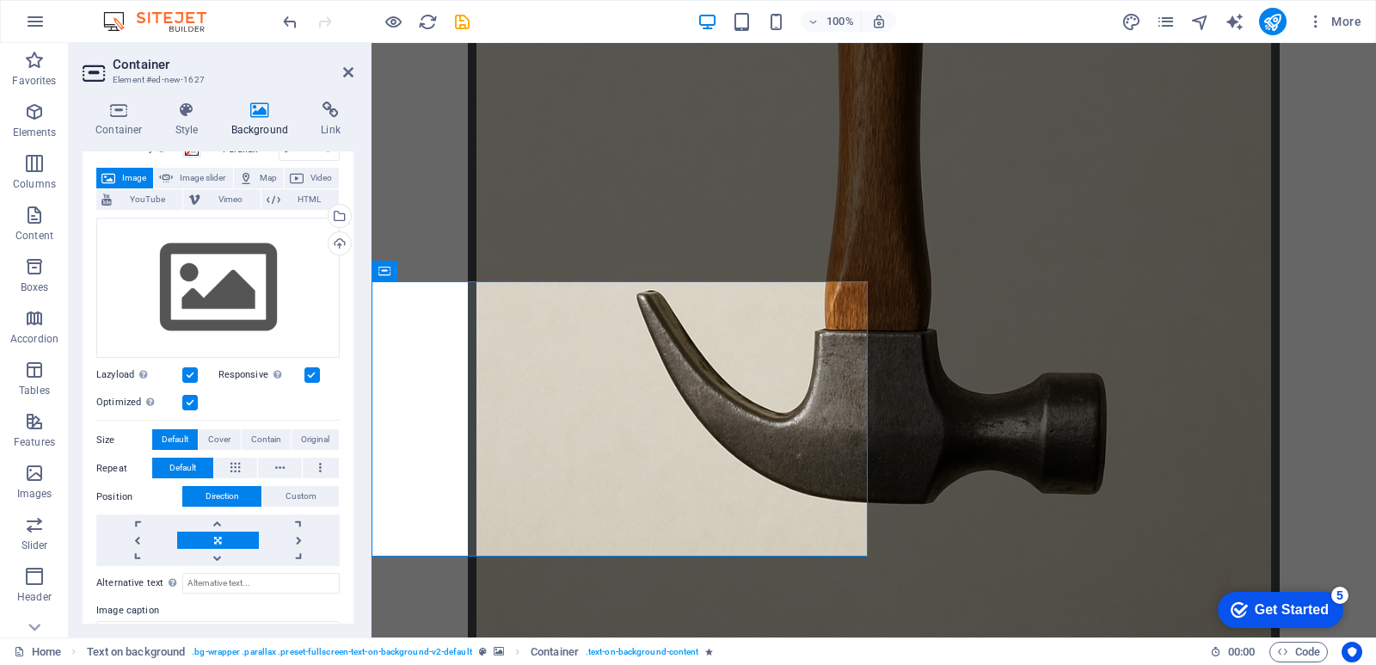
click at [0, 0] on input "Lazyload Loading images after the page loads improves page speed." at bounding box center [0, 0] width 0 height 0
click at [190, 368] on label at bounding box center [189, 374] width 15 height 15
click at [0, 0] on input "Lazyload Loading images after the page loads improves page speed." at bounding box center [0, 0] width 0 height 0
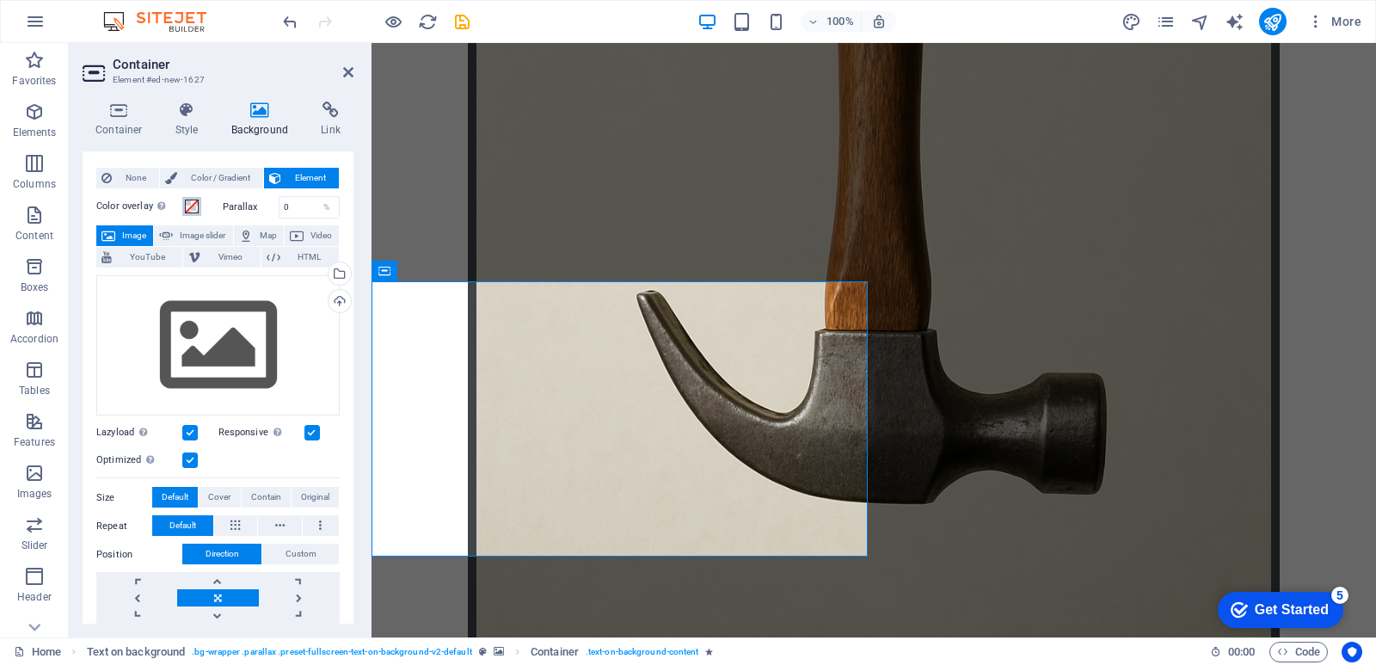
scroll to position [0, 0]
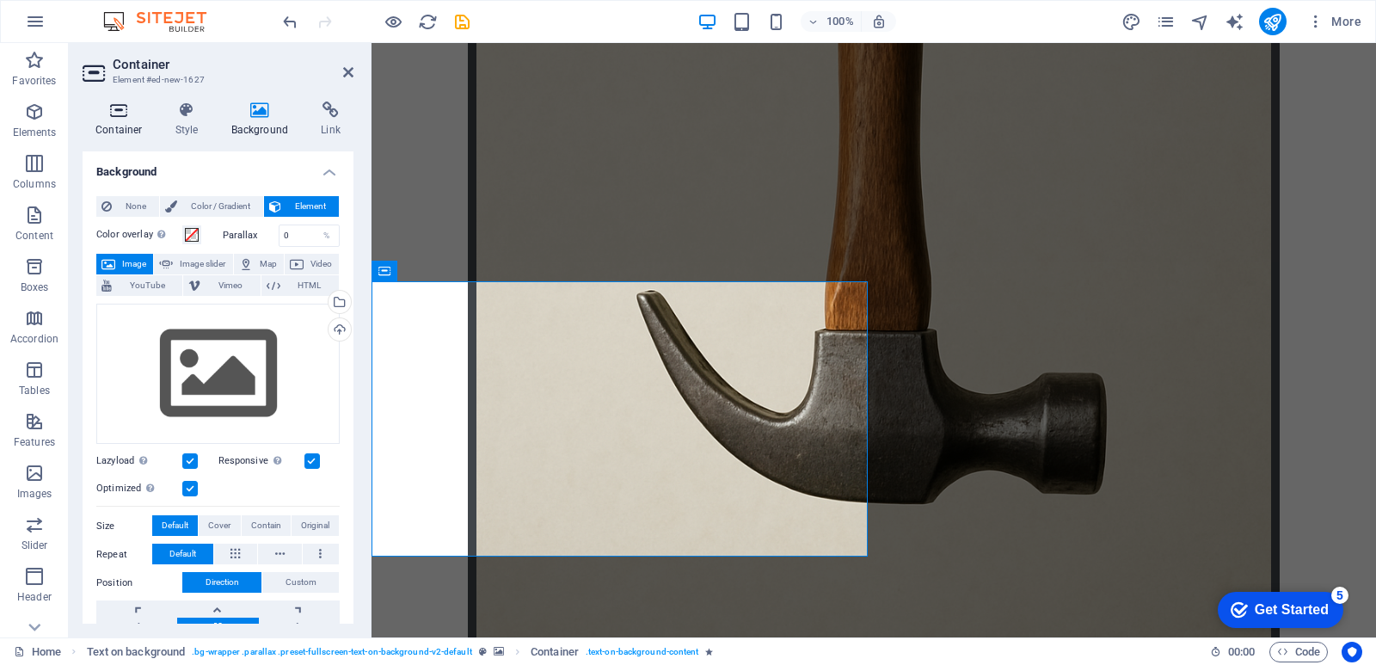
click at [137, 135] on h4 "Container" at bounding box center [123, 120] width 80 height 36
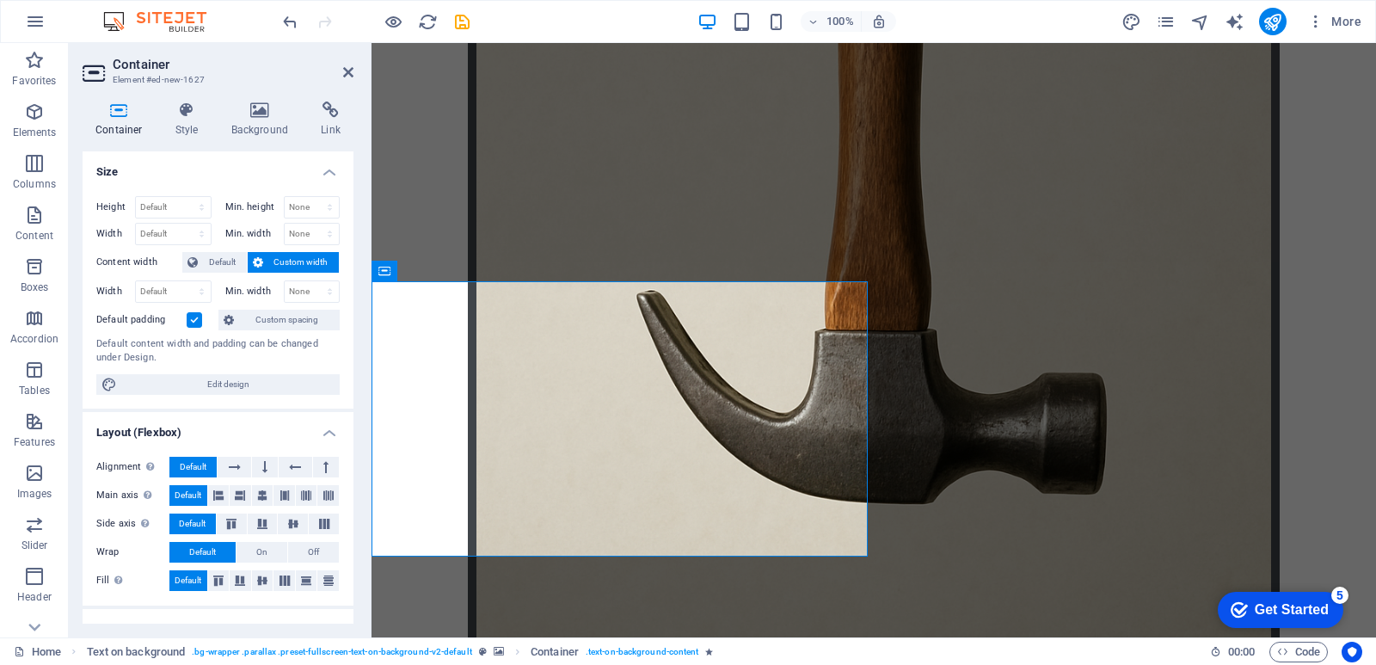
click at [138, 117] on icon at bounding box center [119, 110] width 73 height 17
click at [131, 107] on icon at bounding box center [119, 110] width 73 height 17
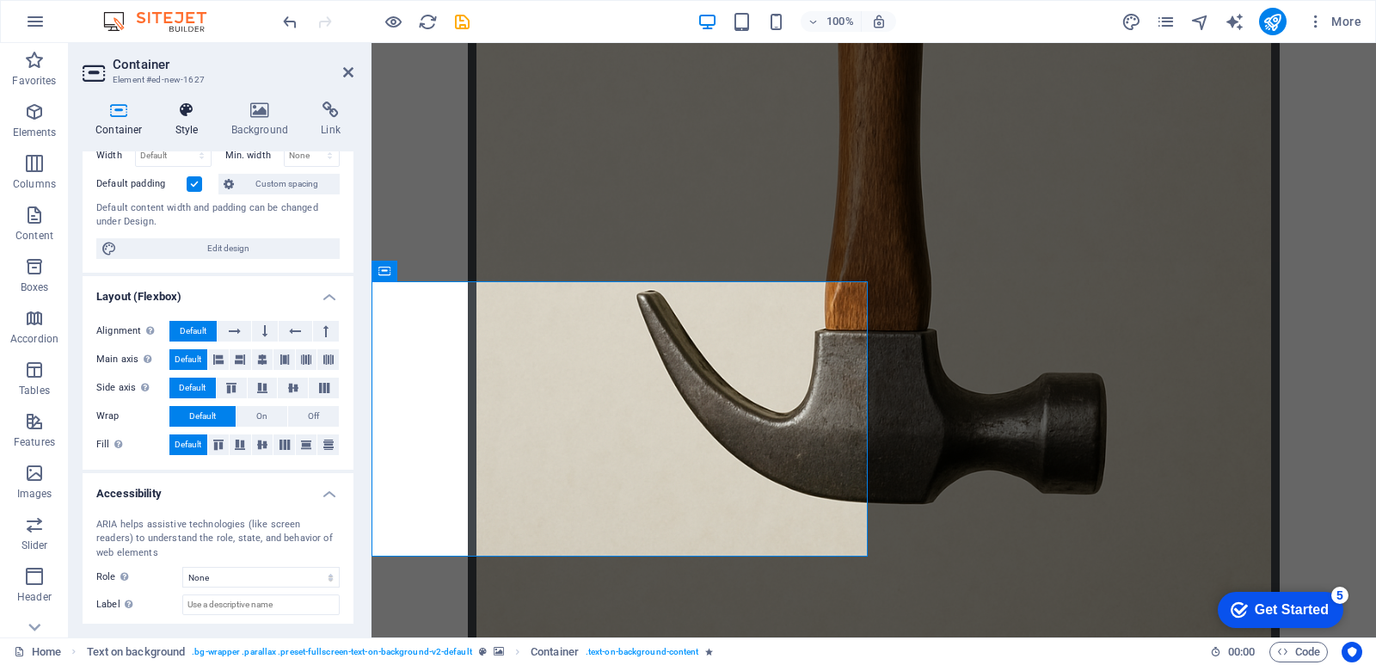
scroll to position [52, 0]
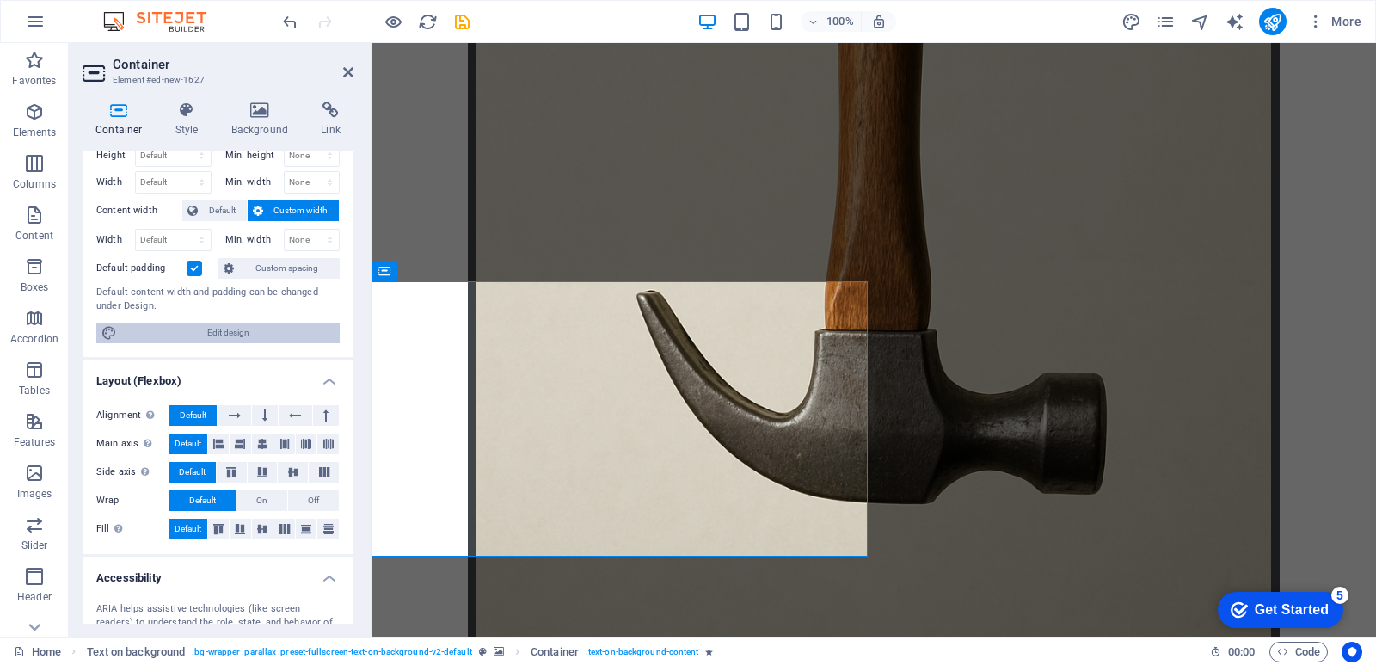
click at [218, 335] on span "Edit design" at bounding box center [228, 333] width 212 height 21
select select "px"
select select "400"
select select "px"
select select "rem"
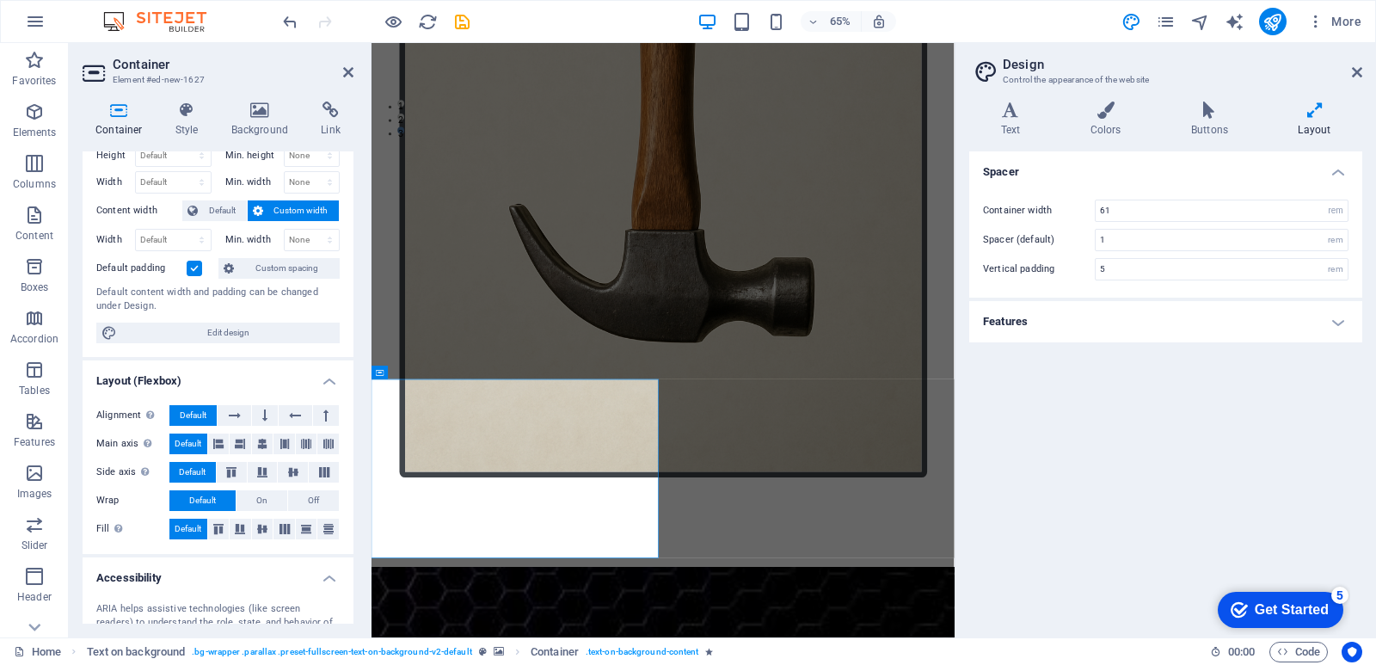
scroll to position [510, 0]
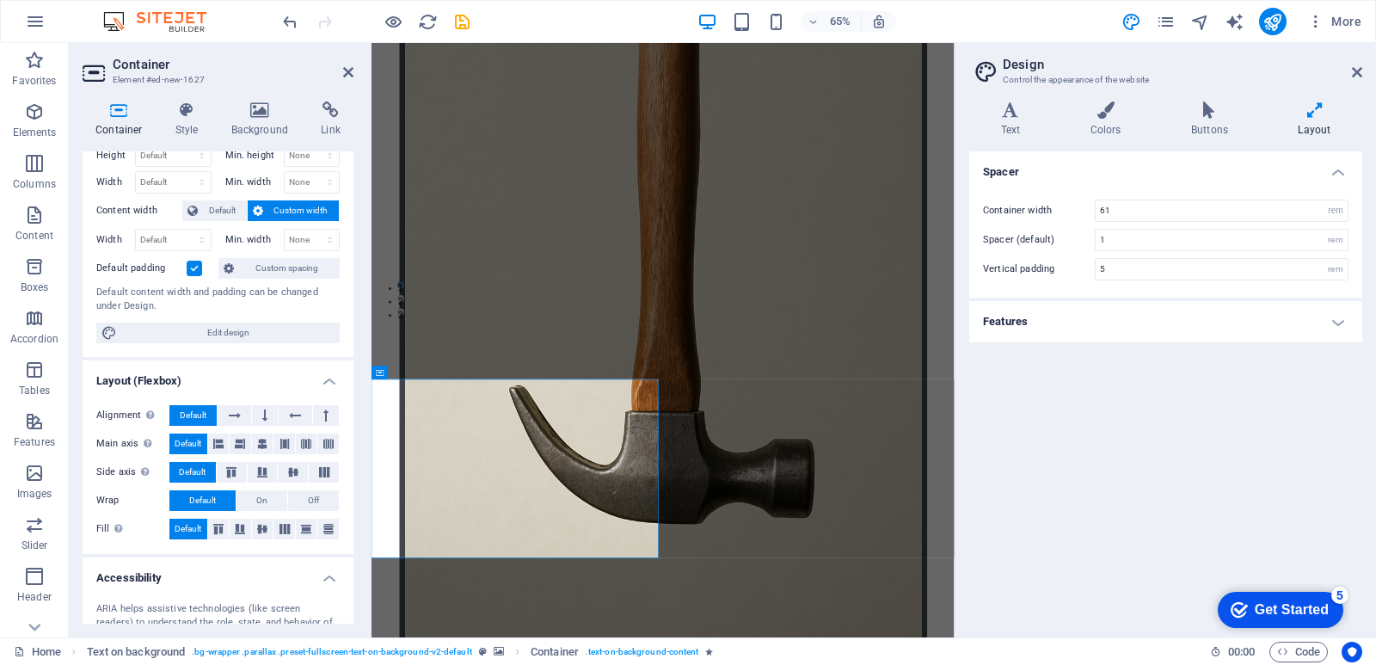
click at [1345, 70] on h2 "Design" at bounding box center [1183, 64] width 360 height 15
click at [1106, 120] on h4 "Colors" at bounding box center [1109, 120] width 101 height 36
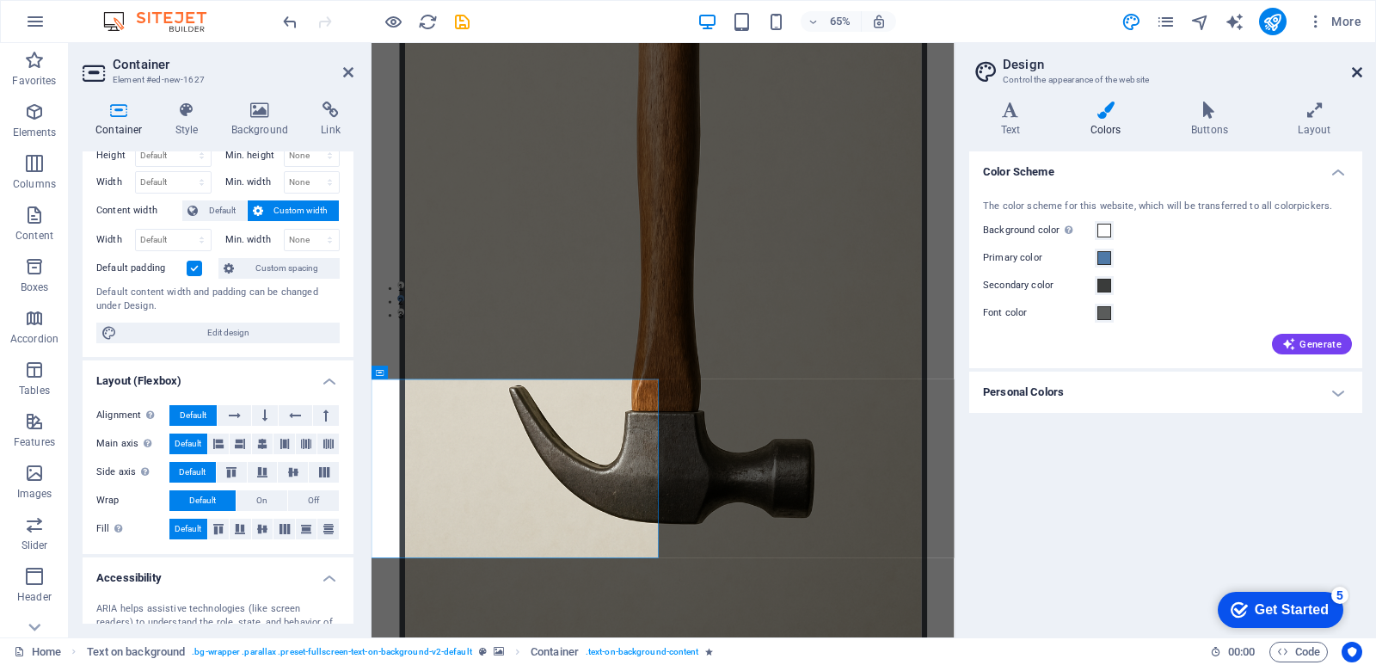
drag, startPoint x: 1357, startPoint y: 65, endPoint x: 987, endPoint y: 18, distance: 373.8
click at [1357, 65] on icon at bounding box center [1357, 72] width 10 height 14
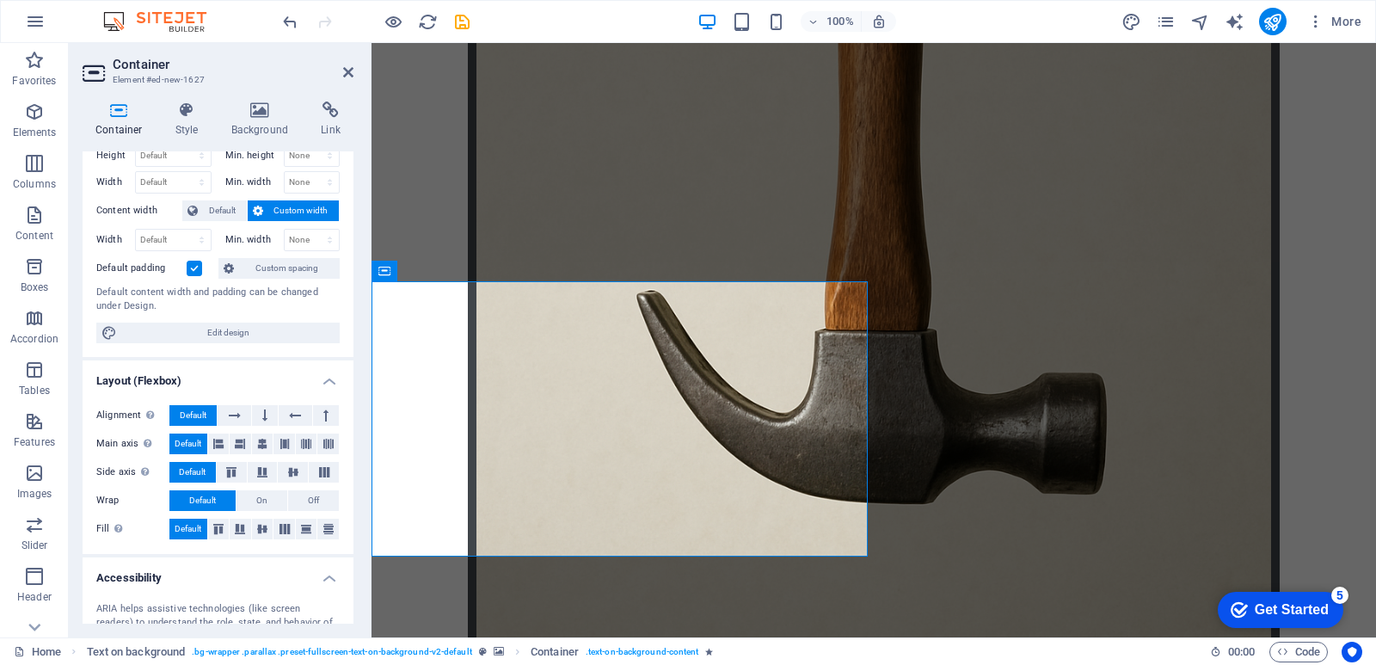
click at [372, 268] on div "Text on background" at bounding box center [433, 271] width 122 height 21
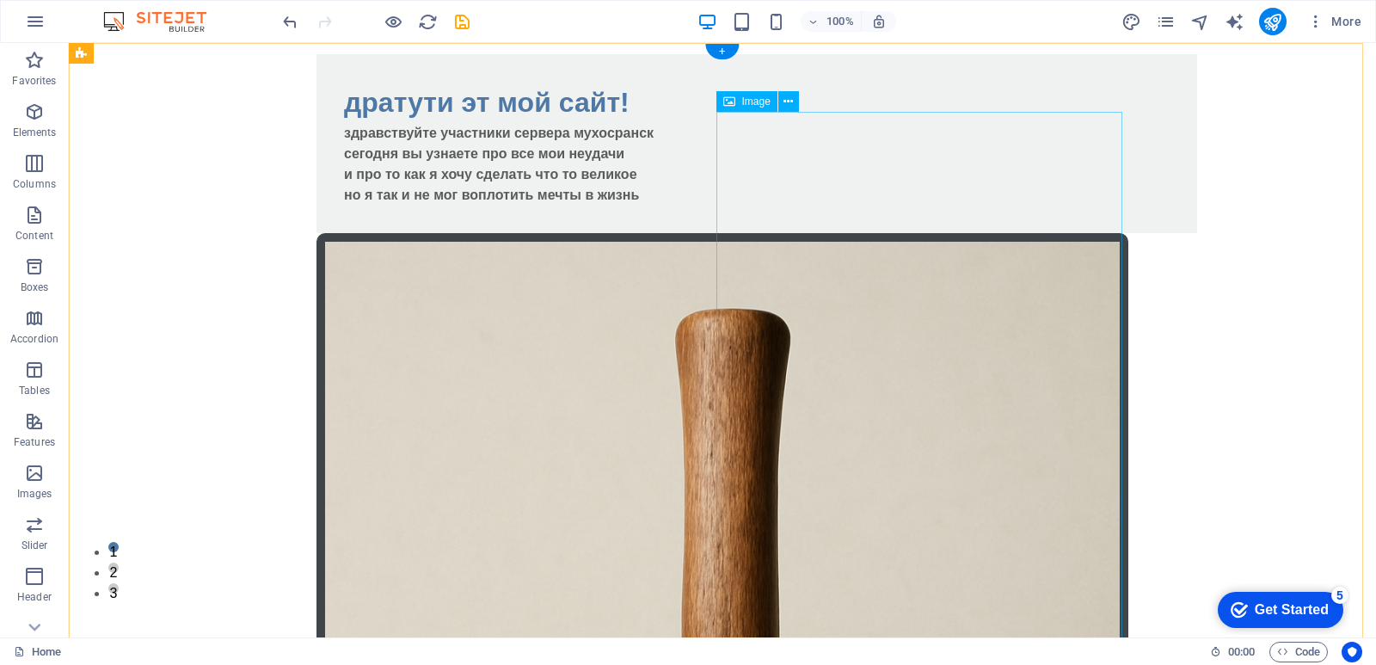
scroll to position [0, 0]
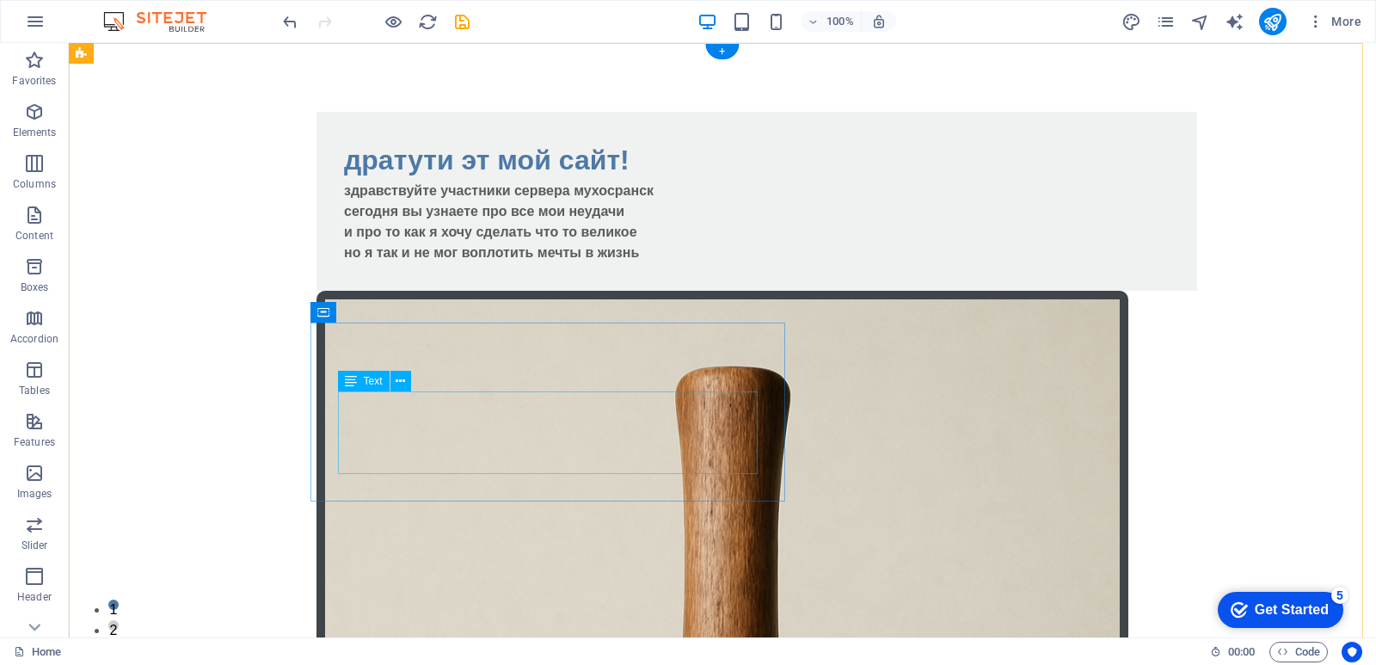
click at [738, 263] on div "здравствуйте участники сервера мухосранск сегодня вы узнаете про все мои неудач…" at bounding box center [757, 222] width 826 height 83
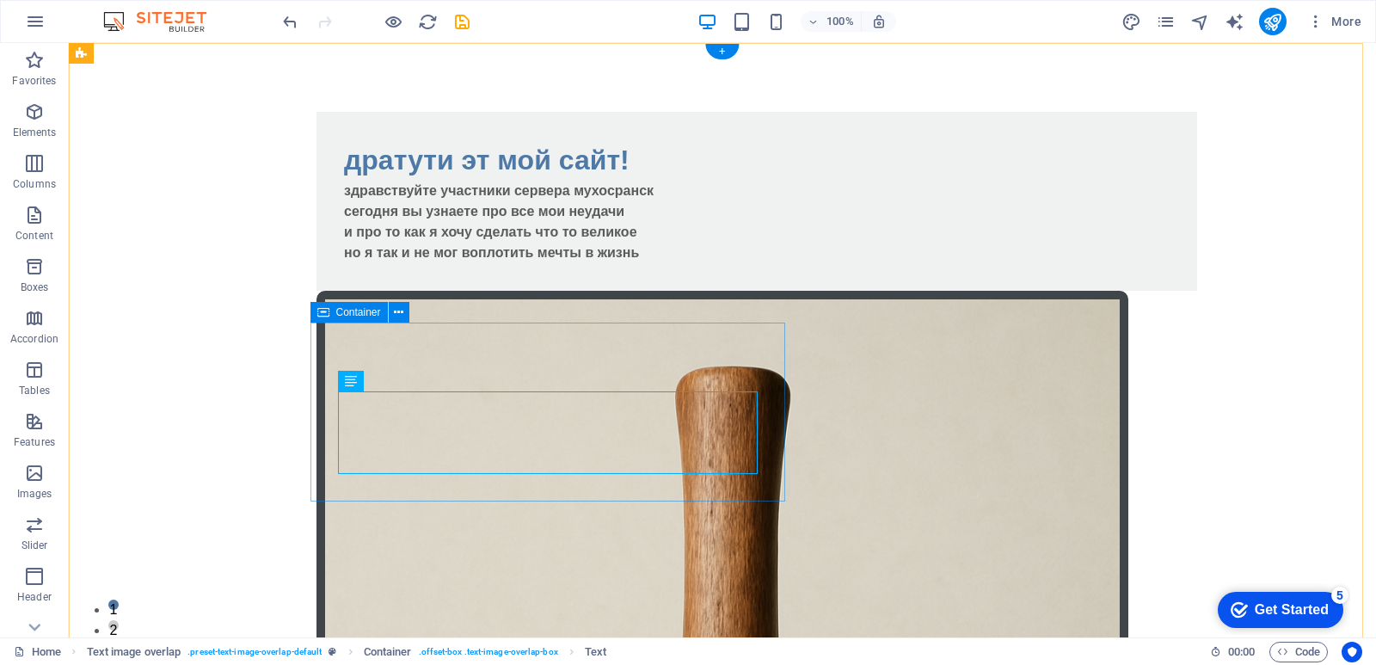
click at [774, 291] on div "дратути эт мой сайт! здравствуйте участники сервера мухосранск сегодня вы узнае…" at bounding box center [757, 201] width 881 height 179
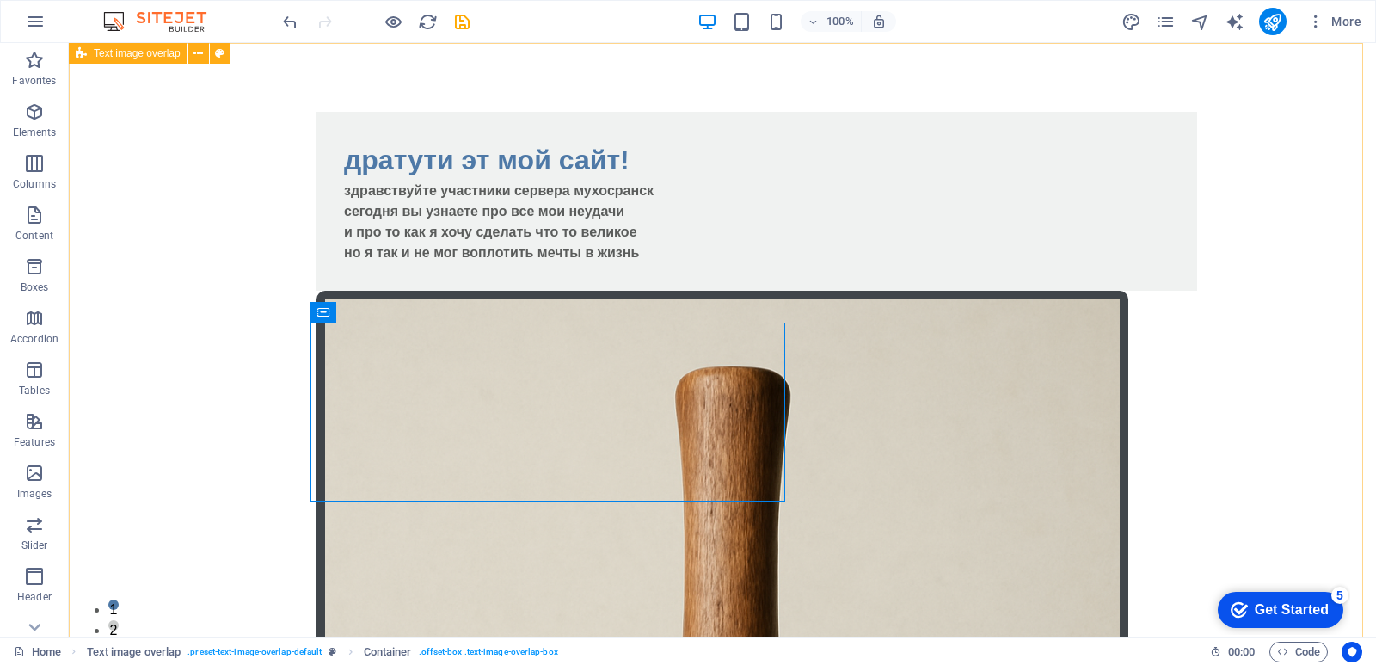
click at [169, 46] on div "Text image overlap" at bounding box center [128, 53] width 119 height 21
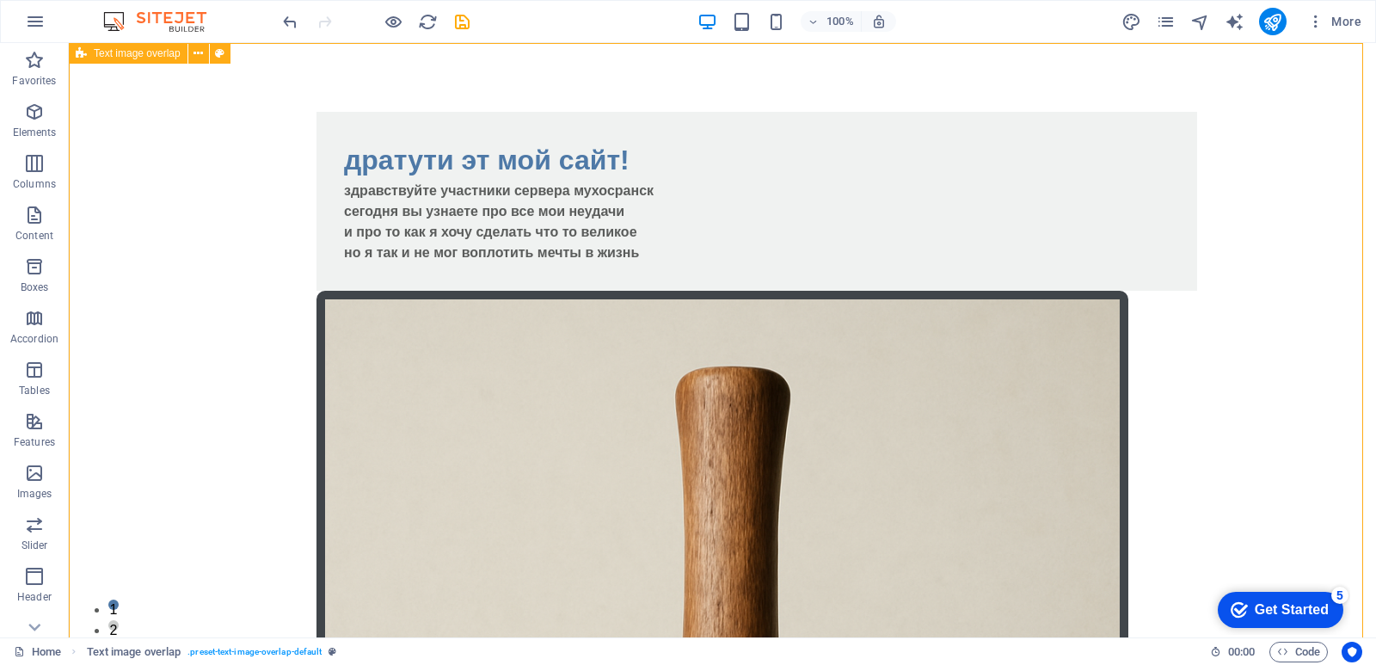
click at [168, 53] on span "Text image overlap" at bounding box center [137, 53] width 87 height 10
click at [168, 62] on div "Text image overlap" at bounding box center [128, 53] width 119 height 21
select select "rem"
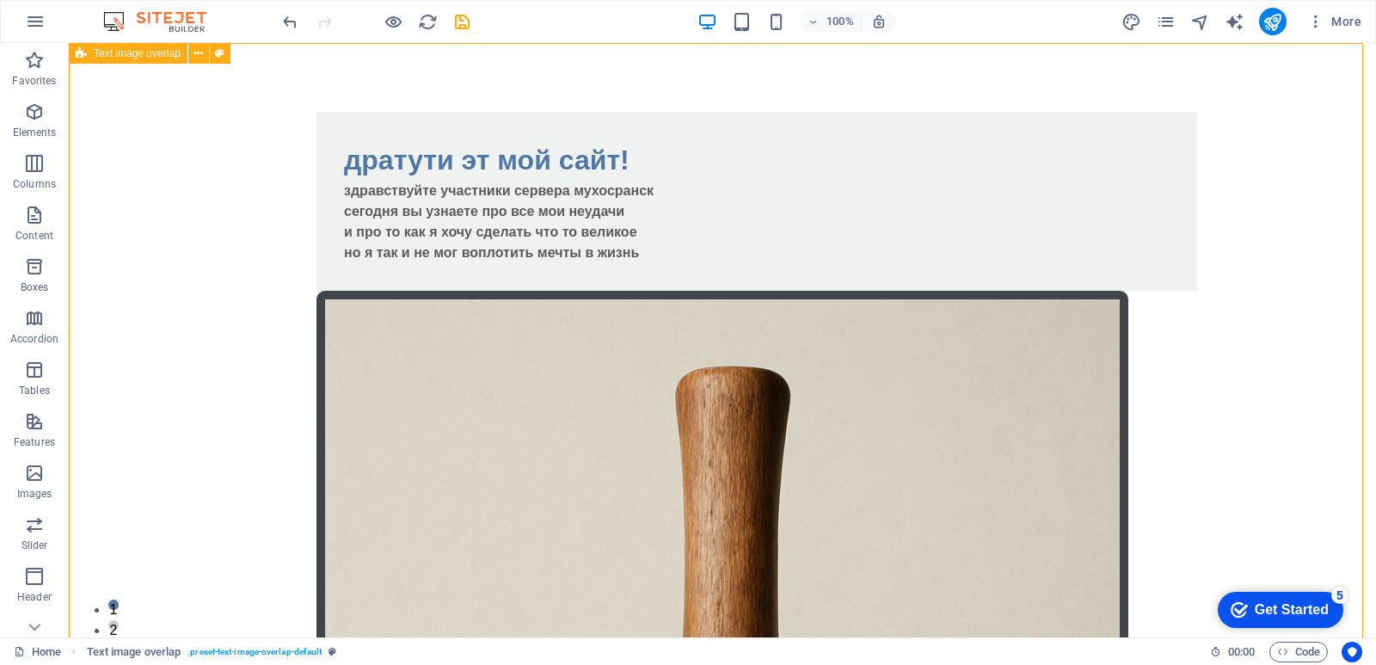
select select "px"
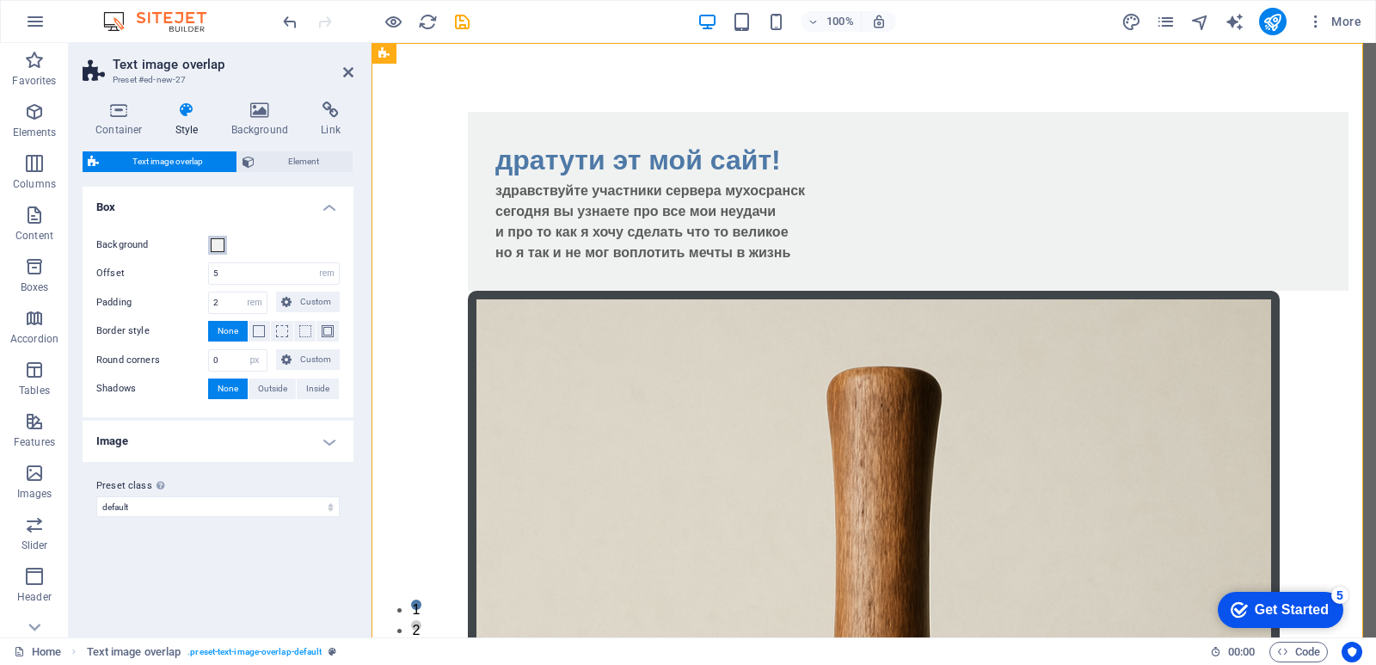
click at [221, 250] on span at bounding box center [218, 245] width 14 height 14
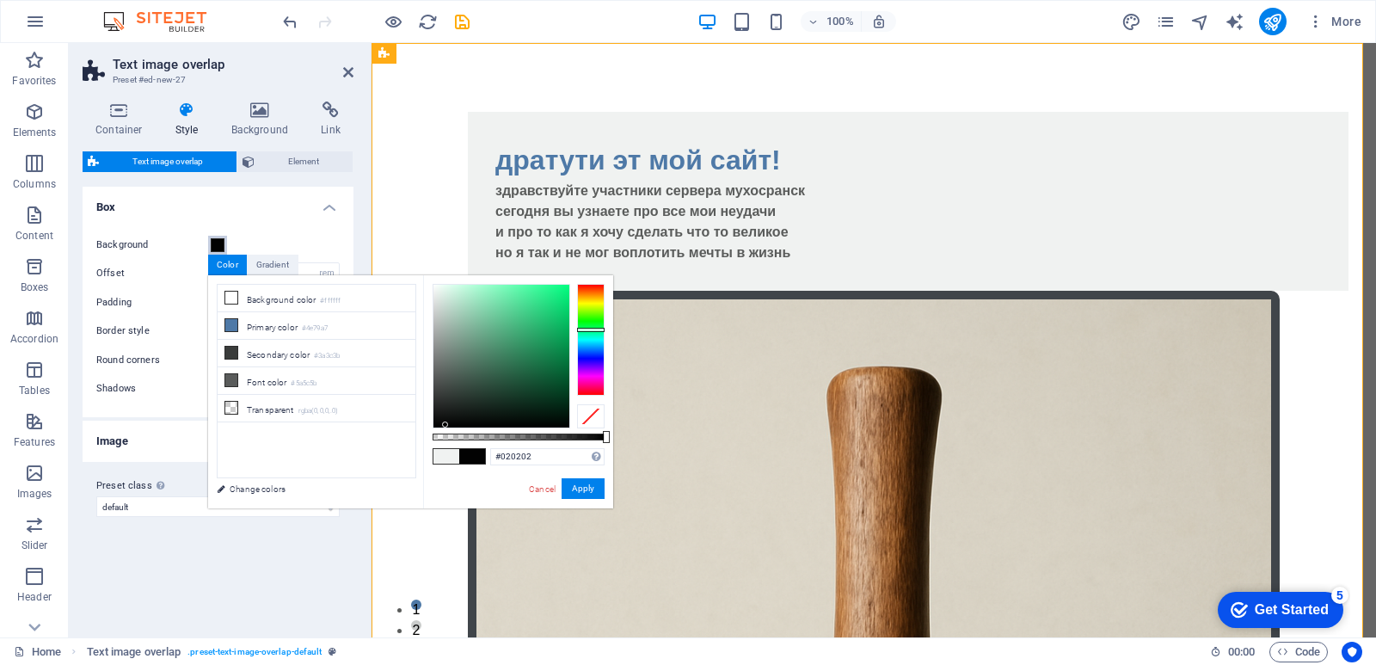
drag, startPoint x: 532, startPoint y: 356, endPoint x: 445, endPoint y: 427, distance: 111.9
click at [445, 426] on div at bounding box center [502, 356] width 136 height 143
drag, startPoint x: 474, startPoint y: 415, endPoint x: 465, endPoint y: 399, distance: 18.1
click at [465, 399] on div at bounding box center [502, 356] width 136 height 143
click at [556, 478] on div "Cancel Apply" at bounding box center [565, 489] width 77 height 22
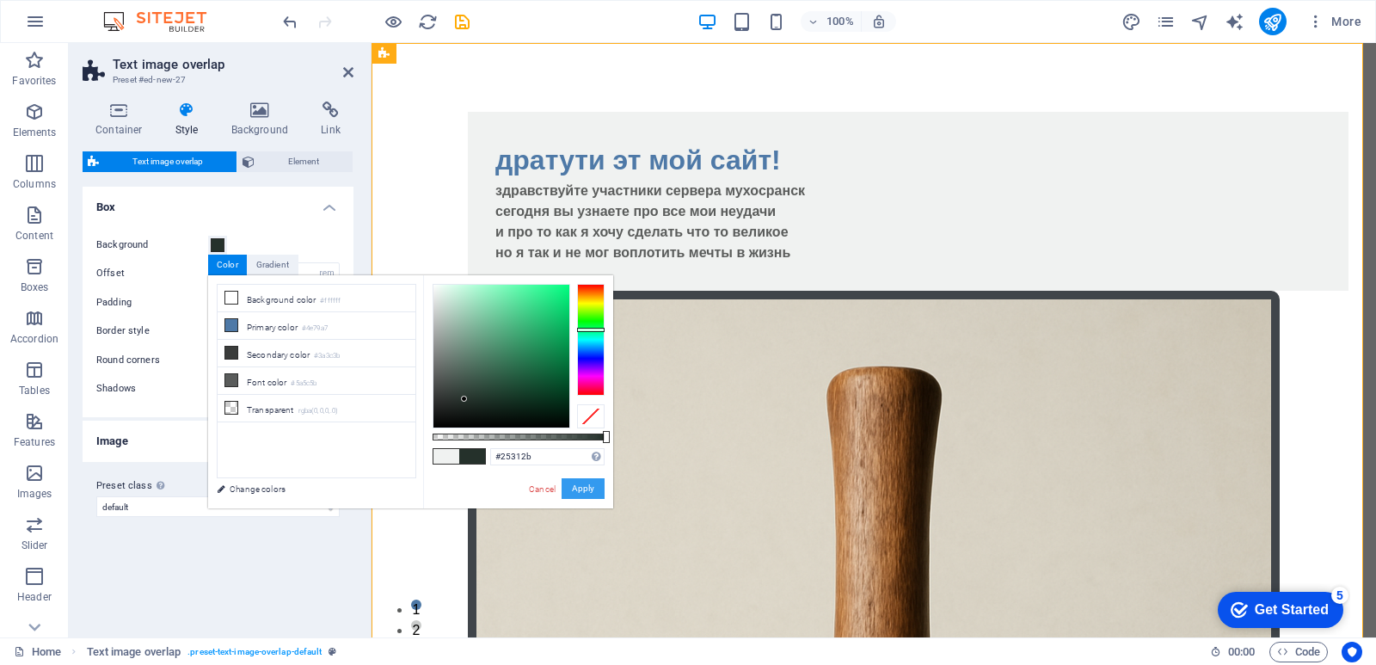
click at [565, 478] on button "Apply" at bounding box center [583, 488] width 43 height 21
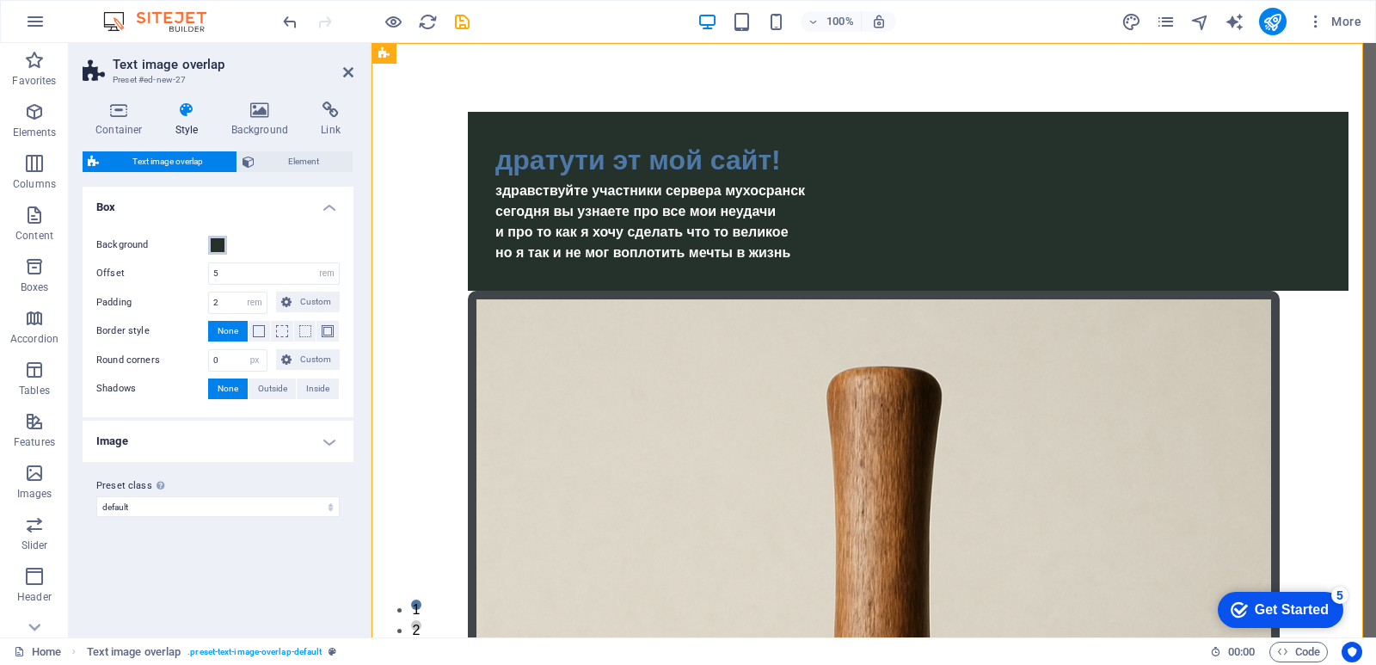
click at [218, 251] on span at bounding box center [218, 245] width 14 height 14
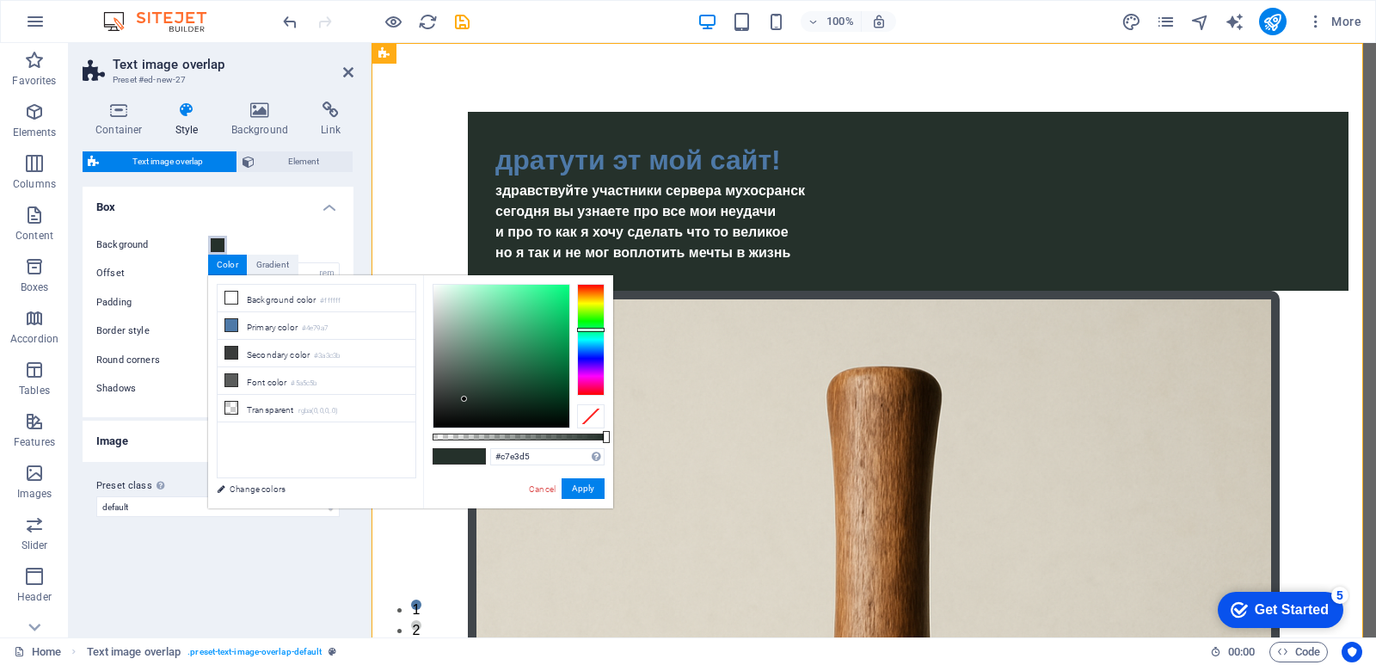
type input "#ffffff"
drag, startPoint x: 508, startPoint y: 362, endPoint x: 285, endPoint y: 38, distance: 393.5
click at [283, 32] on body "[DOMAIN_NAME] Home Favorites Elements Columns Content Boxes Accordion Tables Fe…" at bounding box center [688, 332] width 1376 height 665
click at [566, 480] on button "Apply" at bounding box center [583, 488] width 43 height 21
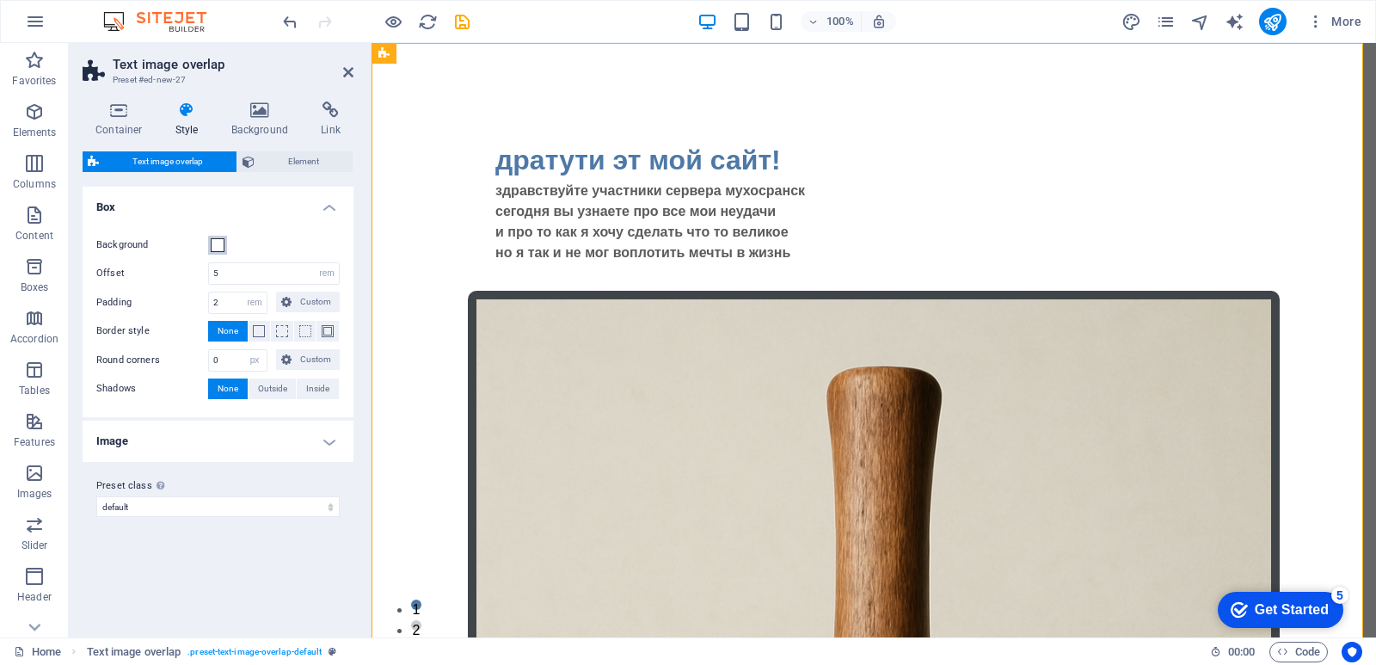
click at [212, 240] on span at bounding box center [218, 245] width 14 height 14
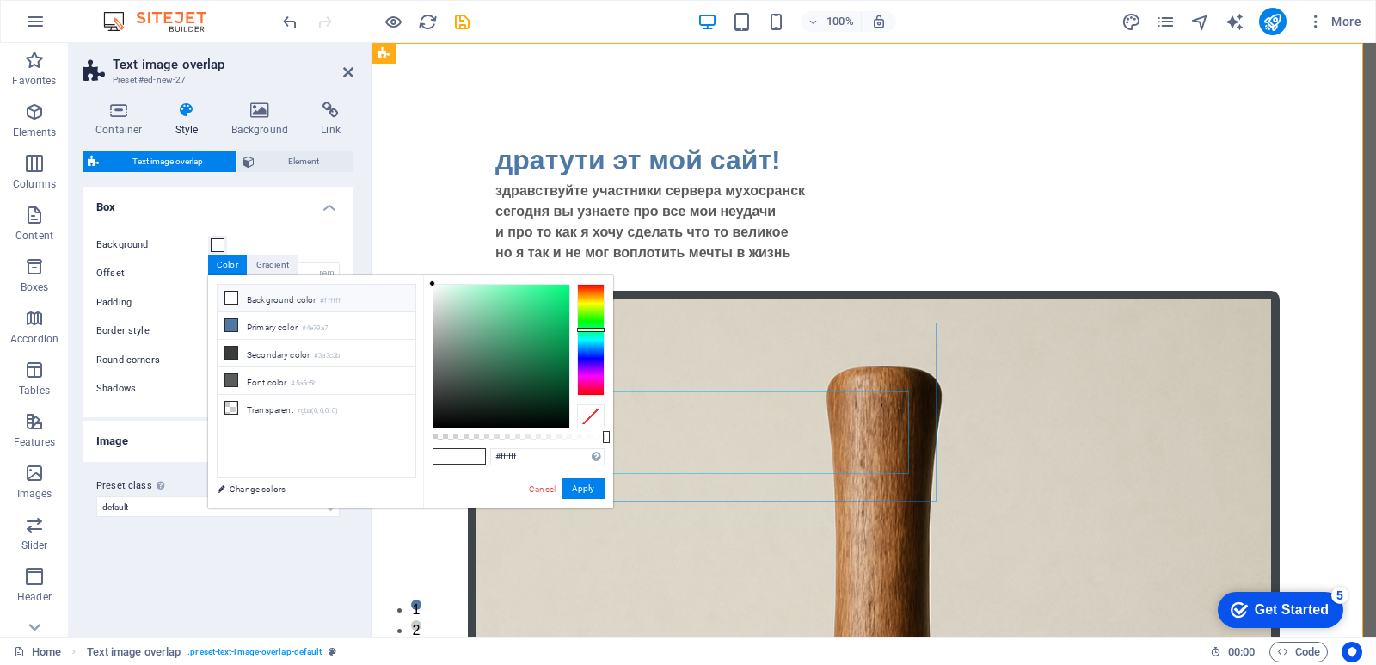
click at [781, 263] on div "здравствуйте участники сервера мухосранск сегодня вы узнаете про все мои неудач…" at bounding box center [908, 222] width 826 height 83
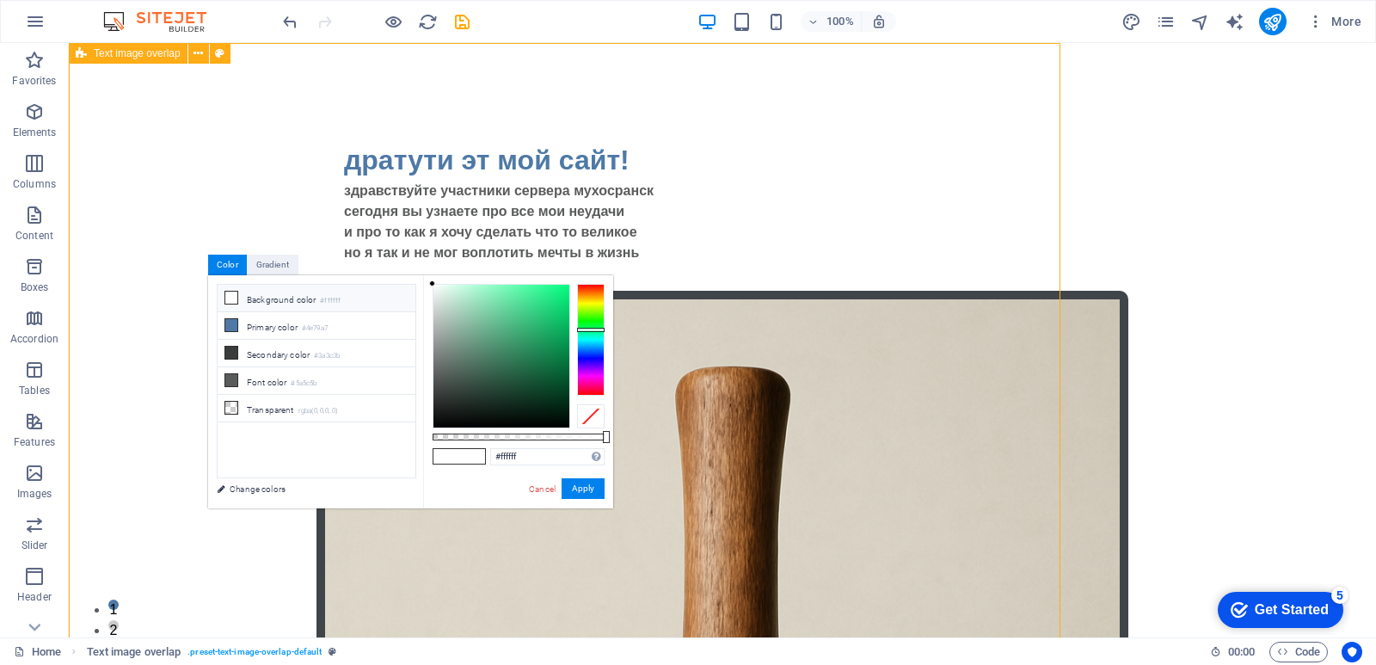
select select "rem"
select select "px"
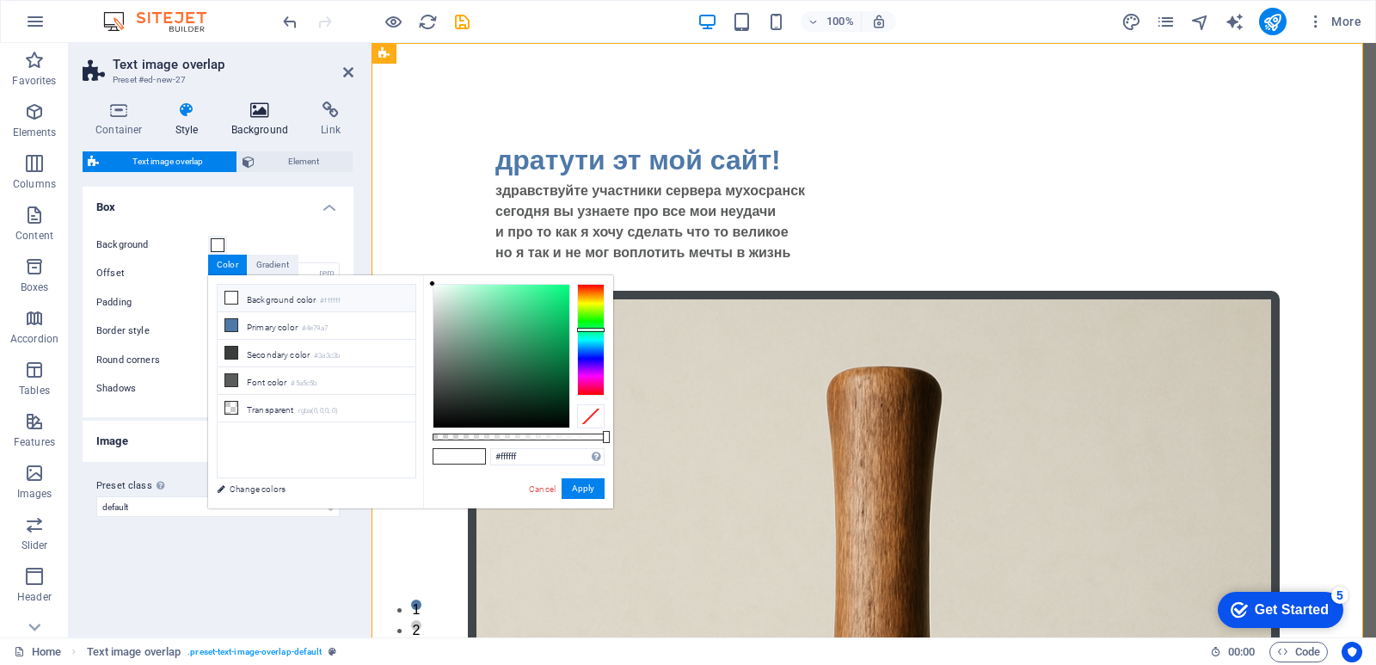
click at [236, 116] on icon at bounding box center [259, 110] width 83 height 17
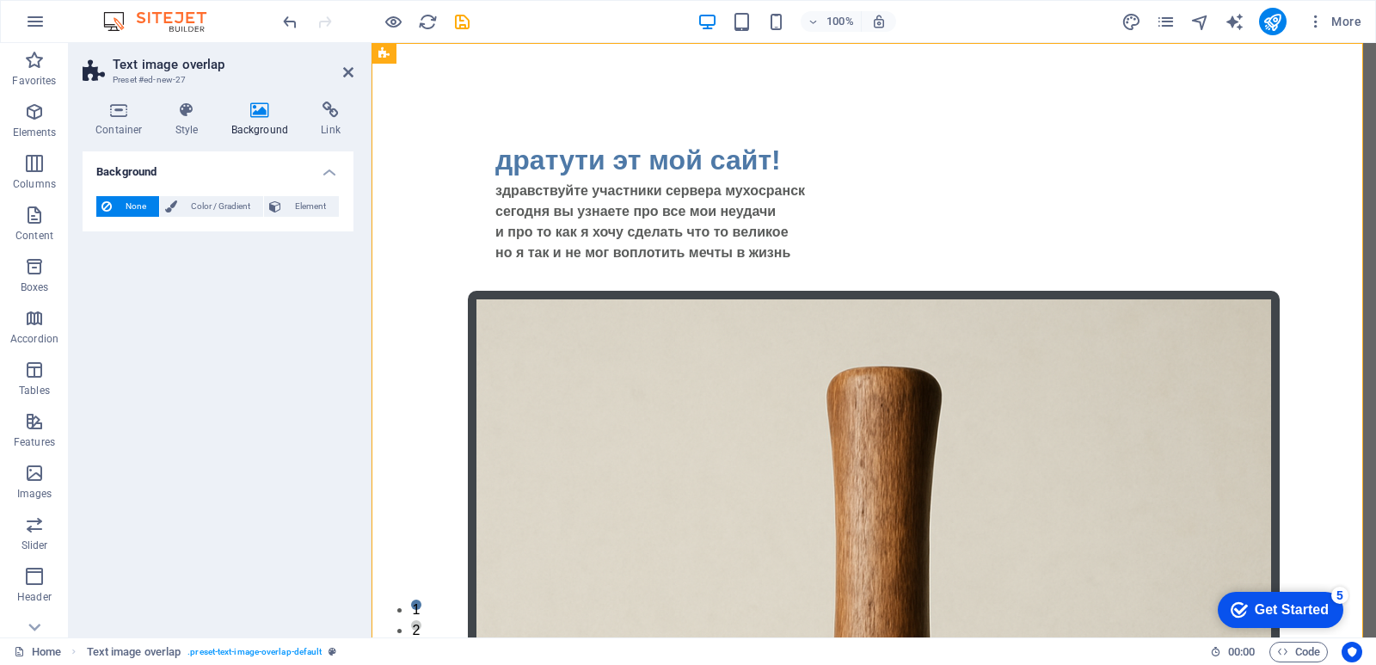
click at [236, 116] on icon at bounding box center [259, 110] width 83 height 17
click at [212, 212] on span "Color / Gradient" at bounding box center [220, 206] width 76 height 21
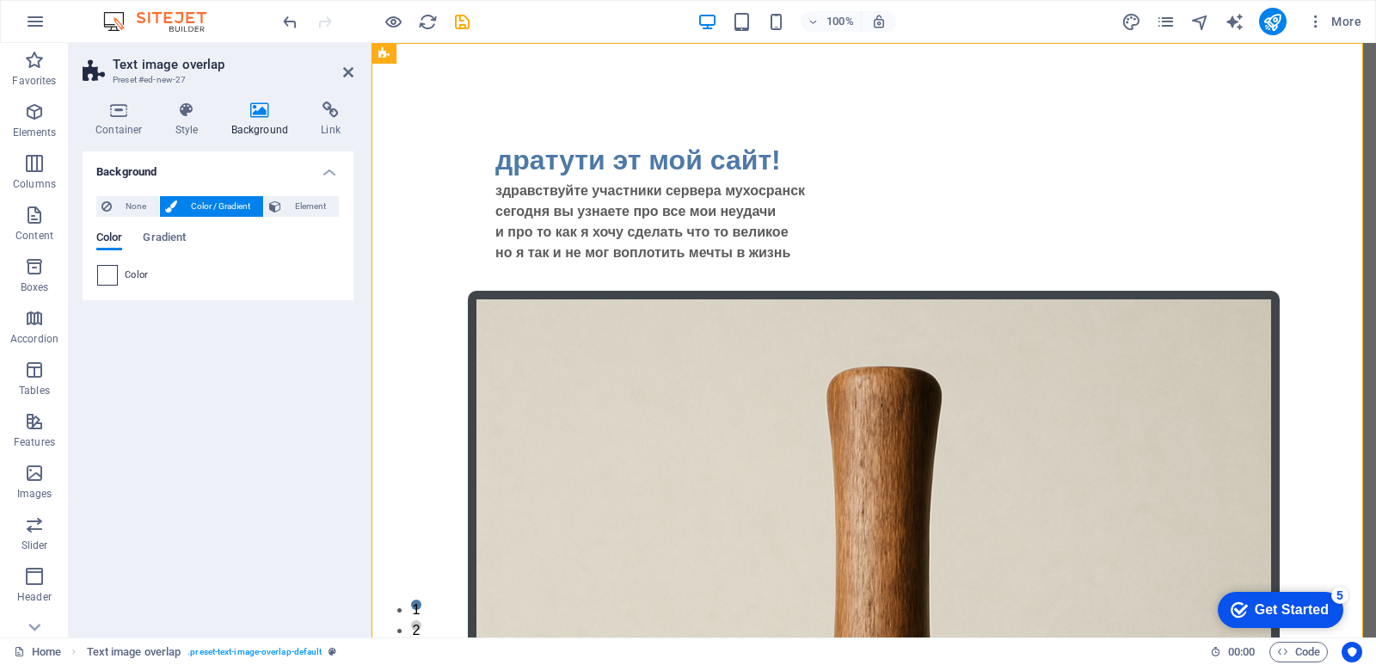
click at [117, 277] on div "Color" at bounding box center [218, 275] width 242 height 21
click at [169, 232] on span "Gradient" at bounding box center [164, 239] width 43 height 24
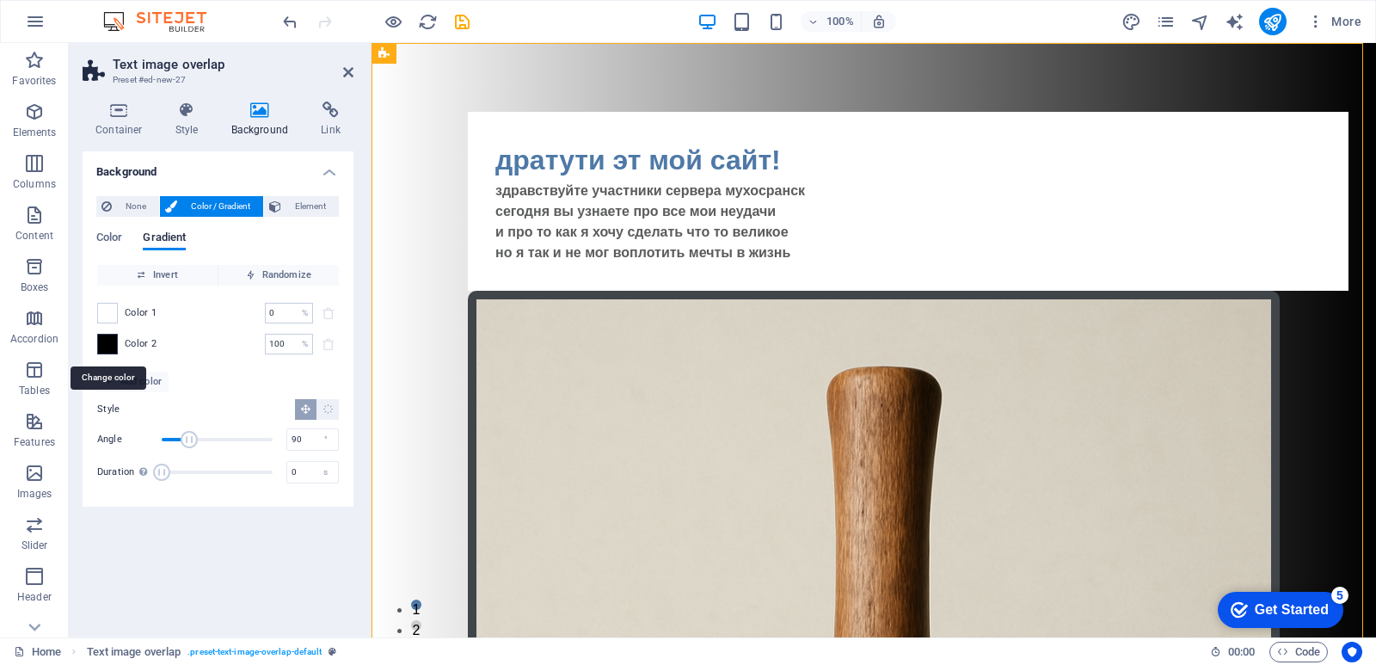
click at [102, 343] on span at bounding box center [107, 344] width 19 height 19
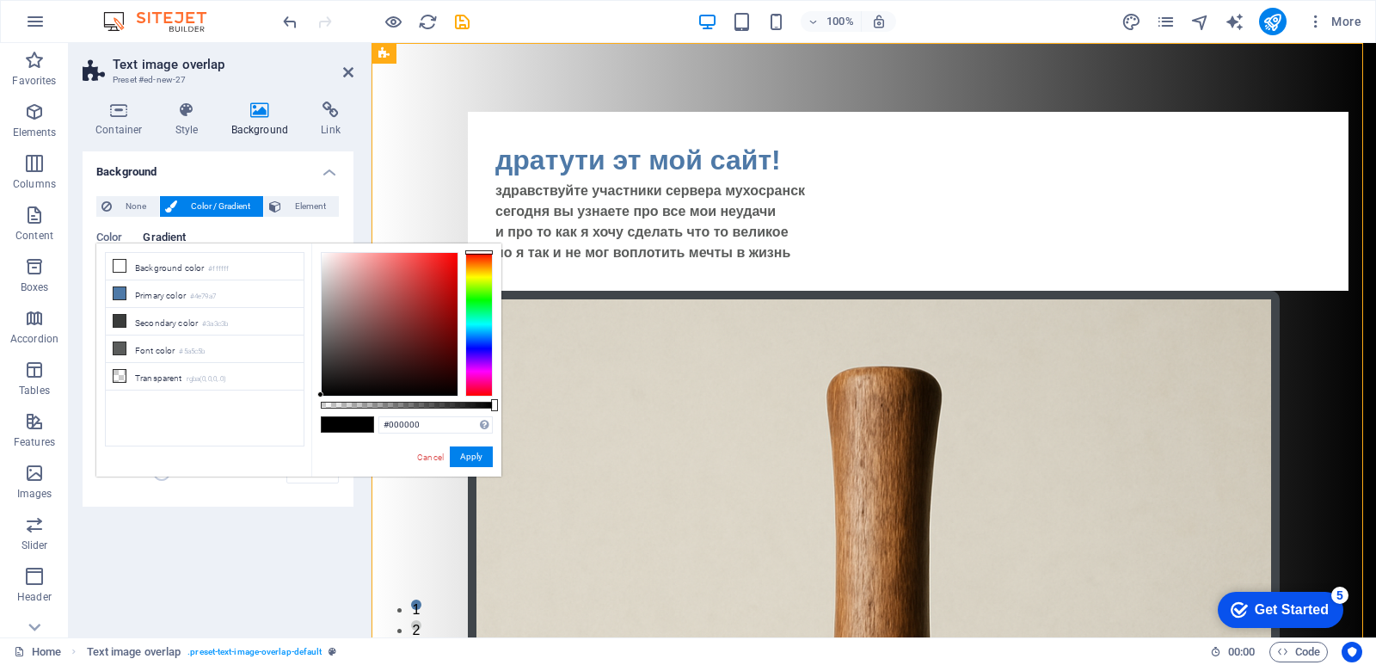
click at [86, 206] on div "None Color / Gradient Element Stretch background to full-width Color overlay Pl…" at bounding box center [218, 344] width 271 height 324
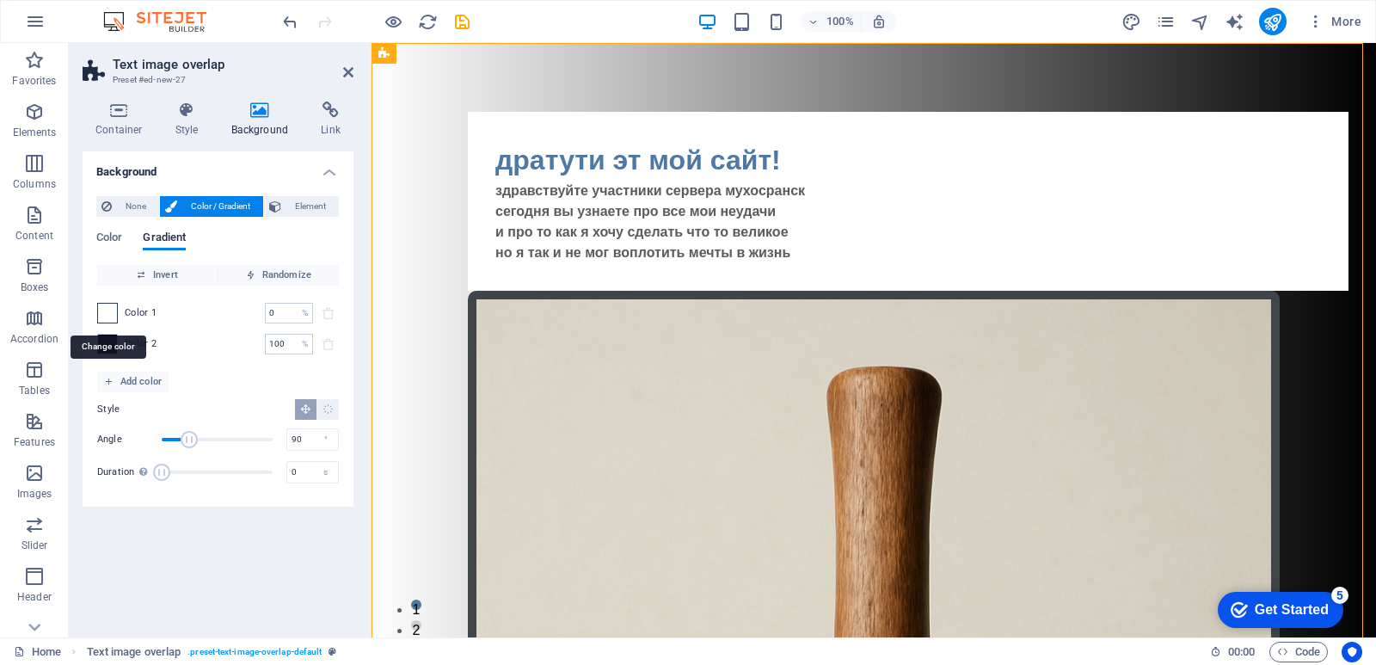
click at [98, 311] on div at bounding box center [107, 313] width 21 height 21
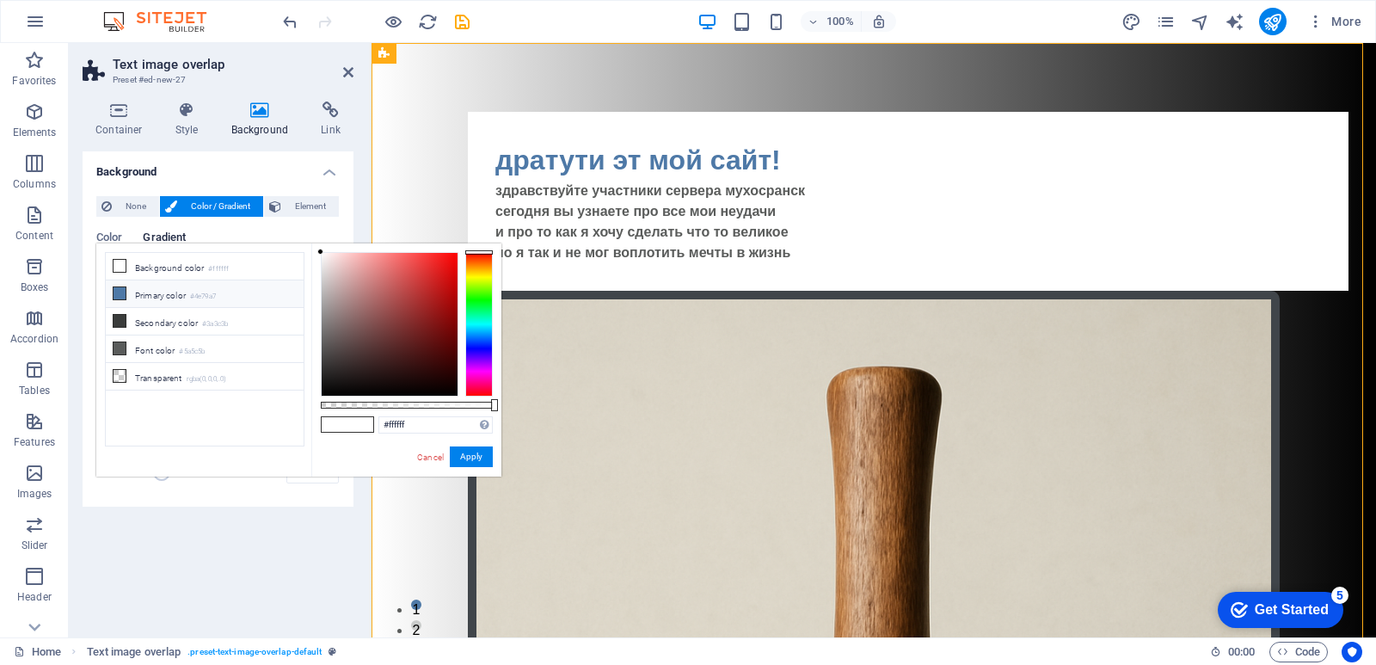
click at [120, 297] on icon at bounding box center [120, 293] width 12 height 12
type input "#4e79a7"
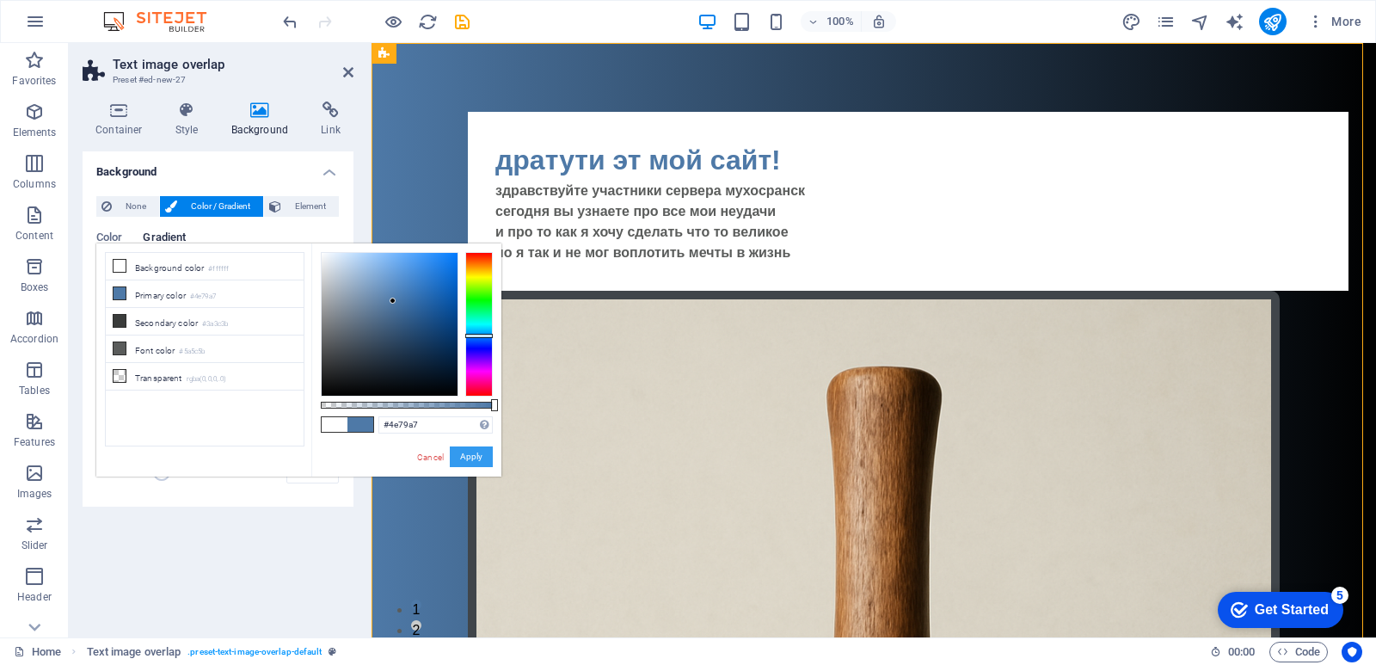
click at [466, 450] on button "Apply" at bounding box center [471, 456] width 43 height 21
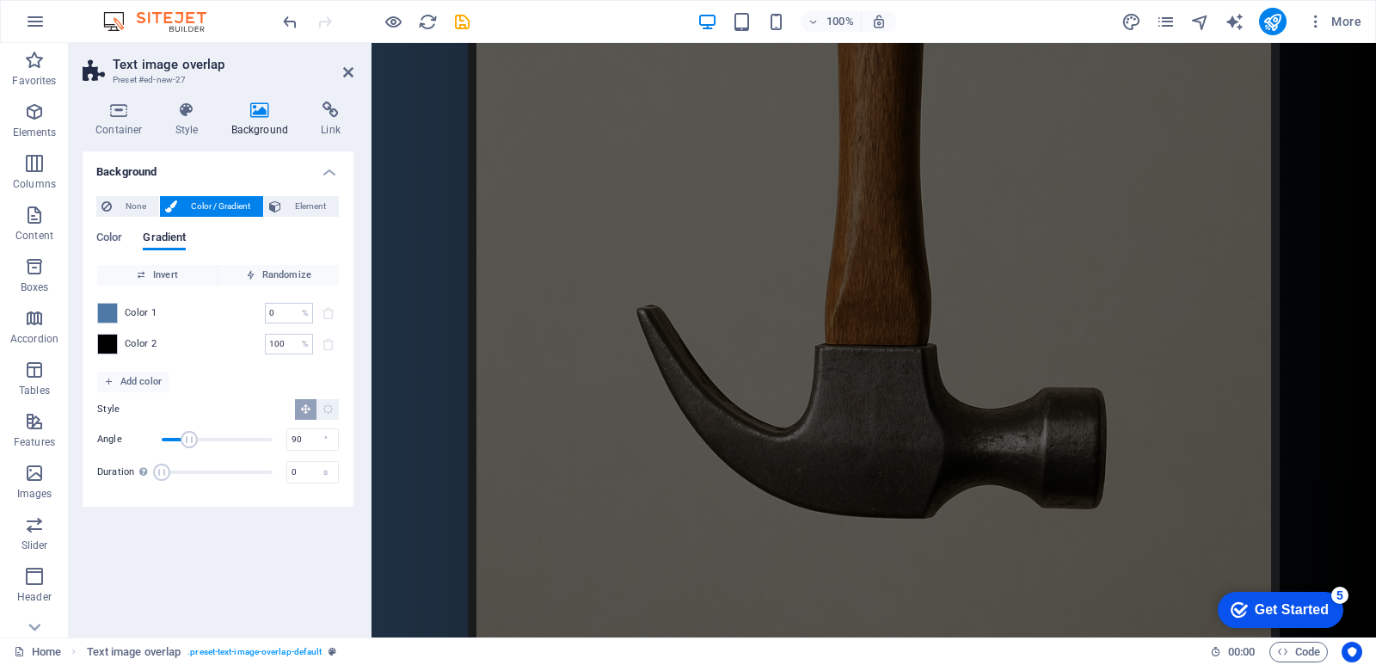
scroll to position [516, 0]
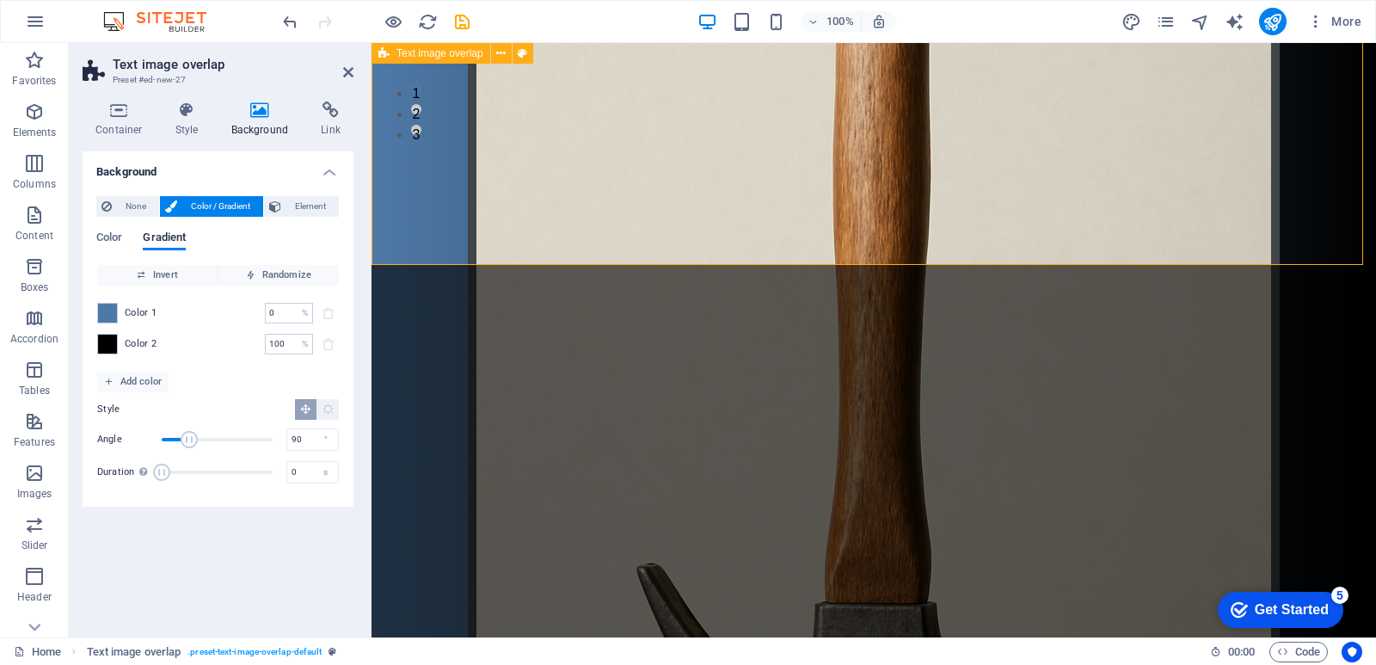
click at [743, 183] on div "дратути эт мой сайт! здравствуйте участники сервера мухосранск сегодня вы узнае…" at bounding box center [874, 290] width 1005 height 1526
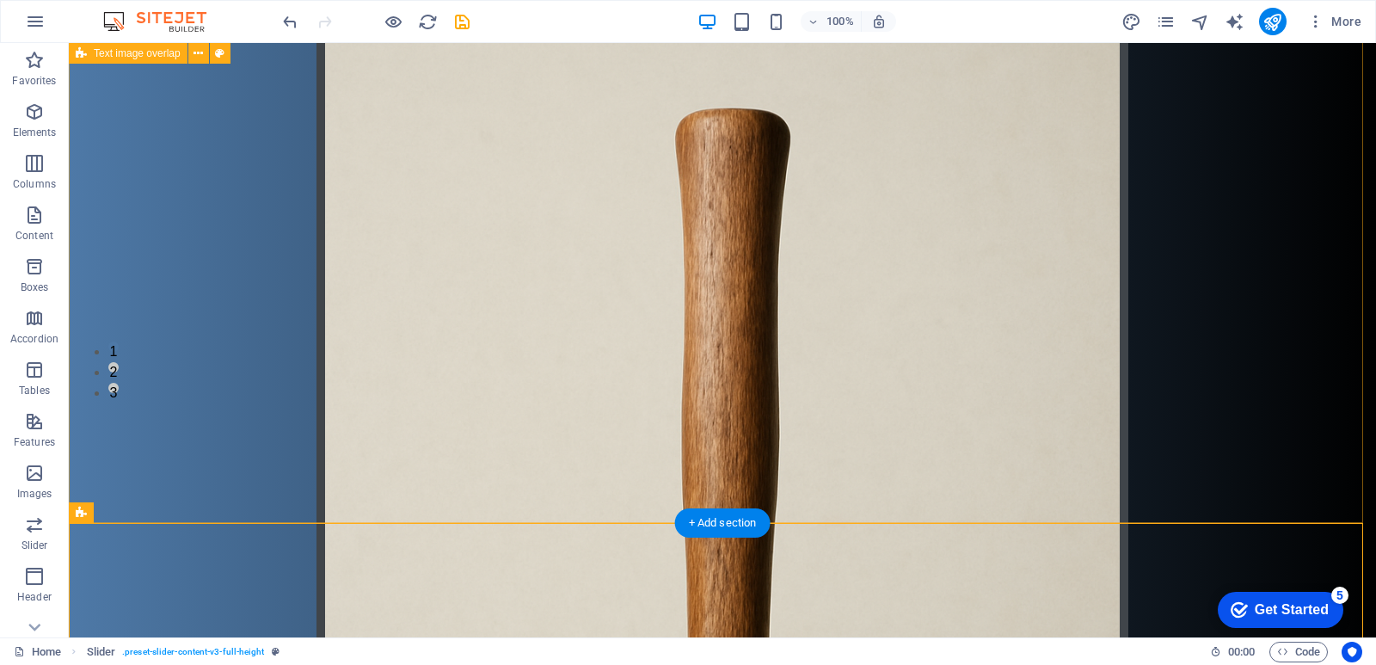
scroll to position [430, 0]
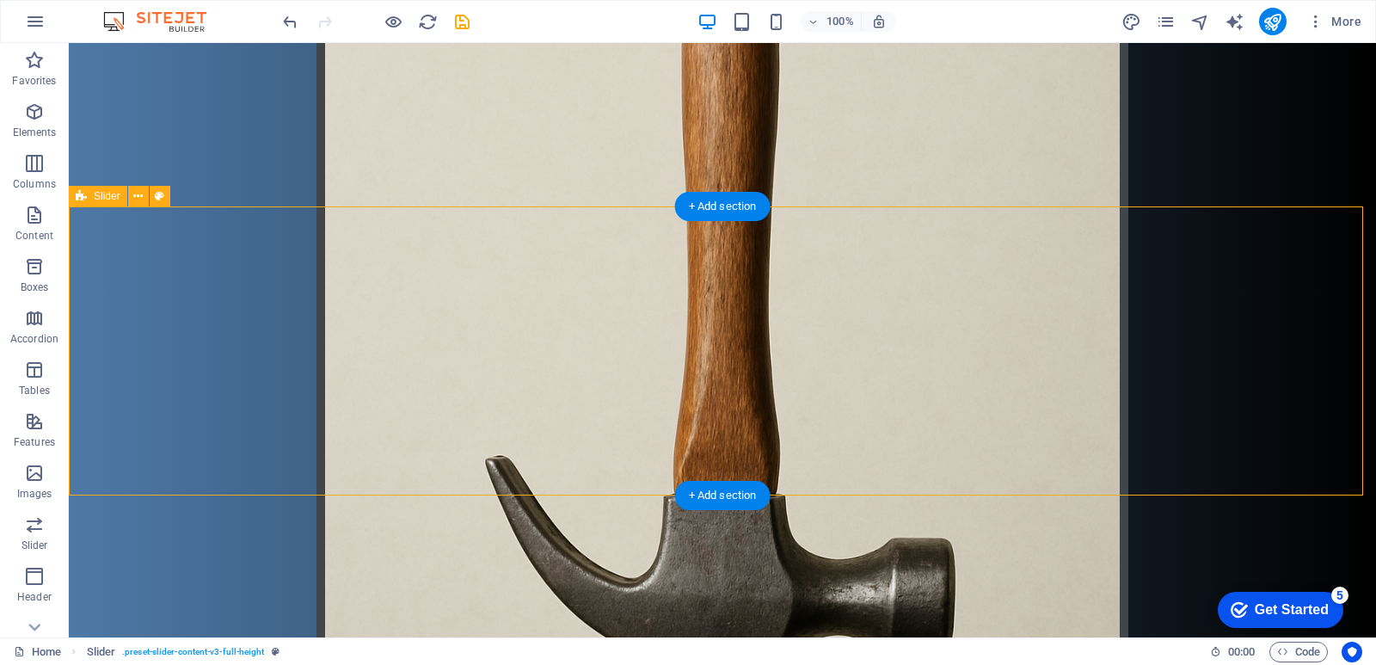
scroll to position [516, 0]
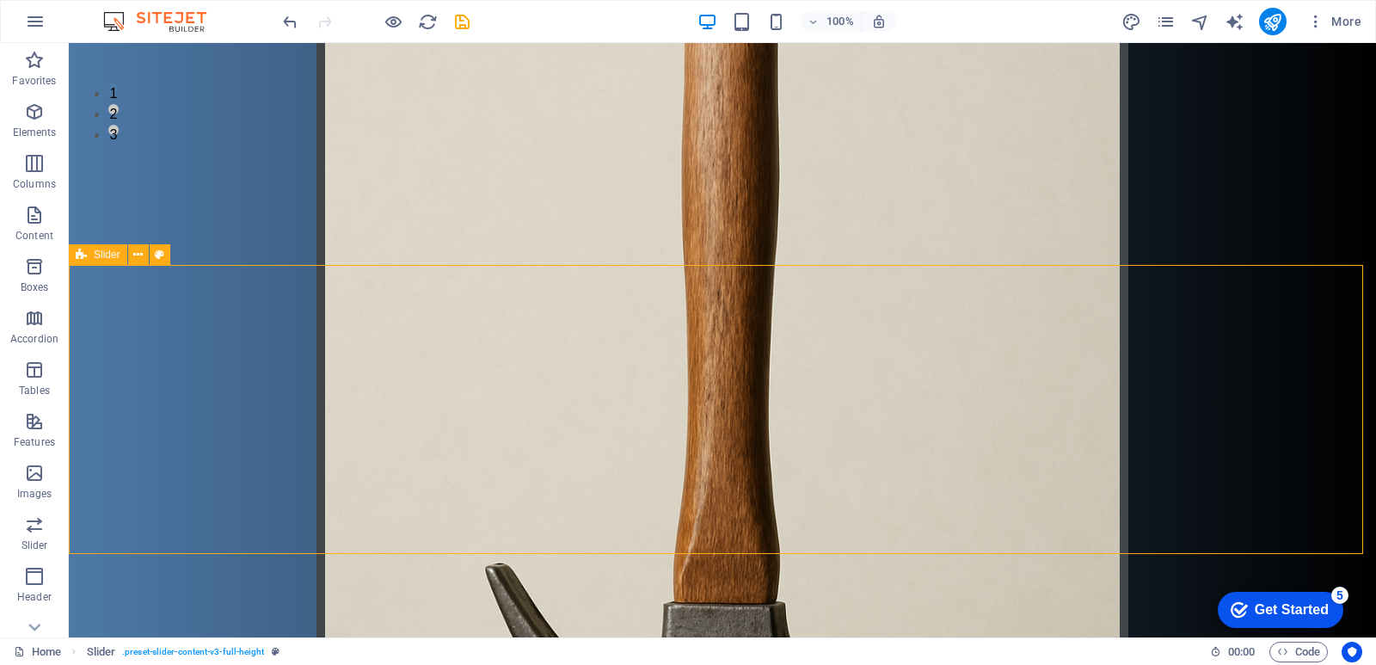
click at [104, 262] on div "Slider" at bounding box center [98, 254] width 58 height 21
click at [94, 263] on div "Slider" at bounding box center [98, 254] width 58 height 21
click at [95, 261] on div "Slider" at bounding box center [98, 254] width 58 height 21
select select "rem"
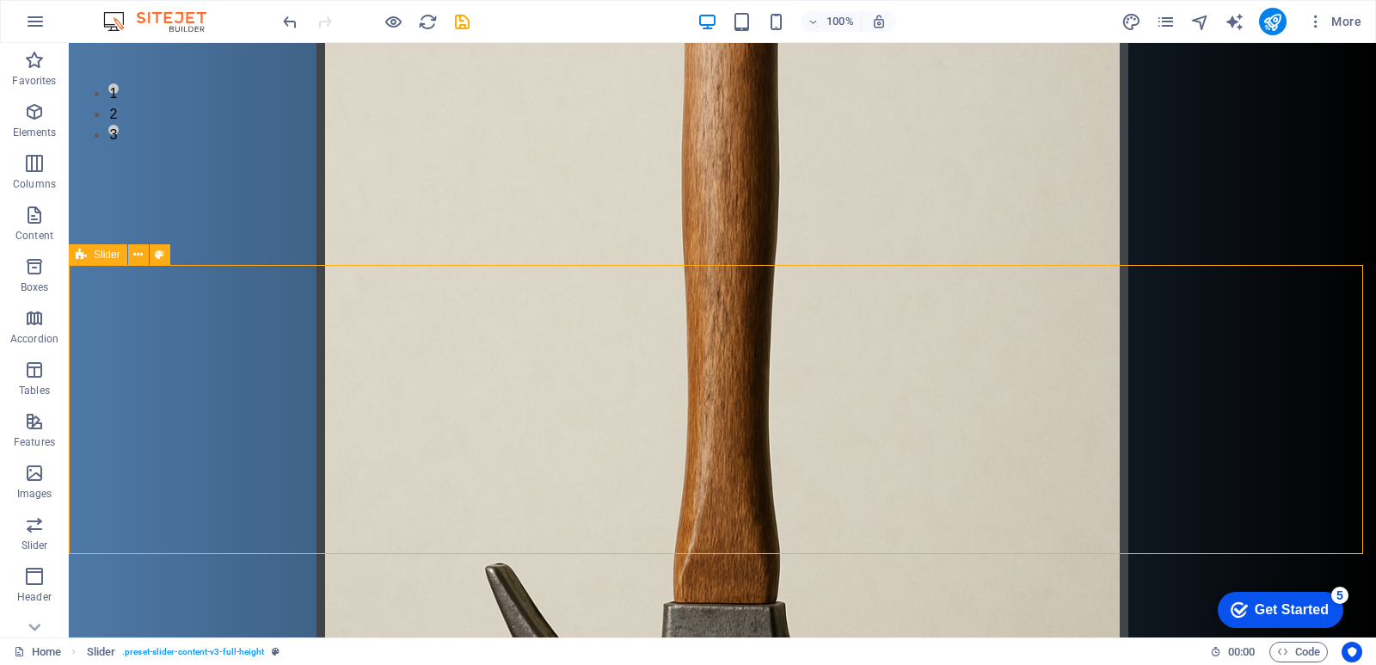
select select "rem"
select select "px"
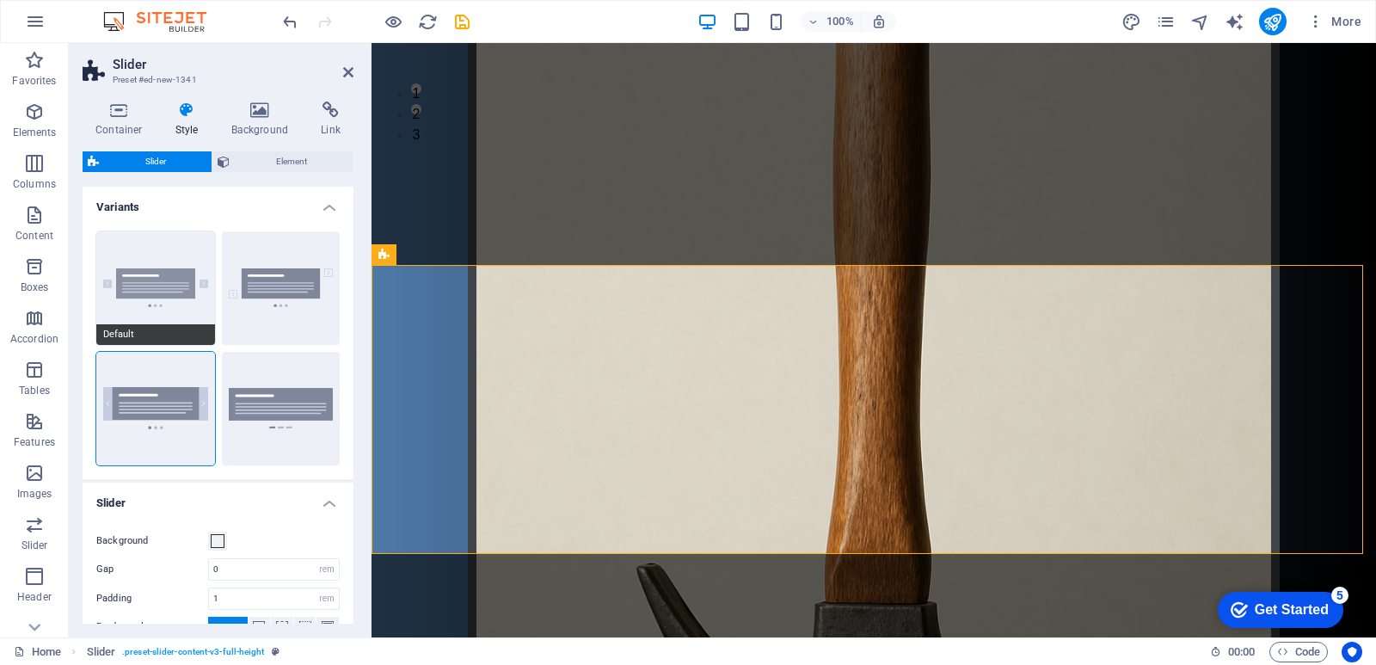
click at [199, 323] on button "Default" at bounding box center [155, 288] width 119 height 114
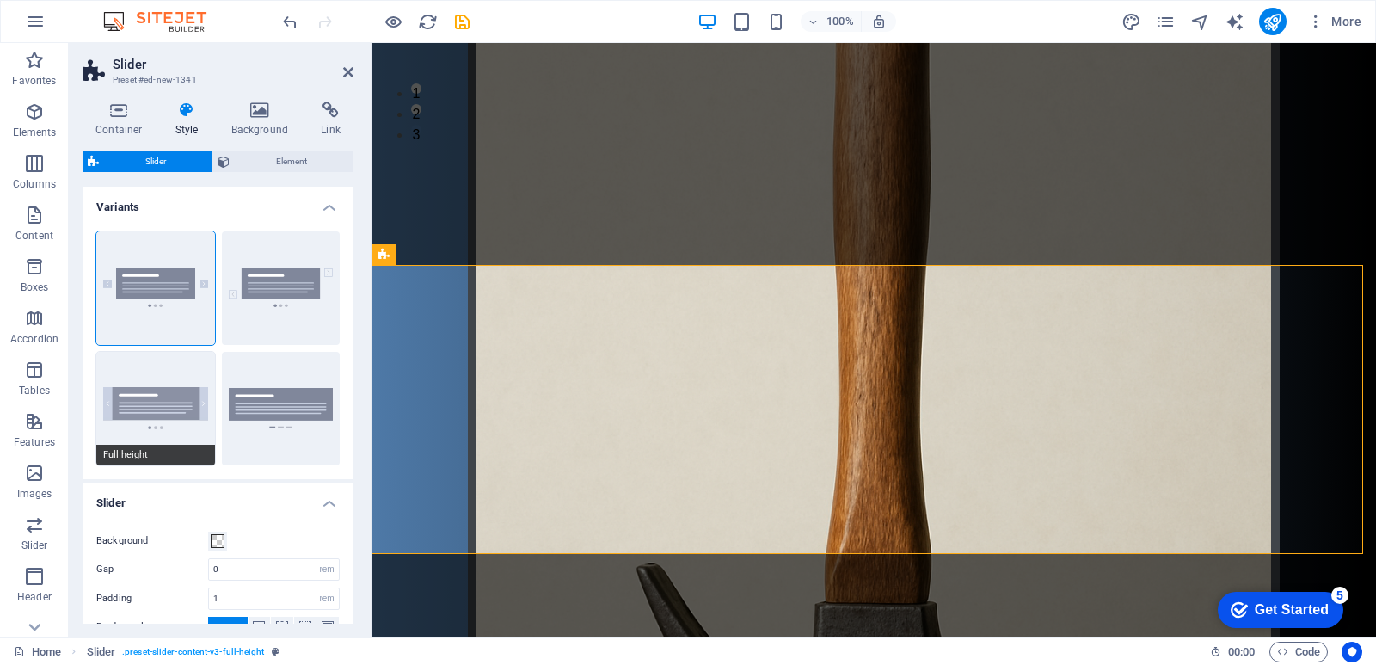
click at [195, 374] on button "Full height" at bounding box center [155, 409] width 119 height 114
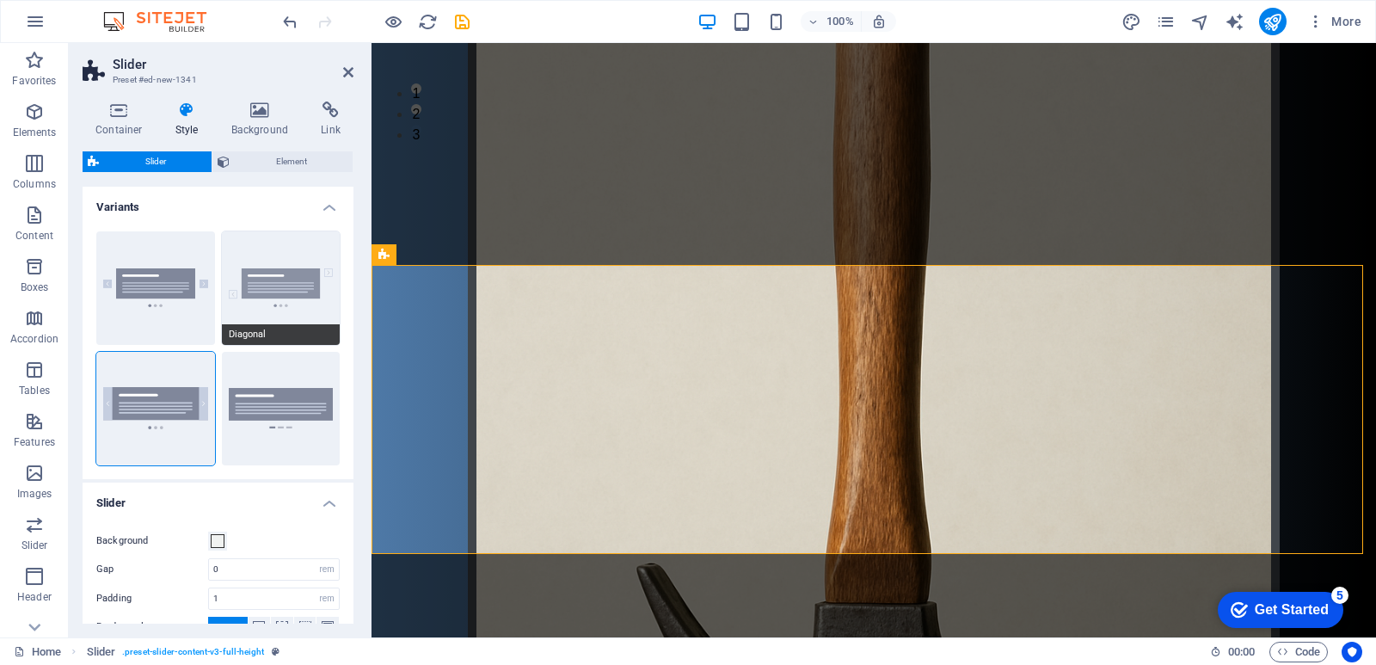
click at [260, 297] on button "Diagonal" at bounding box center [281, 288] width 119 height 114
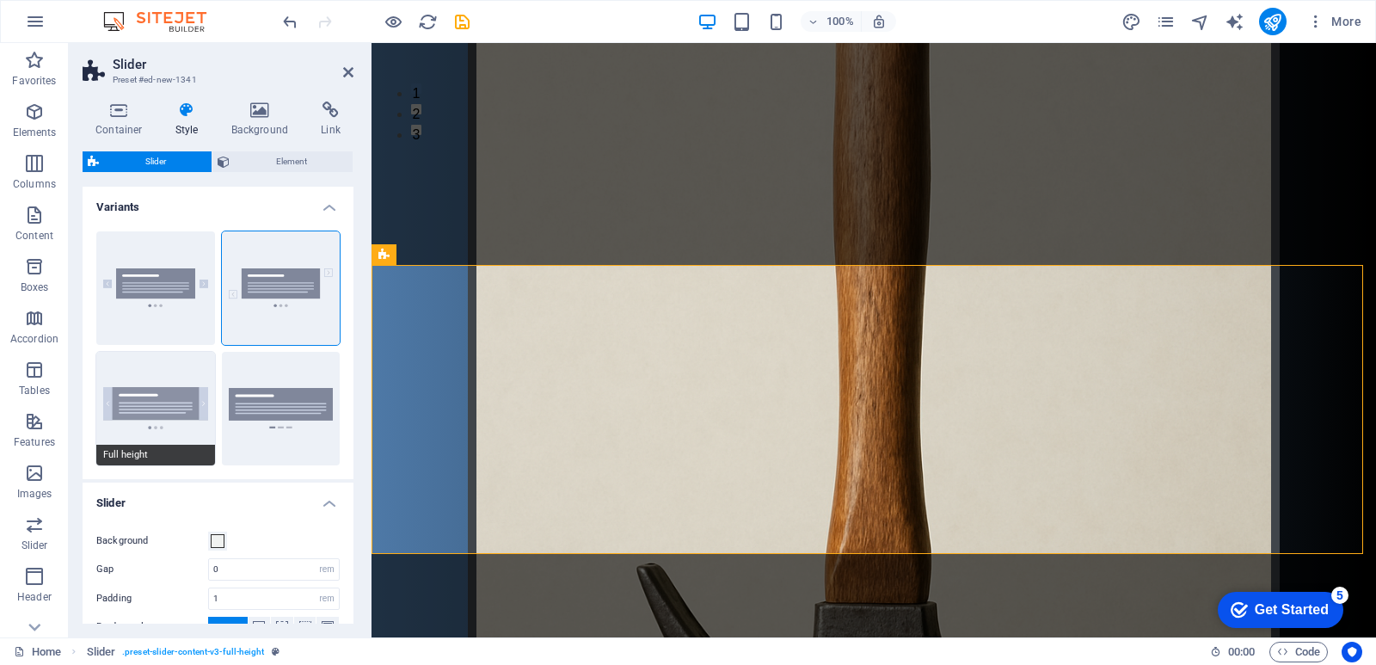
click at [186, 379] on button "Full height" at bounding box center [155, 409] width 119 height 114
type input "0"
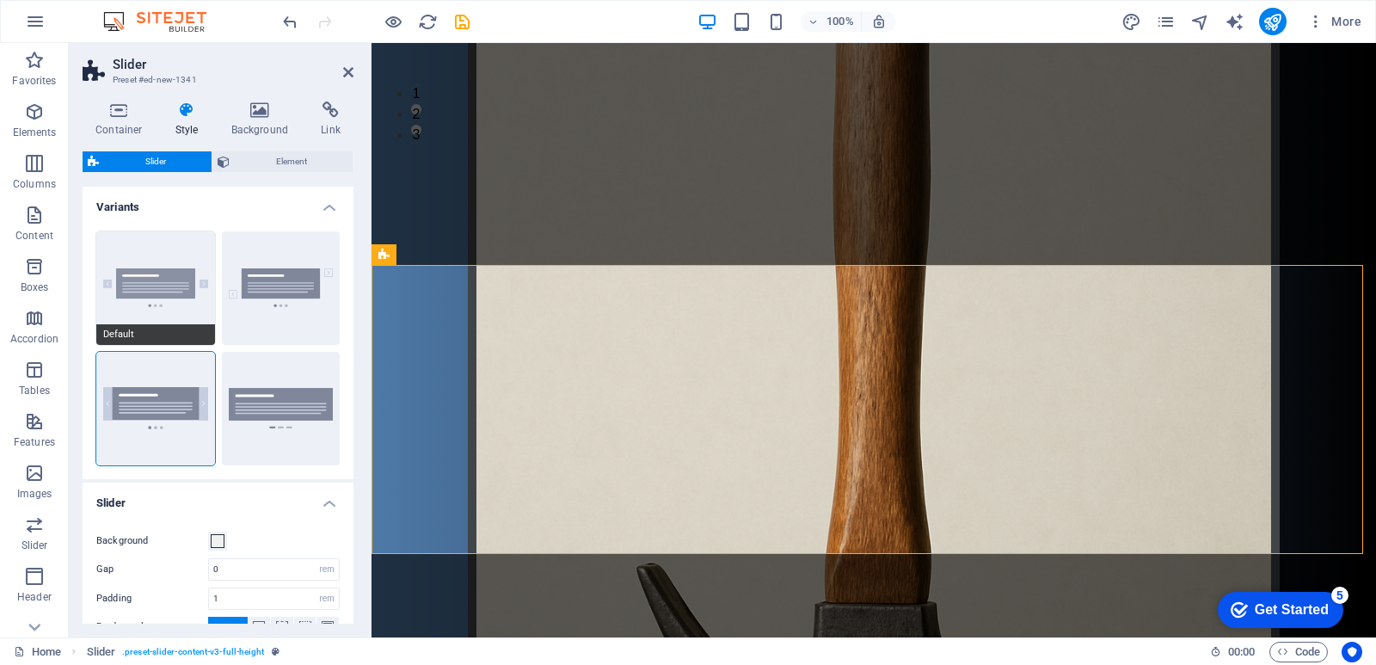
click at [188, 244] on button "Default" at bounding box center [155, 288] width 119 height 114
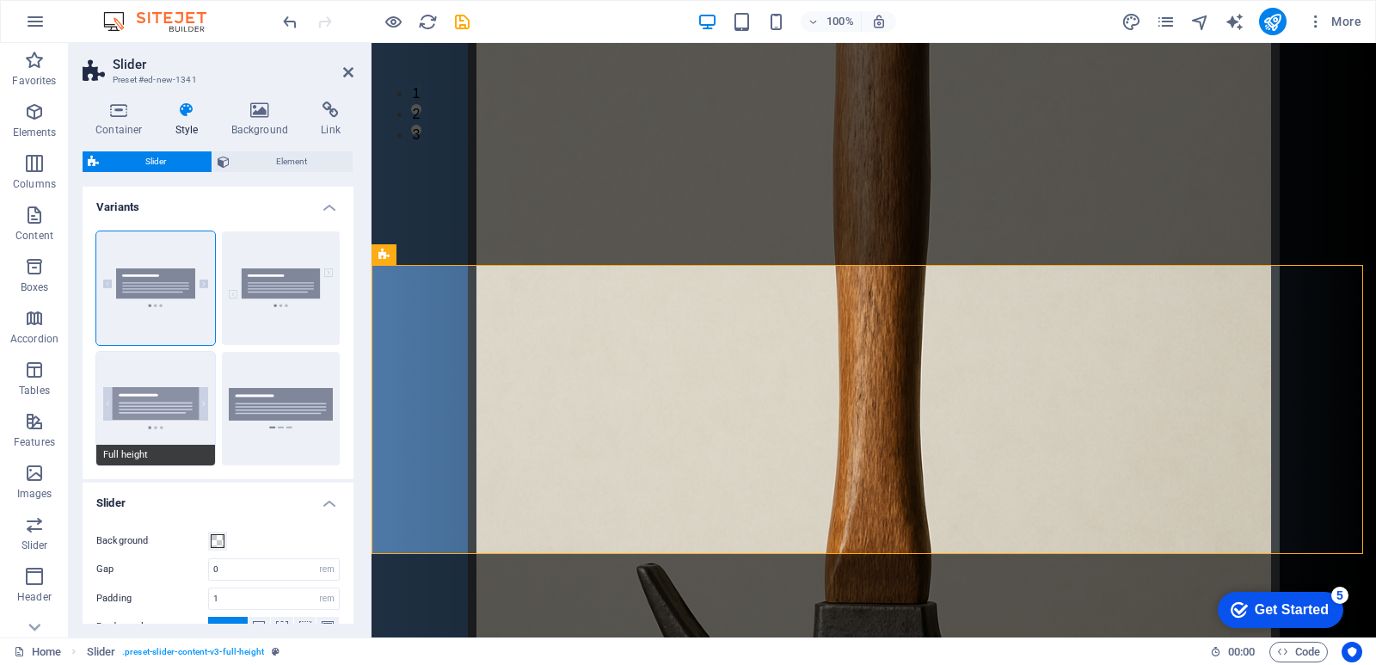
click at [163, 389] on button "Full height" at bounding box center [155, 409] width 119 height 114
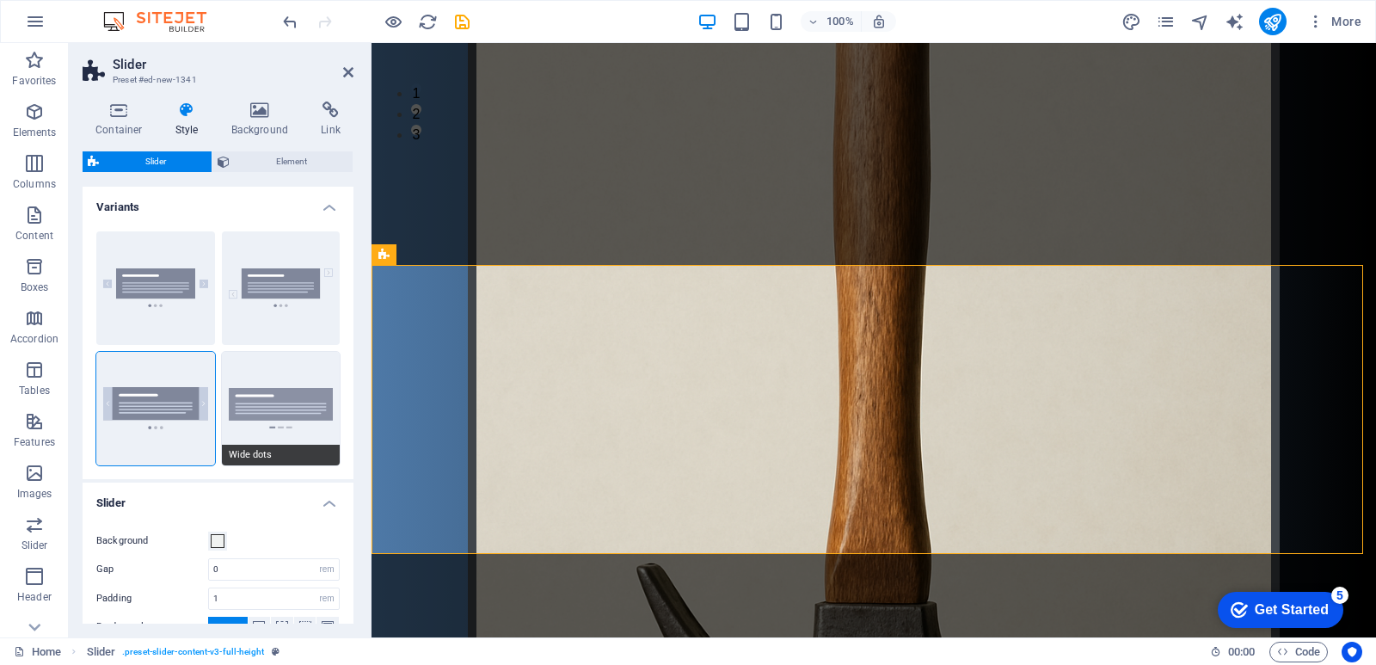
click at [243, 403] on button "Wide dots" at bounding box center [281, 409] width 119 height 114
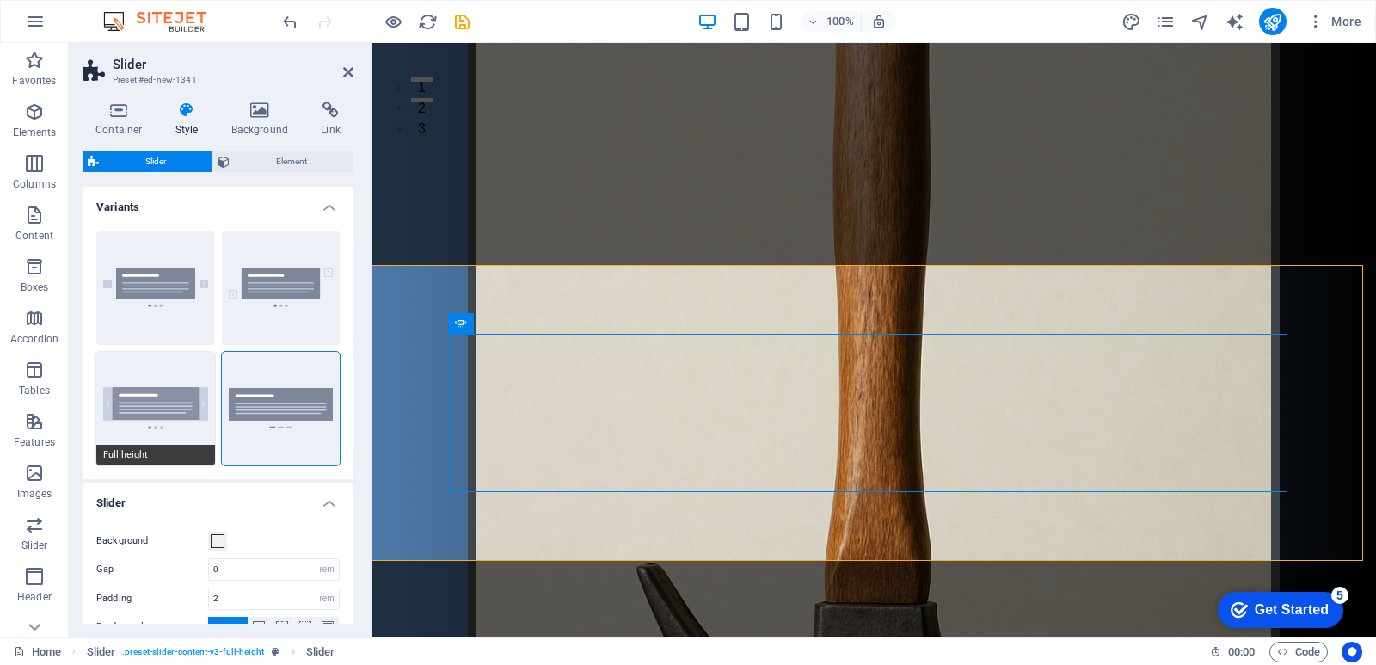
click at [163, 406] on button "Full height" at bounding box center [155, 409] width 119 height 114
type input "1"
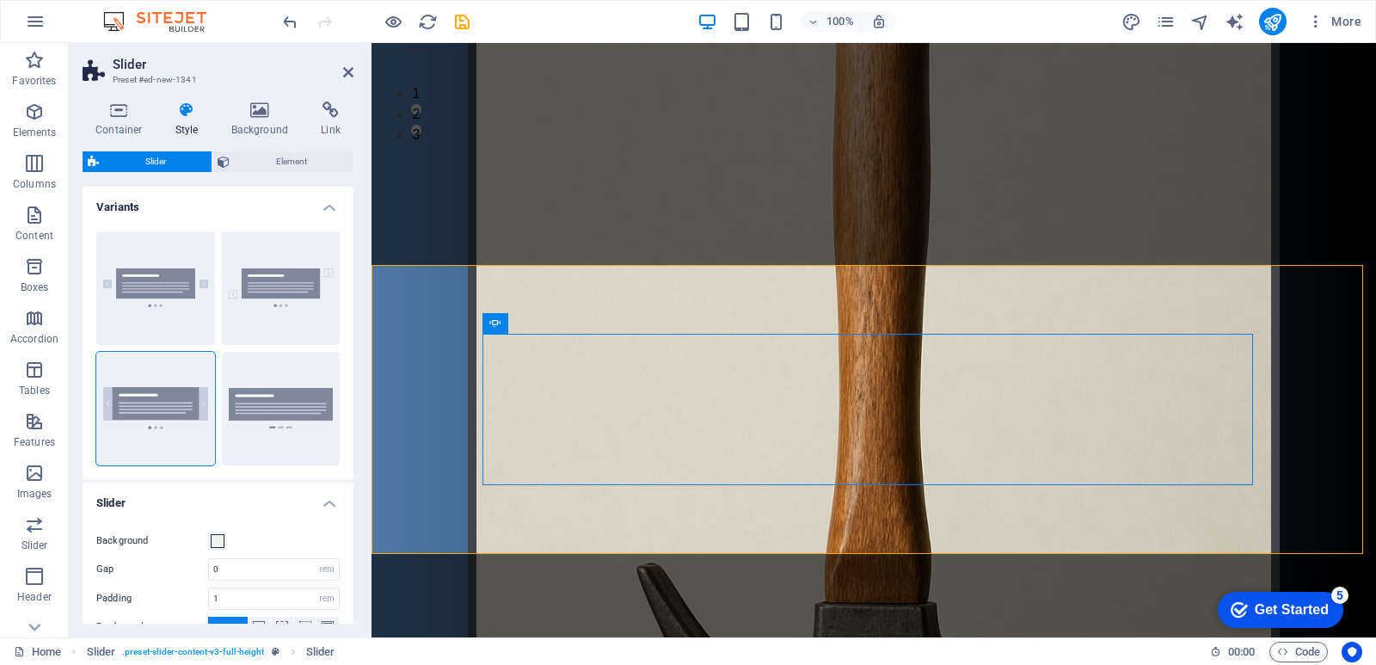
click at [236, 95] on div "Container Style Background Link Size Height Default px rem % vh vw Min. height …" at bounding box center [218, 363] width 299 height 550
click at [265, 103] on icon at bounding box center [259, 110] width 83 height 17
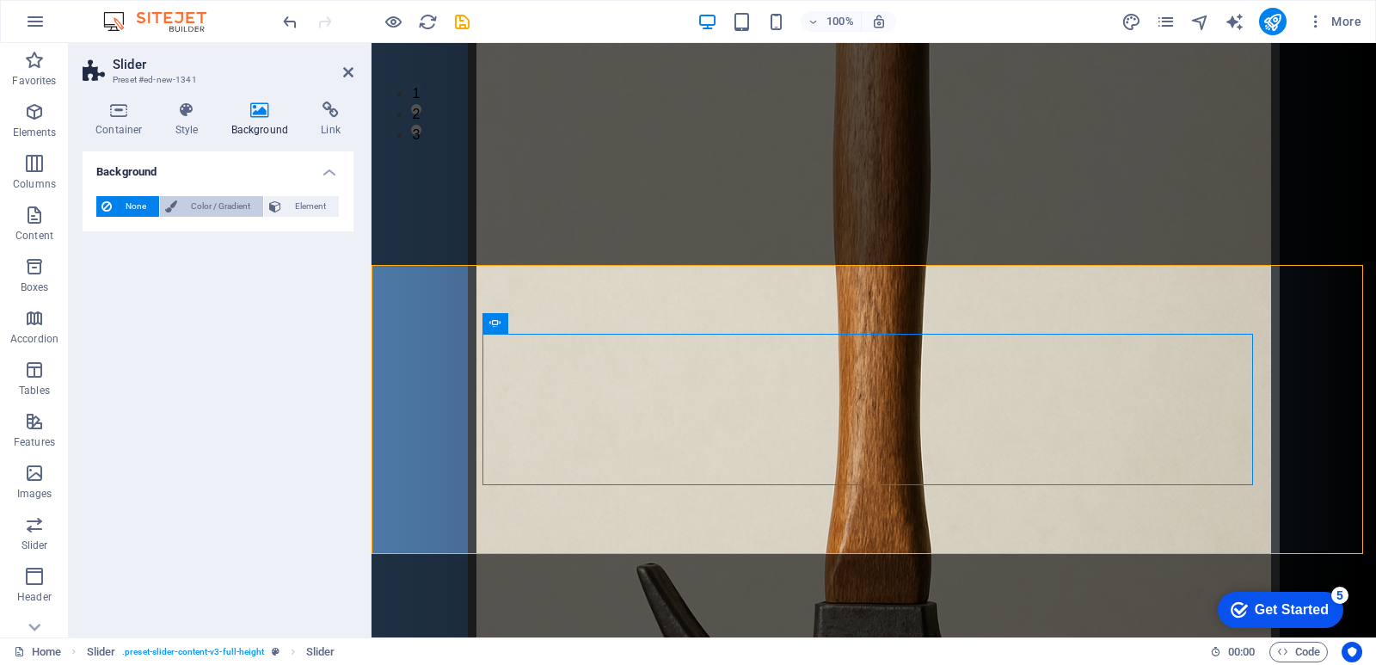
click at [221, 196] on span "Color / Gradient" at bounding box center [220, 206] width 76 height 21
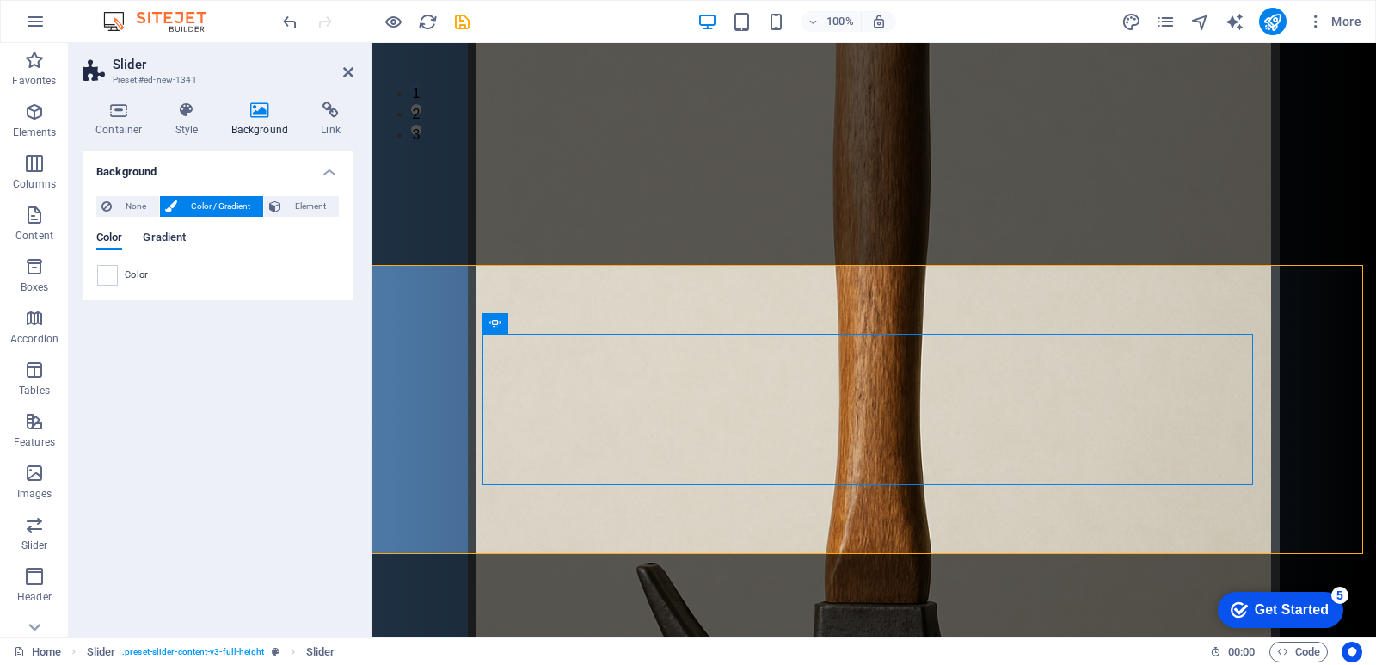
click at [165, 232] on span "Gradient" at bounding box center [164, 239] width 43 height 24
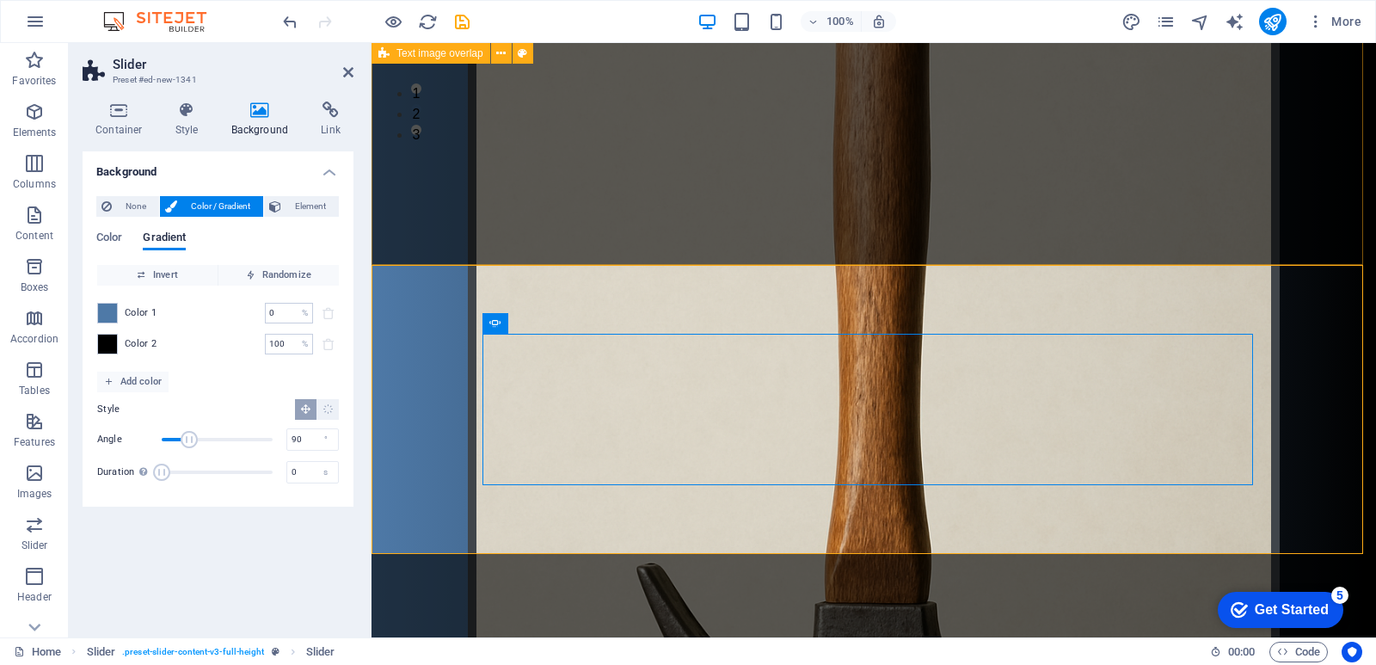
click at [610, 210] on div "дратути эт мой сайт! здравствуйте участники сервера мухосранск сегодня вы узнае…" at bounding box center [874, 290] width 1005 height 1526
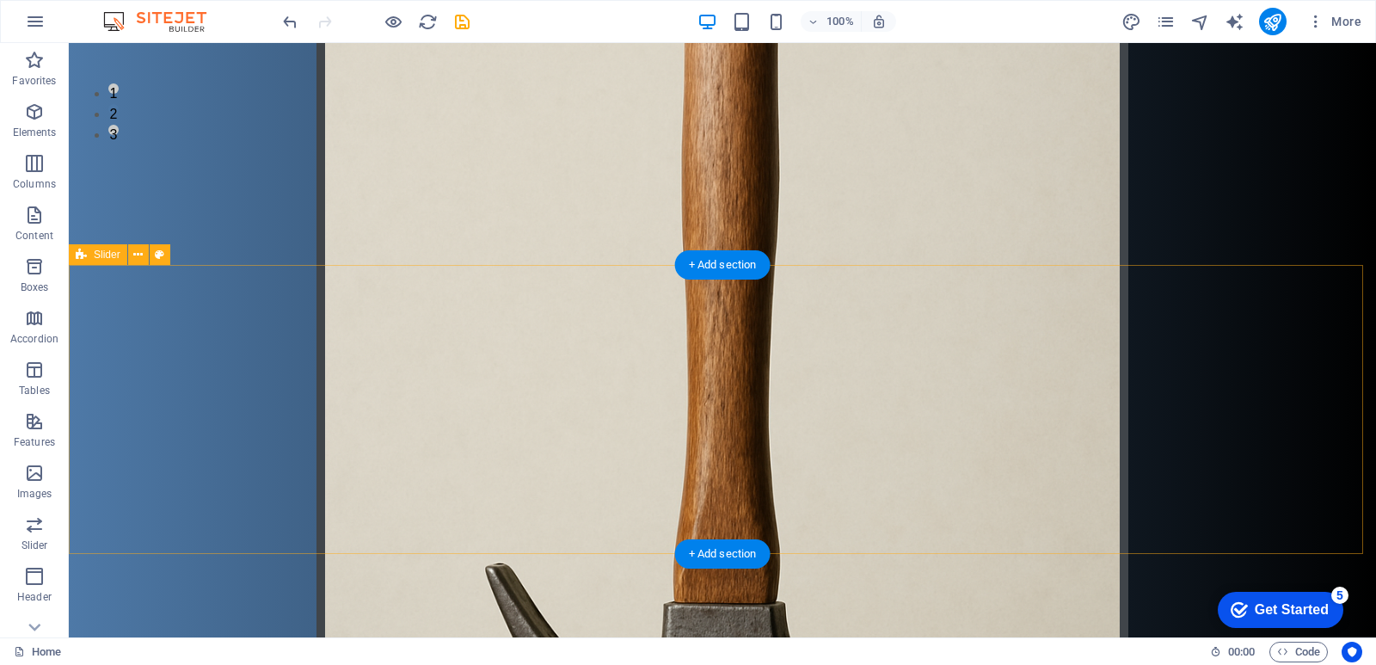
click at [103, 258] on span "Slider" at bounding box center [107, 254] width 27 height 10
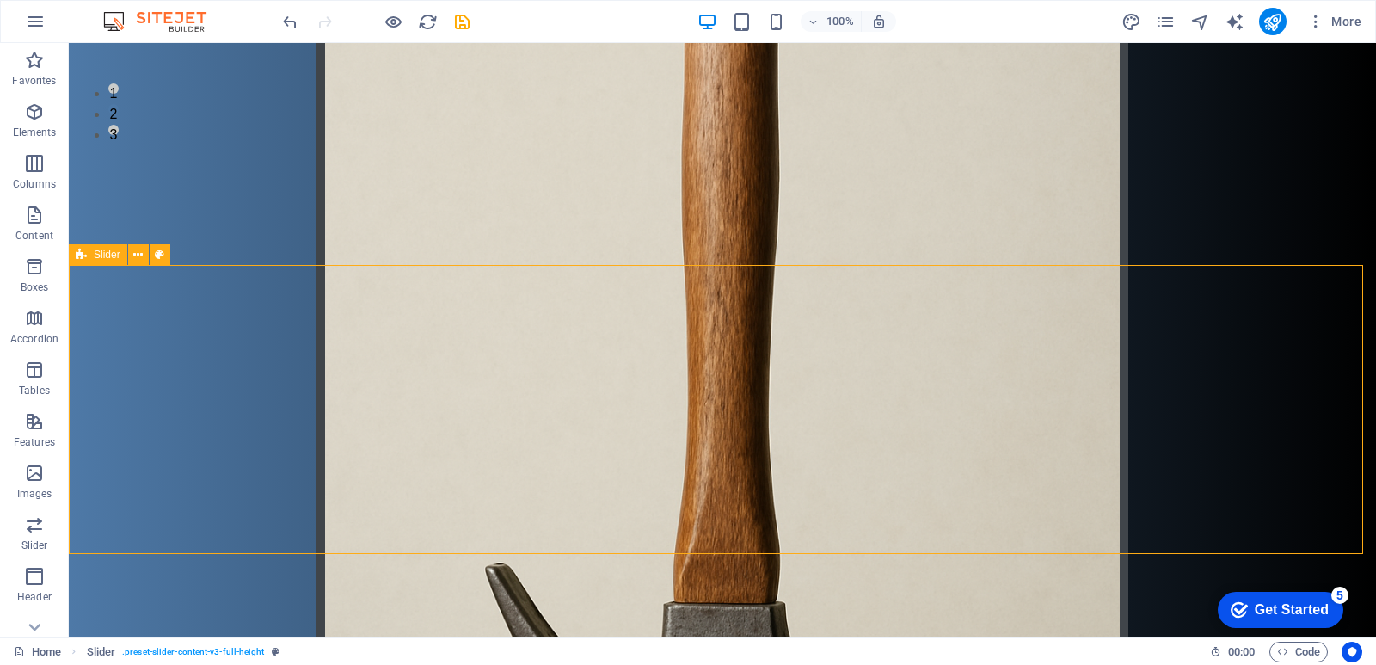
click at [103, 258] on span "Slider" at bounding box center [107, 254] width 27 height 10
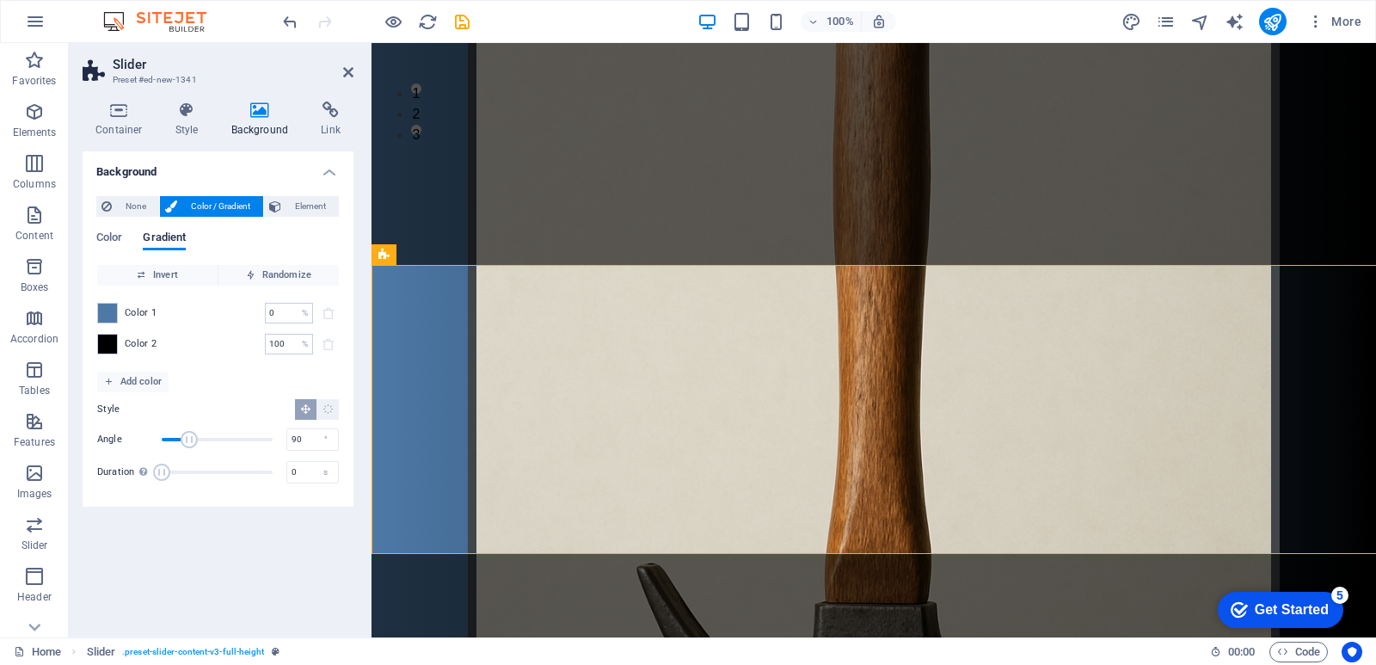
click at [103, 258] on div "Color Gradient" at bounding box center [217, 247] width 243 height 33
click at [169, 274] on span "Invert" at bounding box center [157, 275] width 107 height 21
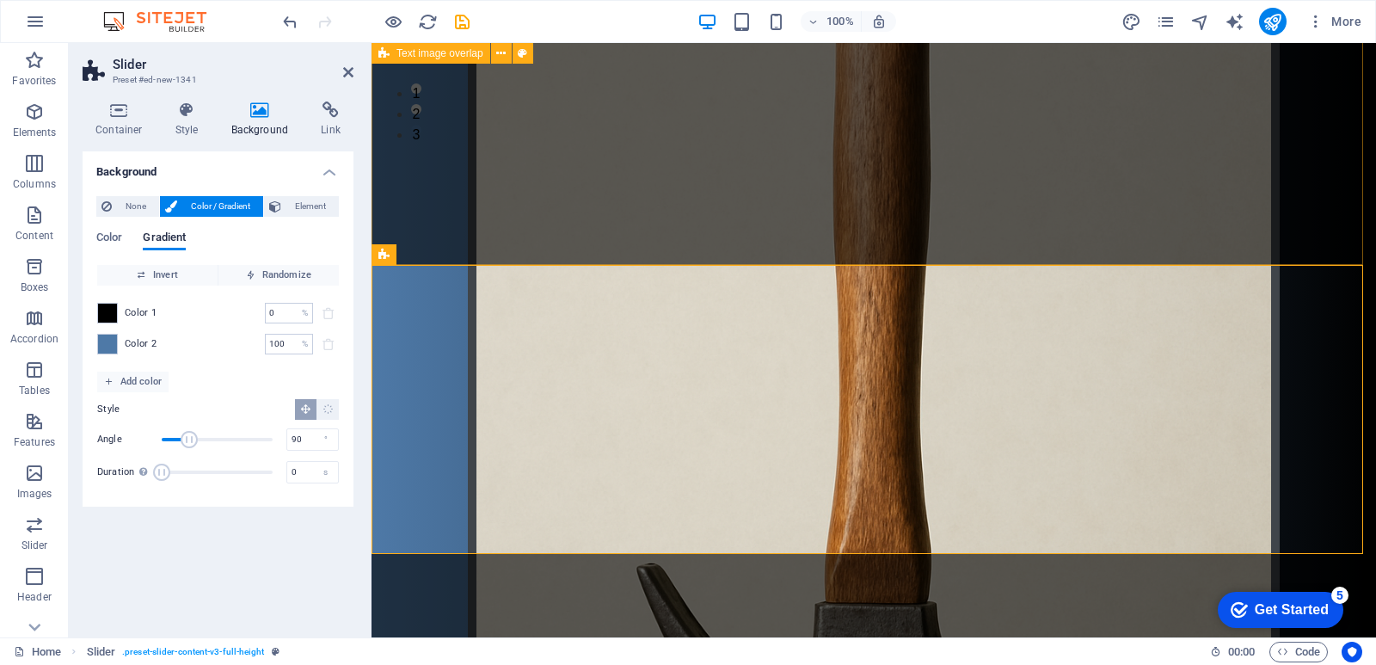
click at [629, 196] on div "дратути эт мой сайт! здравствуйте участники сервера мухосранск сегодня вы узнае…" at bounding box center [874, 290] width 1005 height 1526
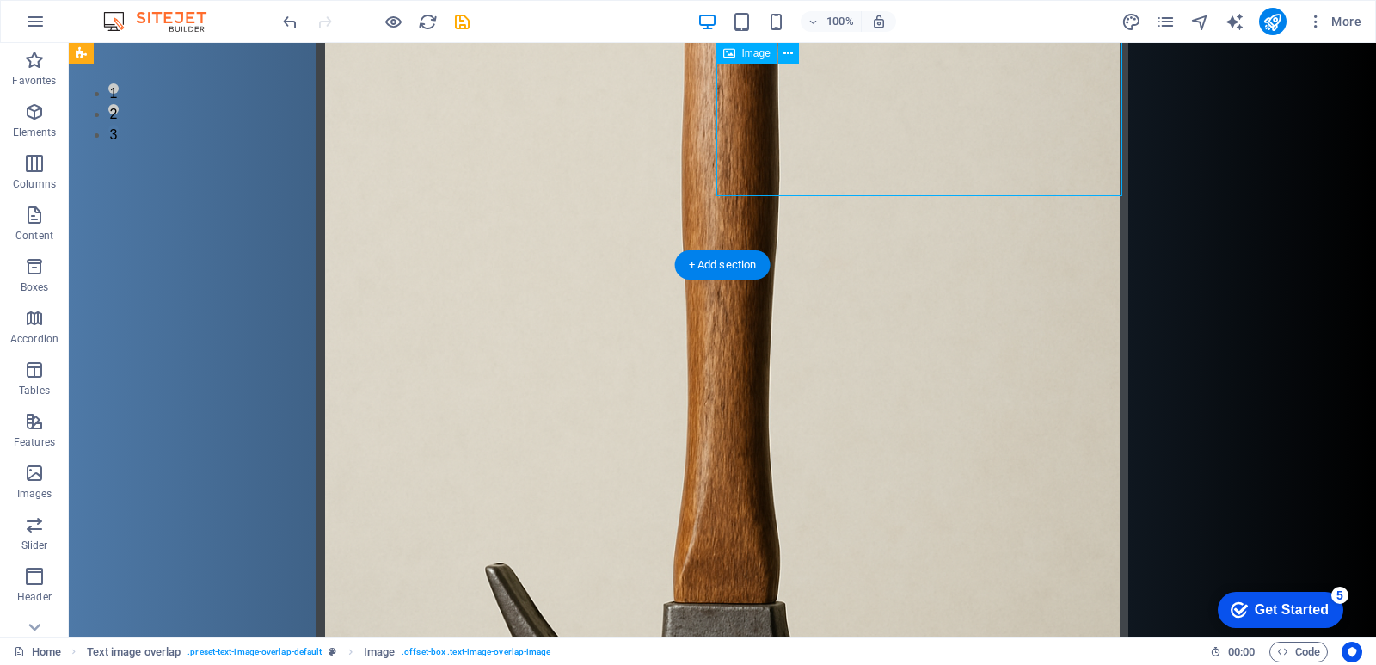
click at [830, 175] on figure at bounding box center [723, 379] width 812 height 1209
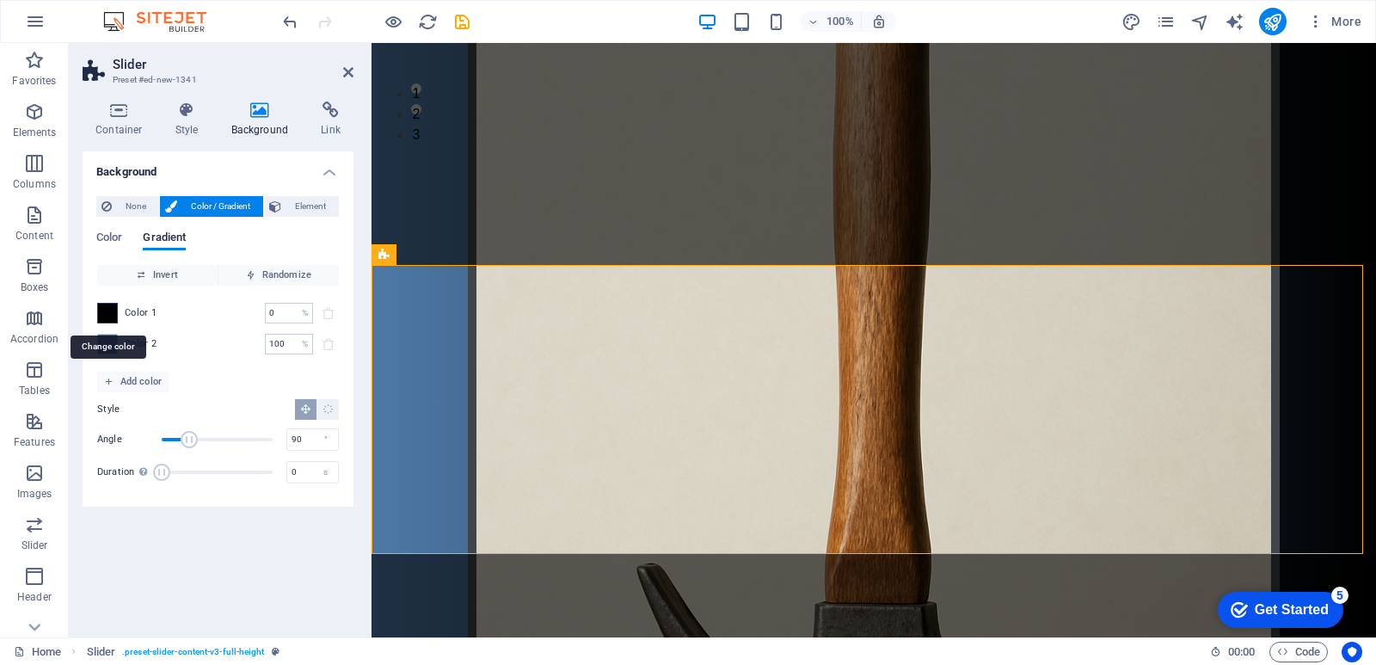
click at [110, 317] on span at bounding box center [107, 313] width 19 height 19
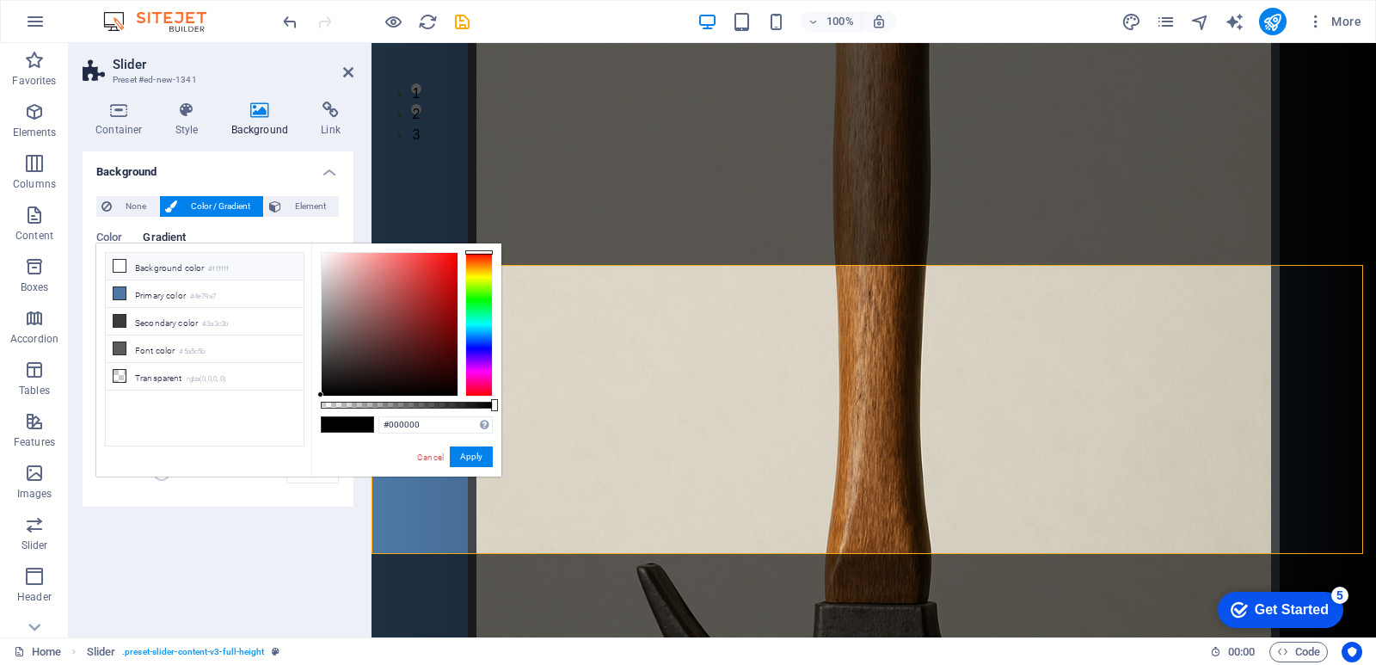
click at [115, 266] on icon at bounding box center [120, 266] width 12 height 12
click at [121, 291] on icon at bounding box center [120, 293] width 12 height 12
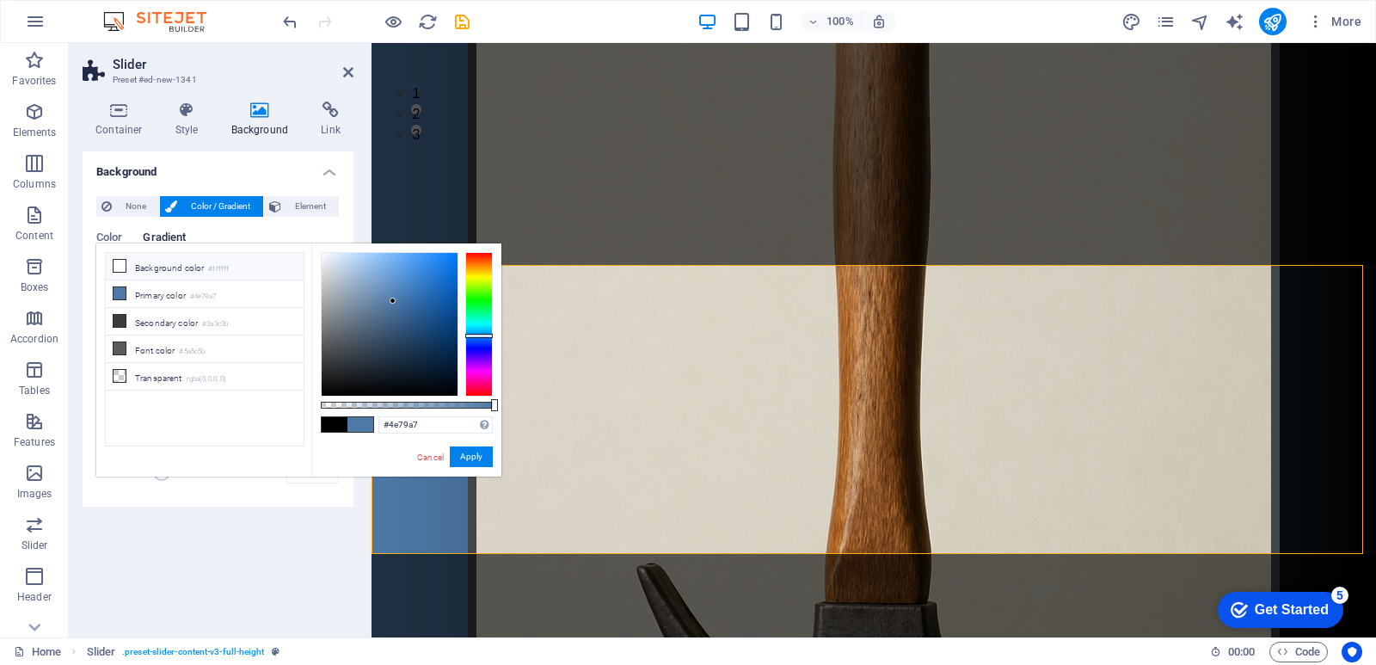
click at [121, 269] on icon at bounding box center [120, 266] width 12 height 12
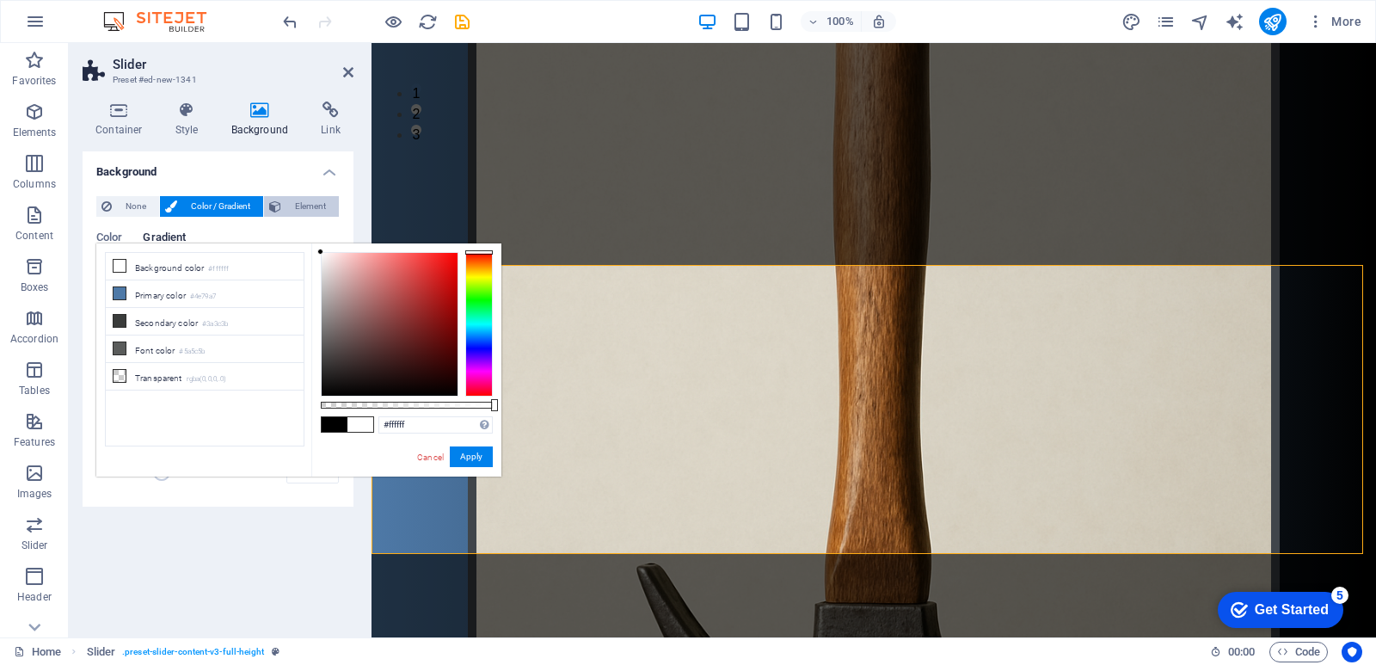
click at [268, 200] on button "Element" at bounding box center [301, 206] width 75 height 21
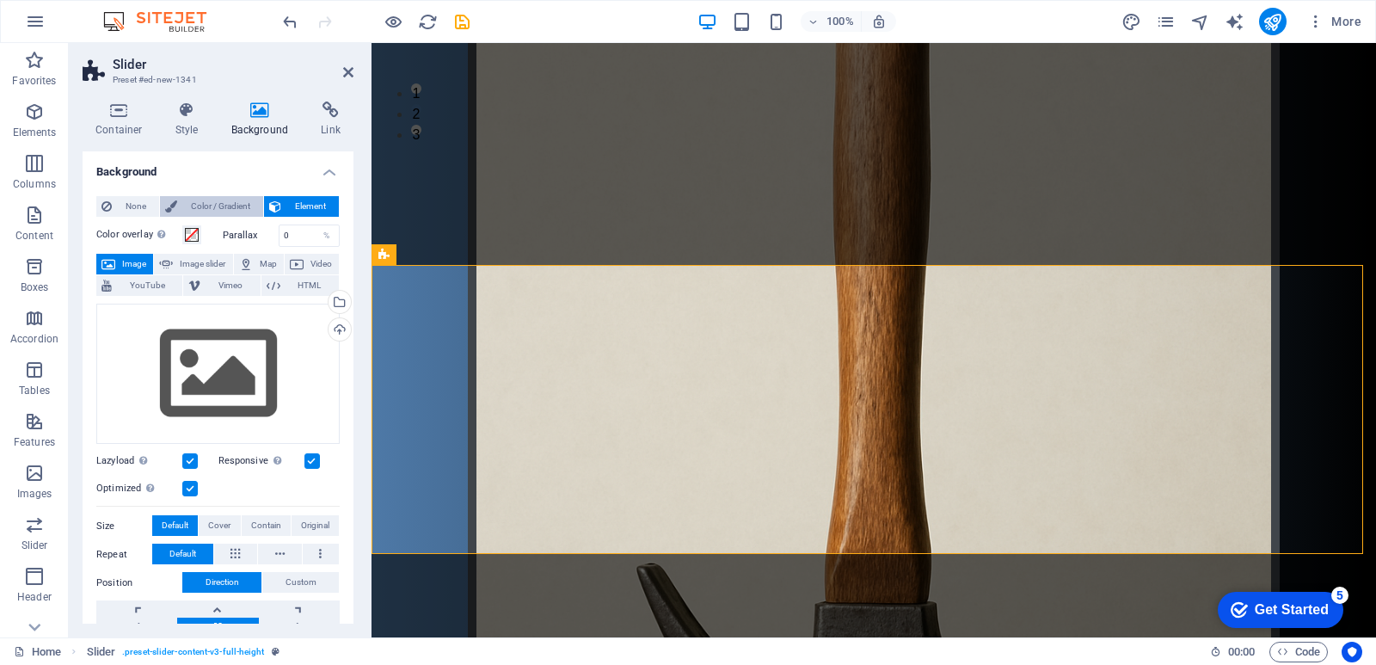
click at [233, 201] on span "Color / Gradient" at bounding box center [220, 206] width 76 height 21
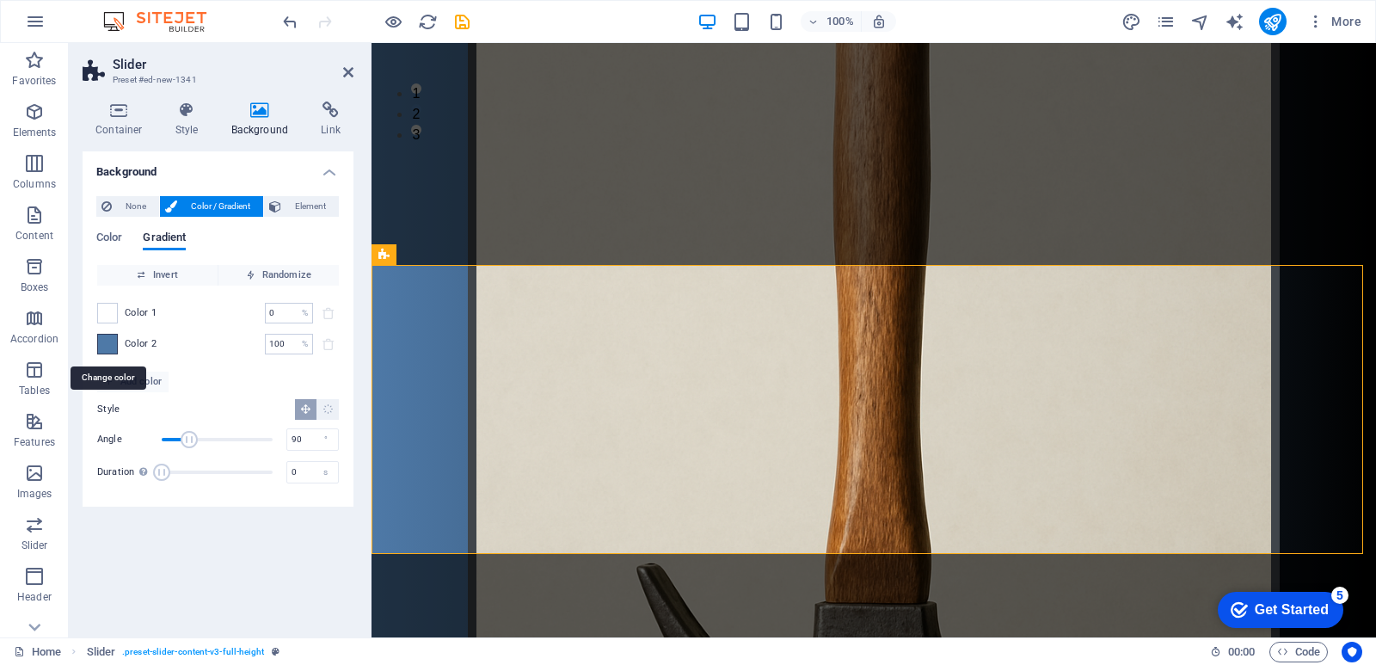
click at [114, 339] on span at bounding box center [107, 344] width 19 height 19
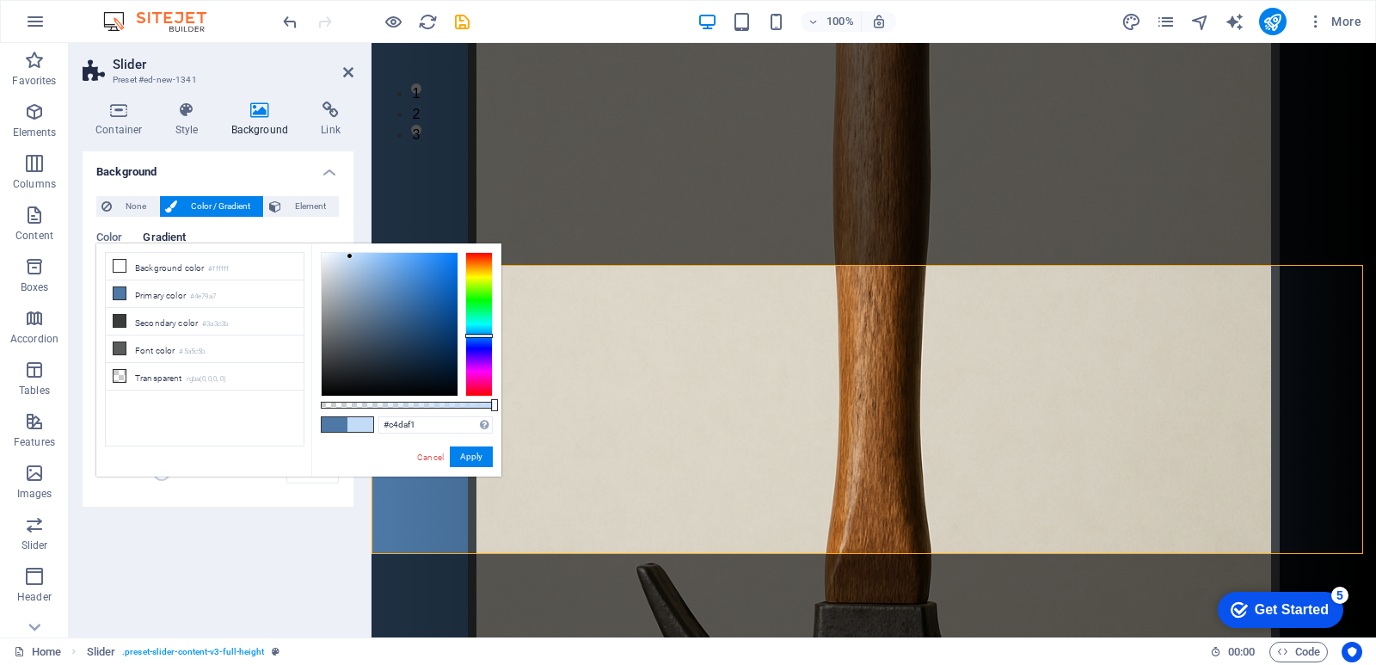
type input "#c6dbf1"
drag, startPoint x: 371, startPoint y: 274, endPoint x: 345, endPoint y: 260, distance: 29.2
click at [345, 260] on div at bounding box center [390, 324] width 136 height 143
click at [147, 220] on div "Color Gradient Color Invert Randomize Color 1 0 % ​ Color 2 100 % ​ Add color S…" at bounding box center [217, 355] width 243 height 275
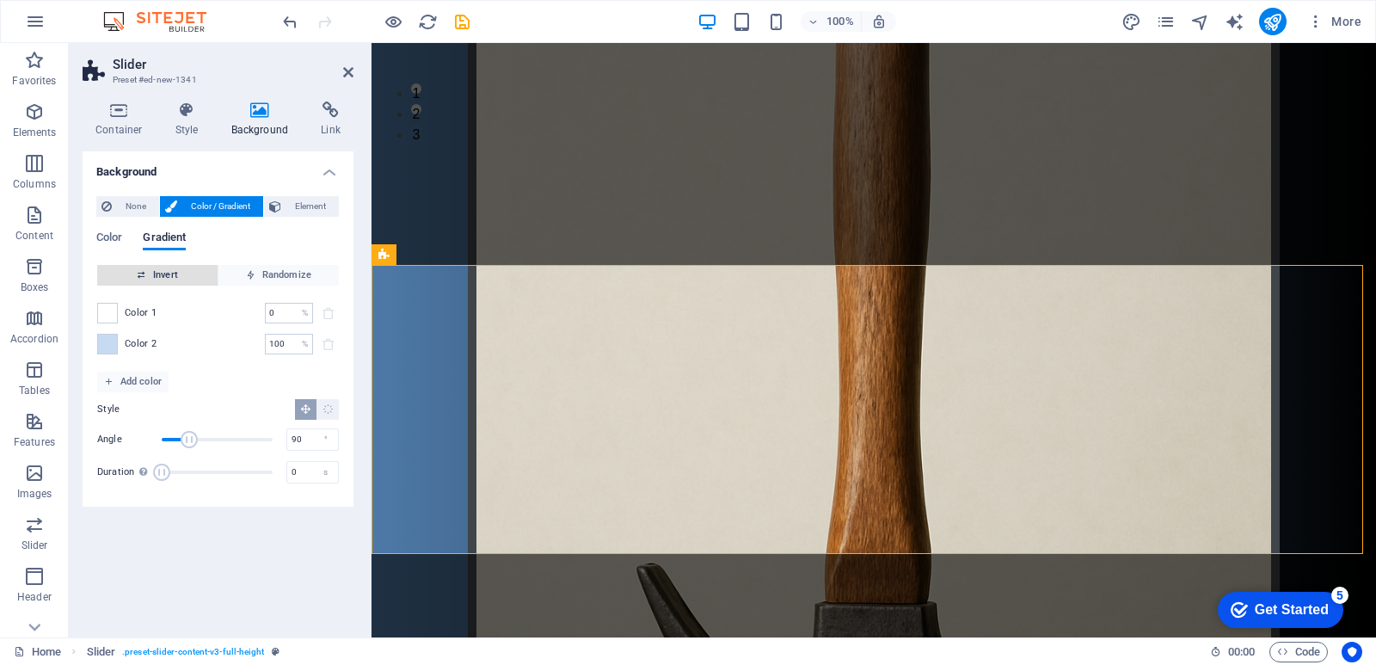
click at [161, 267] on span "Invert" at bounding box center [157, 275] width 107 height 21
click at [846, 249] on div "дратути эт мой сайт! здравствуйте участники сервера мухосранск сегодня вы узнае…" at bounding box center [874, 290] width 1005 height 1526
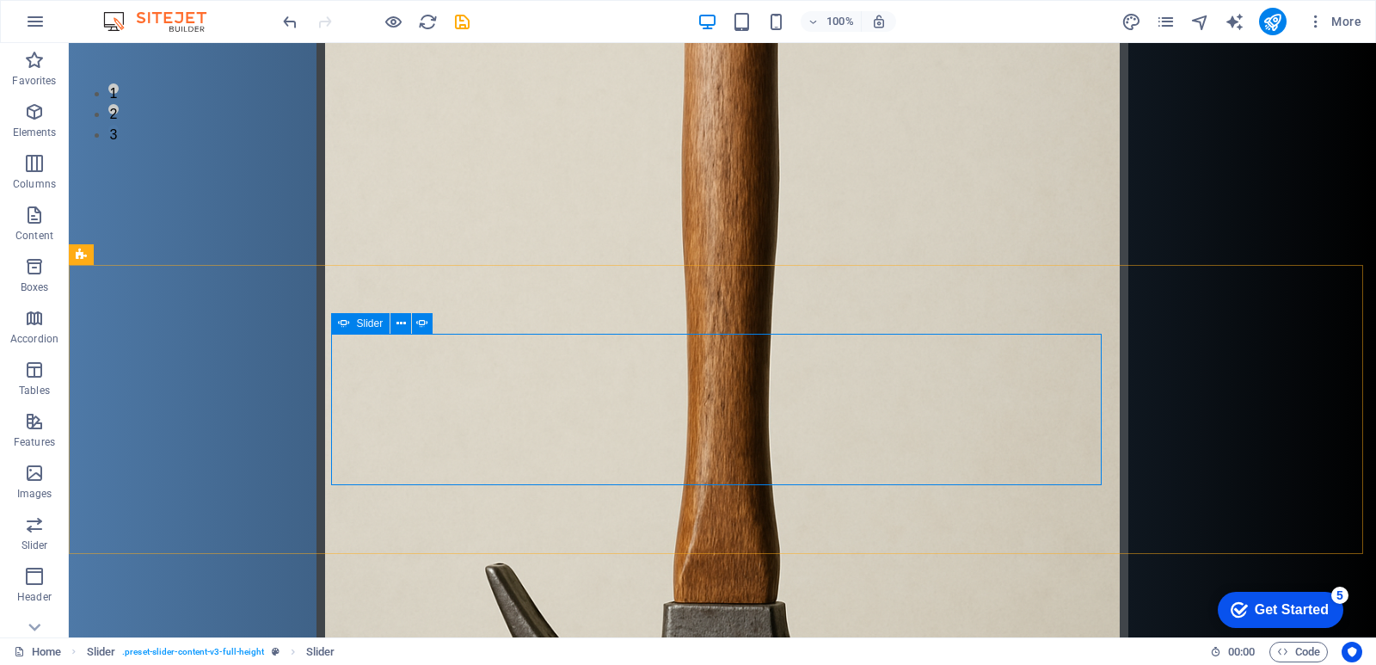
click at [371, 322] on span "Slider" at bounding box center [370, 323] width 27 height 10
select select "ms"
select select "s"
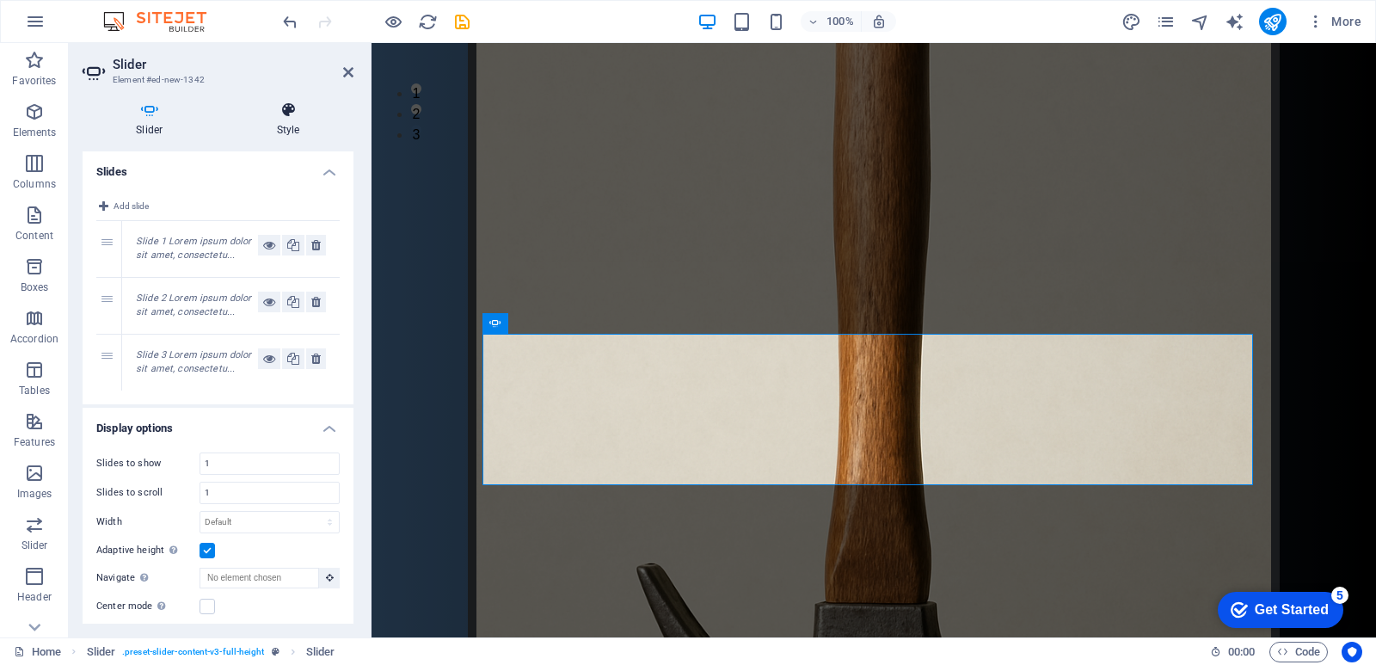
click at [276, 123] on h4 "Style" at bounding box center [289, 120] width 130 height 36
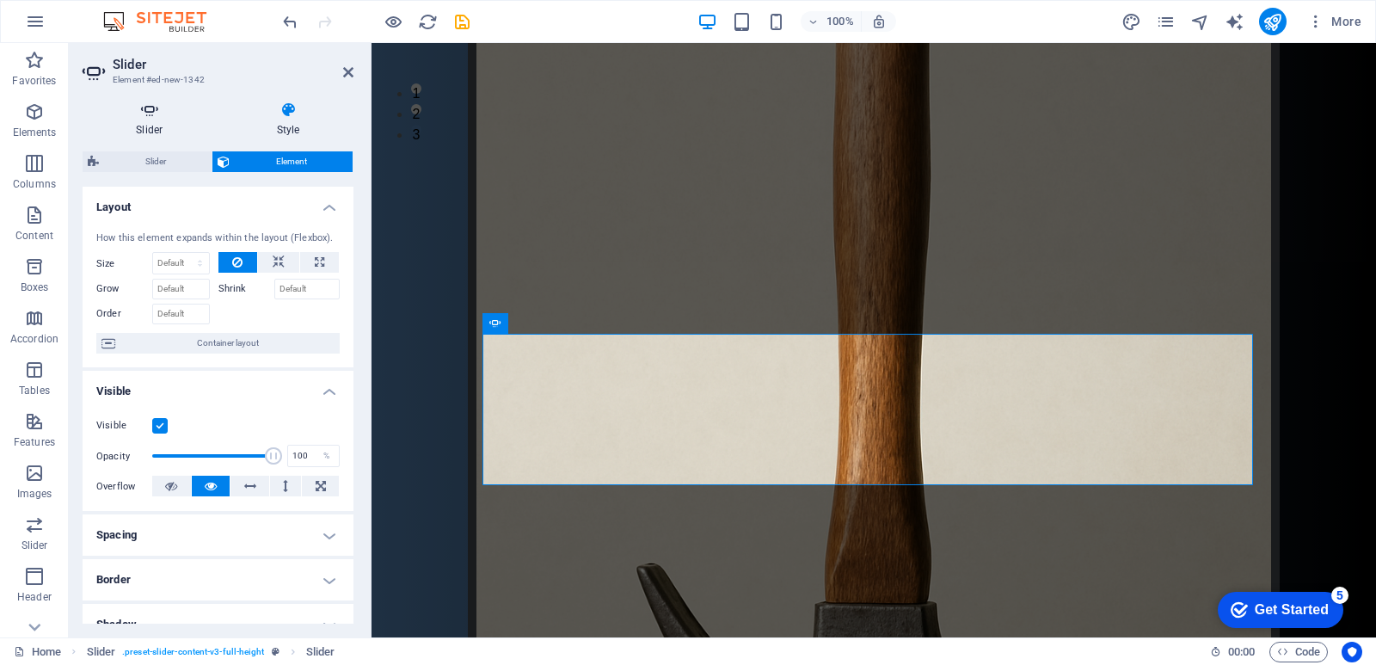
click at [152, 108] on icon at bounding box center [150, 110] width 134 height 17
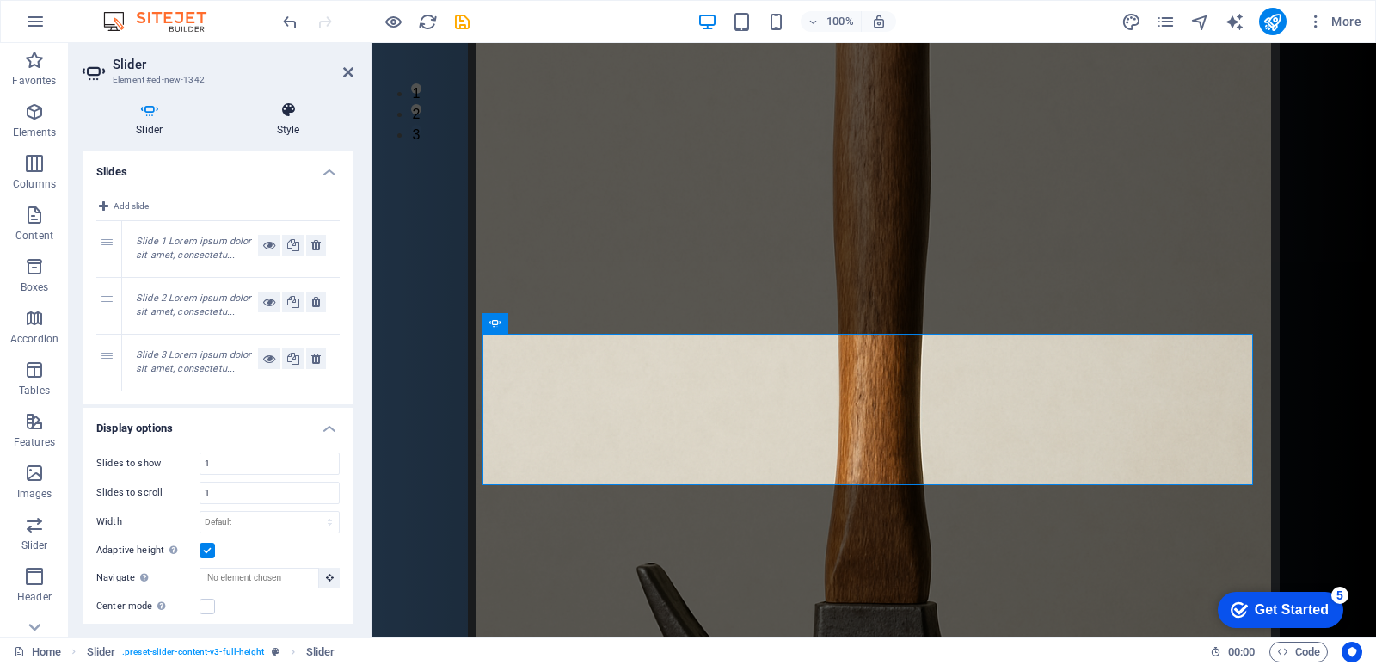
drag, startPoint x: 371, startPoint y: 126, endPoint x: 332, endPoint y: 131, distance: 39.1
click at [371, 126] on aside "Slider Element #ed-new-1342 Slider Style Slides Add slide 1 Slide 1 Lorem ipsum…" at bounding box center [220, 340] width 303 height 594
click at [280, 129] on h4 "Style" at bounding box center [289, 120] width 130 height 36
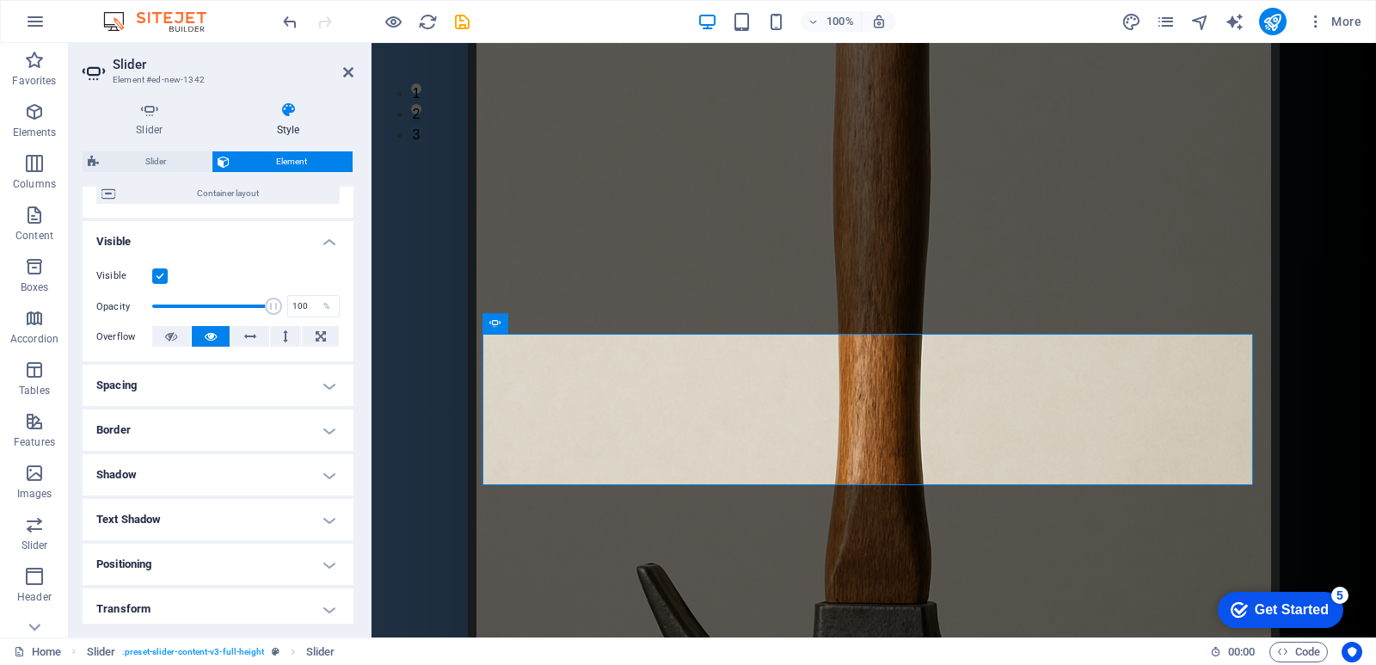
scroll to position [258, 0]
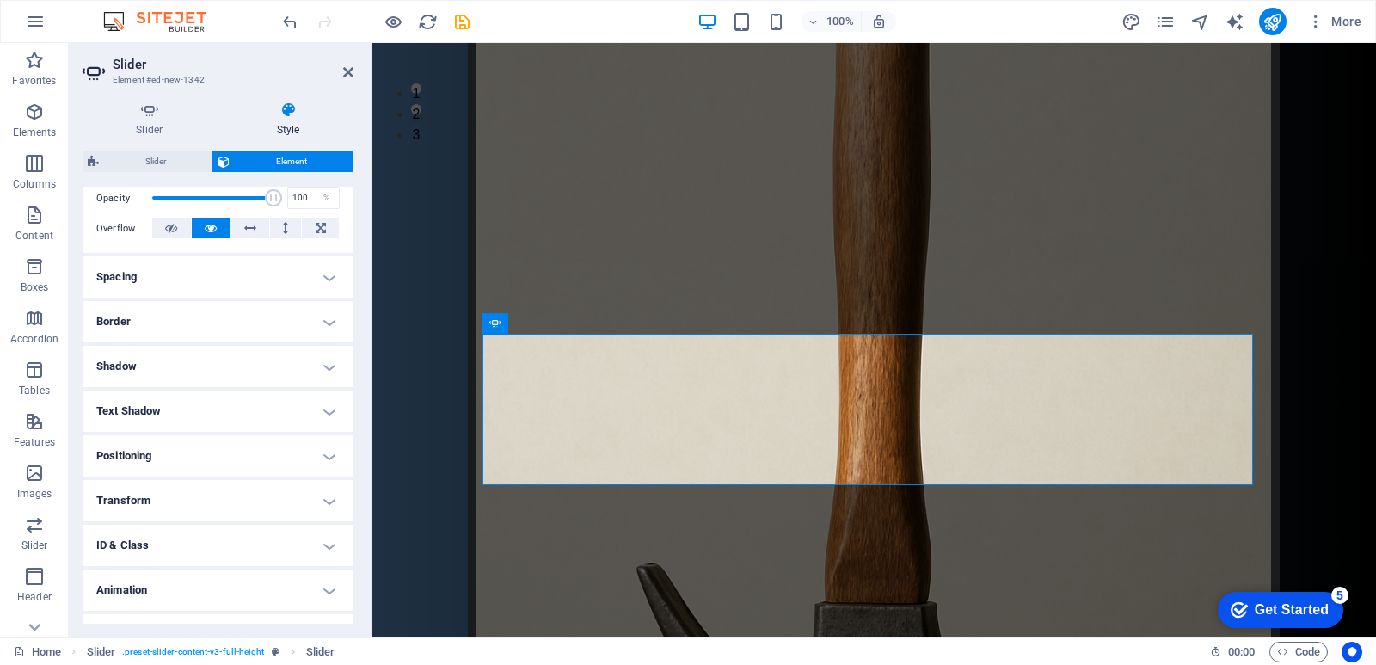
click at [204, 397] on h4 "Text Shadow" at bounding box center [218, 411] width 271 height 41
click at [317, 439] on button "Outside" at bounding box center [297, 445] width 84 height 21
type input "2"
type input "4"
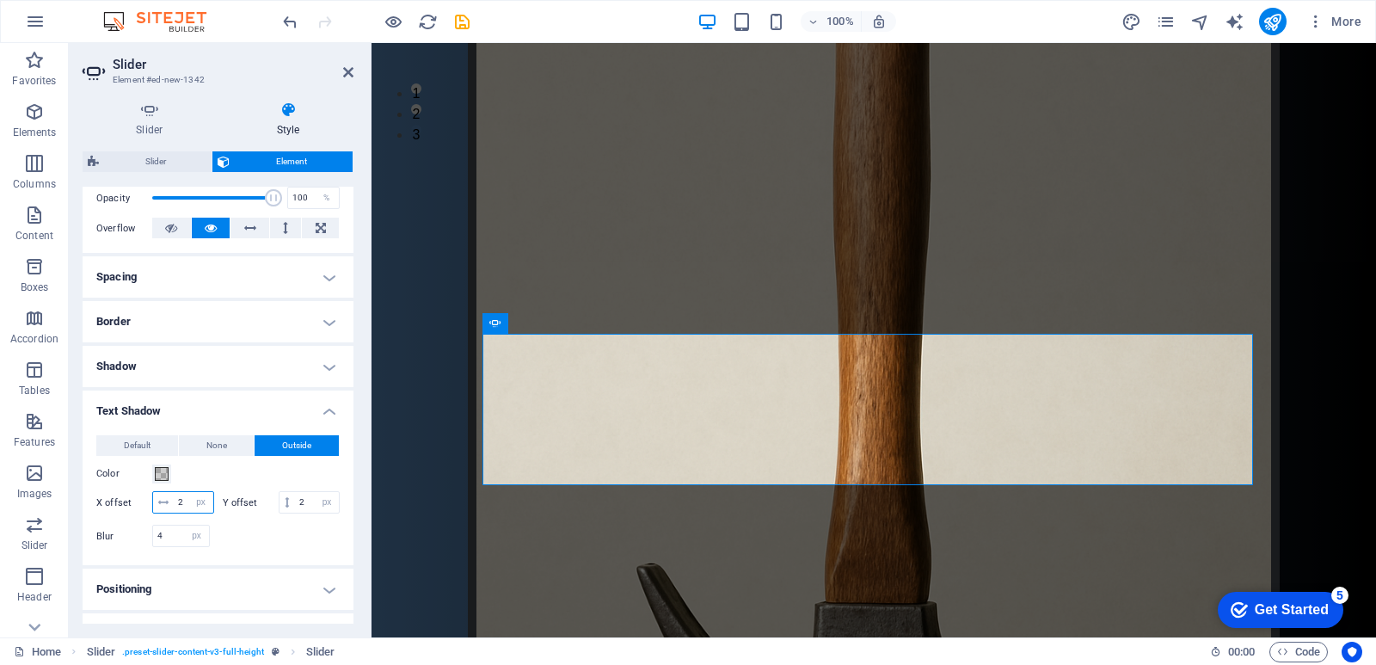
drag, startPoint x: 184, startPoint y: 508, endPoint x: 200, endPoint y: 508, distance: 16.3
click at [200, 508] on input "2" at bounding box center [194, 502] width 40 height 21
drag, startPoint x: 161, startPoint y: 503, endPoint x: 172, endPoint y: 505, distance: 11.3
click at [172, 505] on span at bounding box center [163, 502] width 21 height 21
click at [191, 505] on input "2" at bounding box center [194, 502] width 40 height 21
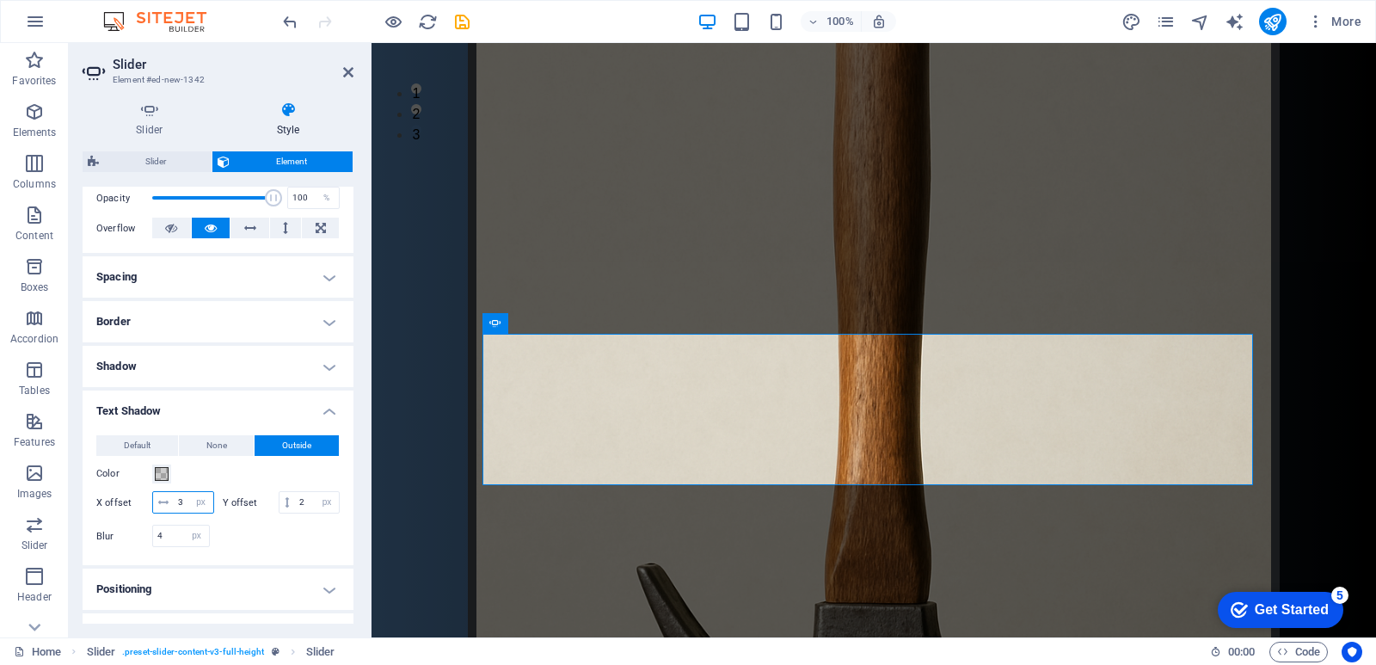
type input "3"
click at [300, 453] on span "Outside" at bounding box center [296, 445] width 29 height 21
click at [295, 513] on input "2" at bounding box center [317, 502] width 44 height 21
type input "3"
click at [194, 308] on h4 "Border" at bounding box center [218, 321] width 271 height 41
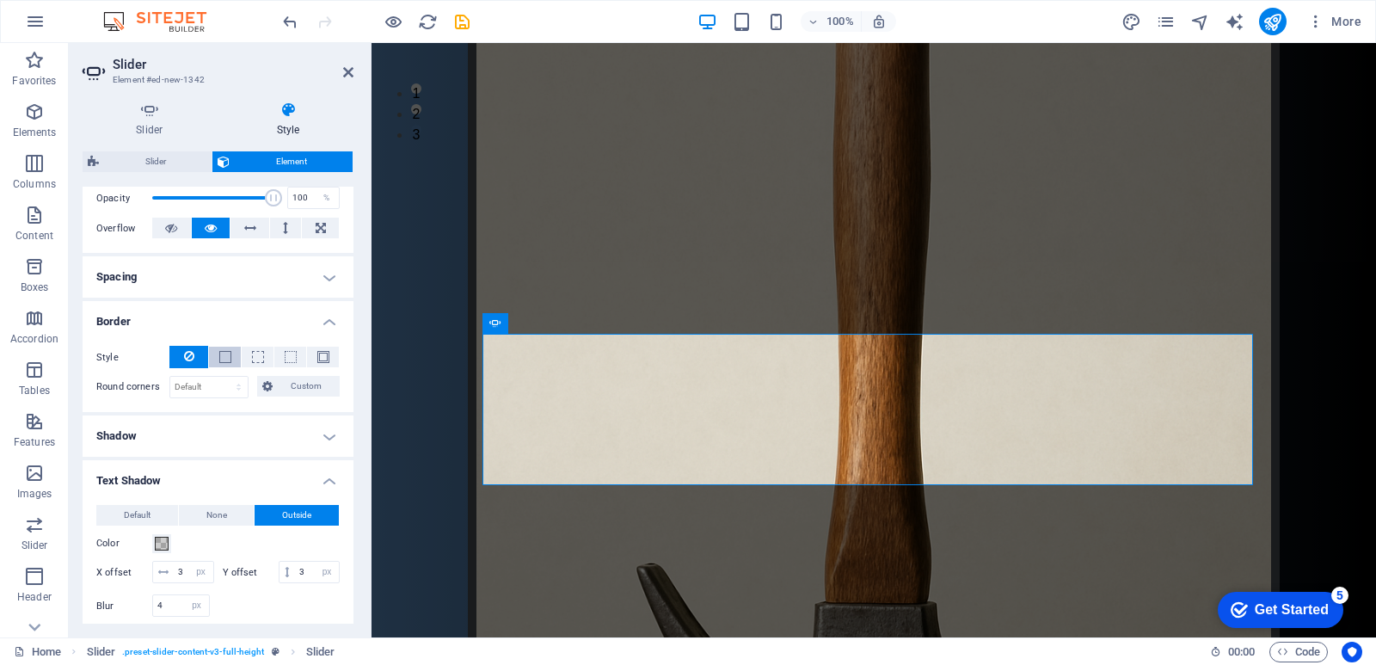
click at [224, 348] on span at bounding box center [225, 357] width 3 height 21
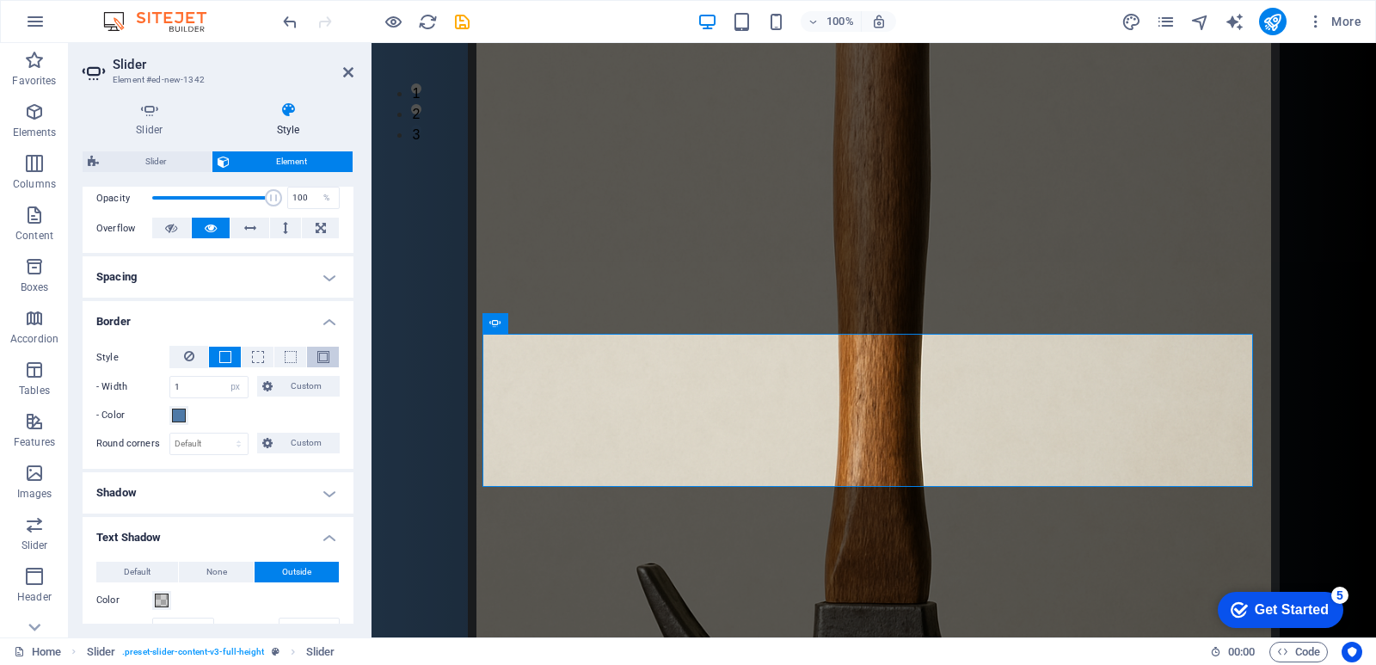
click at [329, 354] on button at bounding box center [323, 357] width 32 height 21
click at [228, 361] on span at bounding box center [225, 357] width 12 height 12
click at [181, 414] on span at bounding box center [179, 416] width 14 height 14
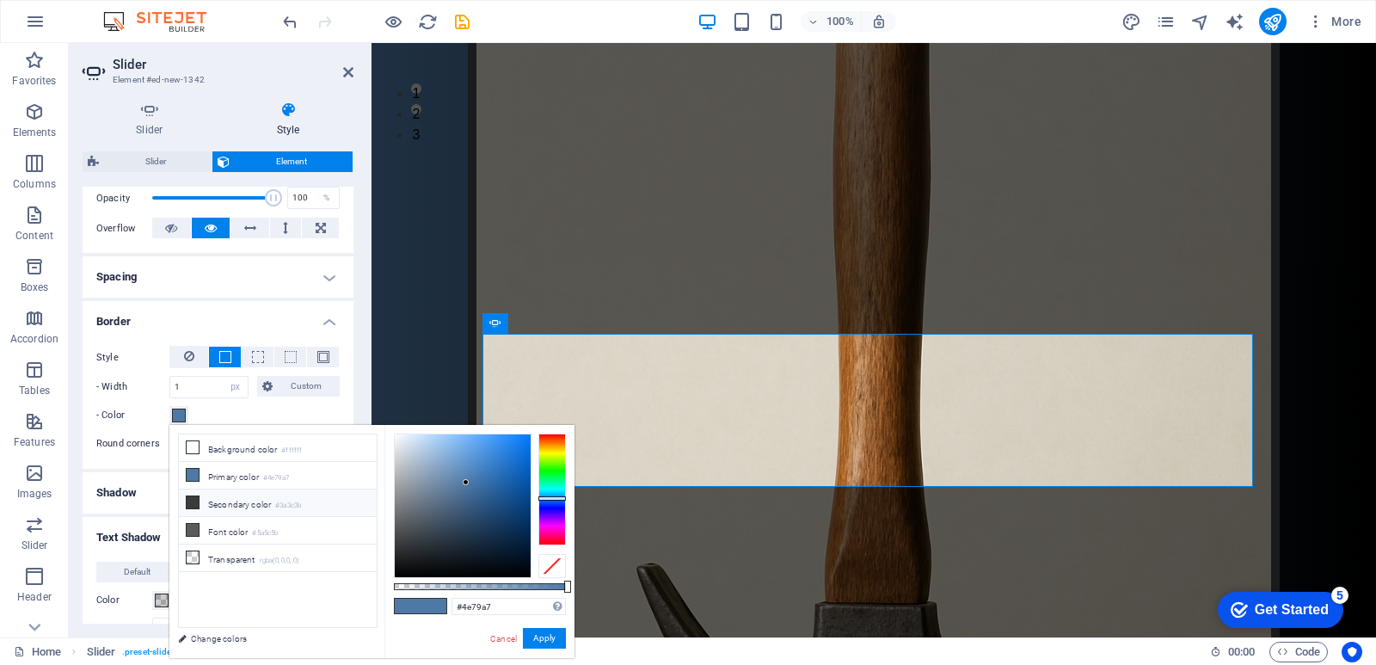
click at [199, 508] on li "Secondary color #3a3c3b" at bounding box center [278, 503] width 198 height 28
type input "#3a3c3b"
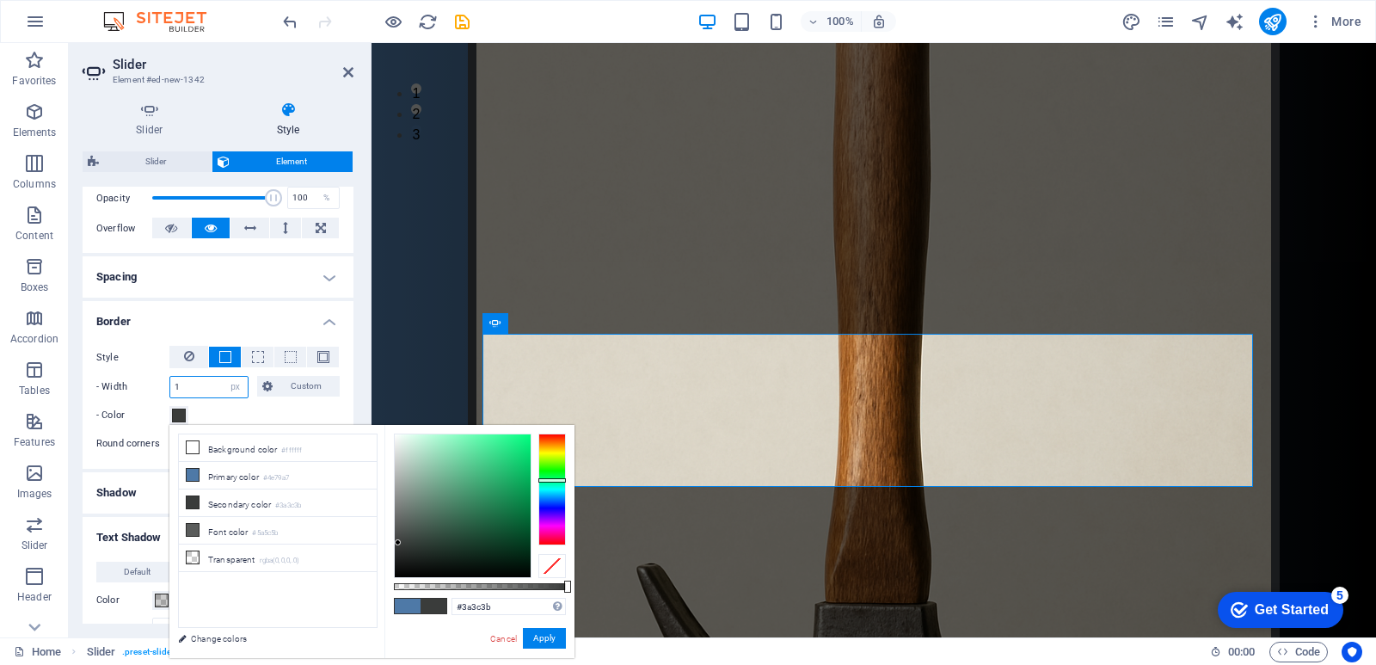
click at [212, 384] on input "1" at bounding box center [208, 387] width 77 height 21
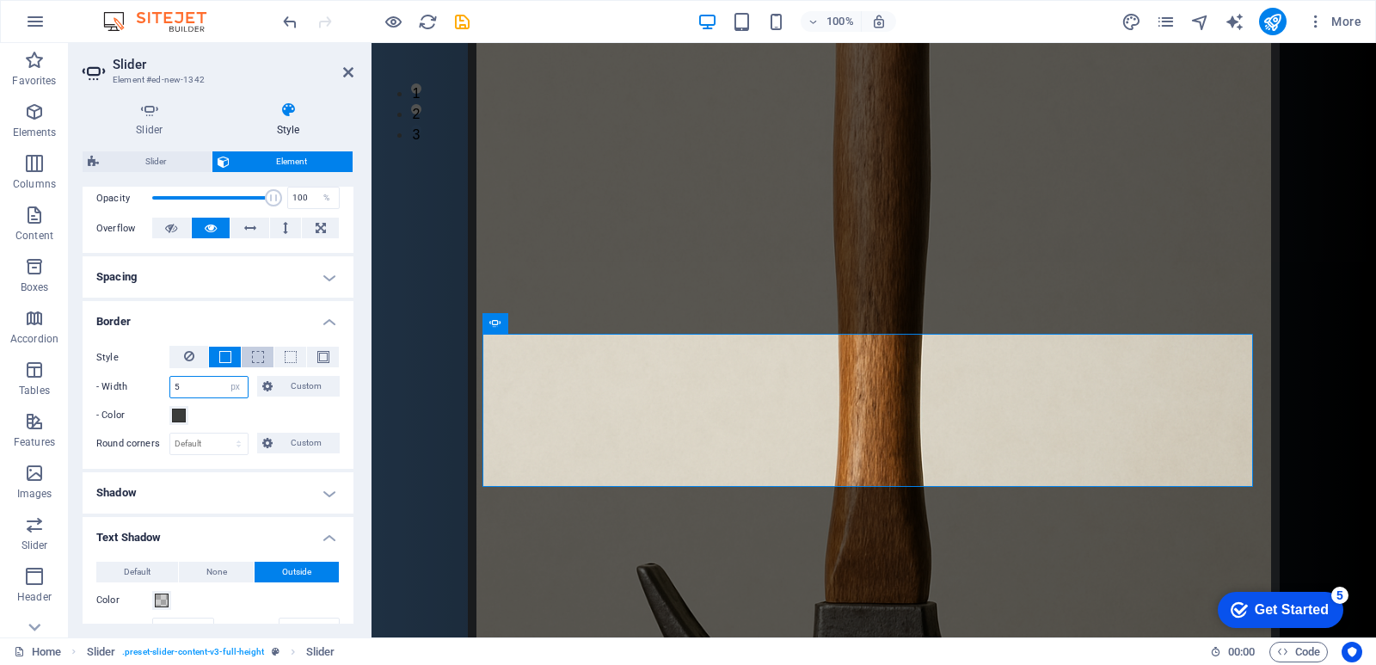
type input "5"
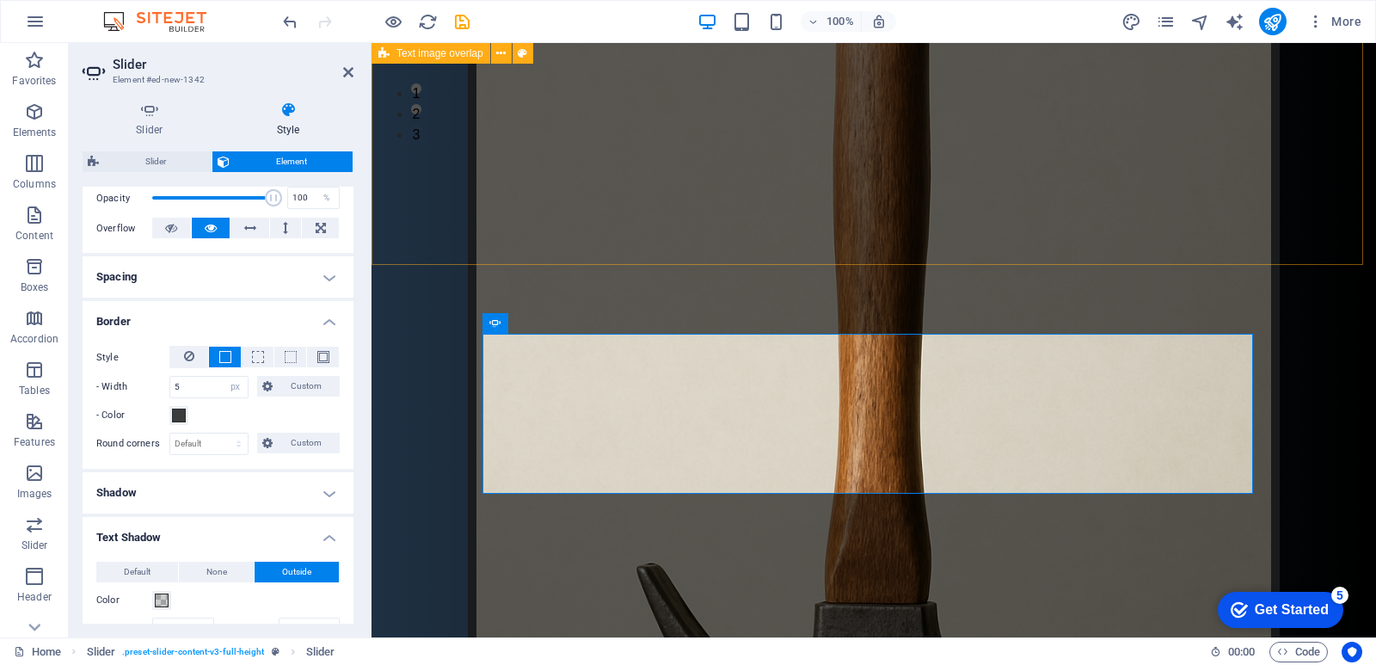
click at [655, 247] on div "дратути эт мой сайт! здравствуйте участники сервера мухосранск сегодня вы узнае…" at bounding box center [874, 290] width 1005 height 1526
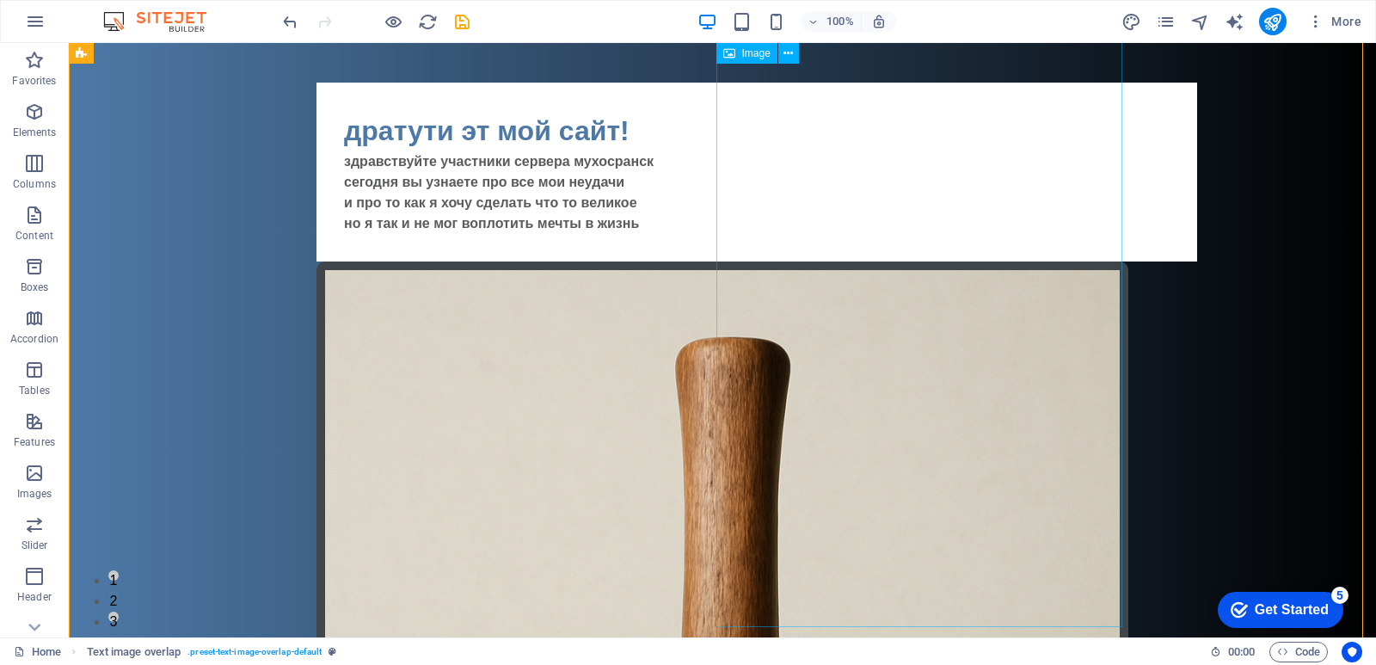
scroll to position [0, 0]
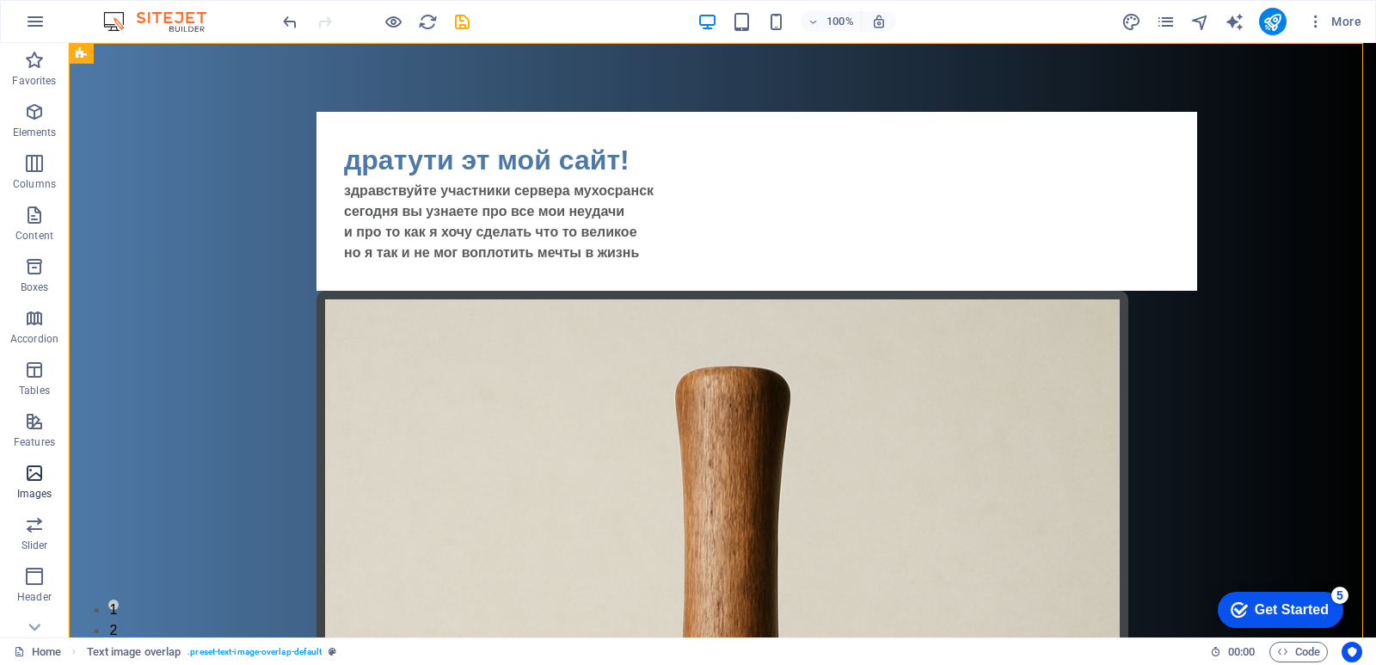
click at [32, 477] on icon "button" at bounding box center [34, 473] width 21 height 21
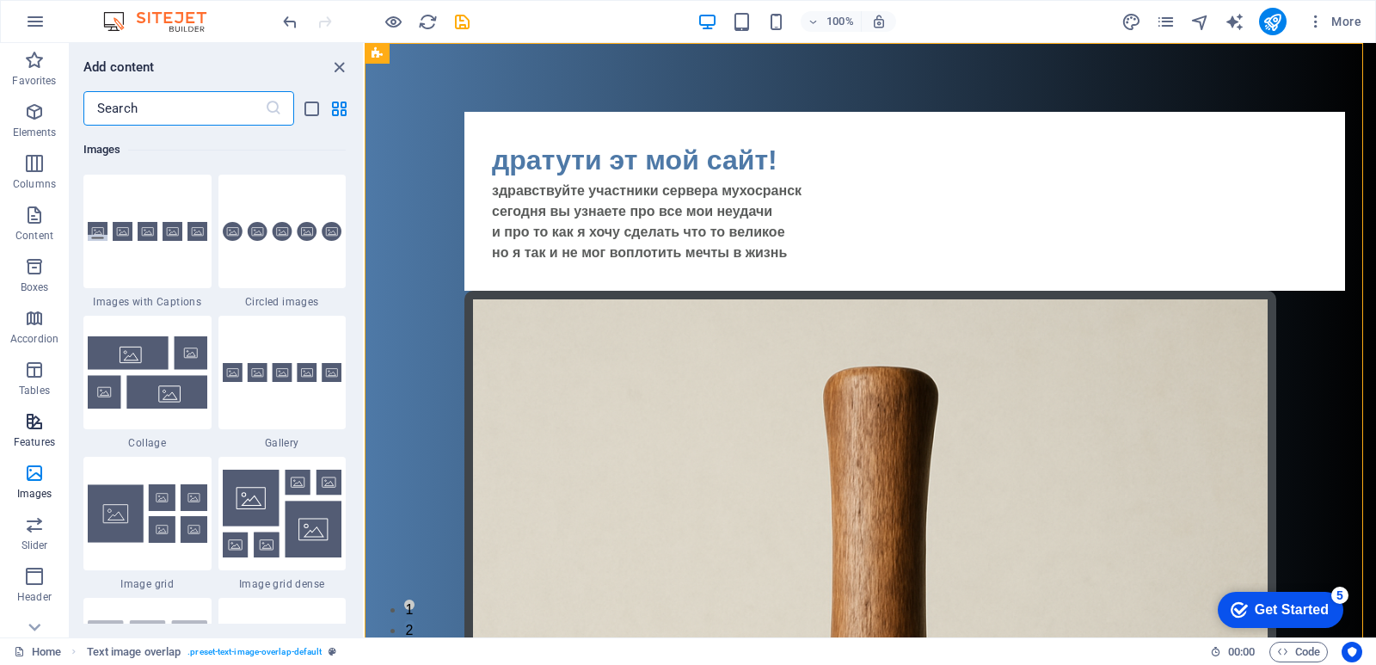
click at [48, 415] on span "Features" at bounding box center [34, 431] width 69 height 41
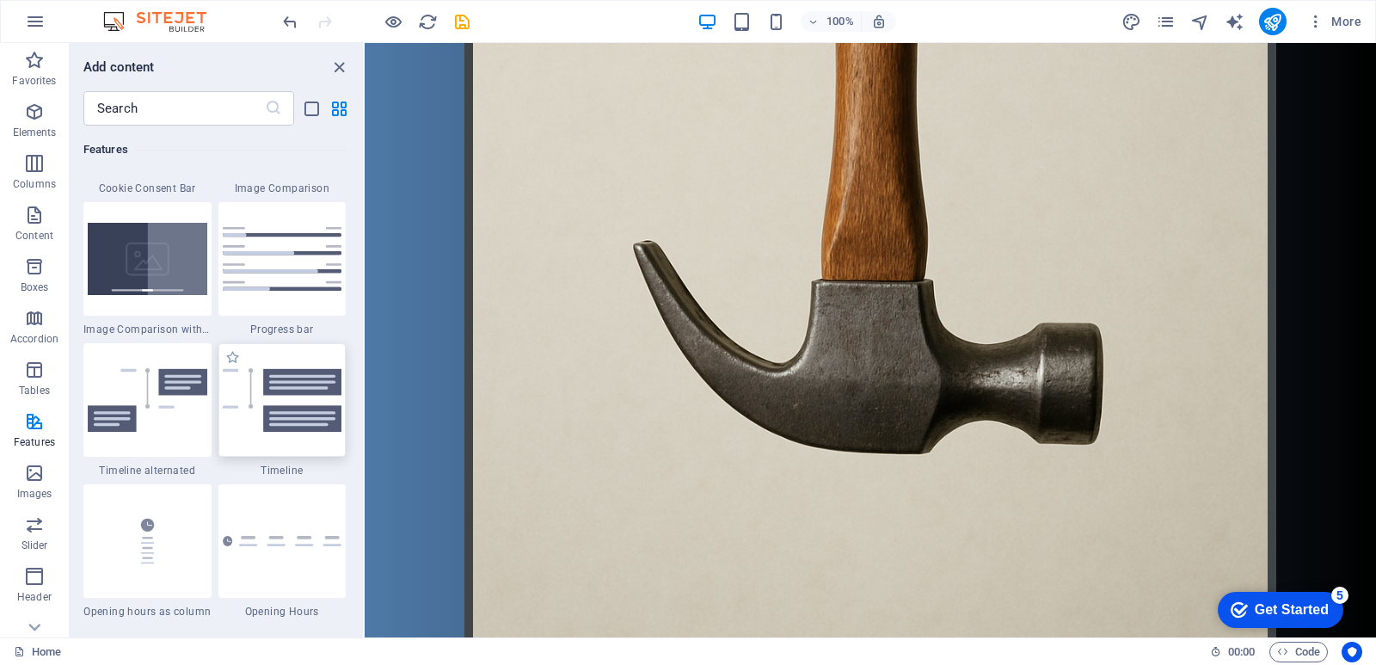
scroll to position [6964, 0]
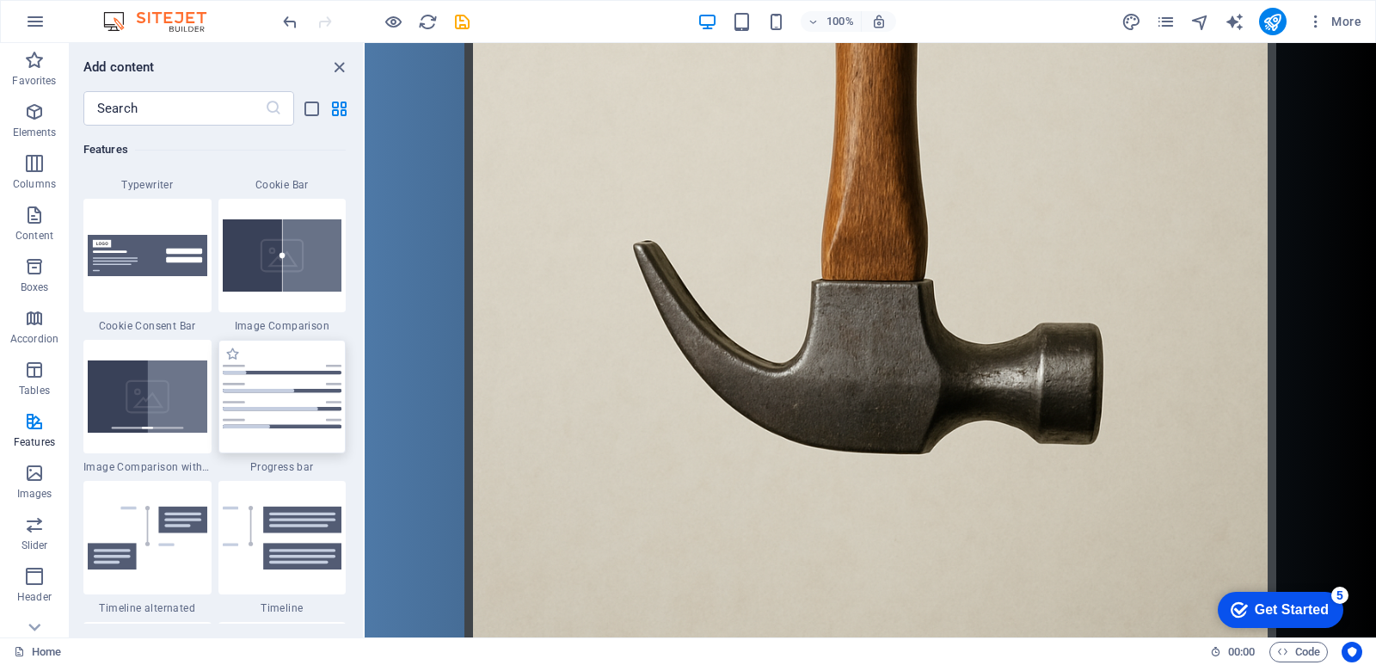
click at [318, 392] on img at bounding box center [283, 397] width 120 height 64
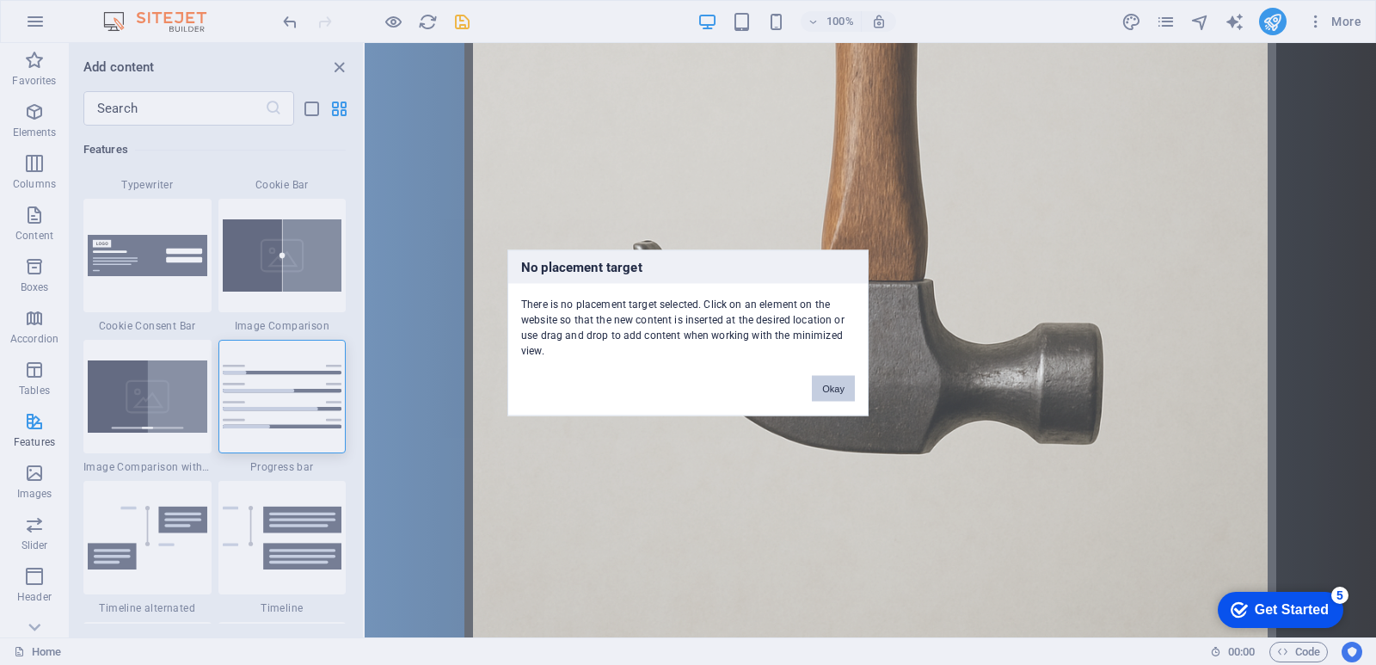
click at [841, 379] on button "Okay" at bounding box center [833, 388] width 43 height 26
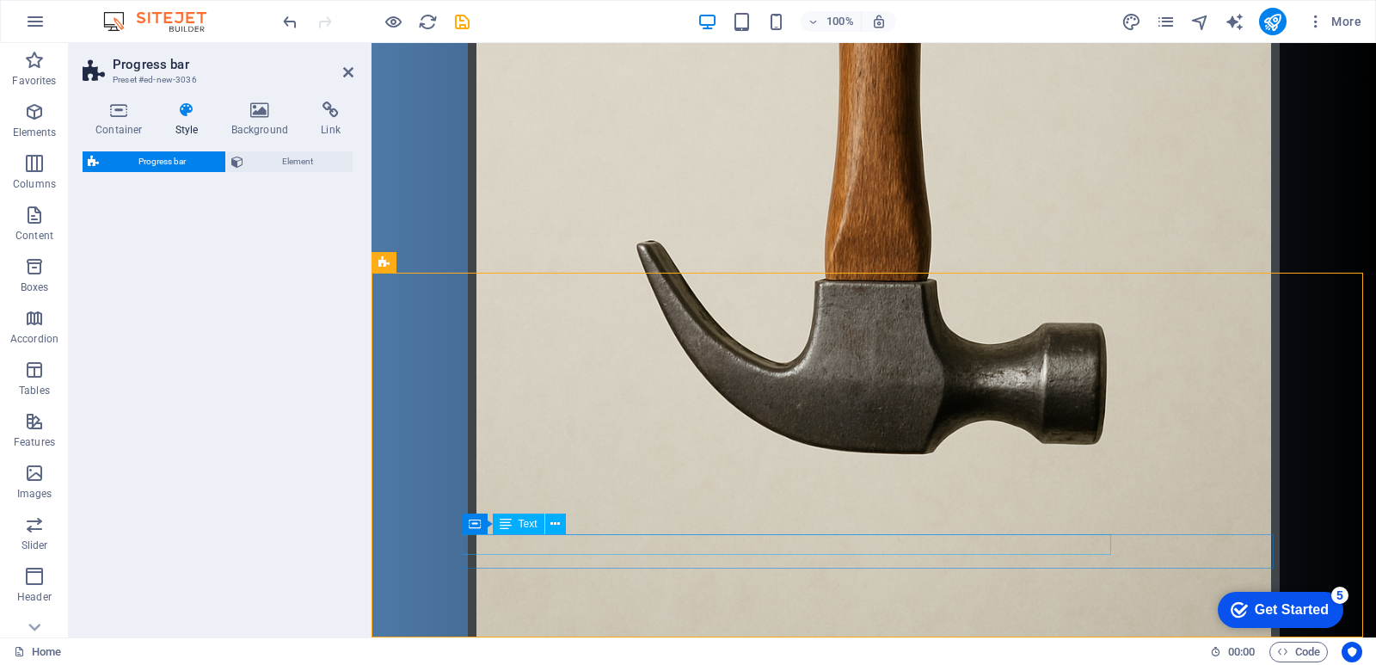
scroll to position [1203, 0]
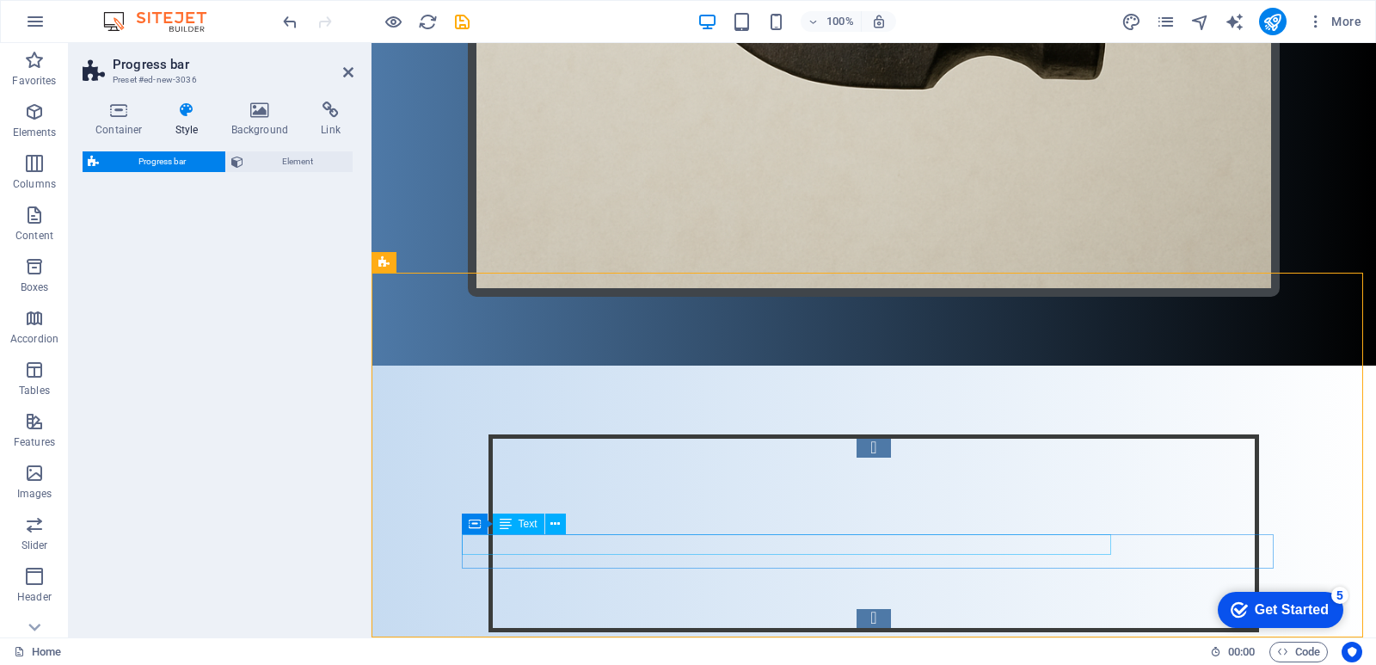
select select "rem"
select select "px"
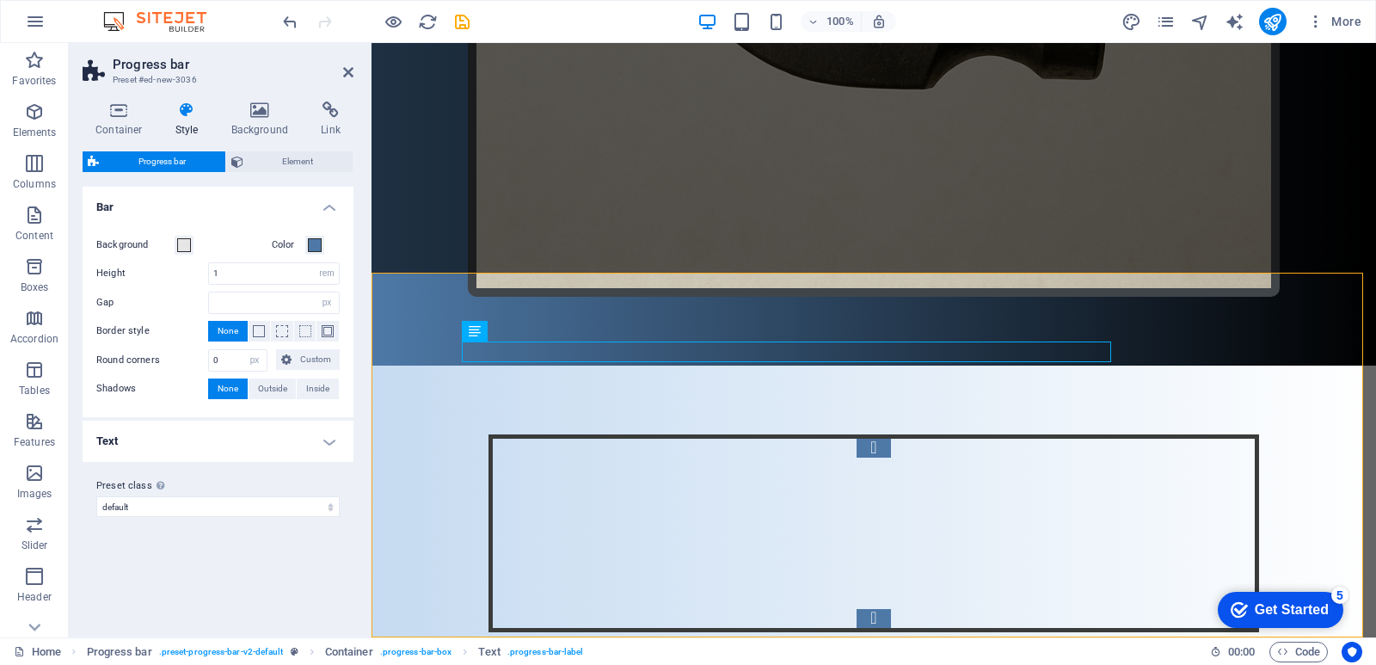
click at [354, 104] on div "Container Style Background Link Size Height Default px rem % vh vw Min. height …" at bounding box center [218, 363] width 299 height 550
click at [328, 118] on icon at bounding box center [331, 110] width 46 height 17
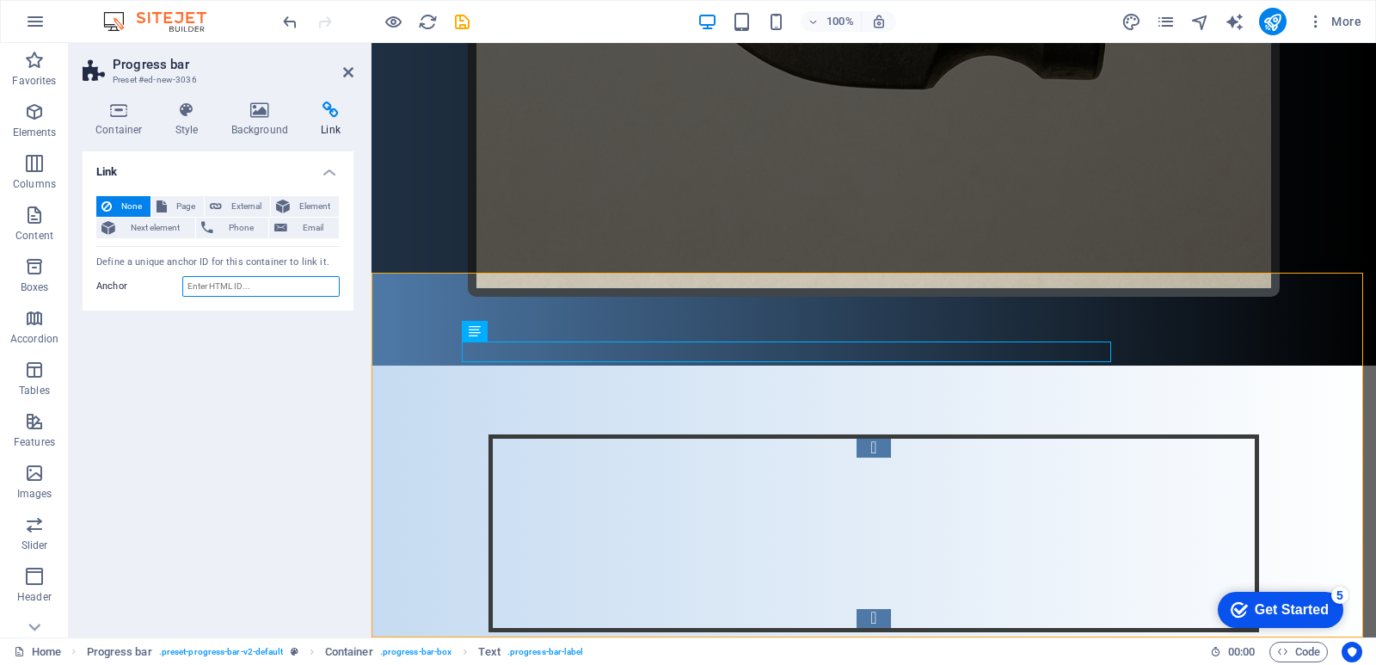
click at [207, 284] on input "Anchor" at bounding box center [260, 286] width 157 height 21
click at [246, 327] on div "Link None Page External Element Next element Phone Email Page Home Legal Notice…" at bounding box center [218, 387] width 271 height 472
click at [273, 285] on input "Anchor" at bounding box center [260, 286] width 157 height 21
click at [244, 281] on input "Anchor" at bounding box center [260, 286] width 157 height 21
click at [178, 204] on span "Page" at bounding box center [185, 206] width 27 height 21
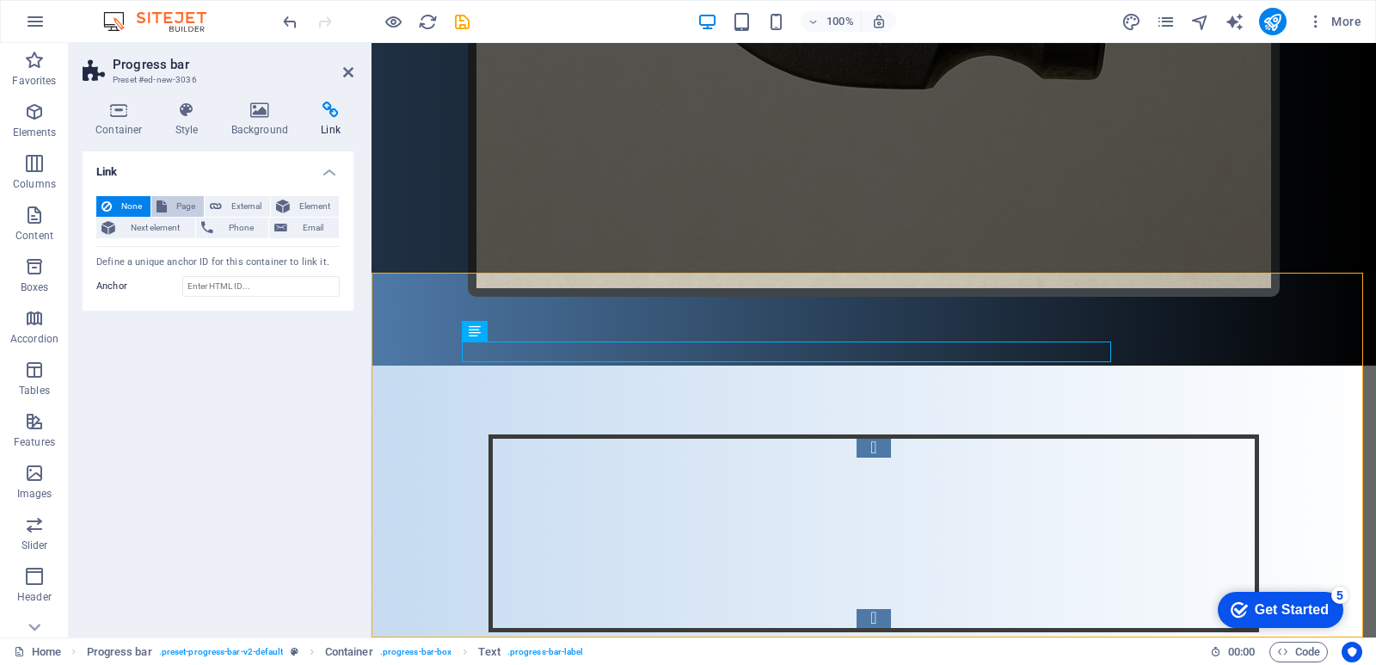
select select
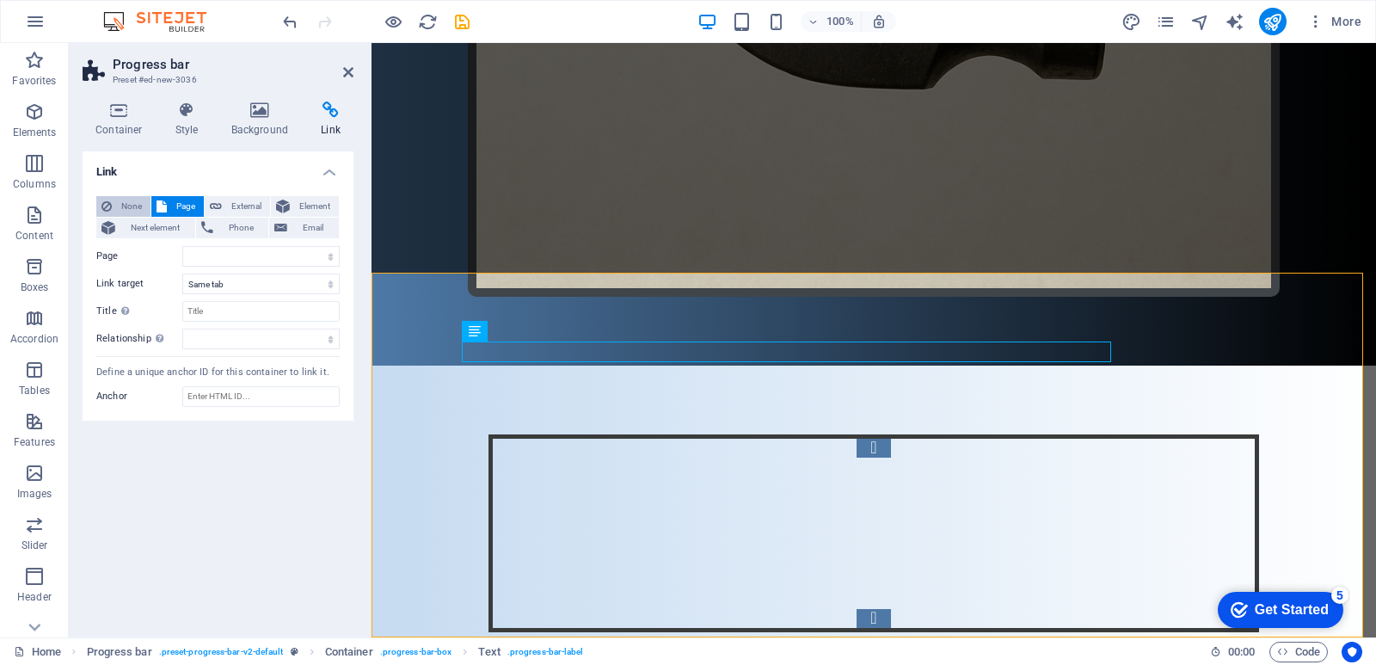
click at [136, 206] on span "None" at bounding box center [131, 206] width 28 height 21
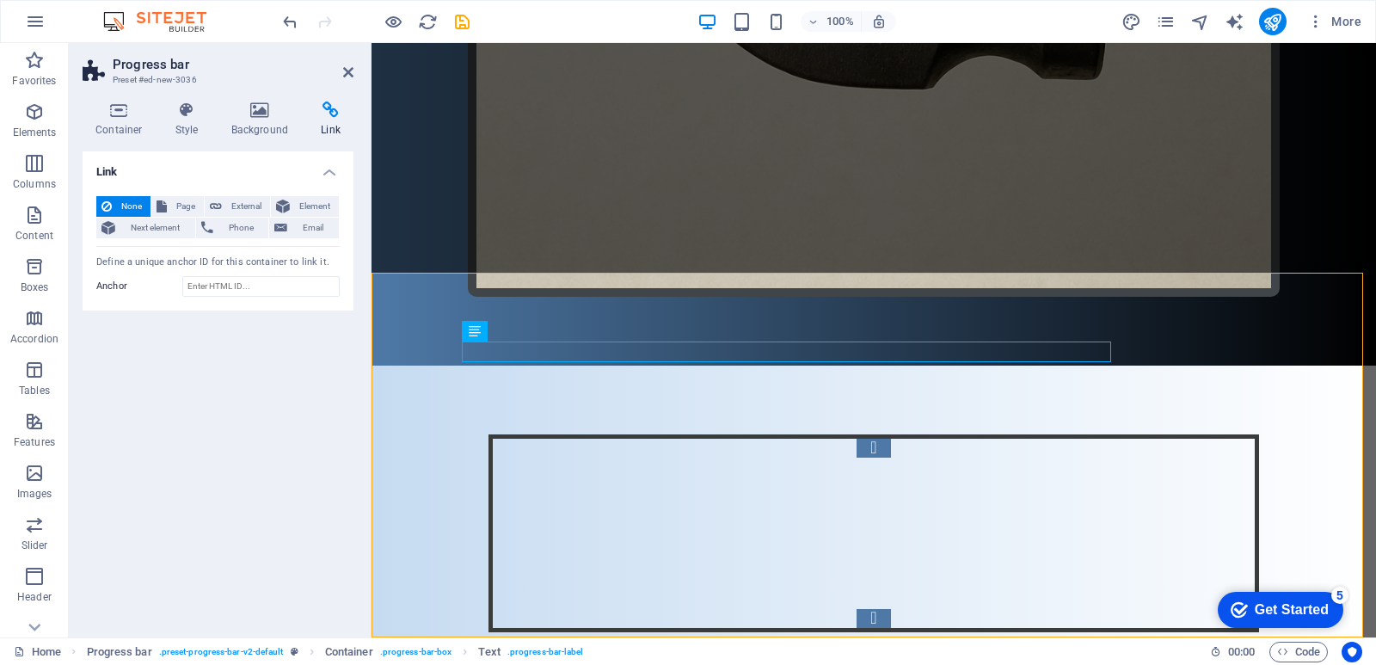
click at [227, 194] on div "None Page External Element Next element Phone Email Page Home Legal Notice Priv…" at bounding box center [218, 246] width 271 height 129
click at [237, 208] on span "External" at bounding box center [246, 206] width 38 height 21
select select "blank"
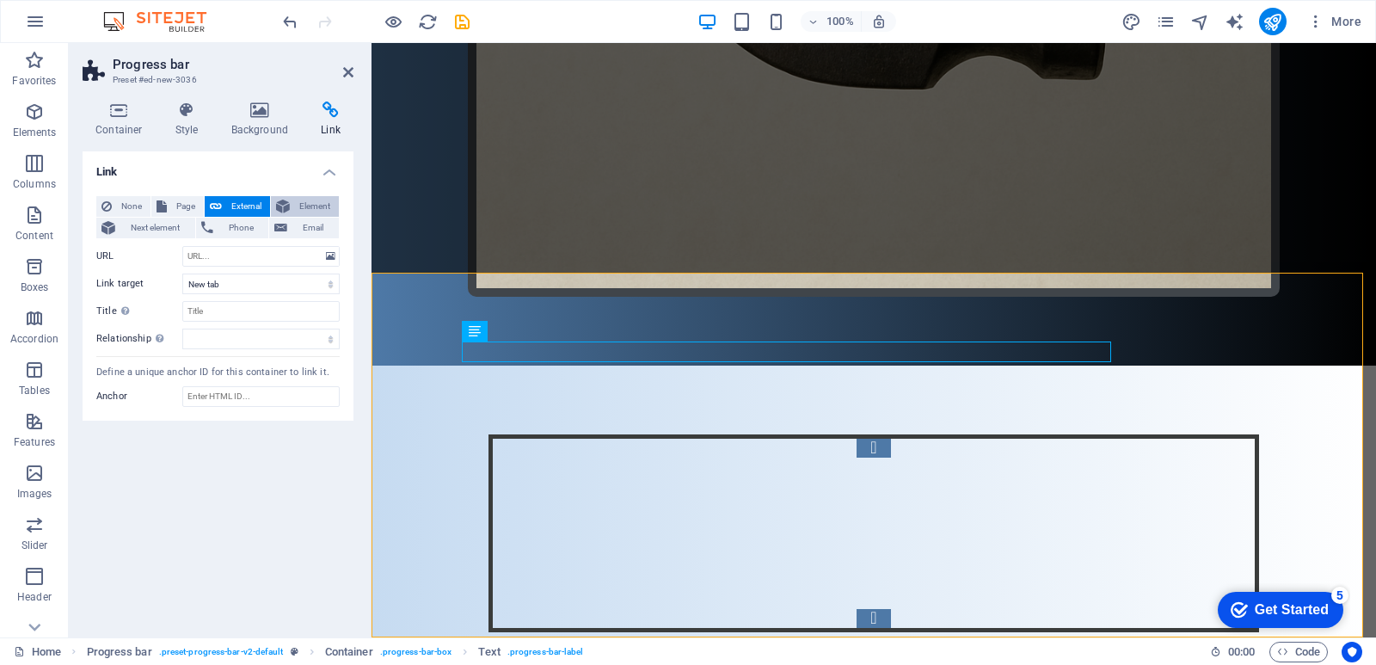
click at [303, 198] on span "Element" at bounding box center [314, 206] width 39 height 21
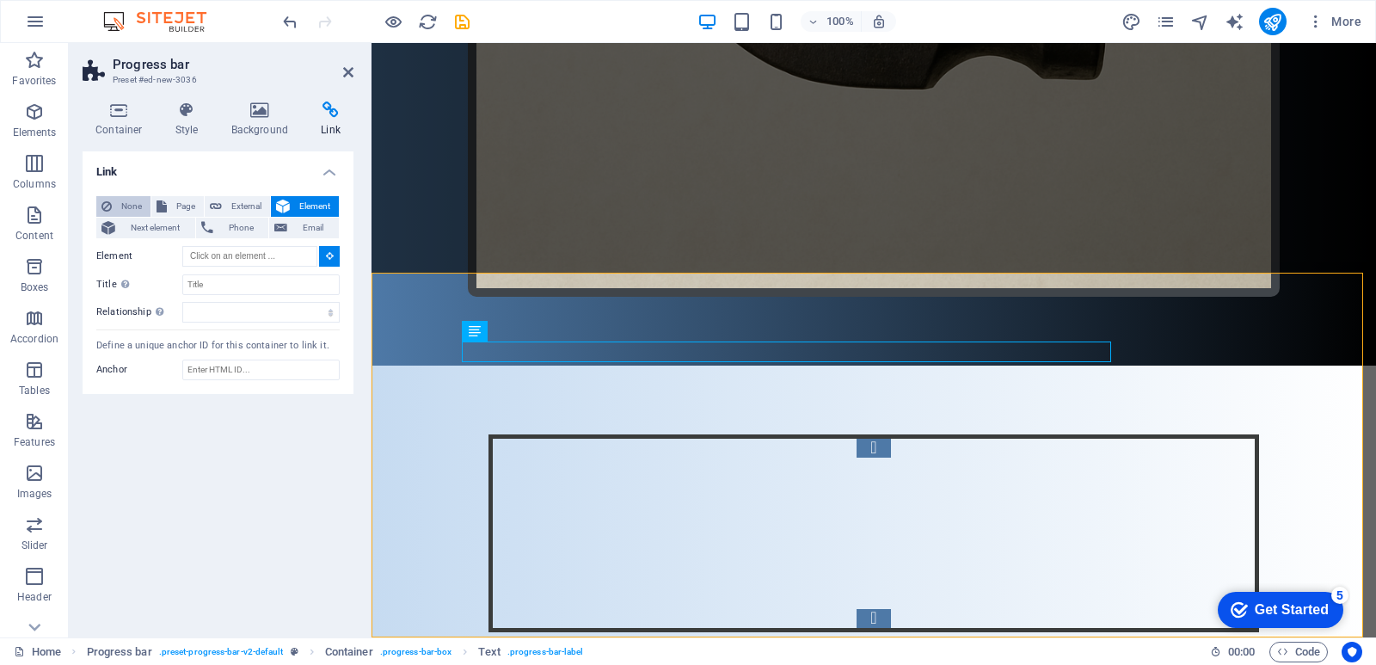
click at [120, 200] on span "None" at bounding box center [131, 206] width 28 height 21
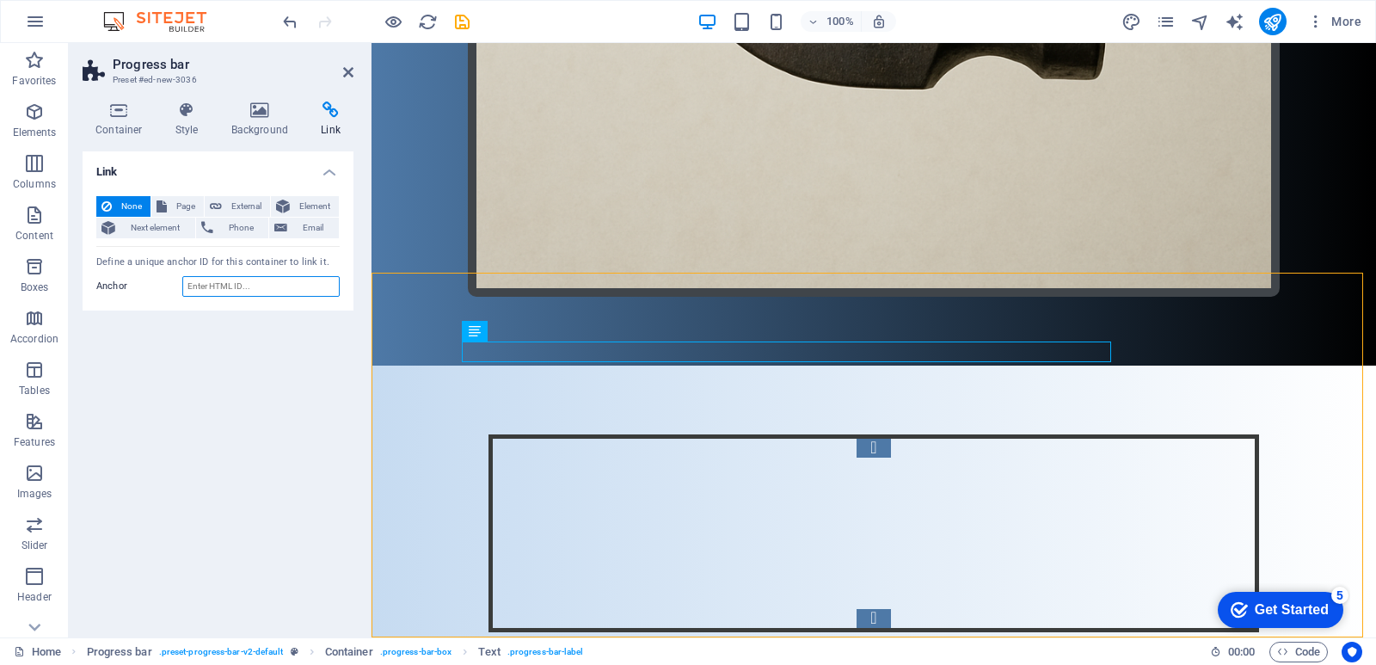
click at [219, 280] on input "Anchor" at bounding box center [260, 286] width 157 height 21
click at [225, 283] on input "Anchor" at bounding box center [260, 286] width 157 height 21
type input "в"
type input "discord"
click at [538, 340] on div "Container" at bounding box center [500, 331] width 77 height 21
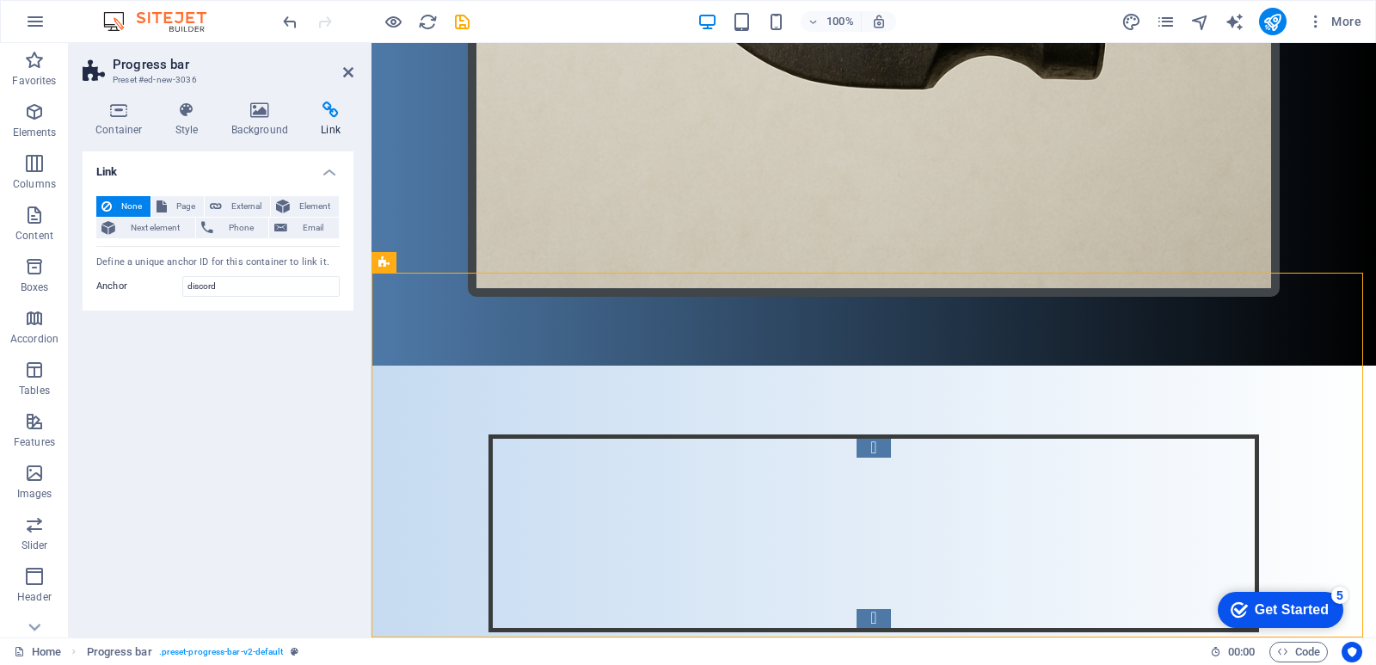
drag, startPoint x: 784, startPoint y: 320, endPoint x: 714, endPoint y: 546, distance: 236.7
click at [254, 440] on div "Link None Page External Element Next element Phone Email Page Home Legal Notice…" at bounding box center [218, 387] width 271 height 472
click at [342, 414] on div "Link None Page External Element Next element Phone Email Page Home Legal Notice…" at bounding box center [218, 387] width 271 height 472
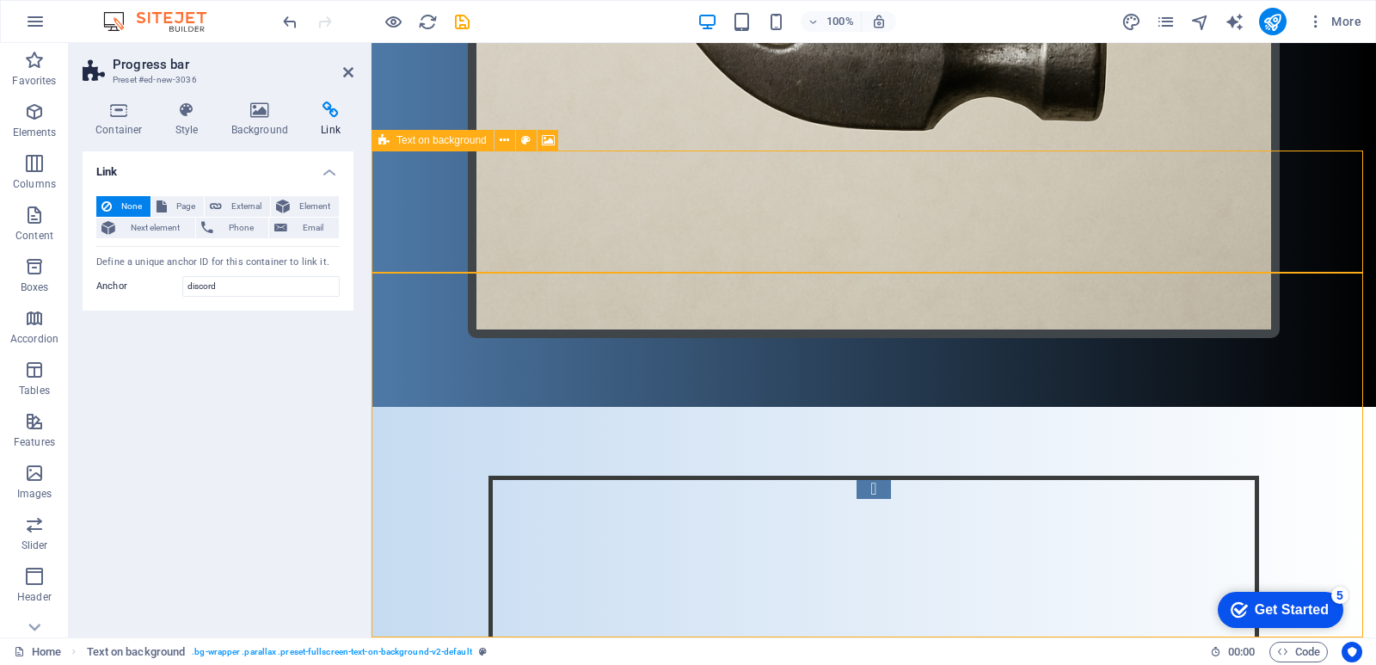
select select "%"
select select "rem"
select select "px"
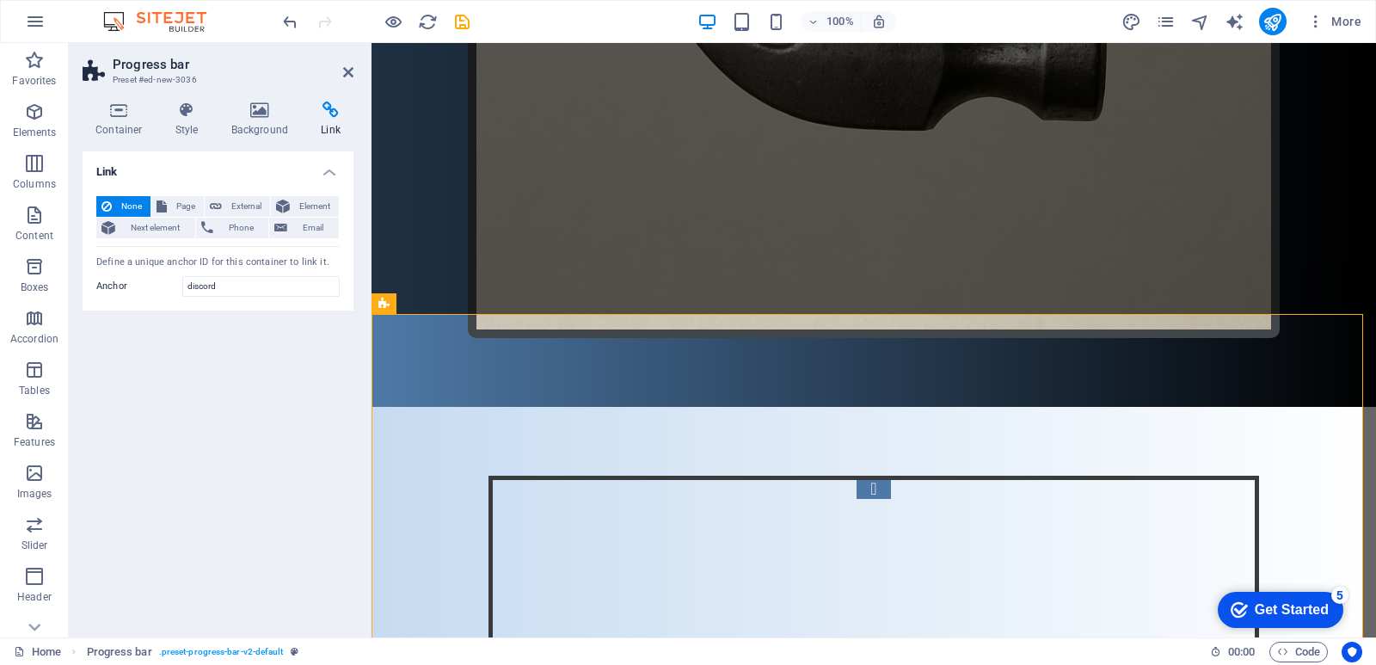
click at [249, 417] on div "Link None Page External Element Next element Phone Email Page Home Legal Notice…" at bounding box center [218, 387] width 271 height 472
click at [104, 125] on h4 "Container" at bounding box center [123, 120] width 80 height 36
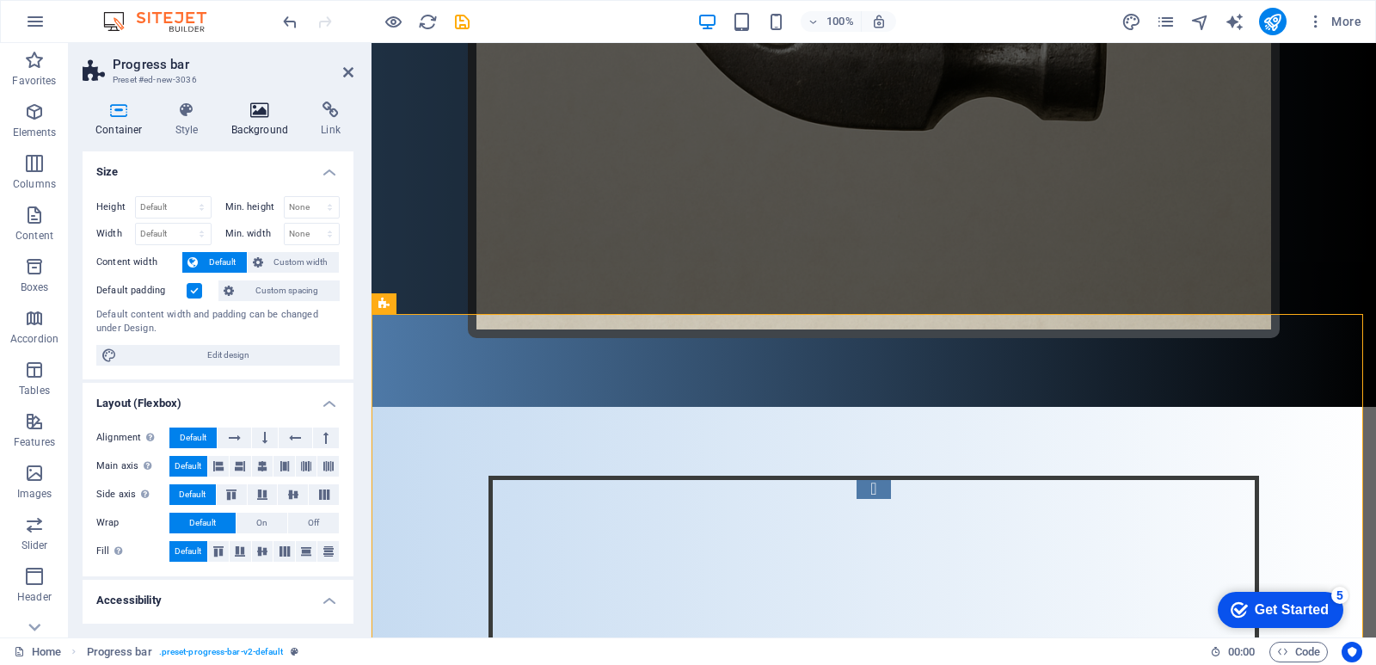
click at [260, 119] on h4 "Background" at bounding box center [263, 120] width 90 height 36
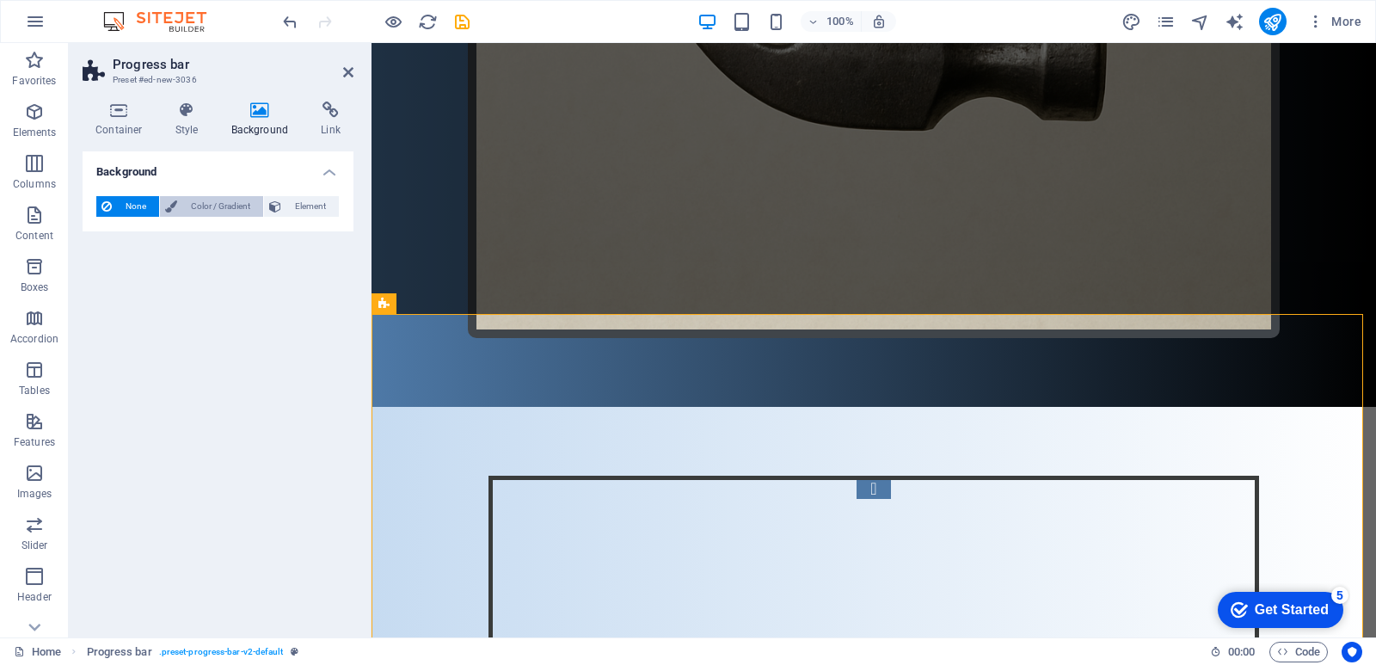
click at [229, 204] on span "Color / Gradient" at bounding box center [220, 206] width 76 height 21
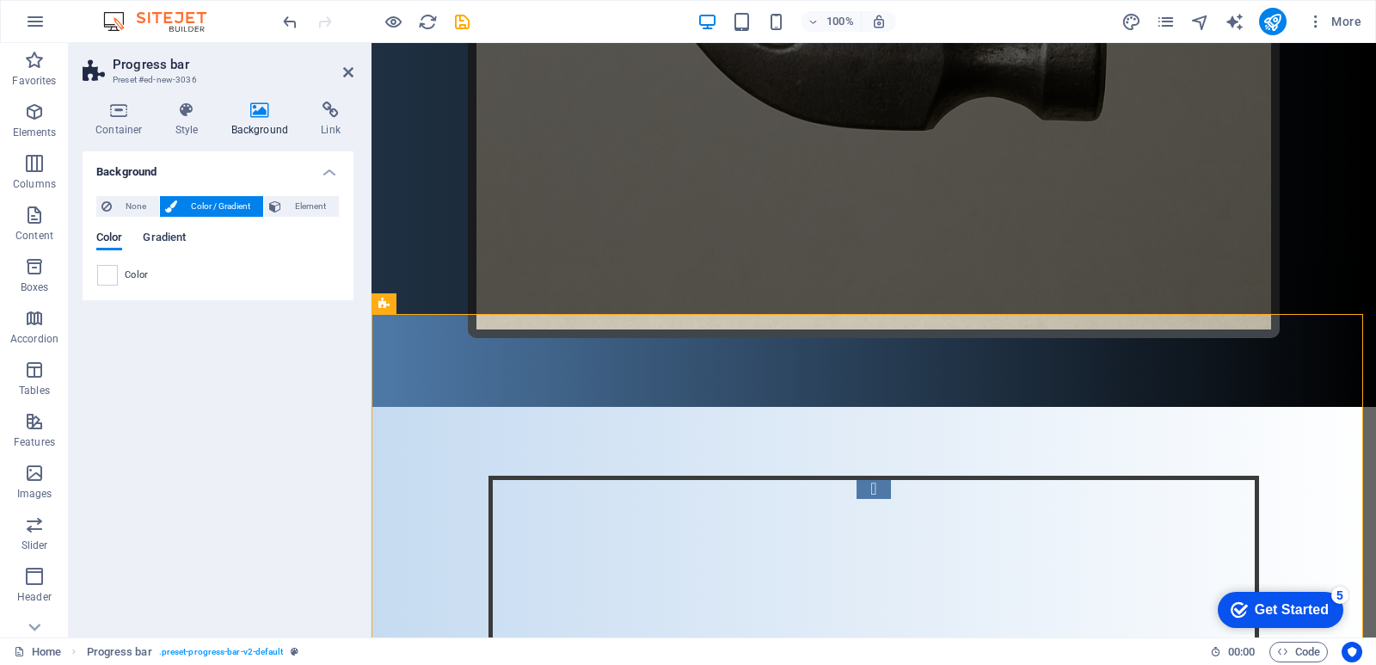
click at [152, 243] on span "Gradient" at bounding box center [164, 239] width 43 height 24
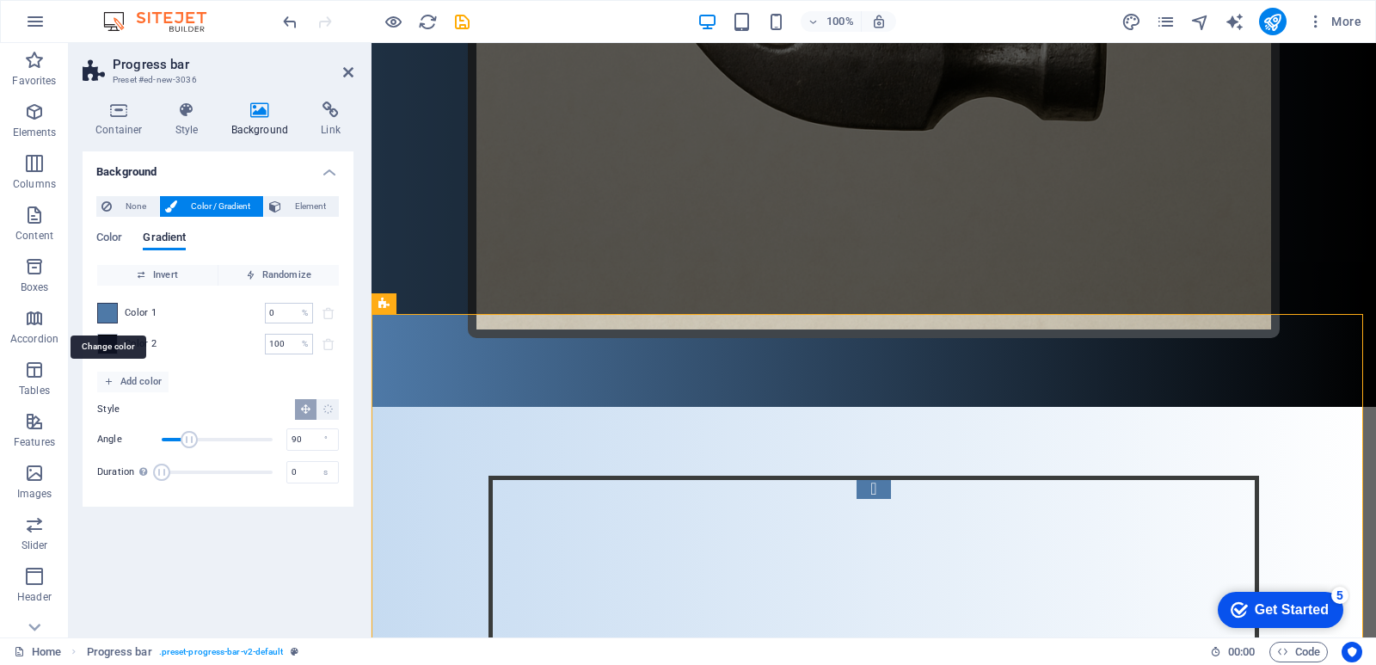
click at [112, 319] on span at bounding box center [107, 313] width 19 height 19
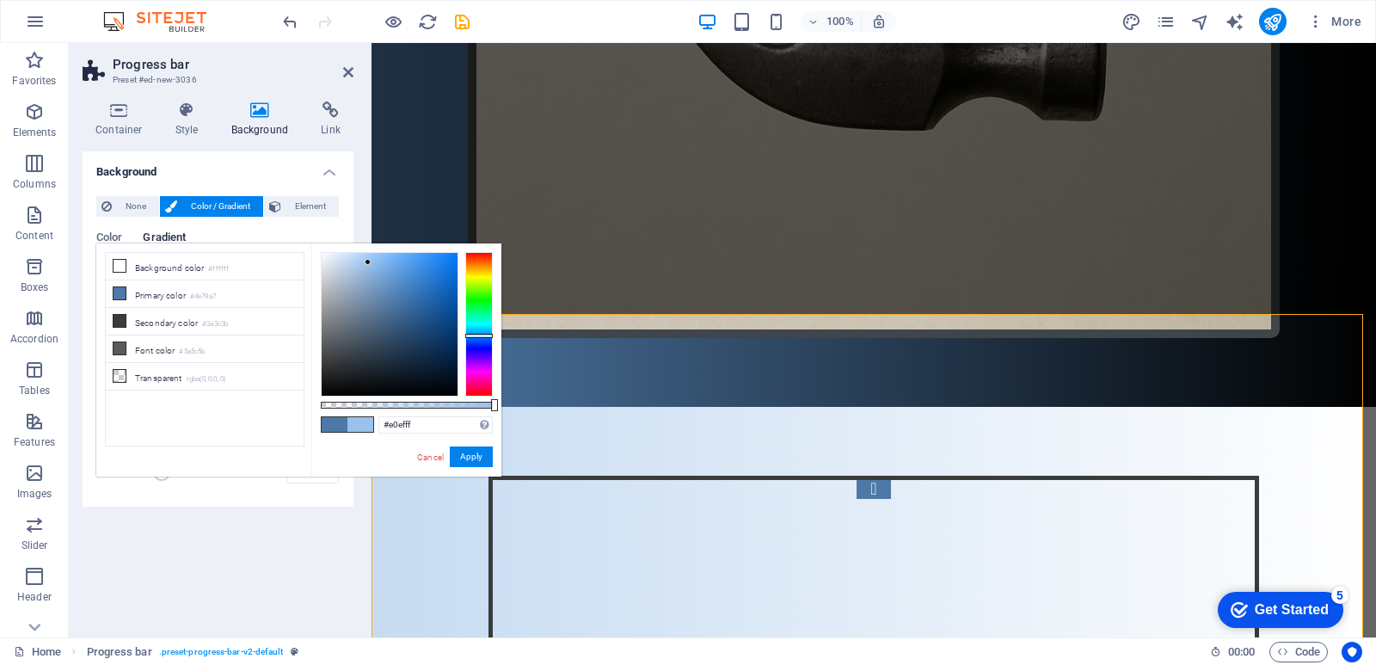
type input "#ffffff"
drag, startPoint x: 368, startPoint y: 262, endPoint x: 208, endPoint y: 191, distance: 175.2
click at [210, 191] on body "[DOMAIN_NAME] Home Favorites Elements Columns Content Boxes Accordion Tables Fe…" at bounding box center [688, 332] width 1376 height 665
click at [464, 453] on button "Apply" at bounding box center [471, 456] width 43 height 21
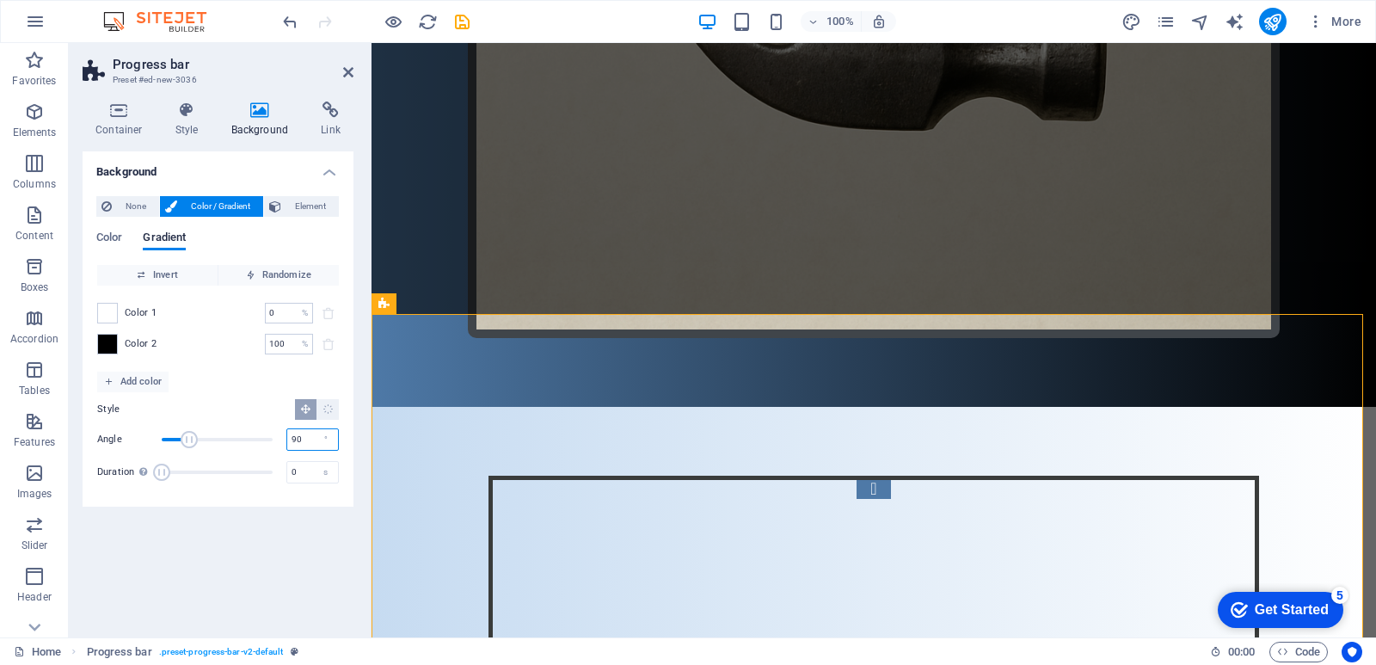
click at [311, 443] on input "90" at bounding box center [312, 439] width 51 height 21
type input "9"
type input "180"
click at [103, 354] on div at bounding box center [107, 344] width 21 height 21
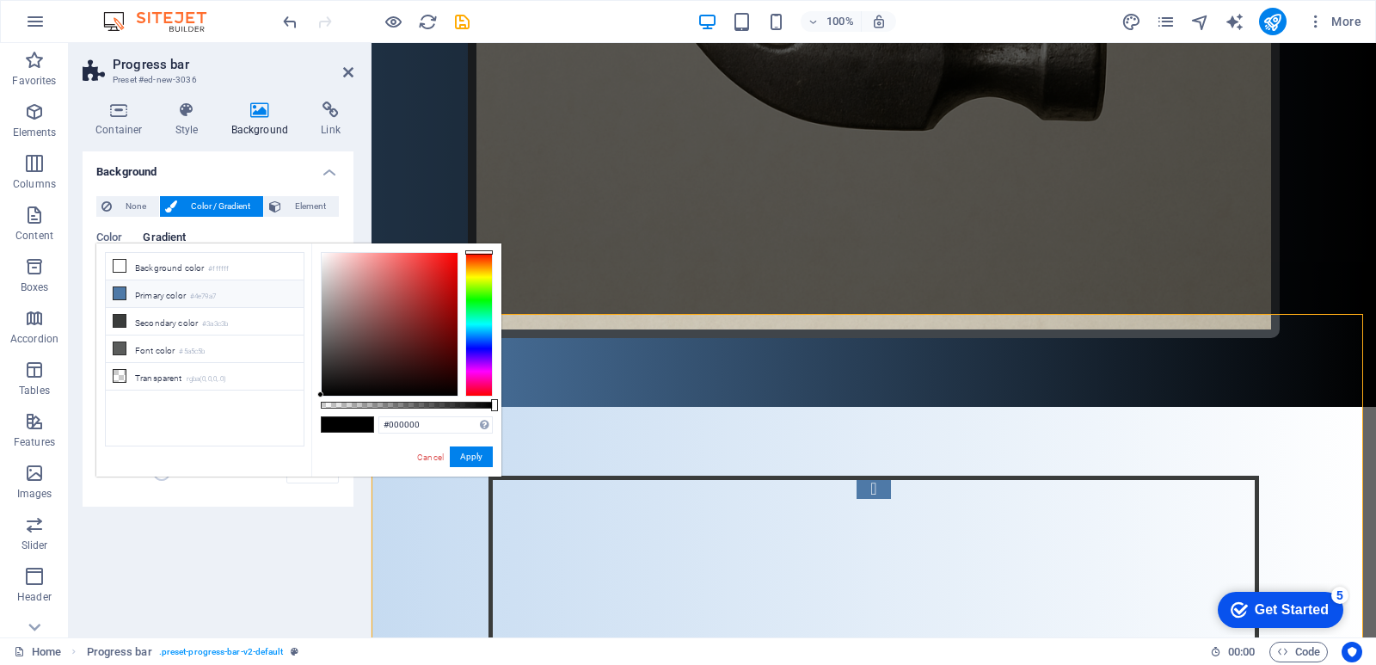
click at [123, 290] on icon at bounding box center [120, 293] width 12 height 12
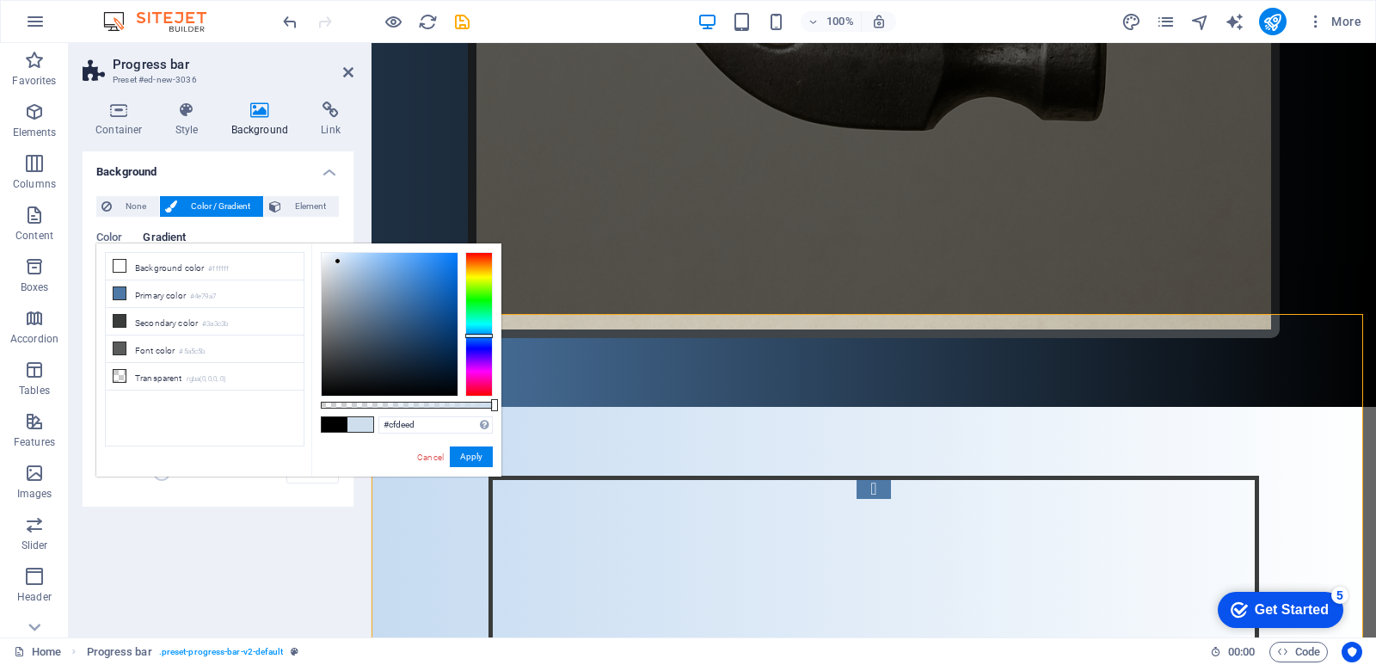
drag, startPoint x: 349, startPoint y: 279, endPoint x: 348, endPoint y: 262, distance: 17.2
click at [337, 262] on div at bounding box center [390, 324] width 136 height 143
type input "#d1dfed"
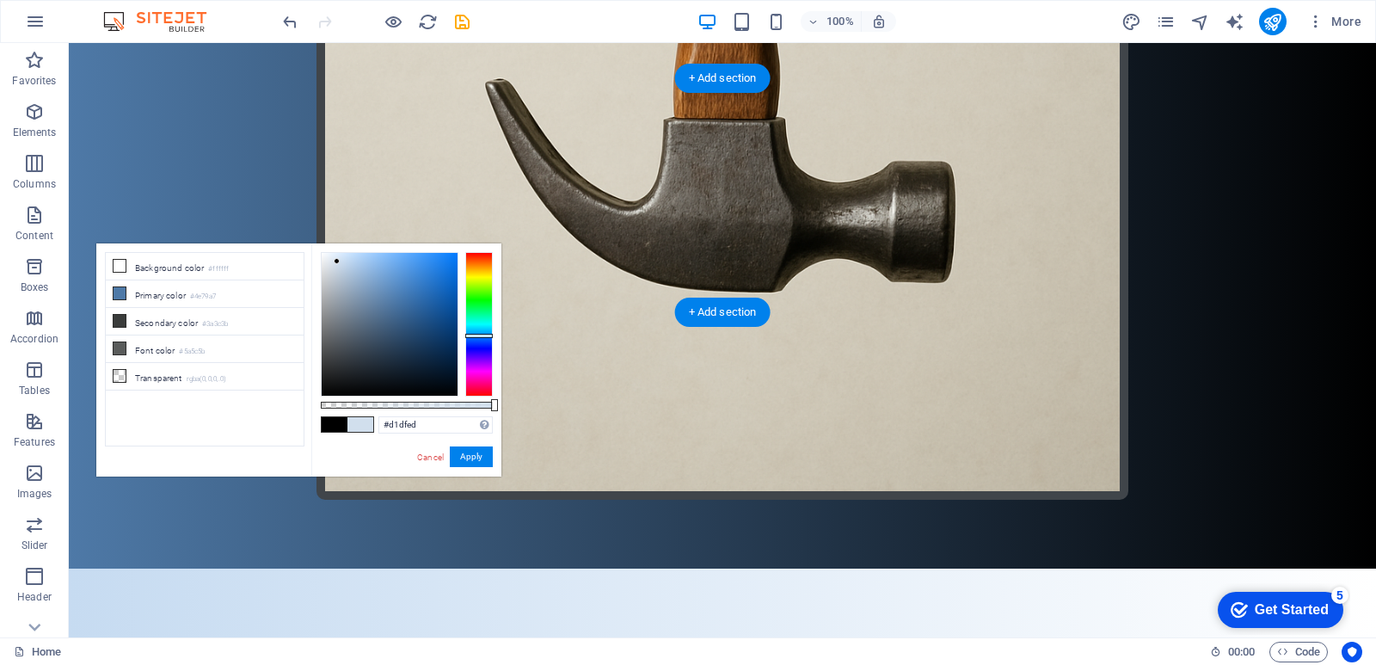
scroll to position [1158, 0]
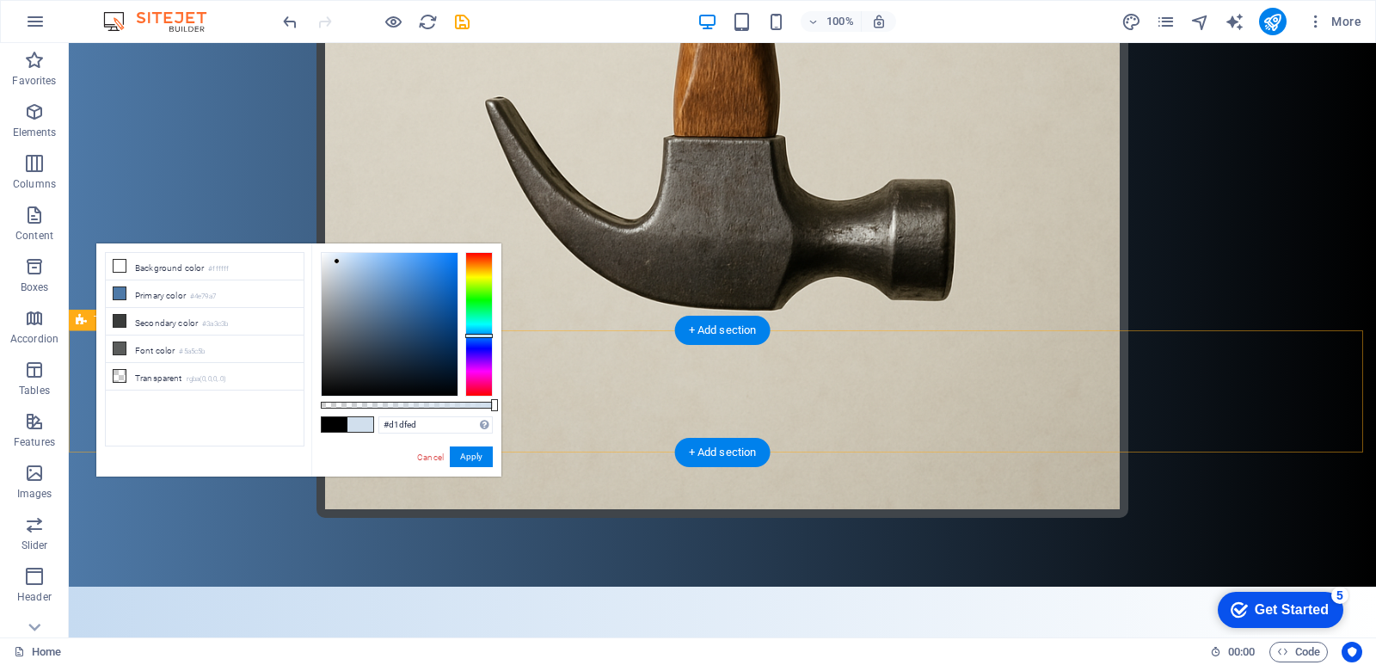
scroll to position [1162, 0]
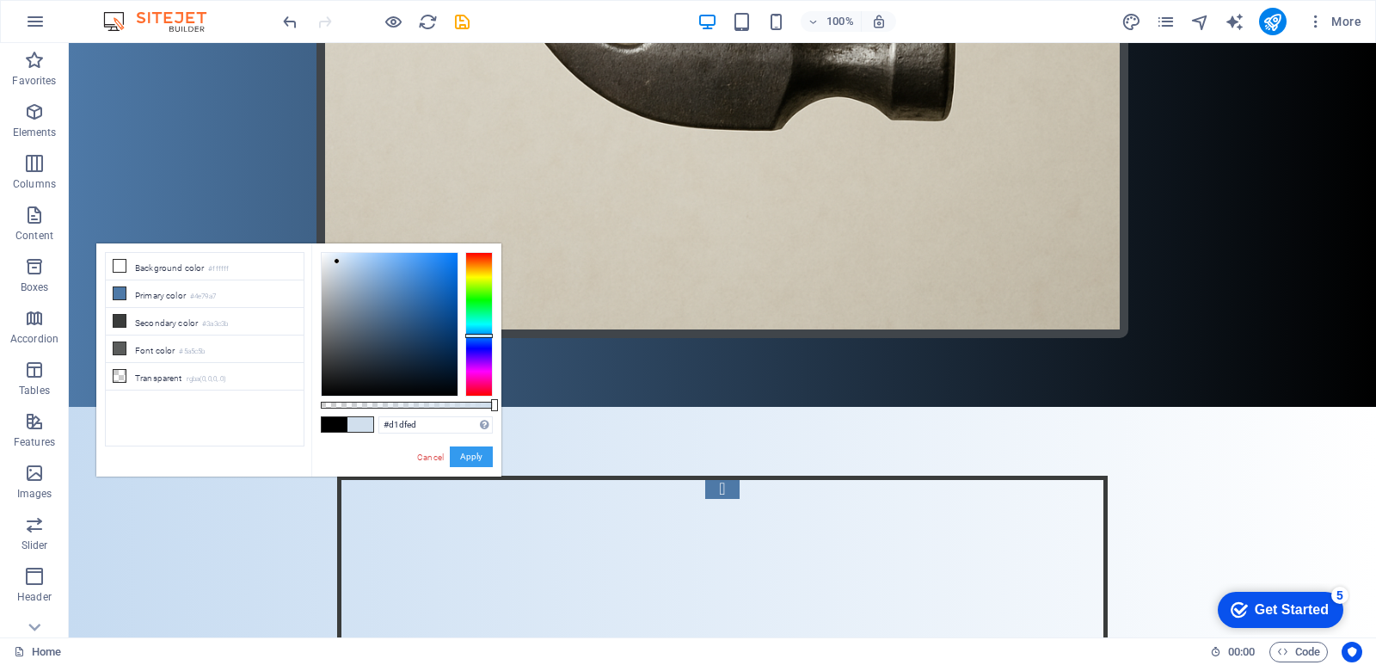
click at [463, 448] on button "Apply" at bounding box center [471, 456] width 43 height 21
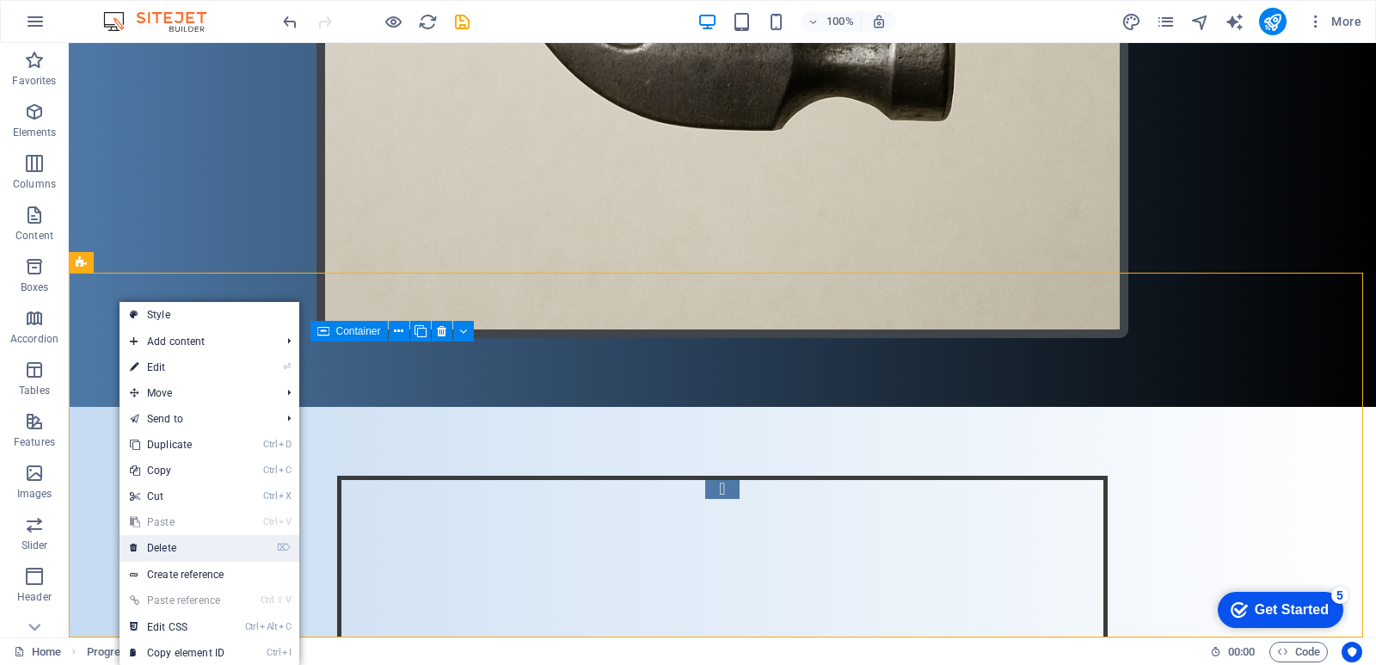
click at [148, 548] on link "⌦ Delete" at bounding box center [177, 548] width 115 height 26
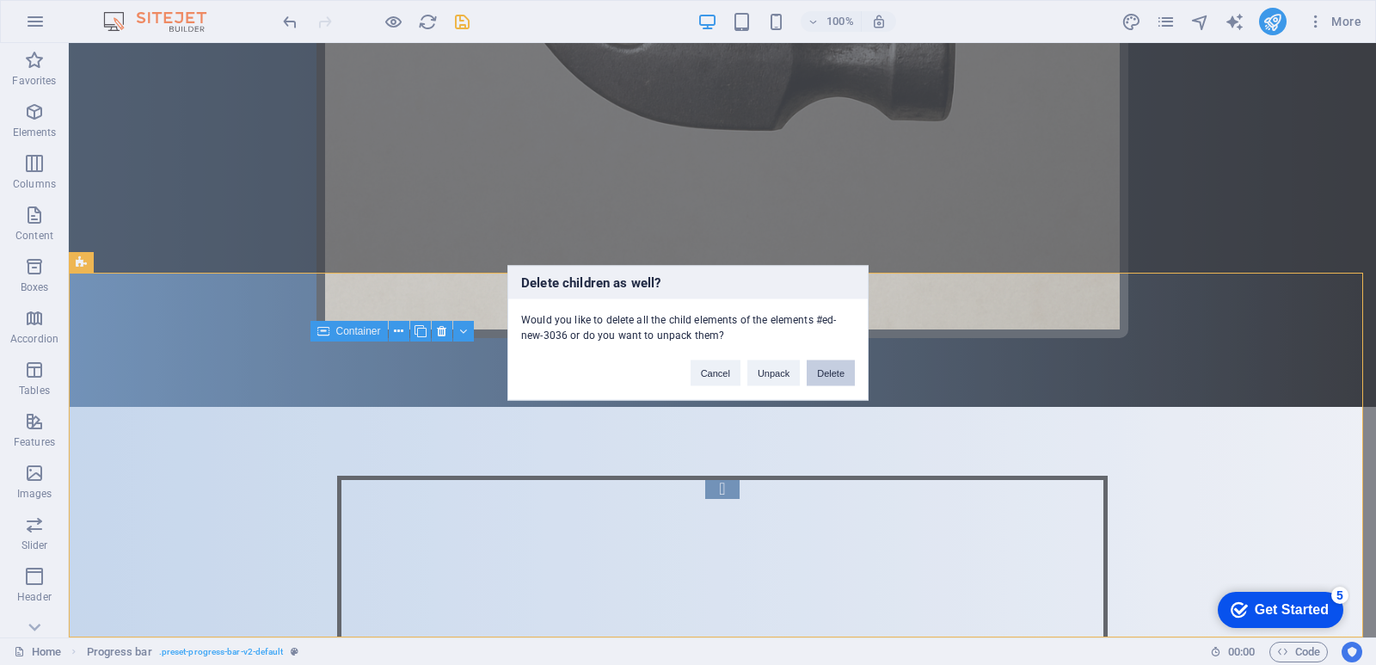
click at [828, 370] on button "Delete" at bounding box center [831, 373] width 48 height 26
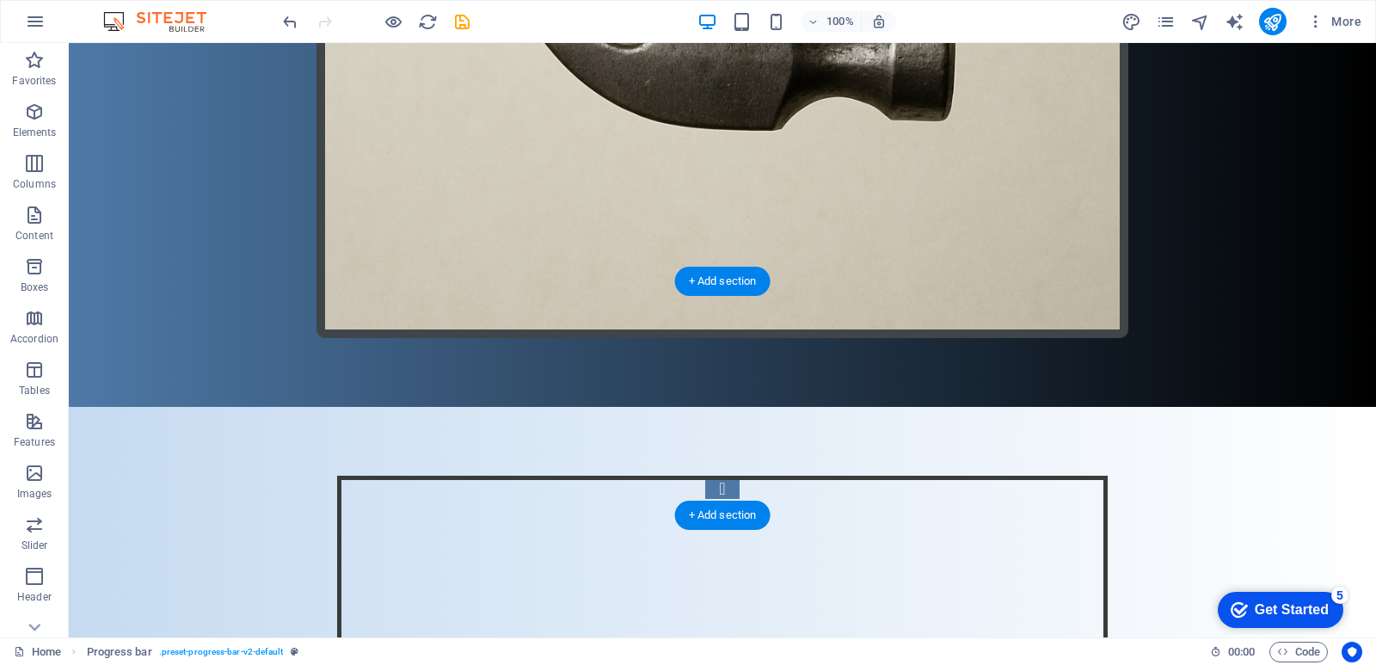
scroll to position [797, 0]
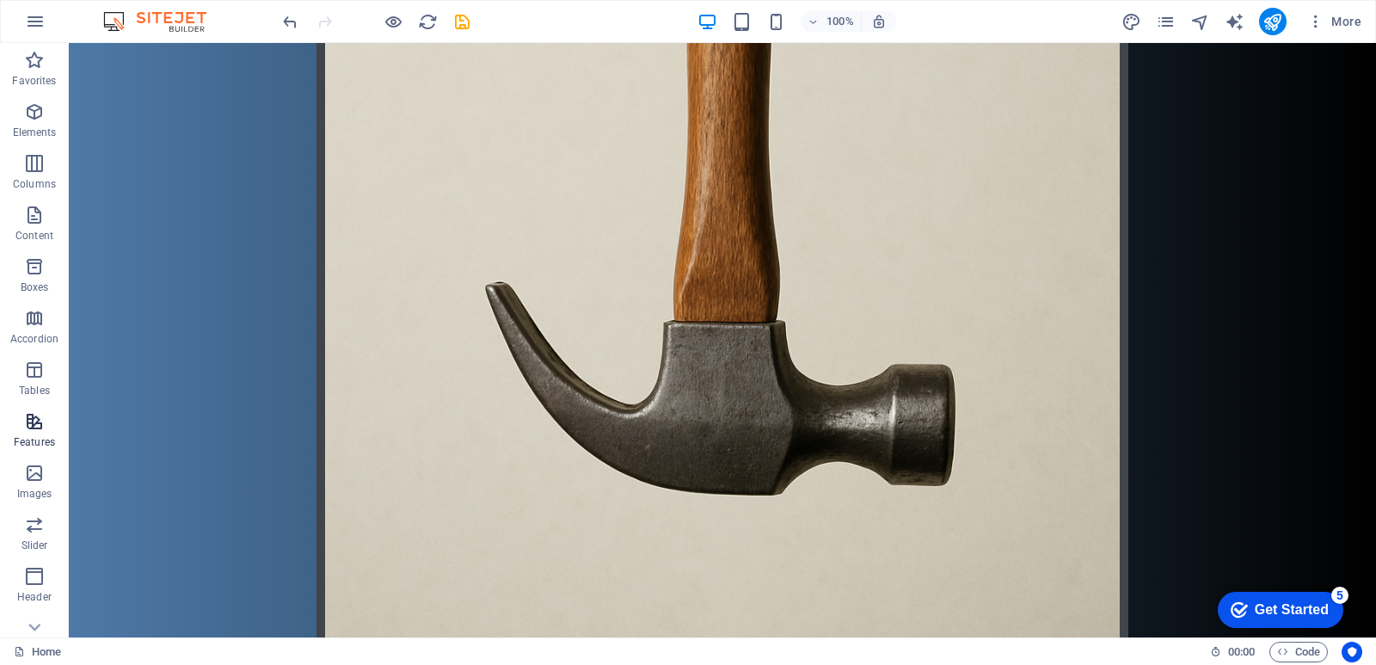
drag, startPoint x: 36, startPoint y: 407, endPoint x: 48, endPoint y: 415, distance: 14.8
click at [37, 407] on button "Features" at bounding box center [34, 430] width 69 height 52
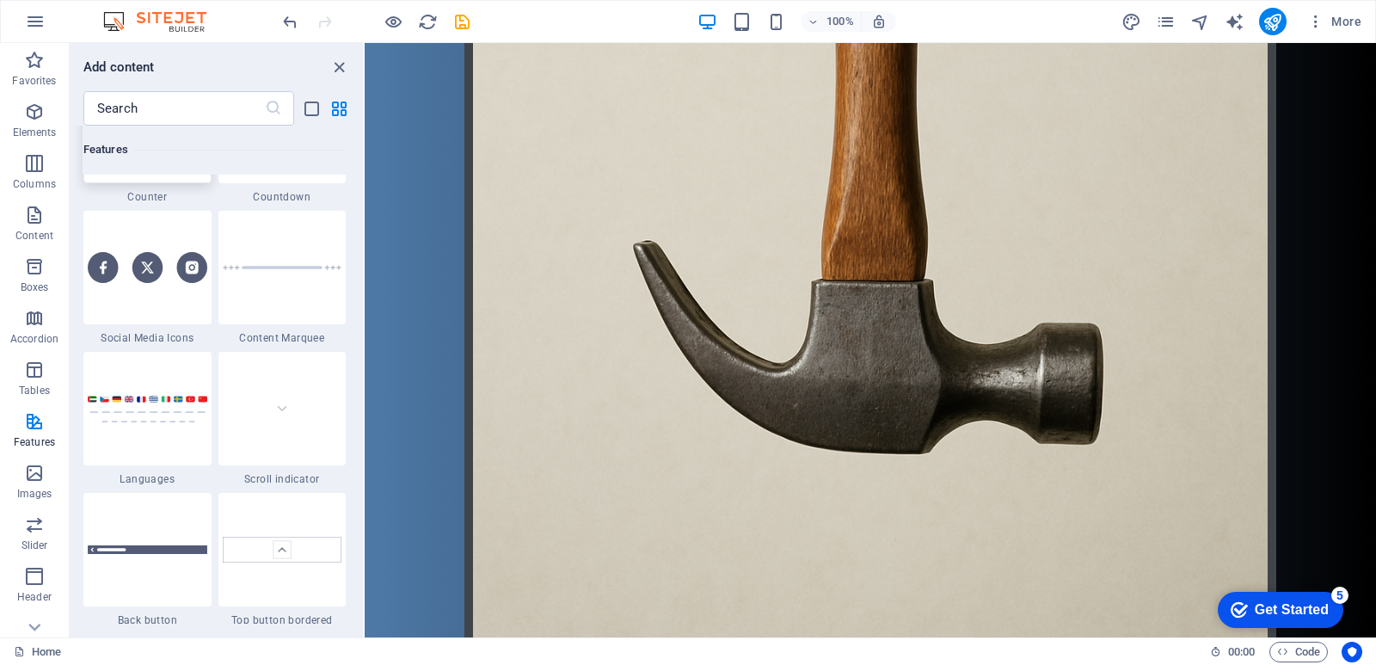
scroll to position [7725, 0]
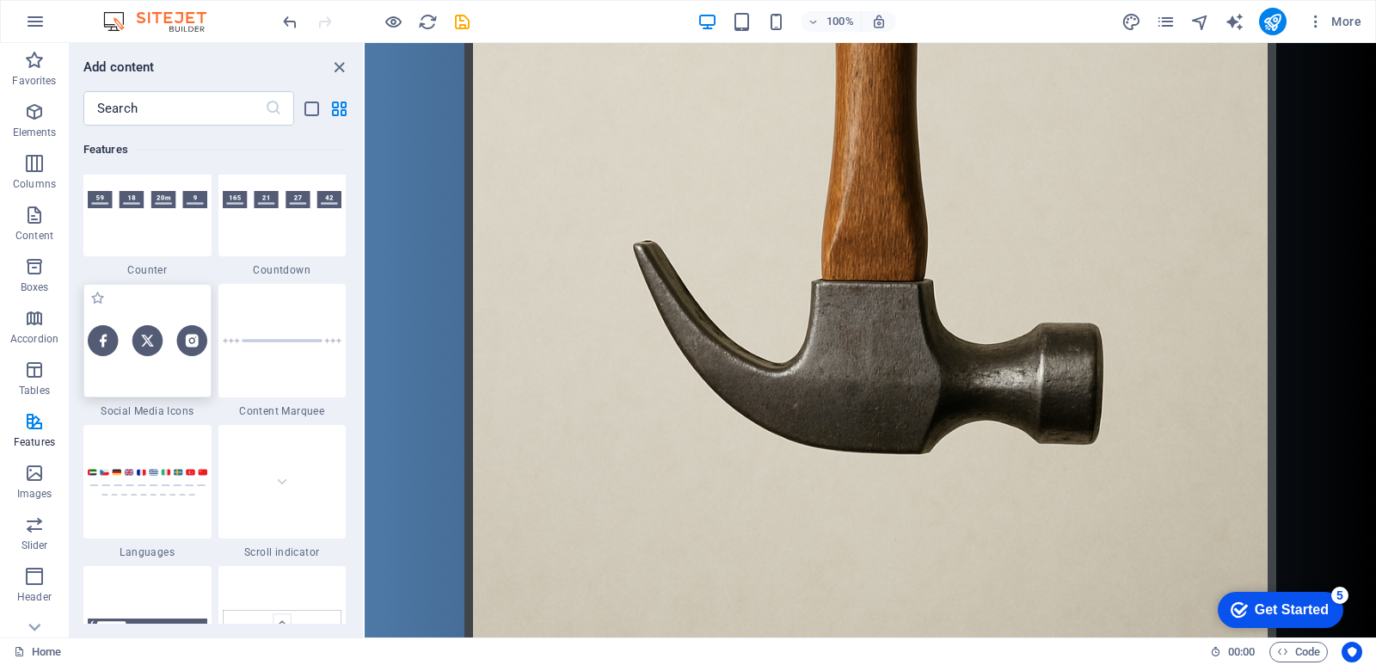
click at [175, 369] on div at bounding box center [147, 341] width 128 height 114
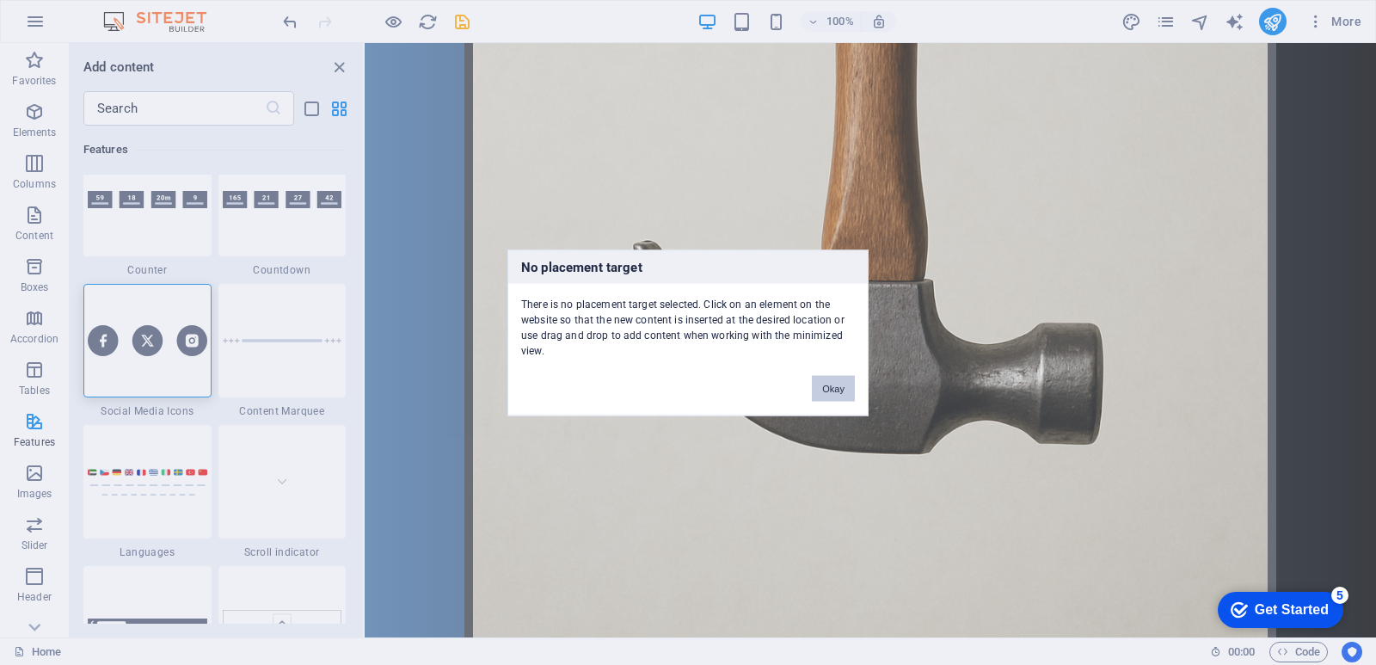
click at [820, 387] on button "Okay" at bounding box center [833, 388] width 43 height 26
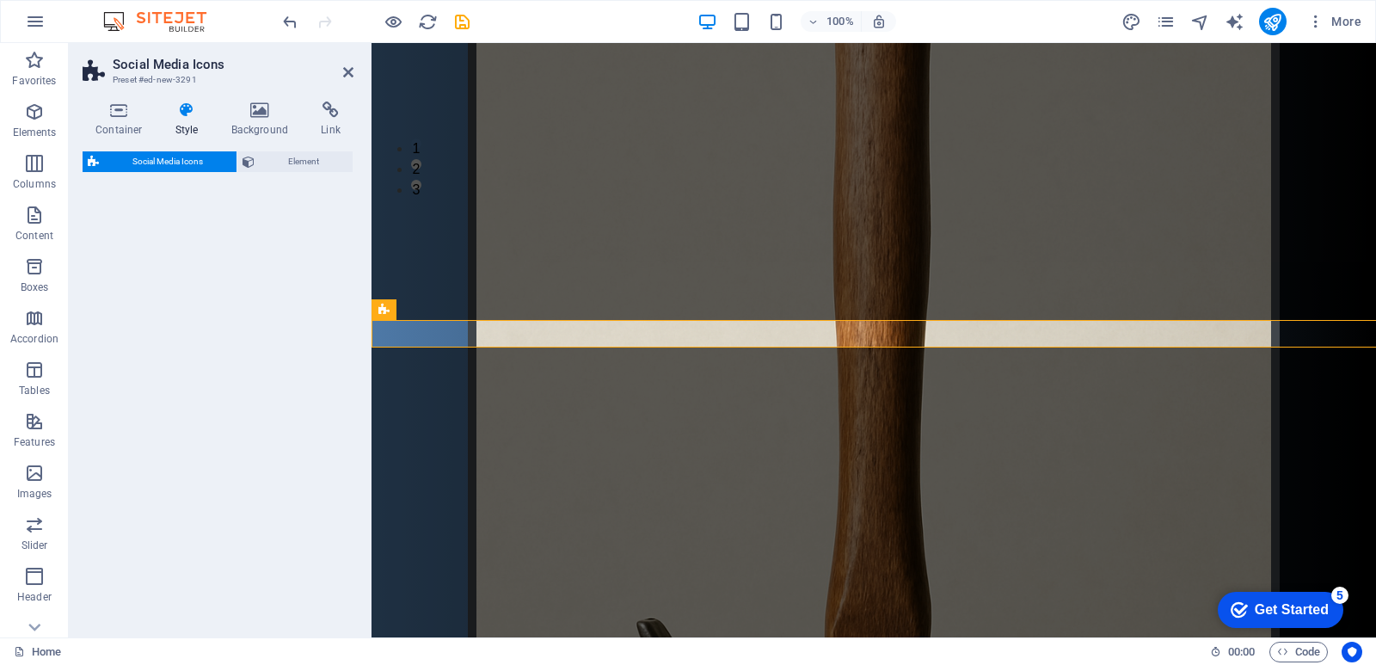
select select "rem"
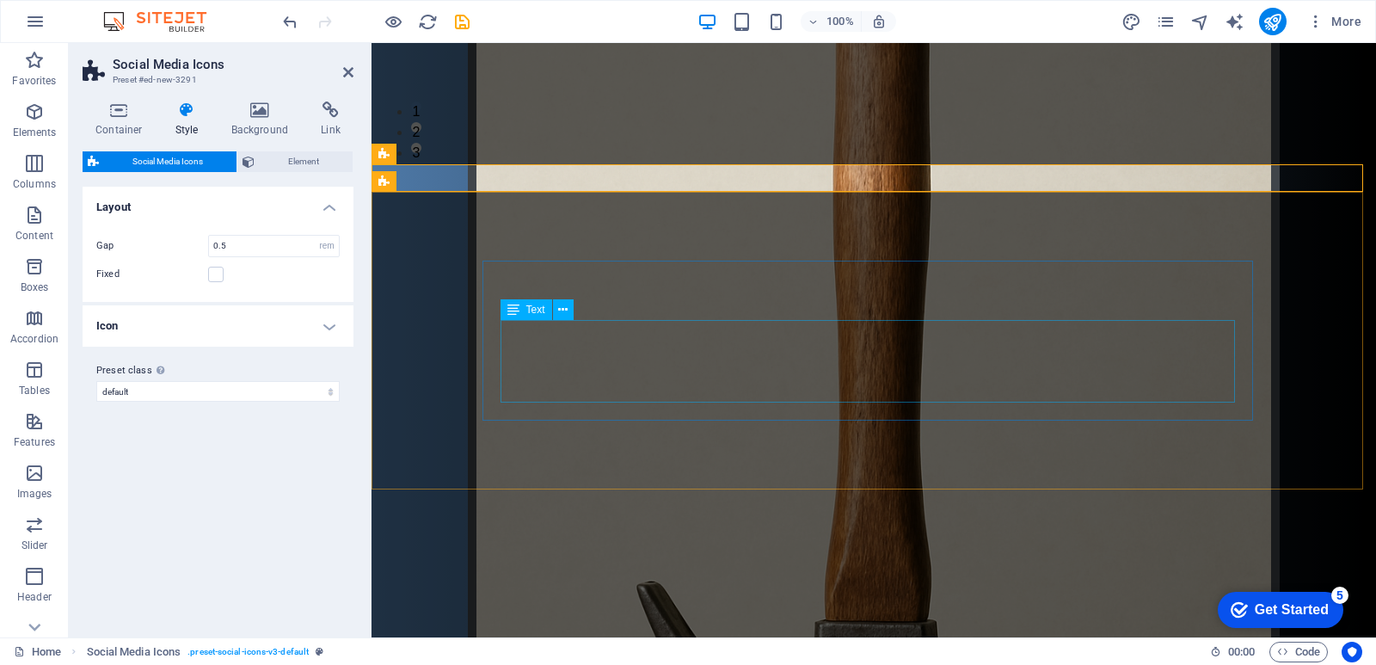
scroll to position [375, 0]
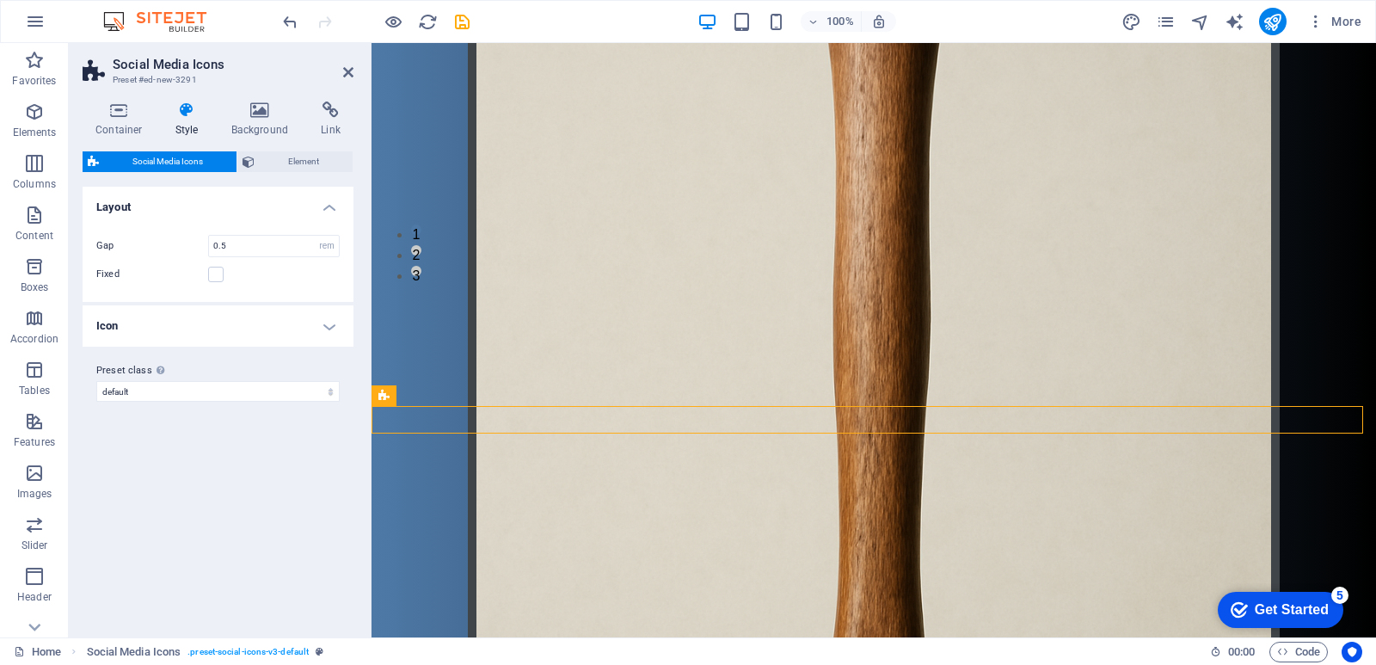
drag, startPoint x: 916, startPoint y: 428, endPoint x: 756, endPoint y: 412, distance: 160.8
drag, startPoint x: 807, startPoint y: 422, endPoint x: 844, endPoint y: 426, distance: 37.2
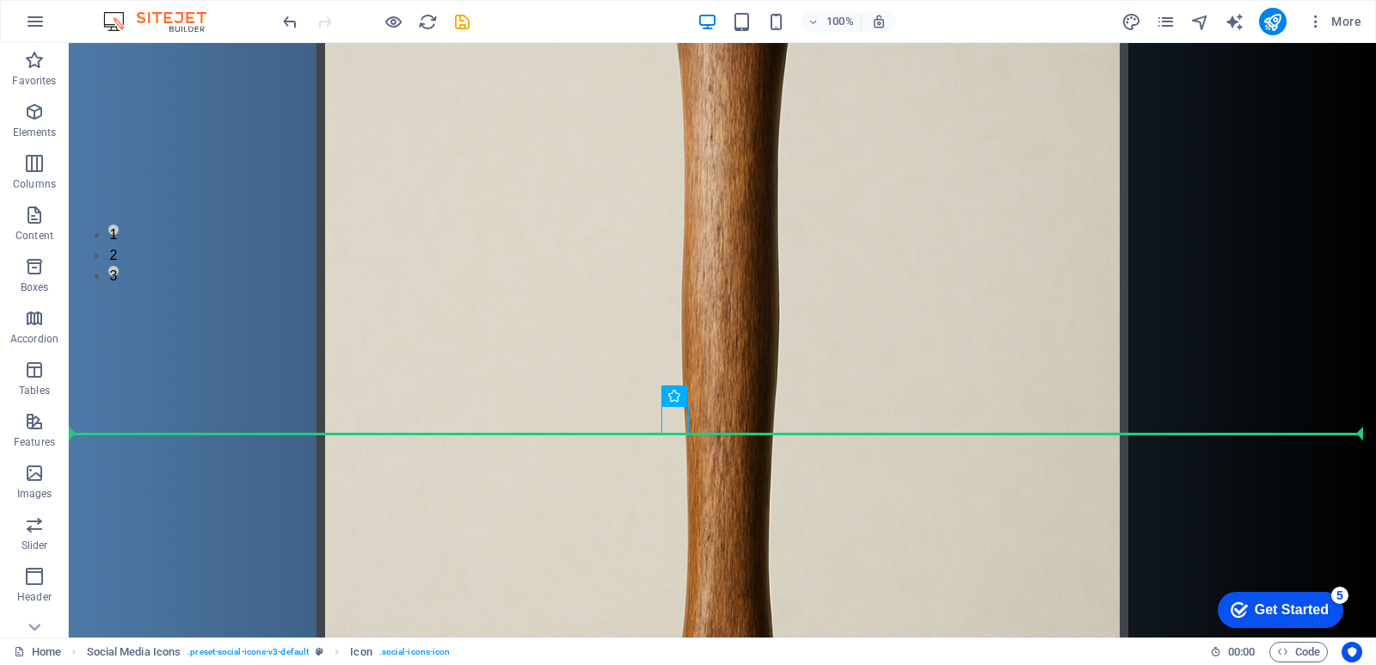
drag, startPoint x: 824, startPoint y: 425, endPoint x: 84, endPoint y: 420, distance: 739.8
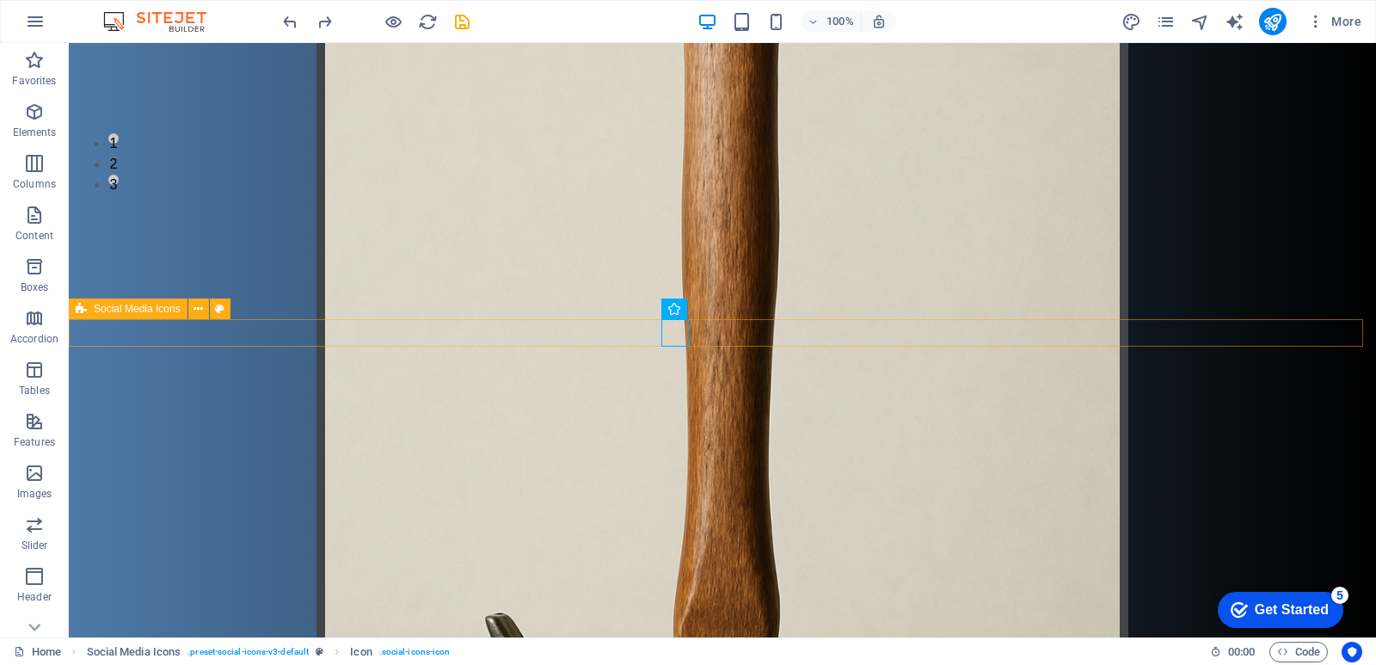
scroll to position [461, 0]
click at [42, 443] on p "Features" at bounding box center [34, 442] width 41 height 14
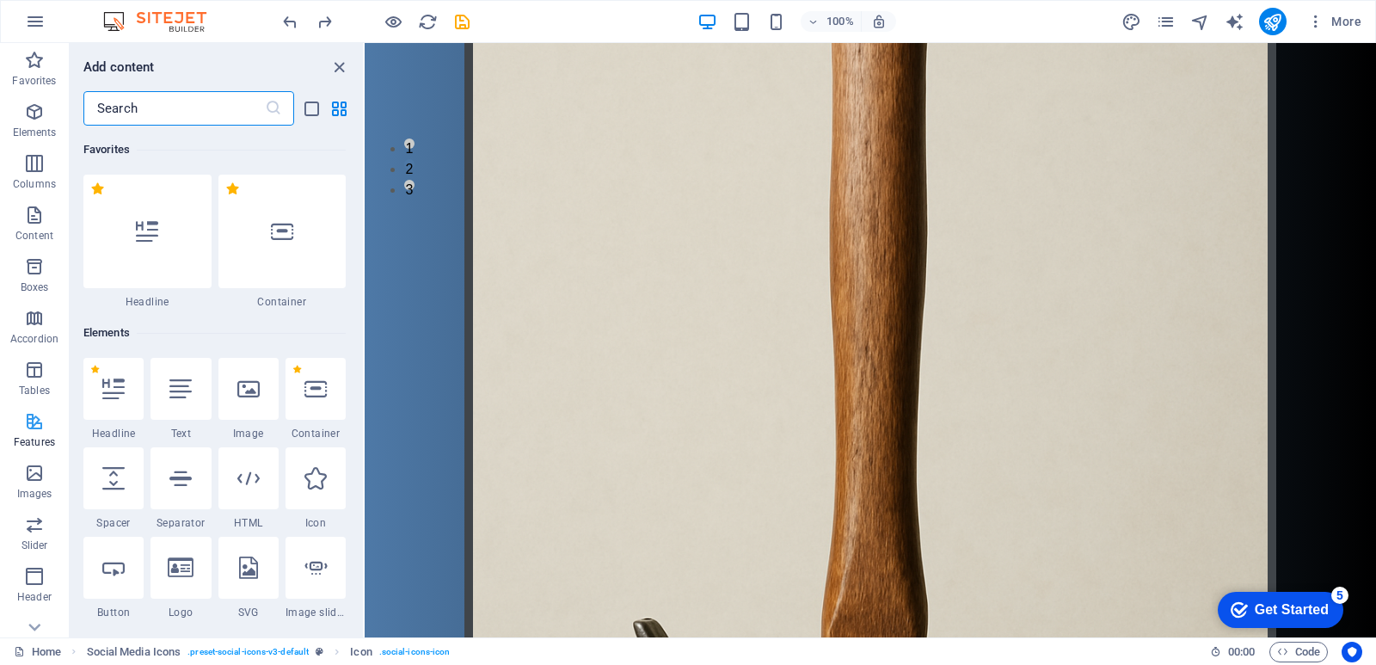
click at [34, 428] on icon "button" at bounding box center [34, 421] width 21 height 21
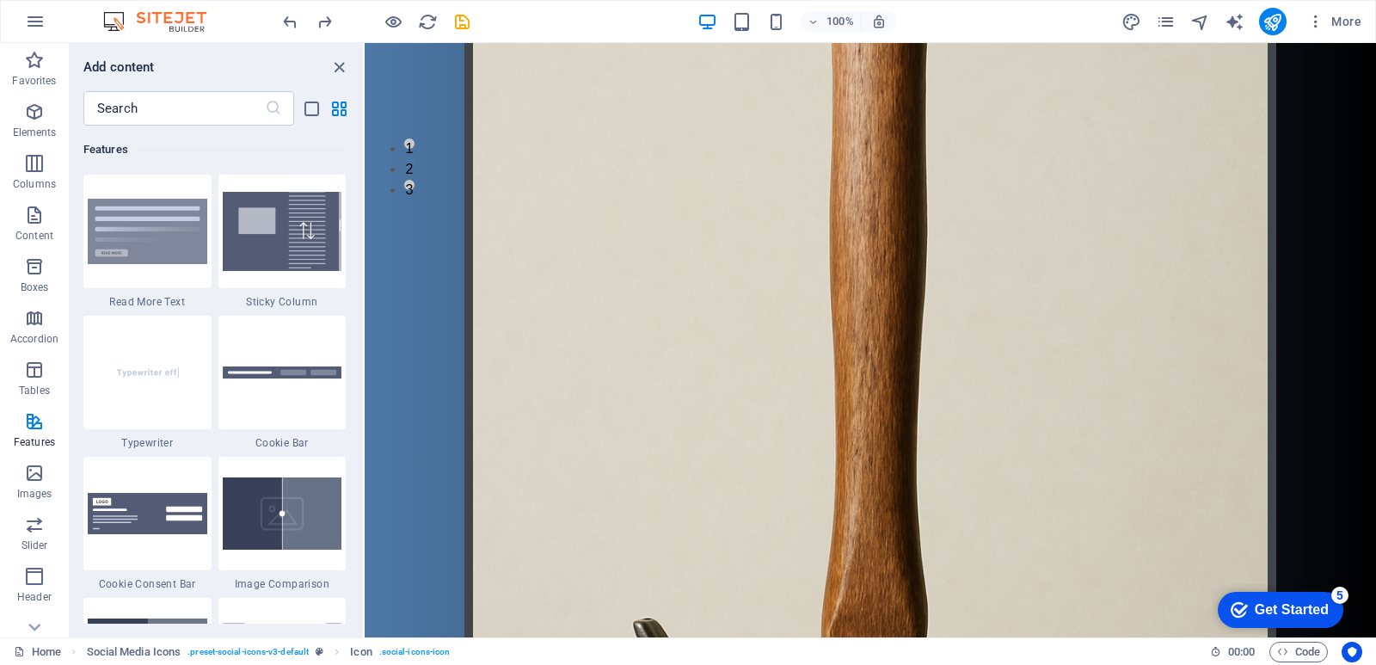
scroll to position [6706, 0]
click at [36, 438] on p "Features" at bounding box center [34, 442] width 41 height 14
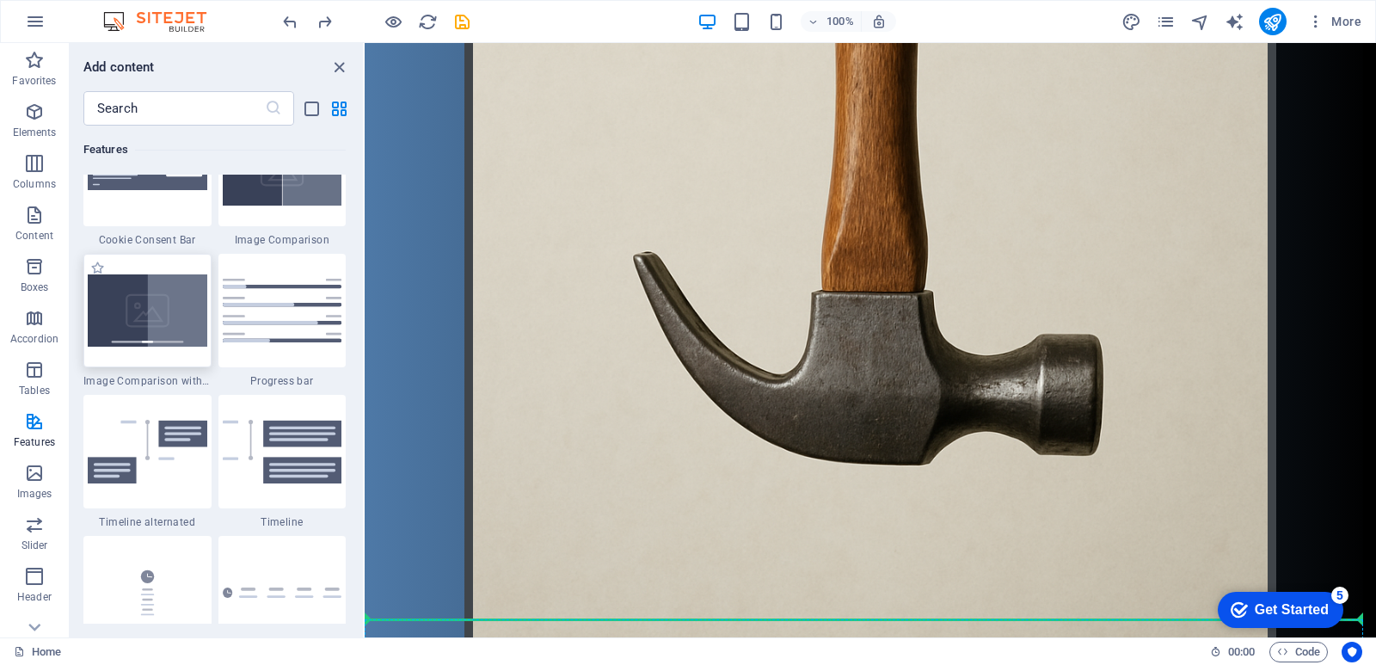
scroll to position [839, 0]
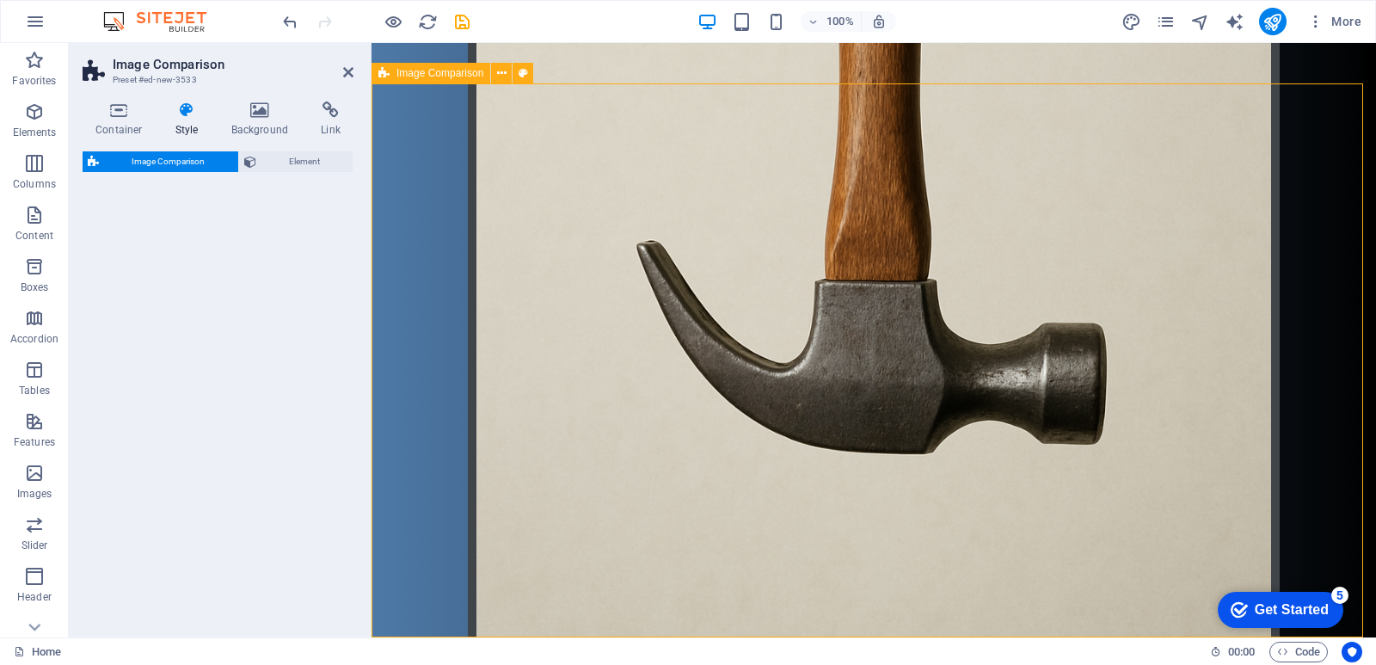
select select "rem"
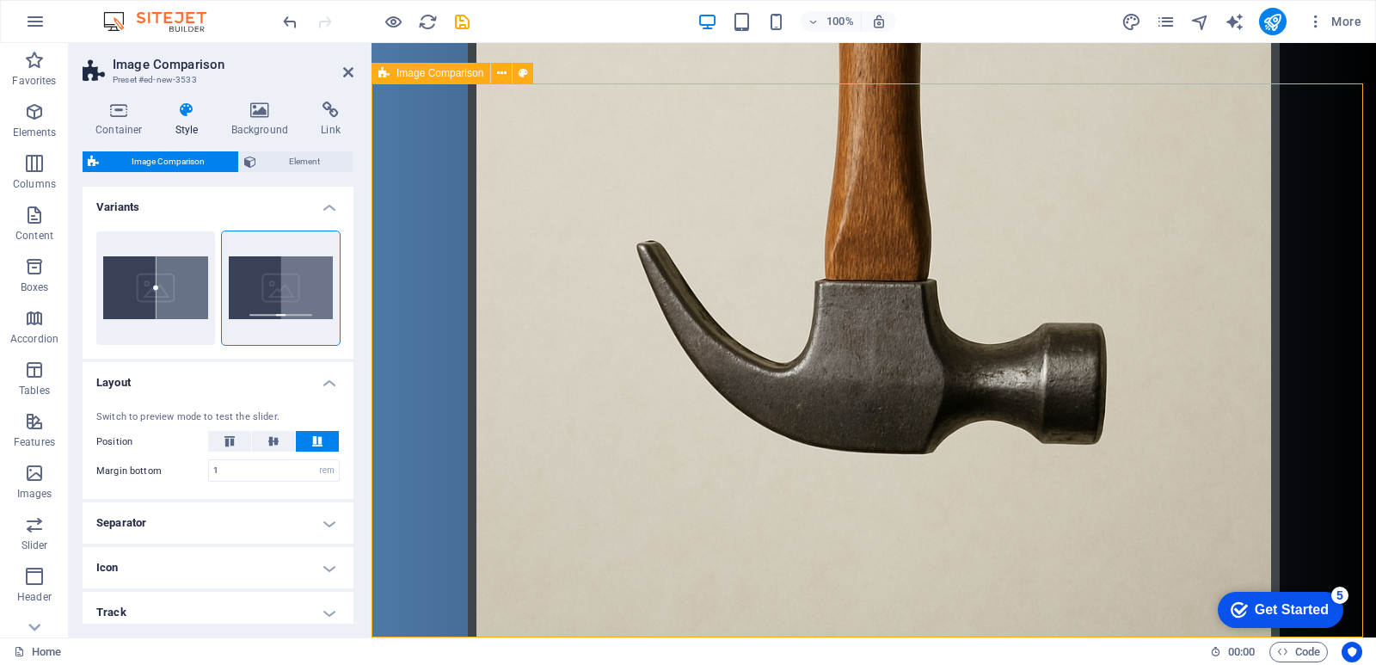
scroll to position [1393, 0]
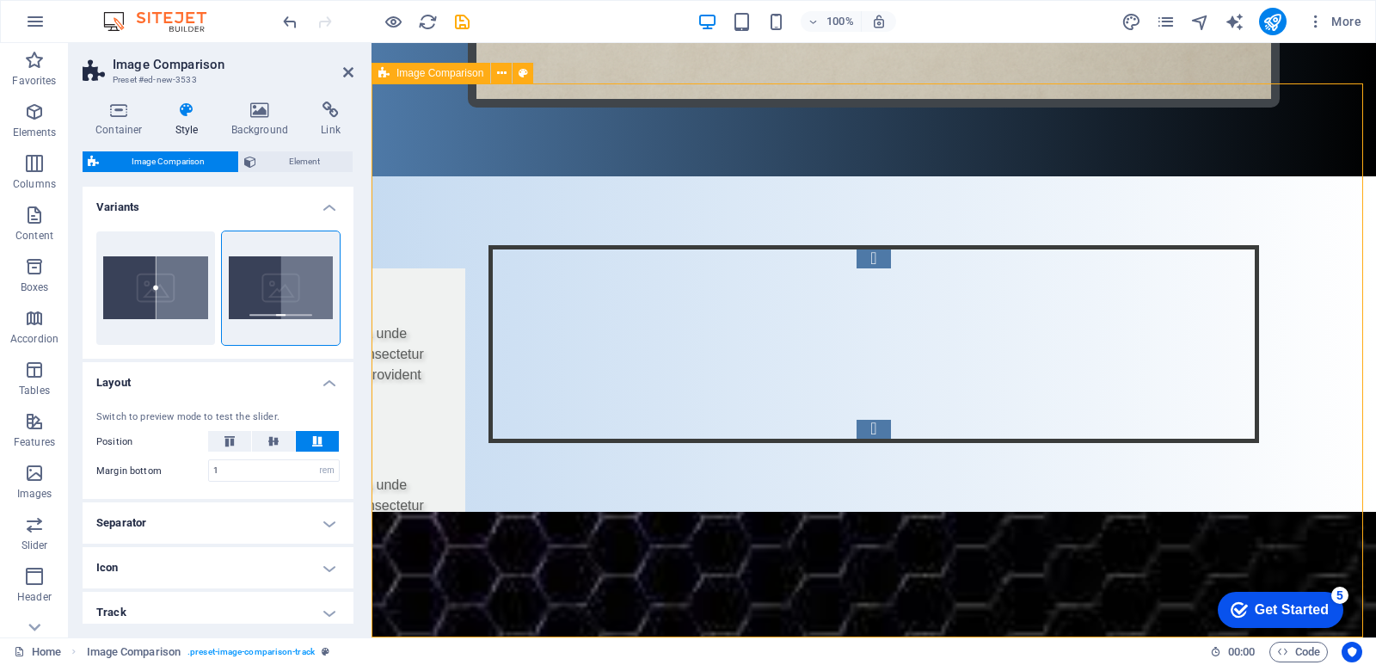
drag, startPoint x: 859, startPoint y: 551, endPoint x: 886, endPoint y: 551, distance: 26.7
drag, startPoint x: 865, startPoint y: 551, endPoint x: 914, endPoint y: 551, distance: 49.0
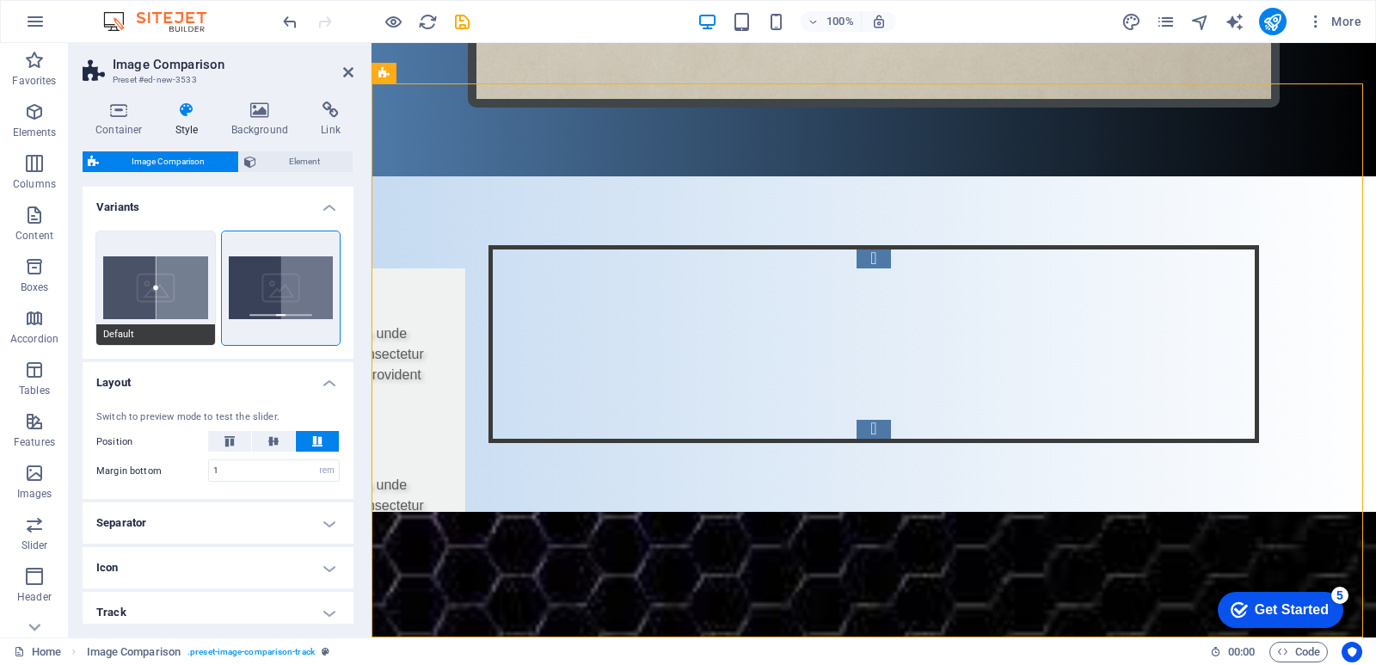
click at [168, 275] on button "Default" at bounding box center [155, 288] width 119 height 114
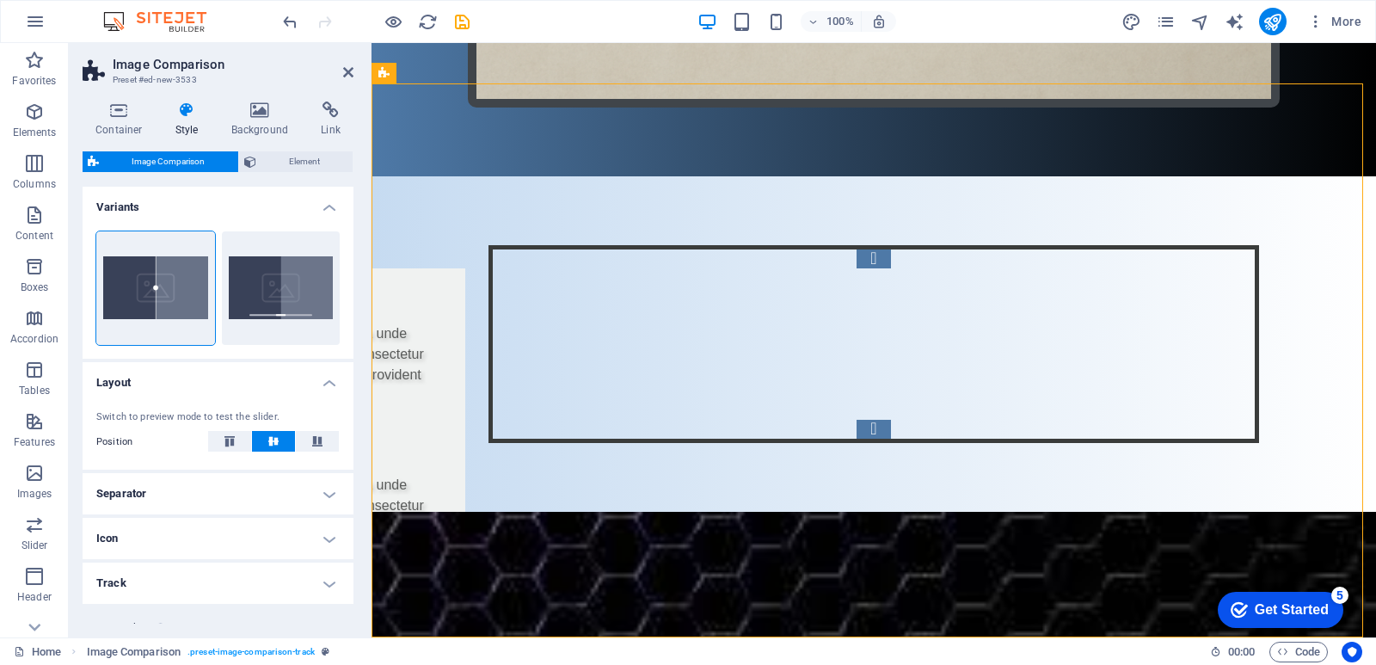
drag, startPoint x: 865, startPoint y: 364, endPoint x: 908, endPoint y: 372, distance: 43.0
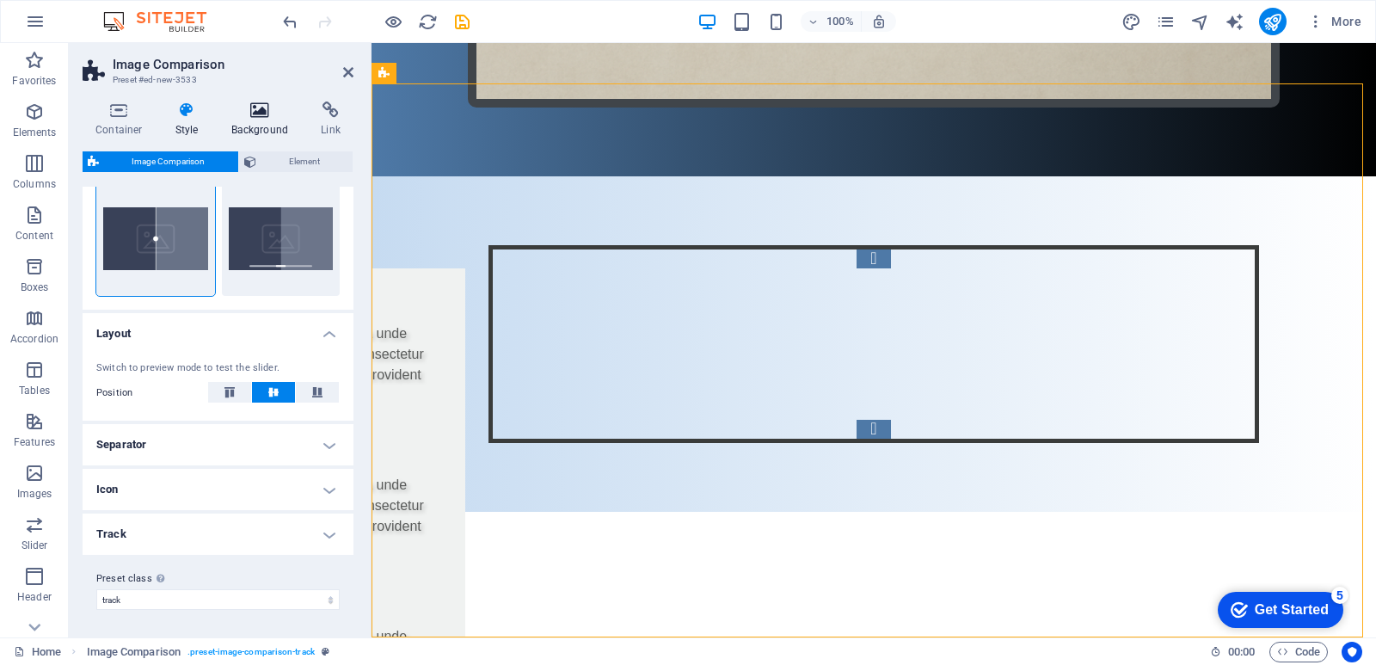
click at [261, 112] on icon at bounding box center [259, 110] width 83 height 17
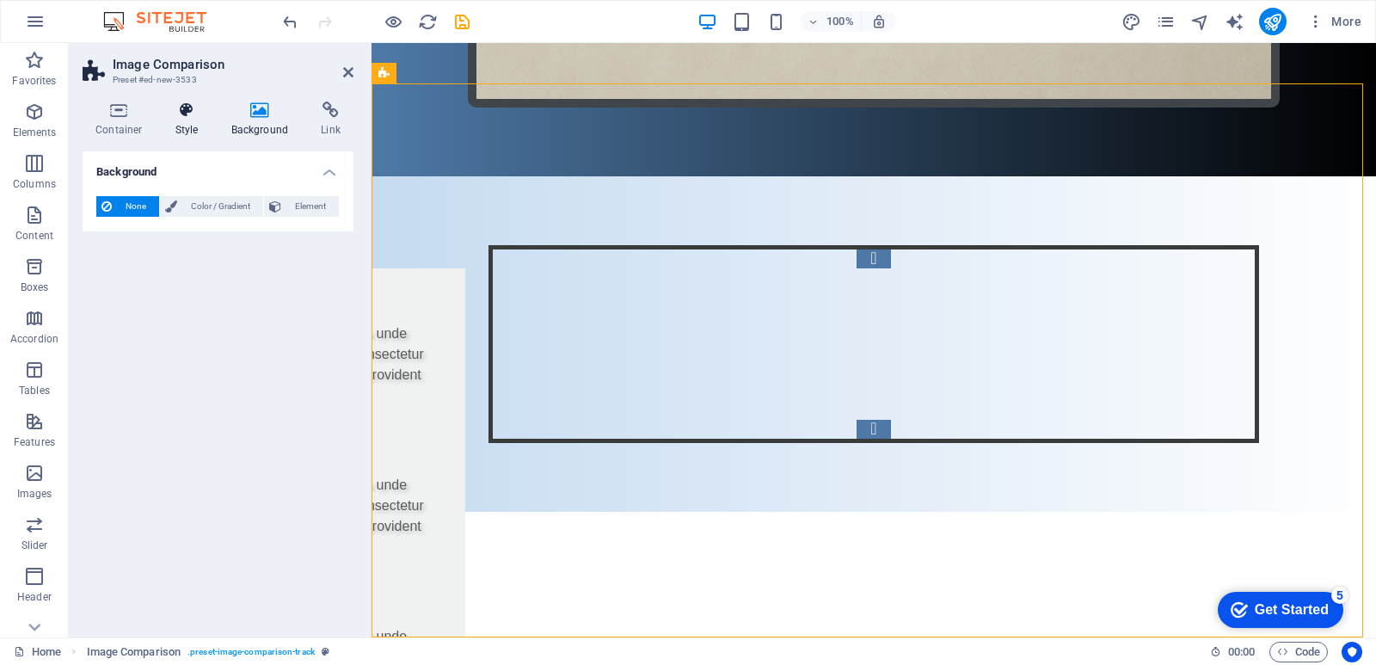
click at [185, 124] on h4 "Style" at bounding box center [191, 120] width 56 height 36
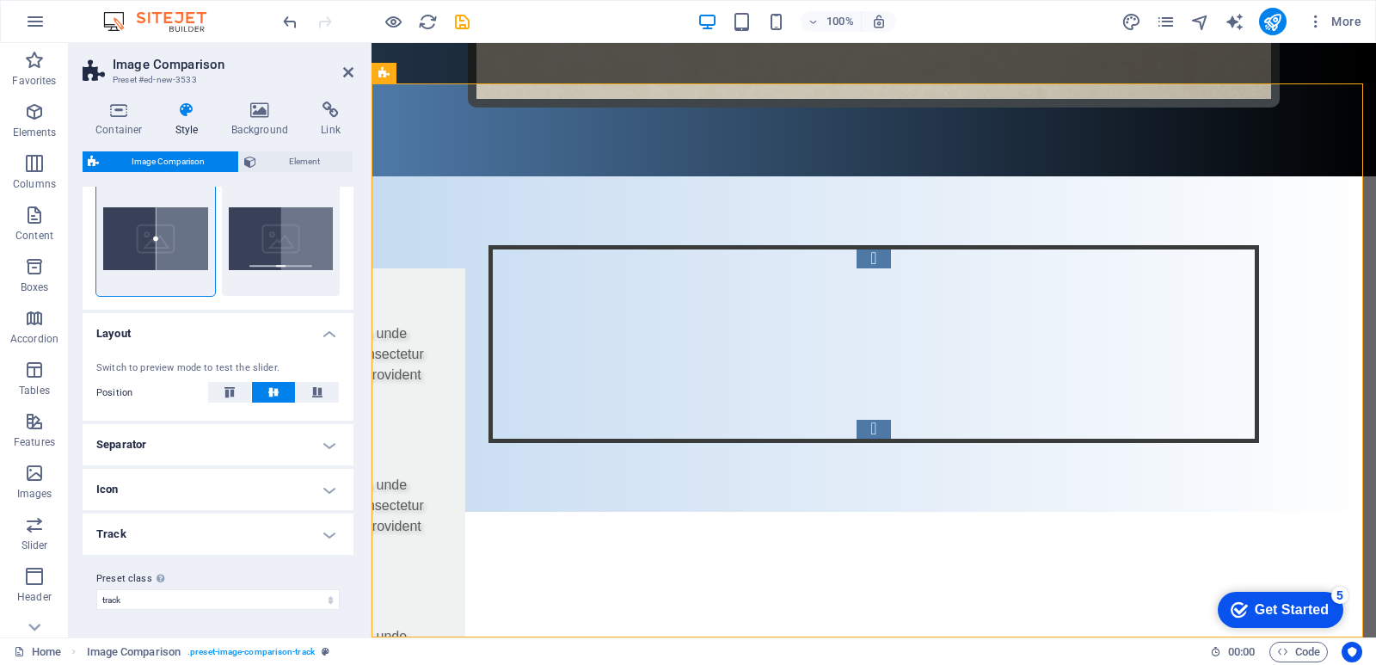
click at [166, 496] on h4 "Icon" at bounding box center [218, 489] width 271 height 41
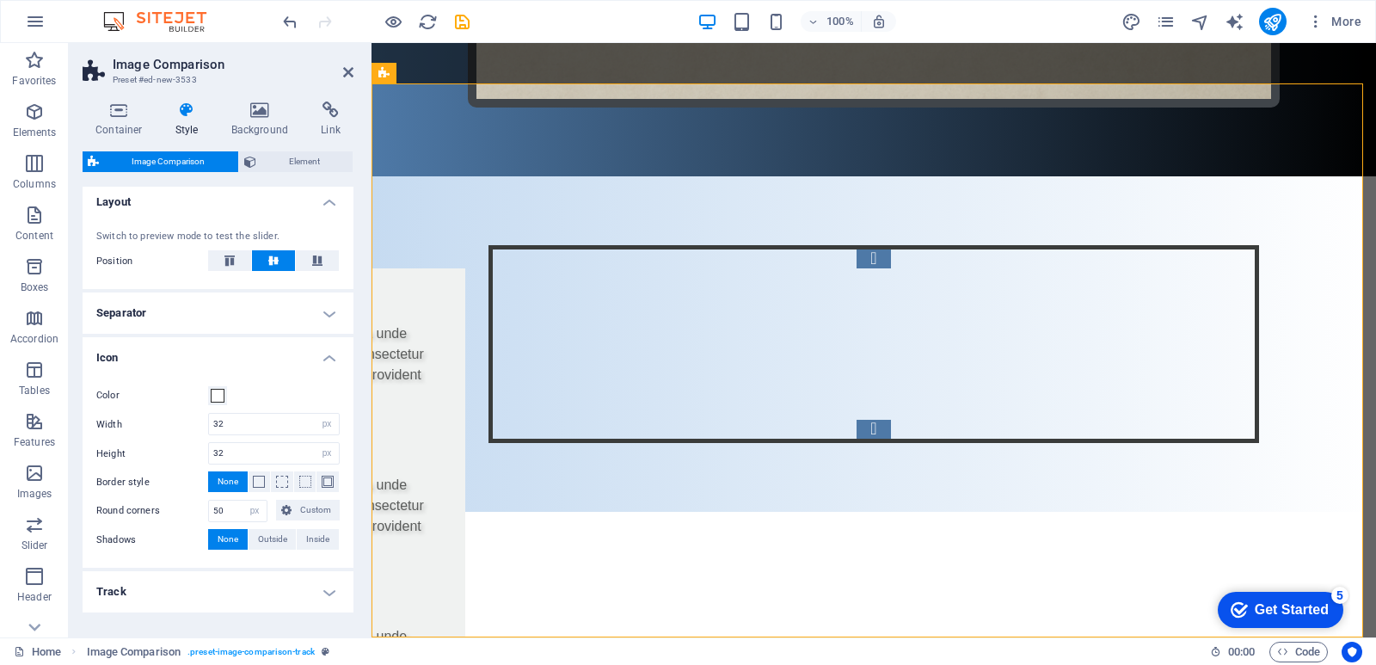
scroll to position [152, 0]
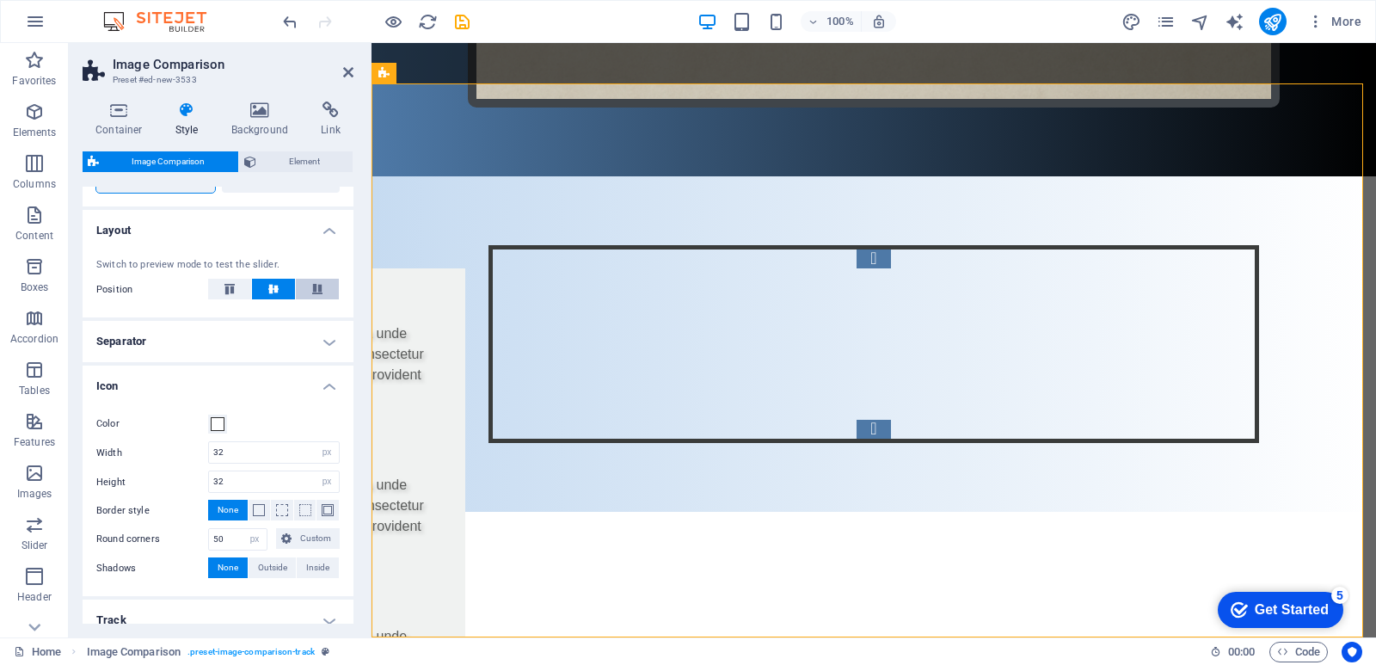
click at [321, 290] on icon at bounding box center [317, 289] width 21 height 10
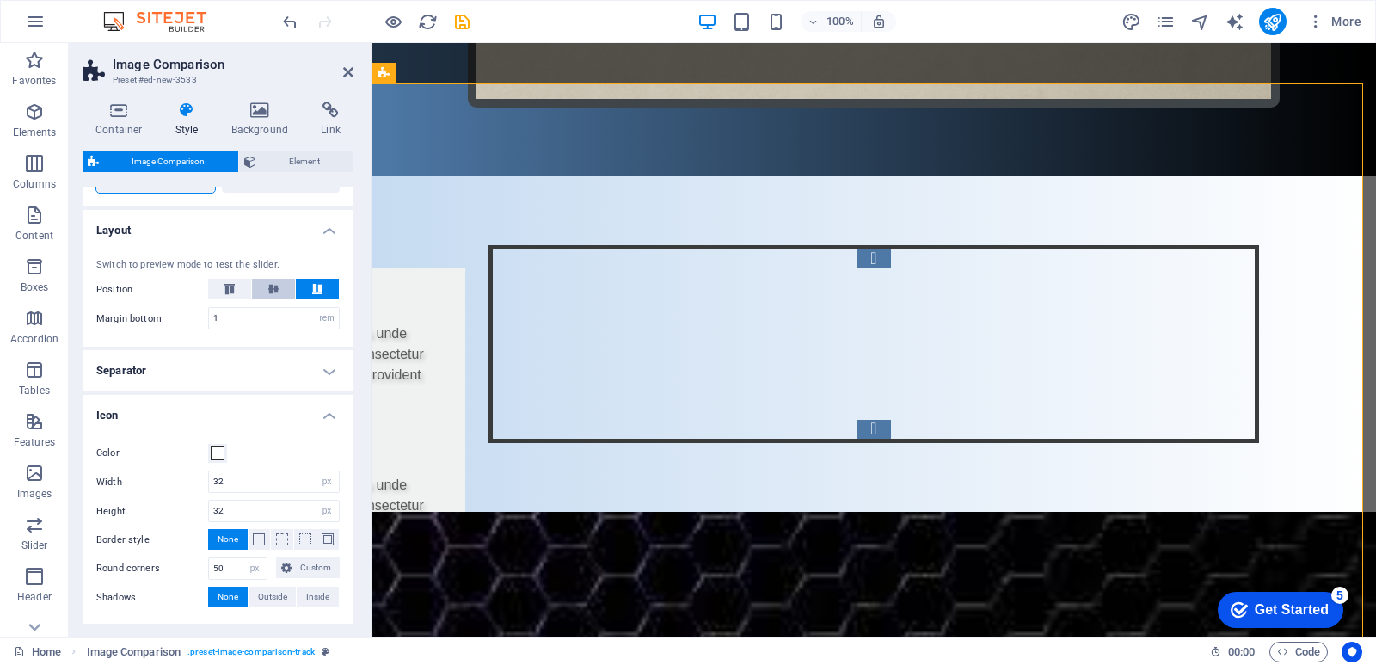
click at [283, 291] on button at bounding box center [273, 289] width 43 height 21
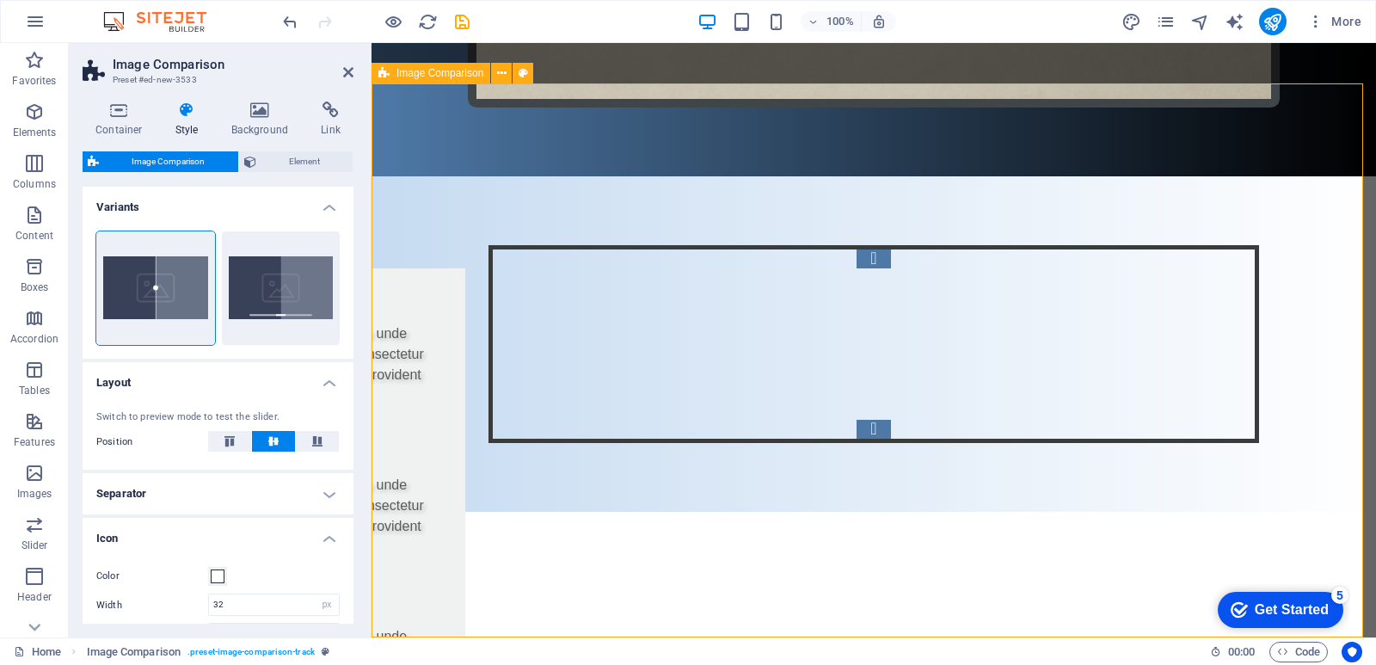
scroll to position [1221, 0]
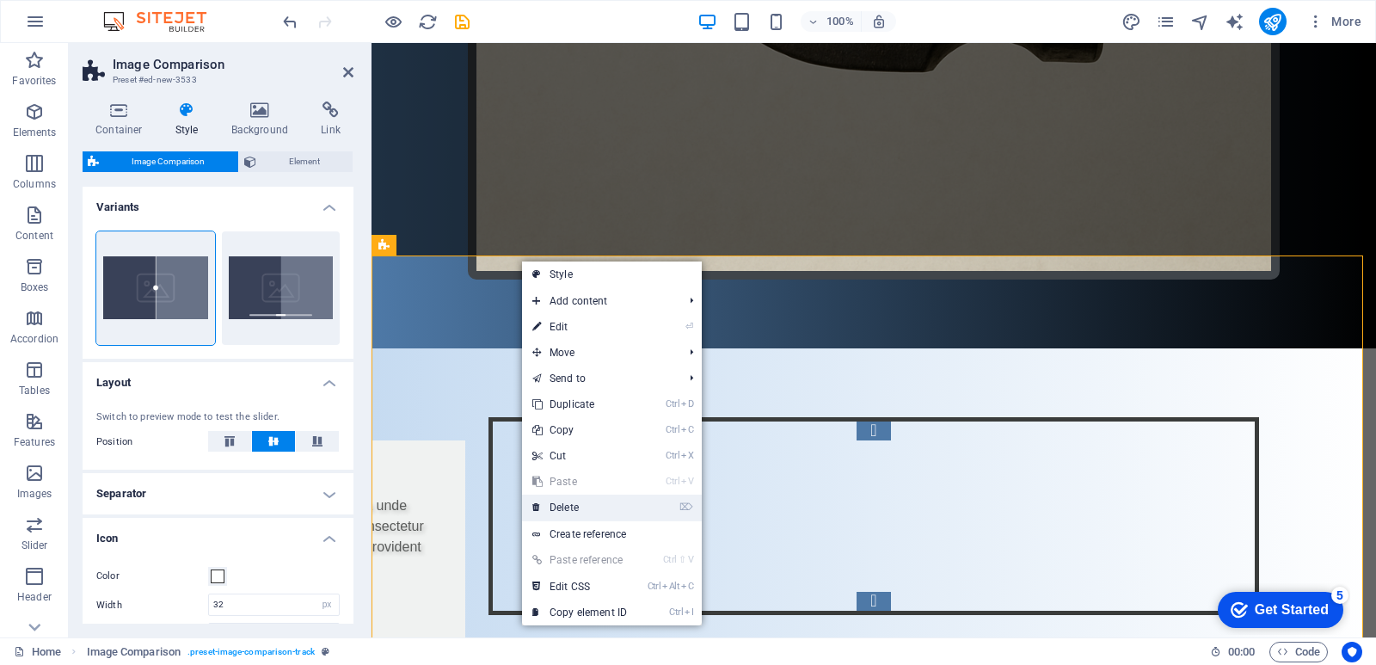
click at [559, 502] on link "⌦ Delete" at bounding box center [579, 508] width 115 height 26
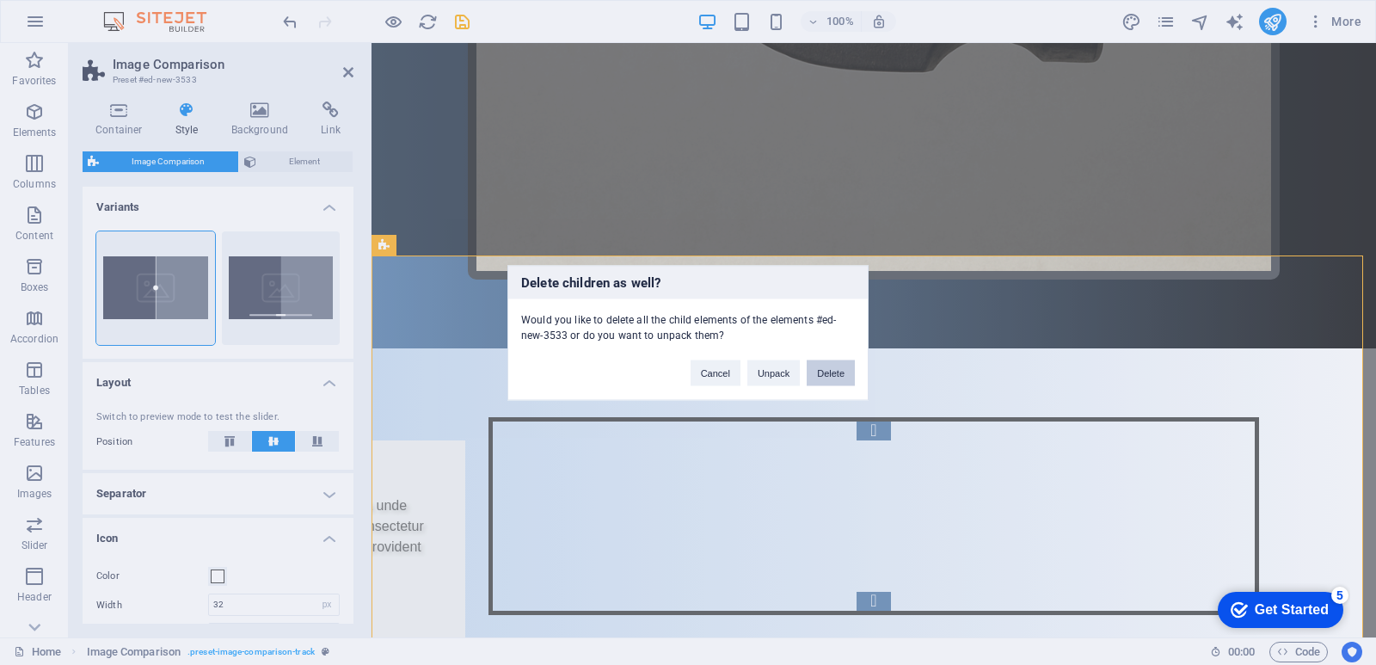
click at [809, 372] on button "Delete" at bounding box center [831, 373] width 48 height 26
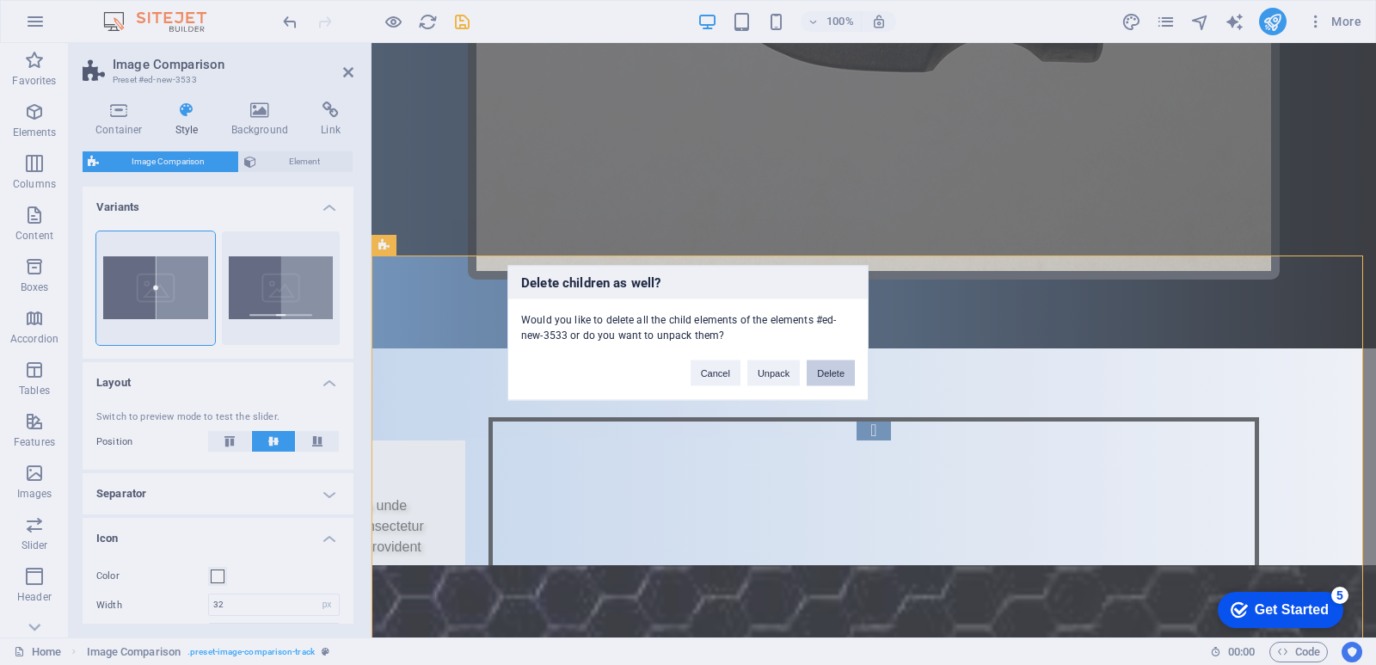
scroll to position [797, 0]
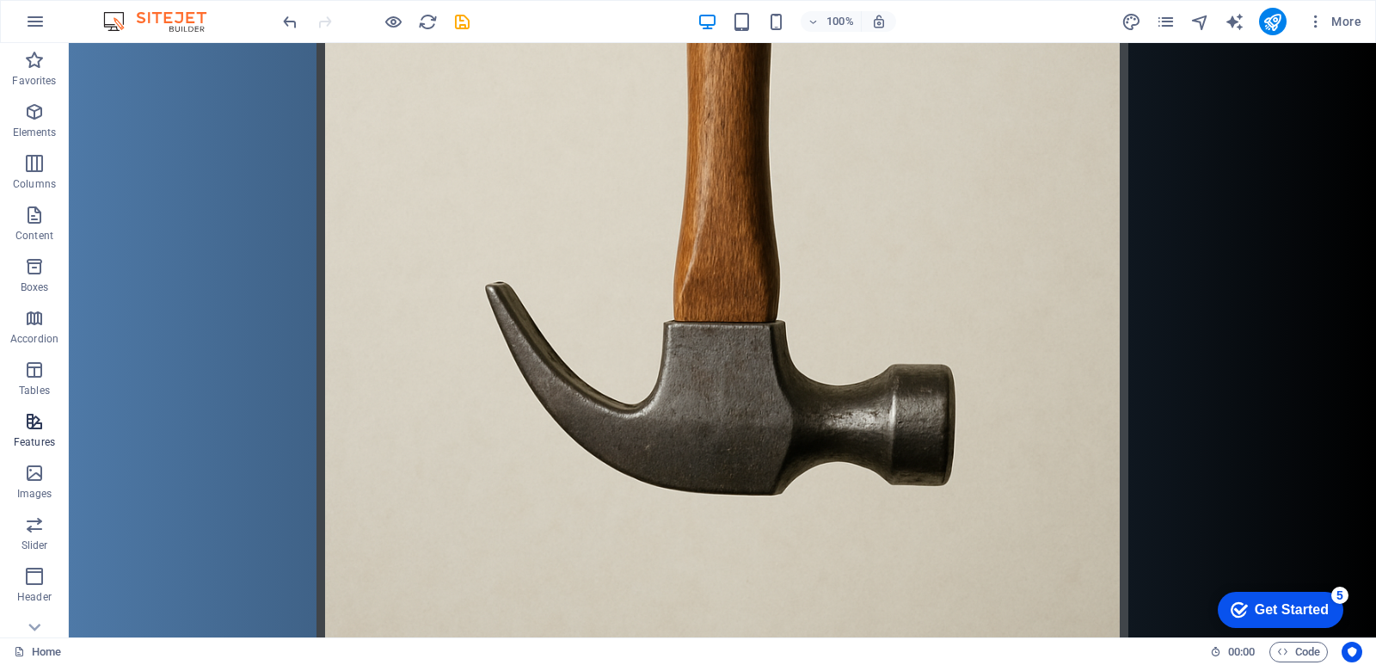
click at [32, 414] on icon "button" at bounding box center [34, 421] width 21 height 21
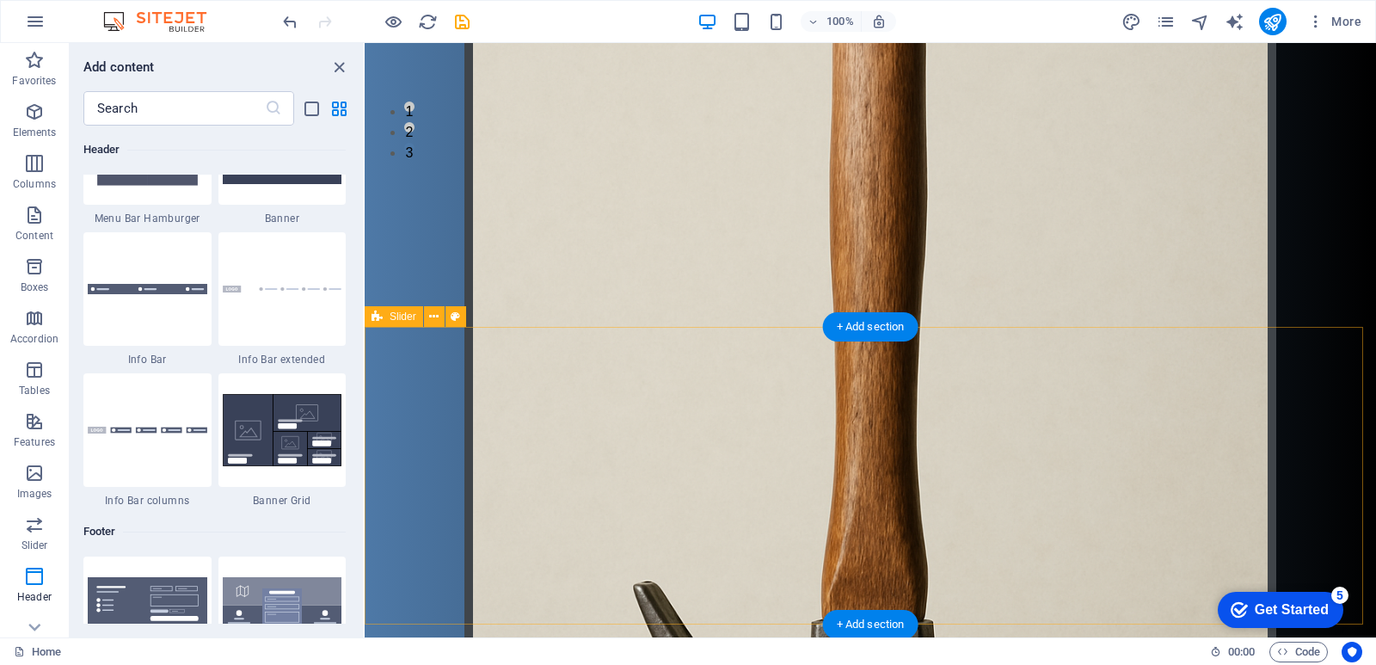
scroll to position [539, 0]
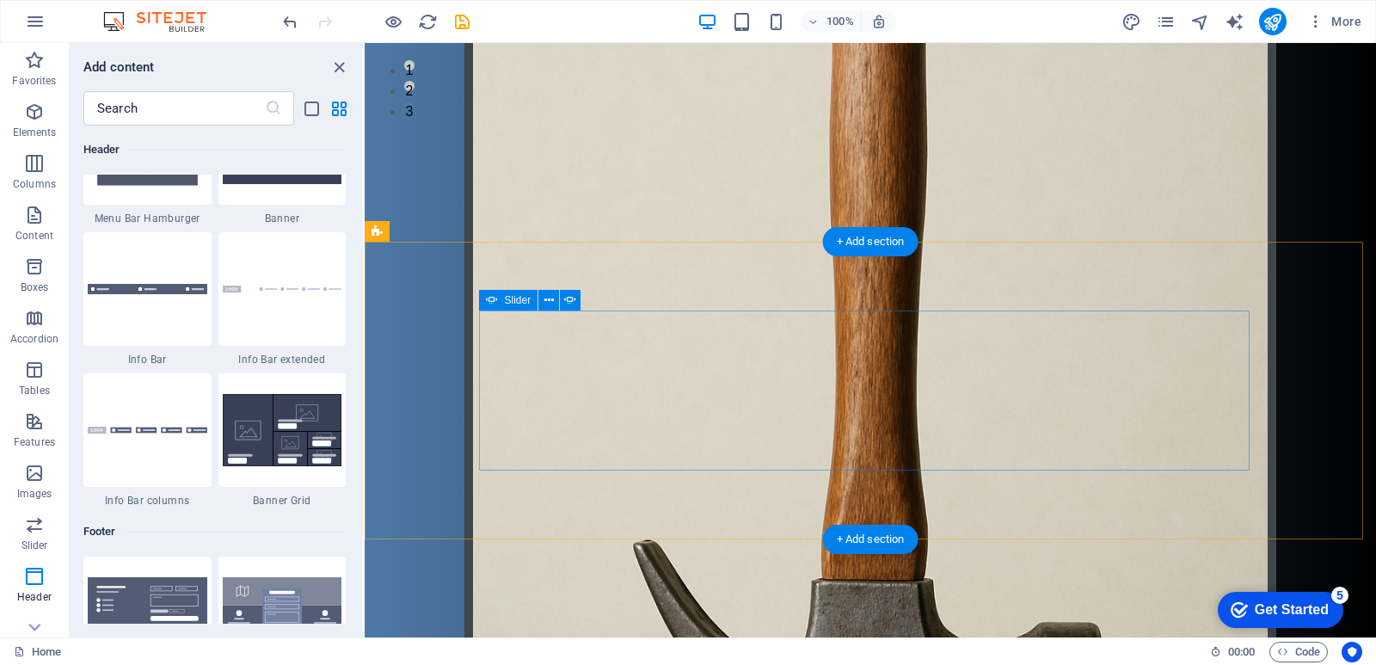
select select "px"
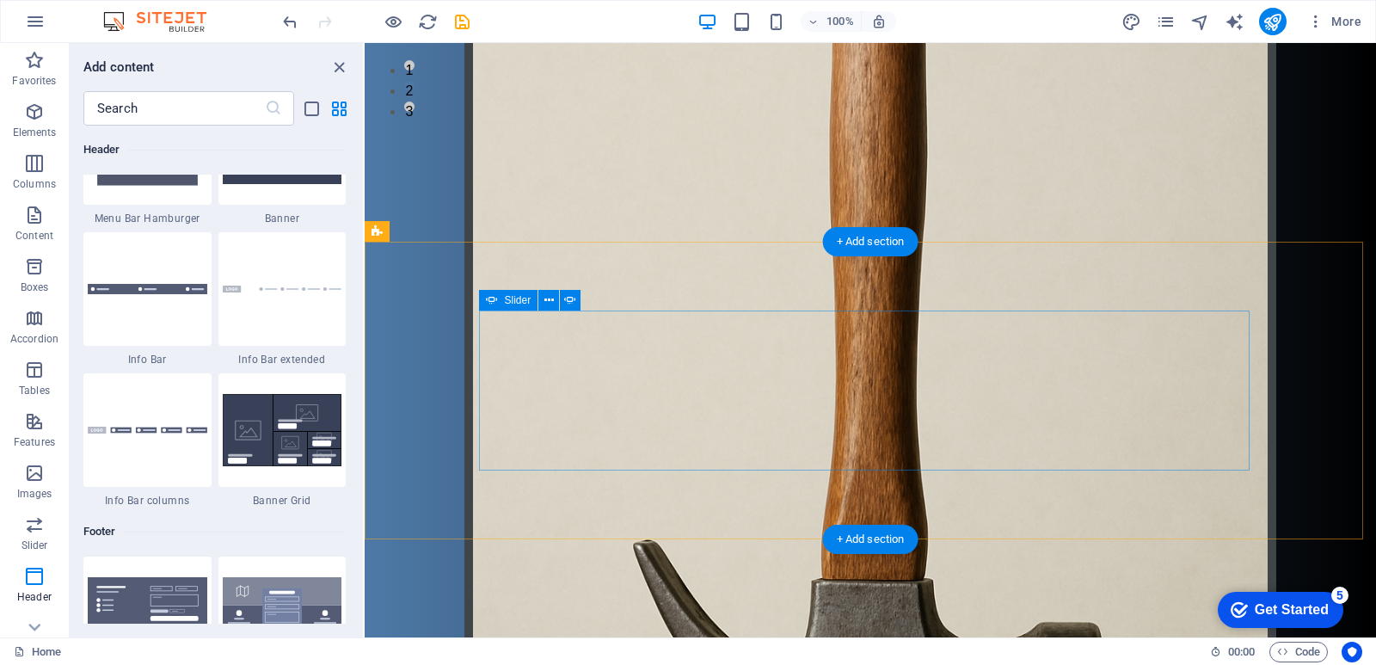
select select "px"
